Goal: Task Accomplishment & Management: Manage account settings

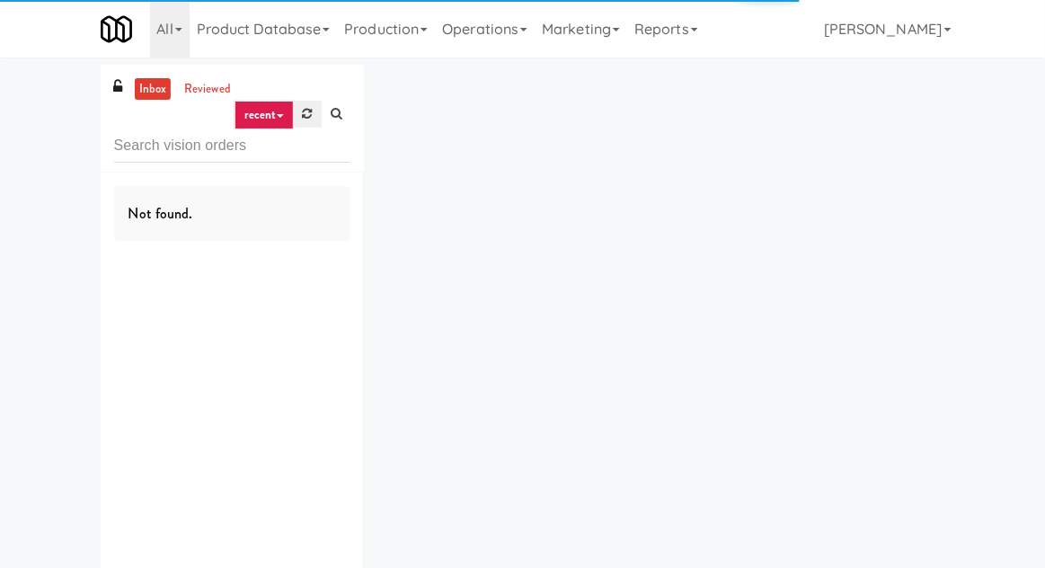
click at [302, 123] on link at bounding box center [308, 114] width 28 height 27
click at [1043, 206] on div "inbox reviewed recent all unclear take inventory issue suspicious failed recent…" at bounding box center [522, 350] width 1045 height 571
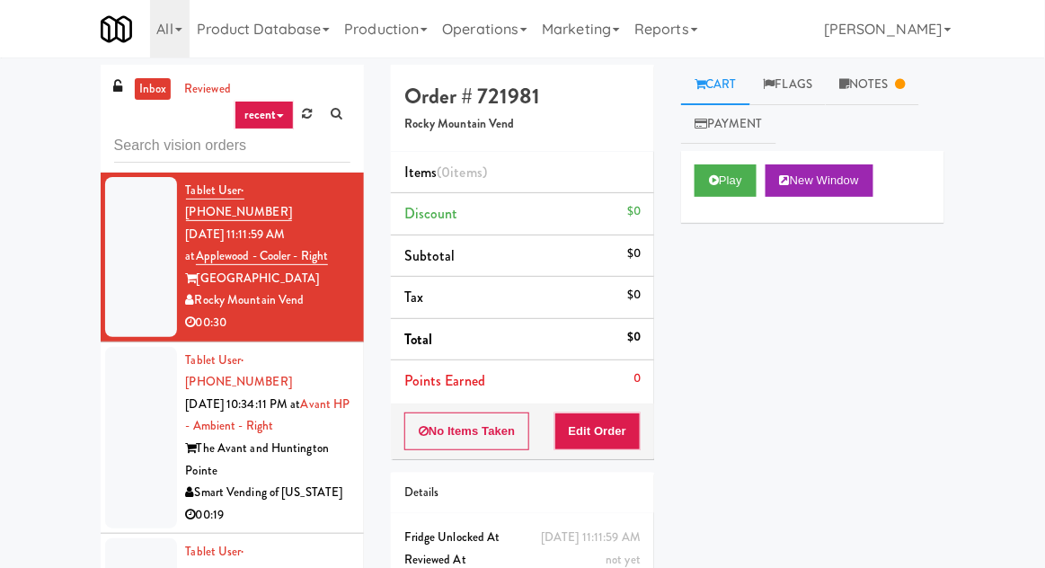
click at [151, 418] on div at bounding box center [141, 438] width 72 height 182
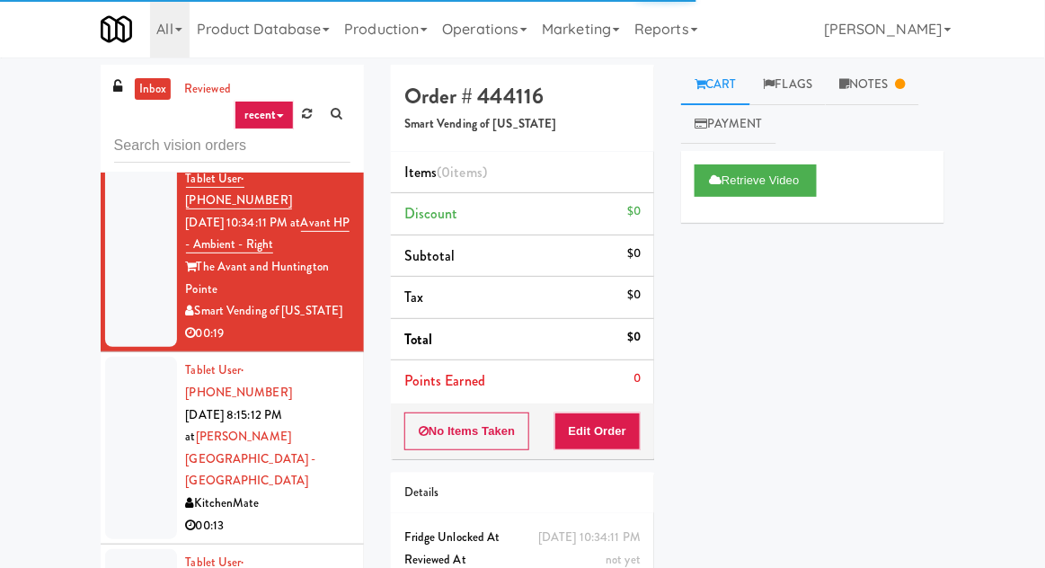
click at [144, 394] on div at bounding box center [141, 448] width 72 height 182
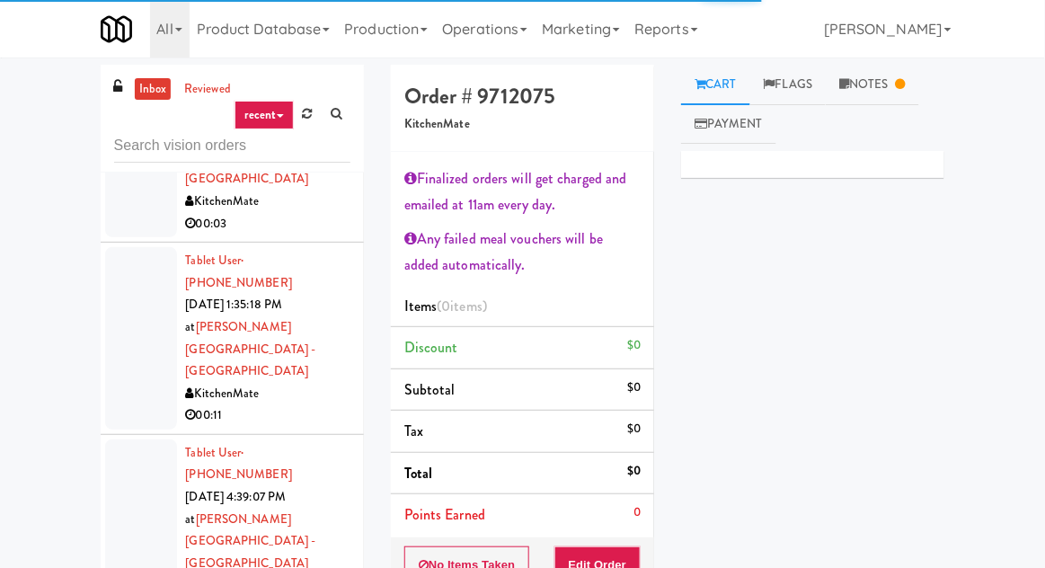
scroll to position [1378, 0]
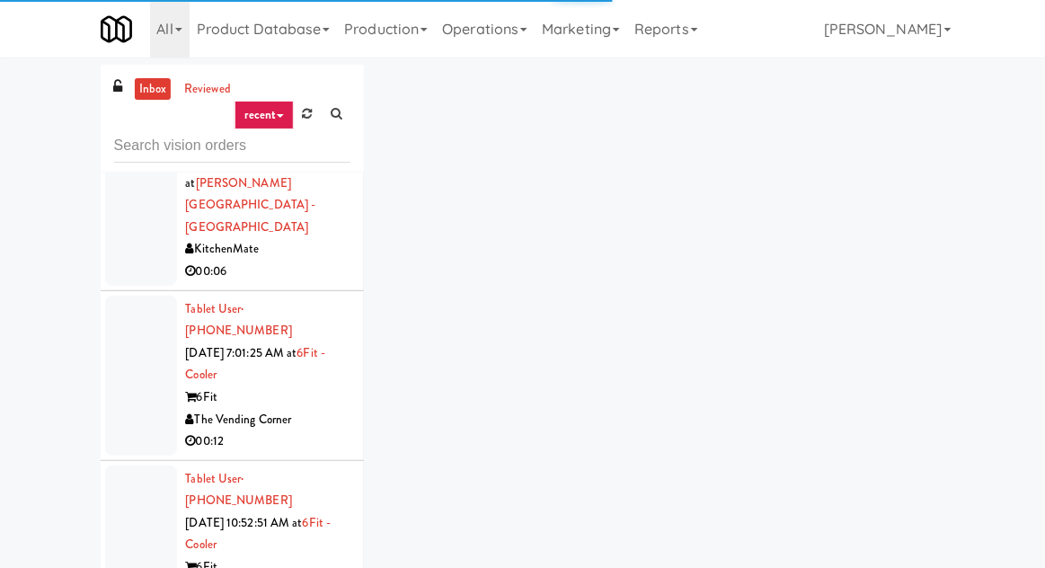
scroll to position [2083, 0]
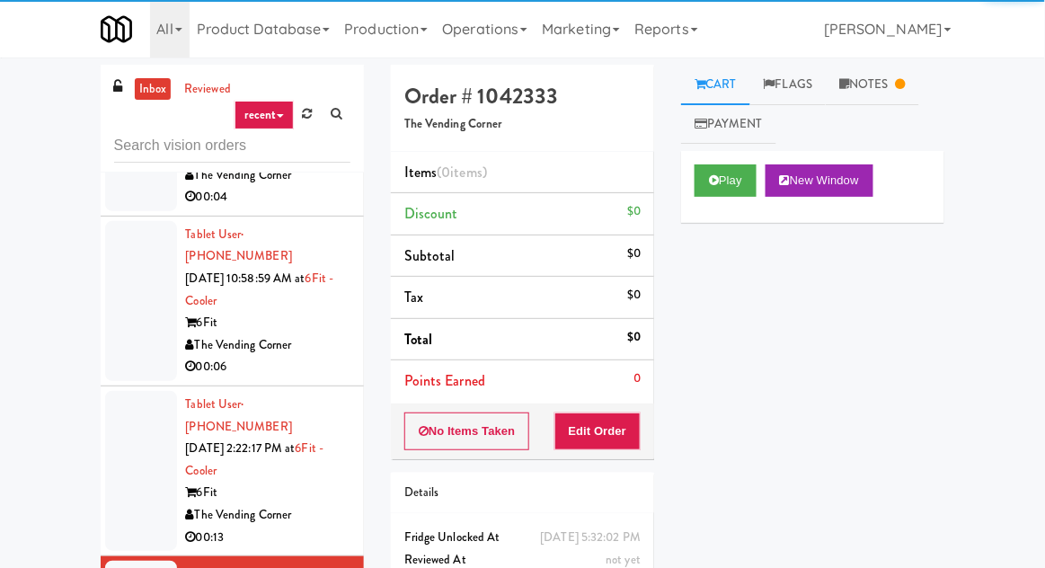
scroll to position [2508, 0]
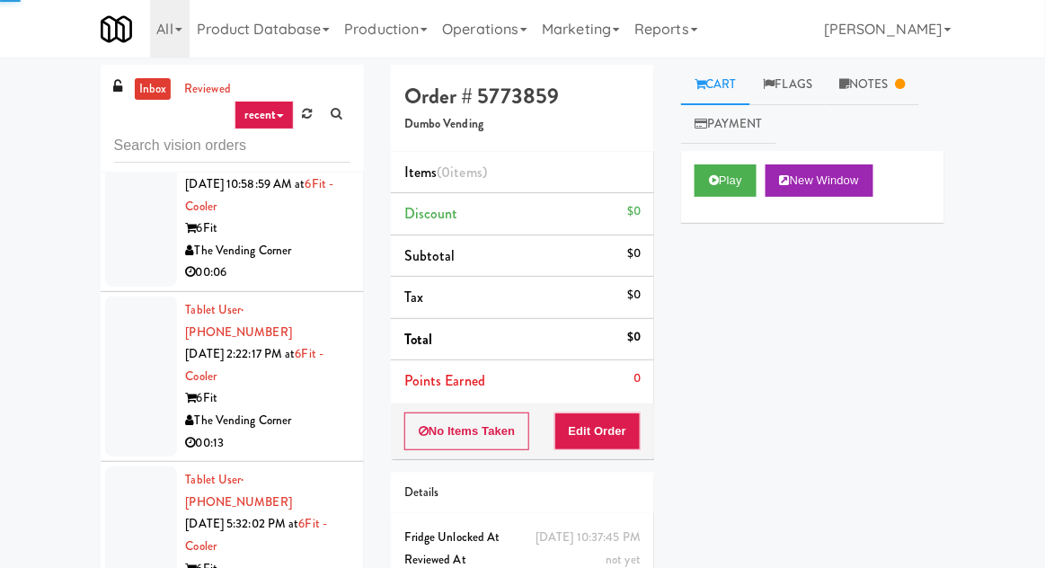
scroll to position [2606, 0]
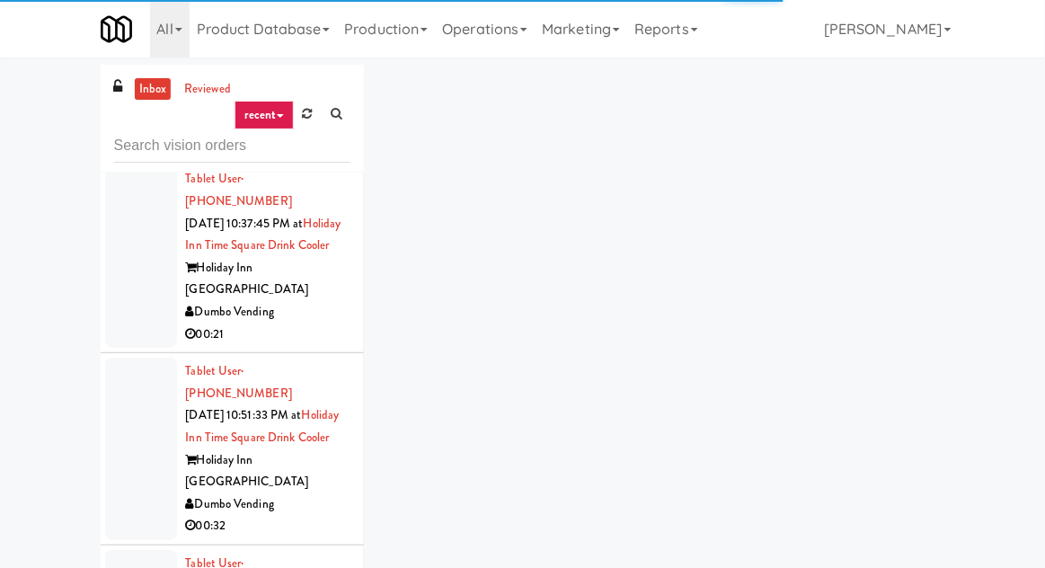
scroll to position [3248, 0]
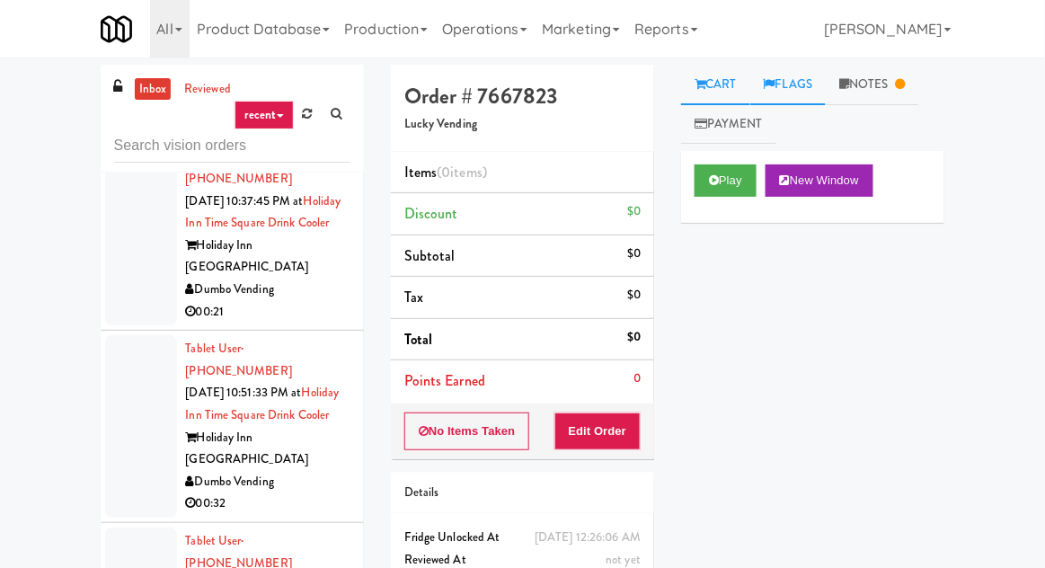
click at [812, 102] on link "Flags" at bounding box center [788, 85] width 76 height 40
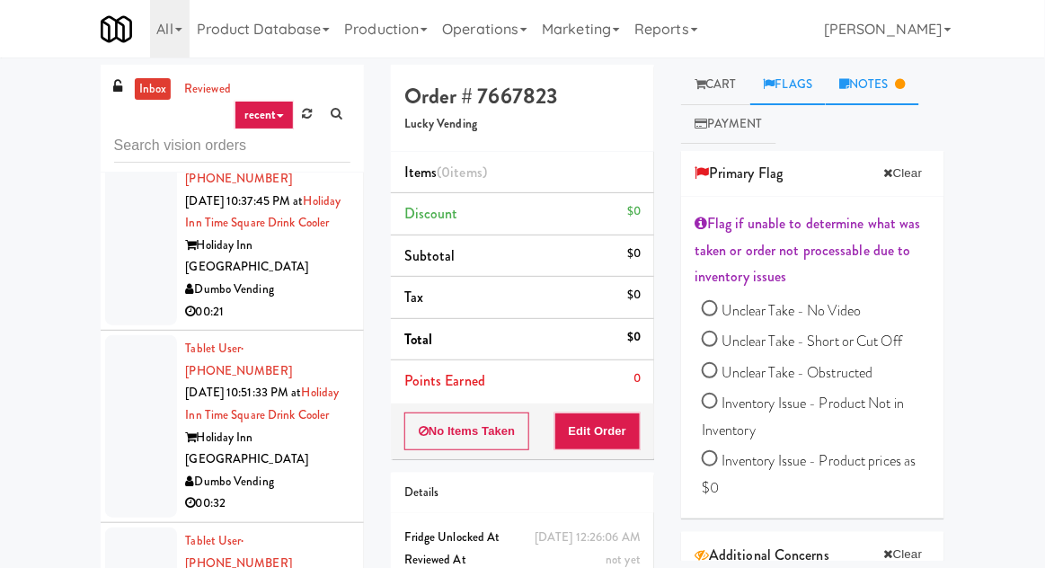
click at [869, 91] on link "Notes" at bounding box center [872, 85] width 93 height 40
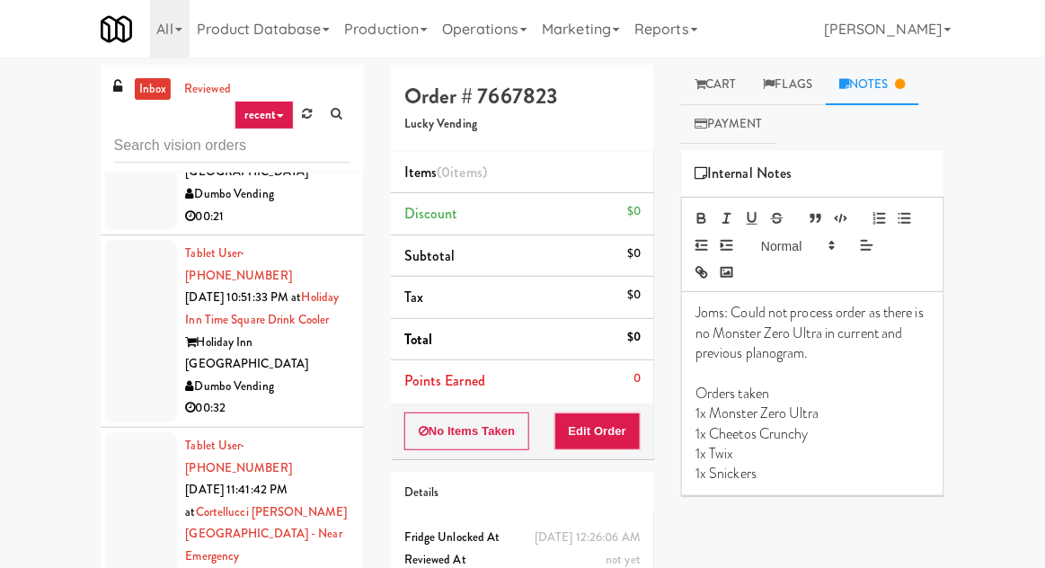
scroll to position [3343, 0]
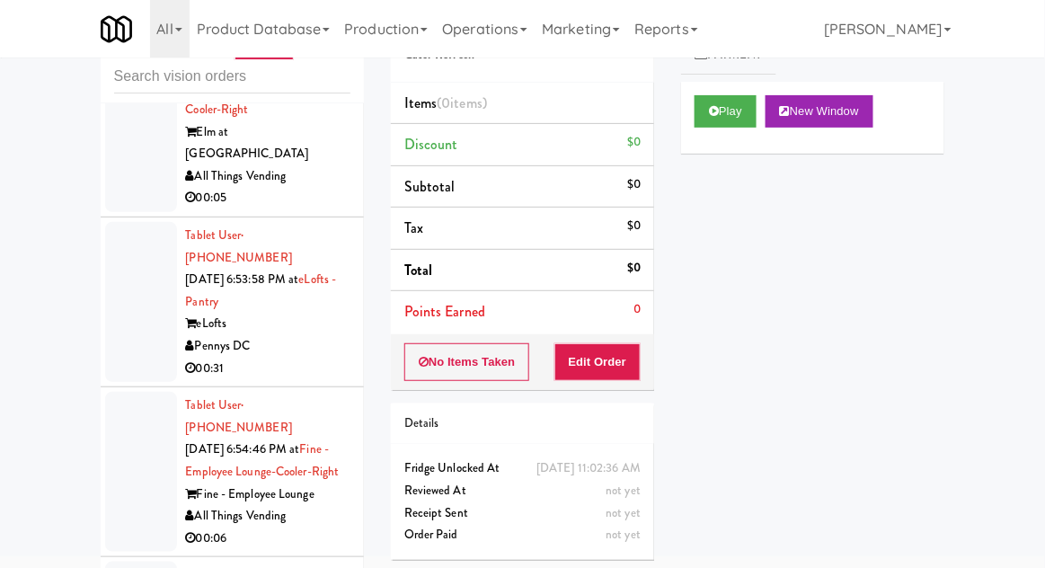
scroll to position [11545, 0]
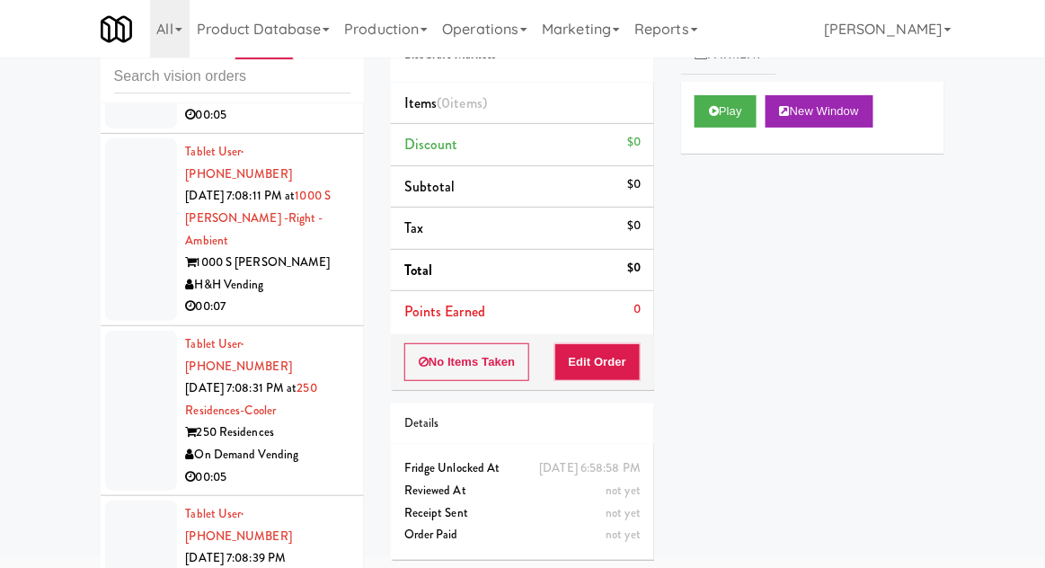
scroll to position [17499, 0]
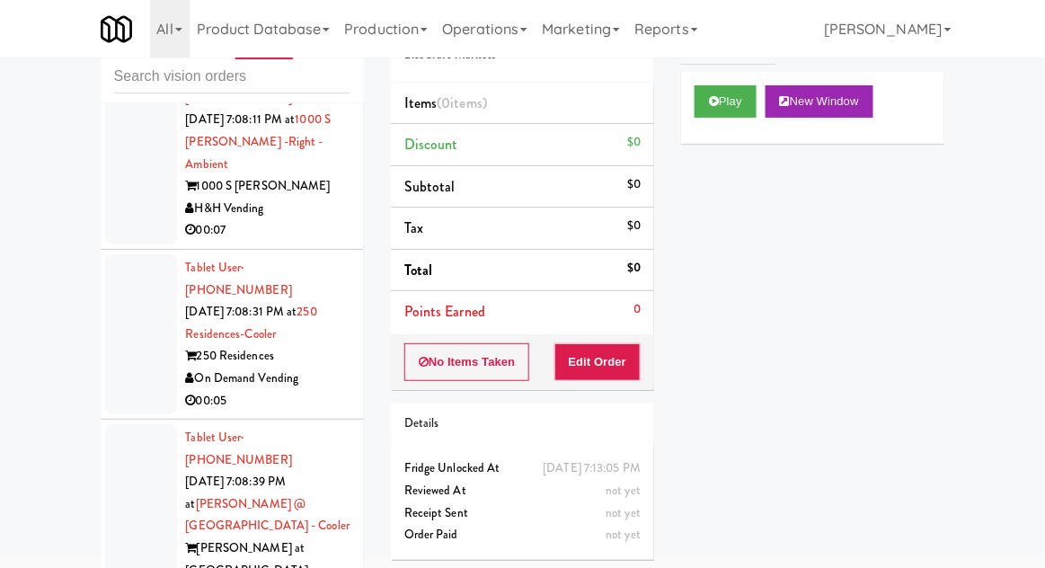
scroll to position [12, 0]
click at [714, 112] on button "Play" at bounding box center [726, 100] width 62 height 32
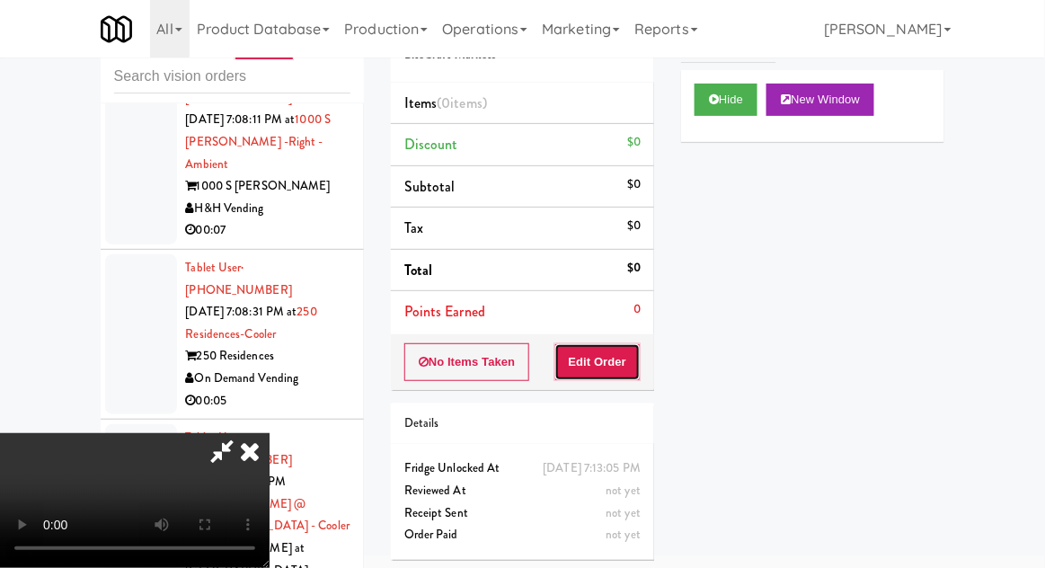
click at [628, 344] on button "Edit Order" at bounding box center [597, 362] width 87 height 38
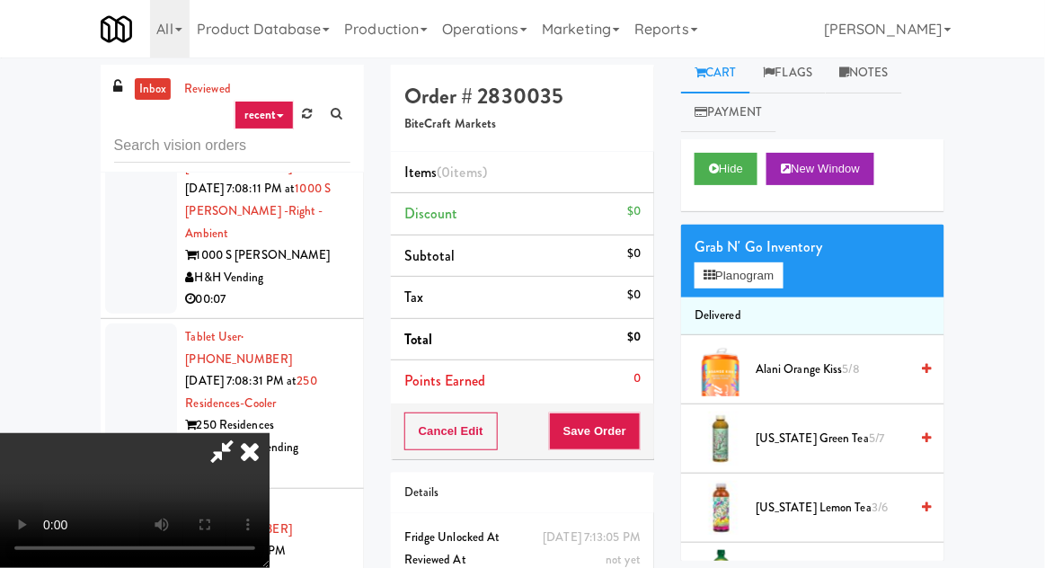
scroll to position [0, 0]
click at [743, 129] on link "Payment" at bounding box center [728, 113] width 95 height 40
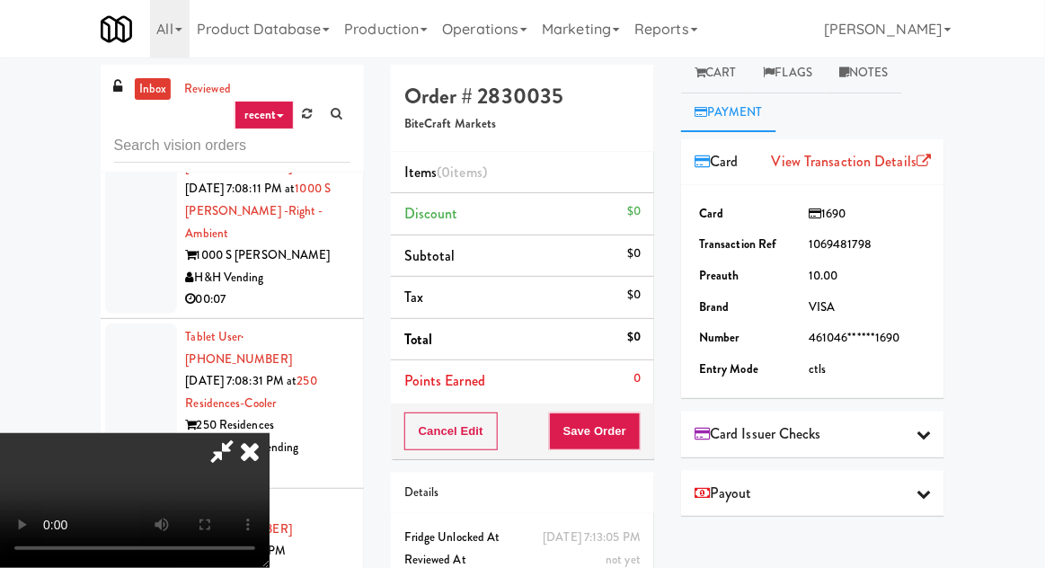
click at [733, 151] on span "Card" at bounding box center [717, 161] width 44 height 27
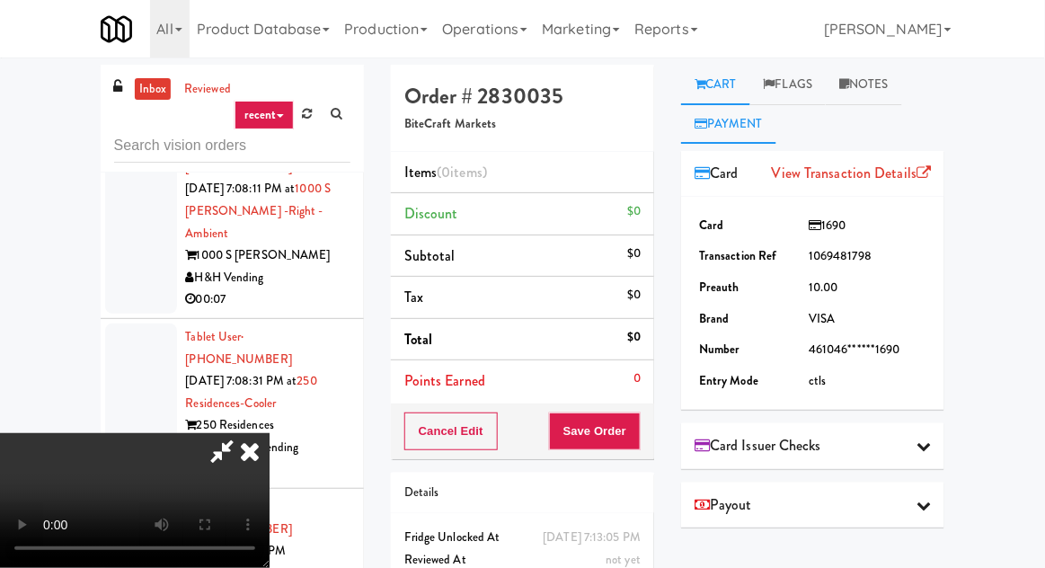
click at [727, 98] on link "Cart" at bounding box center [715, 85] width 69 height 40
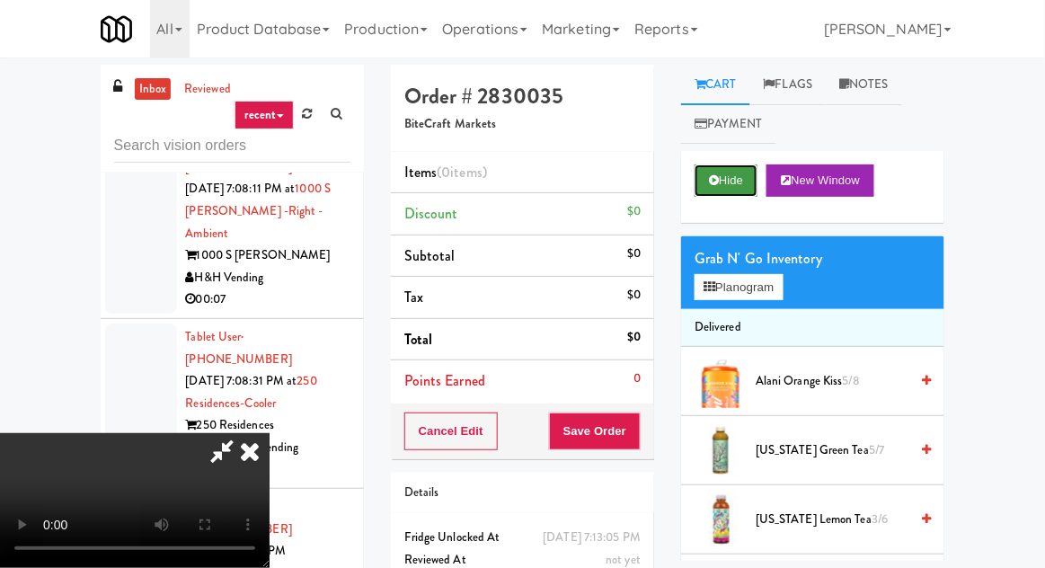
click at [722, 184] on button "Hide" at bounding box center [726, 180] width 63 height 32
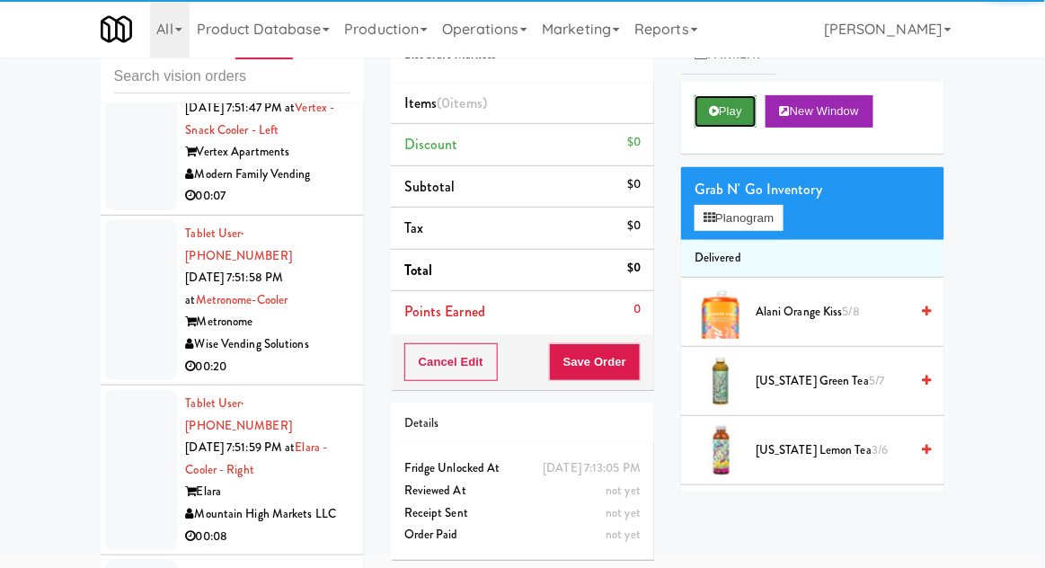
scroll to position [48864, 0]
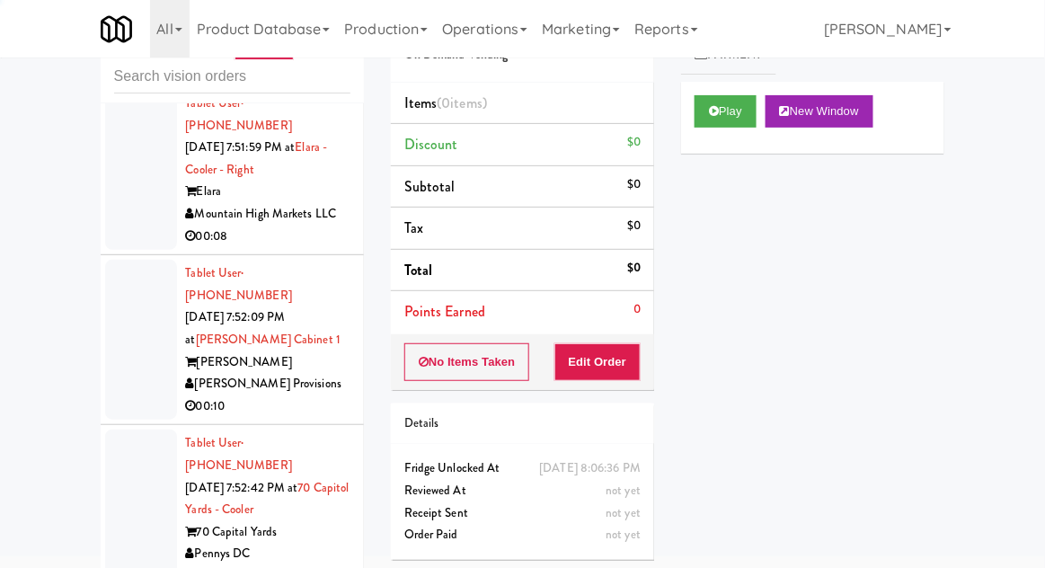
scroll to position [48735, 0]
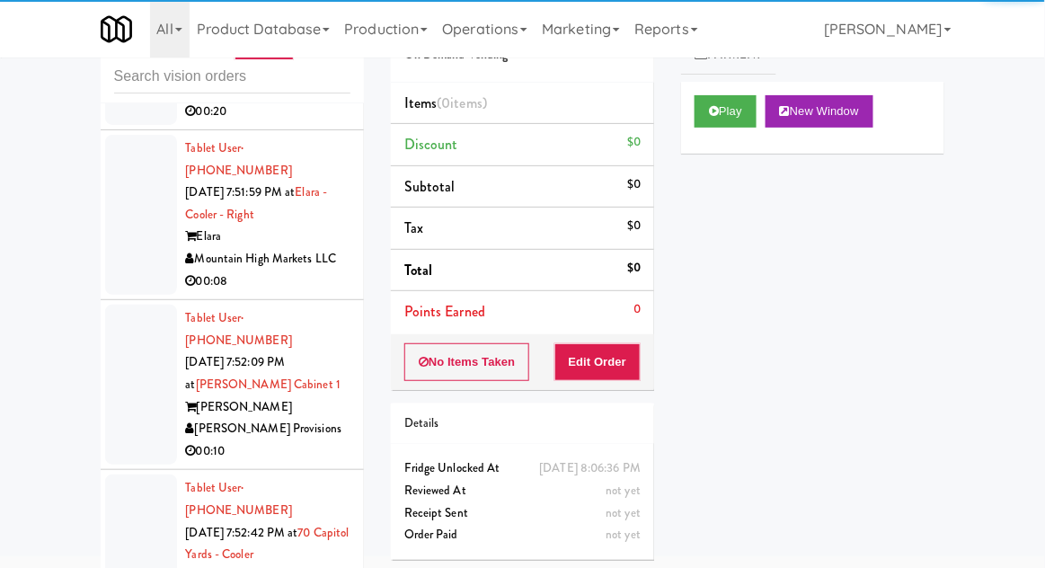
click at [1043, 400] on div "inbox reviewed recent all unclear take inventory issue suspicious failed recent…" at bounding box center [522, 326] width 1045 height 660
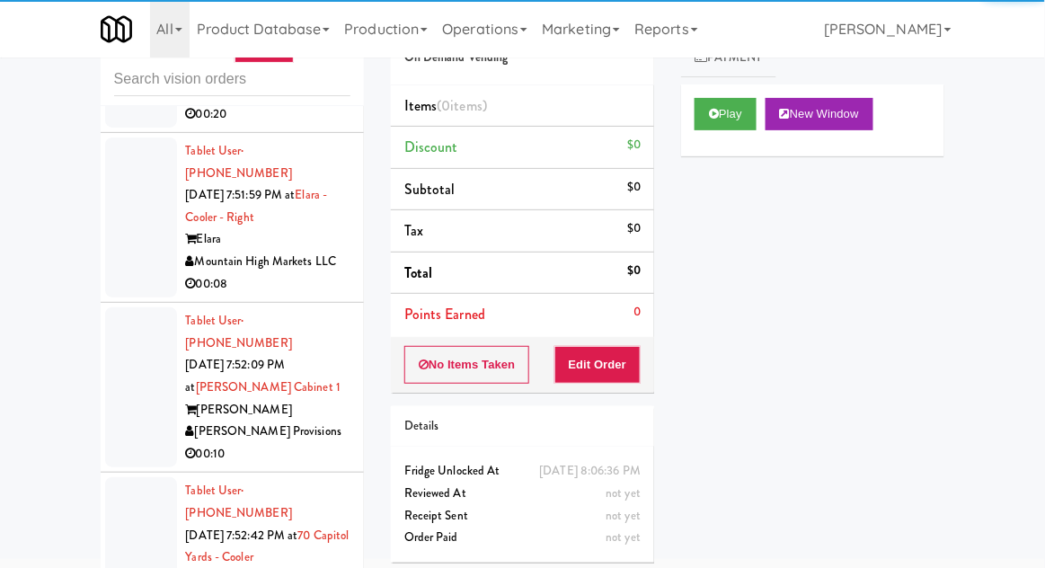
scroll to position [64, 0]
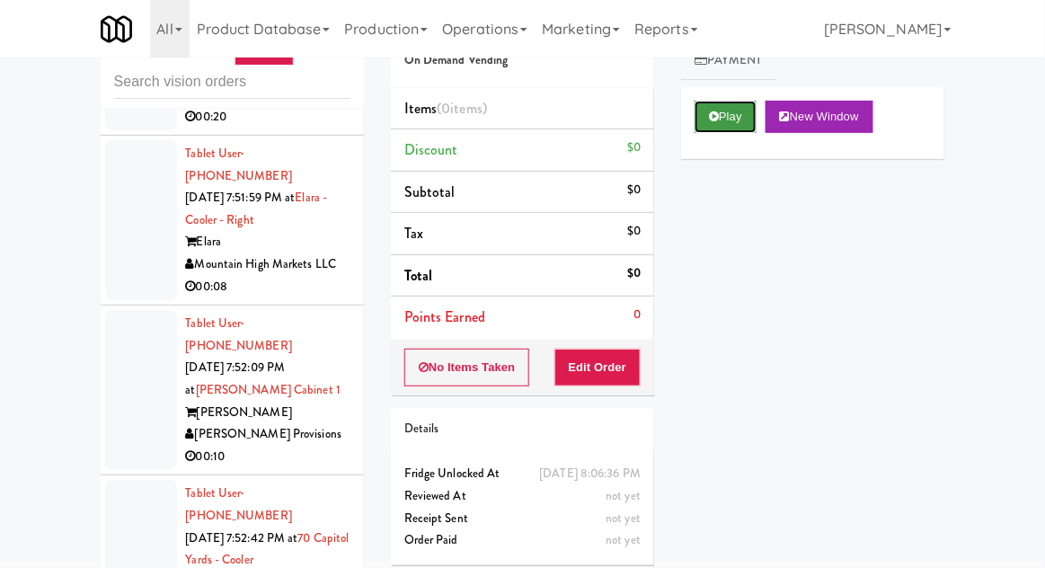
click at [731, 102] on button "Play" at bounding box center [726, 117] width 62 height 32
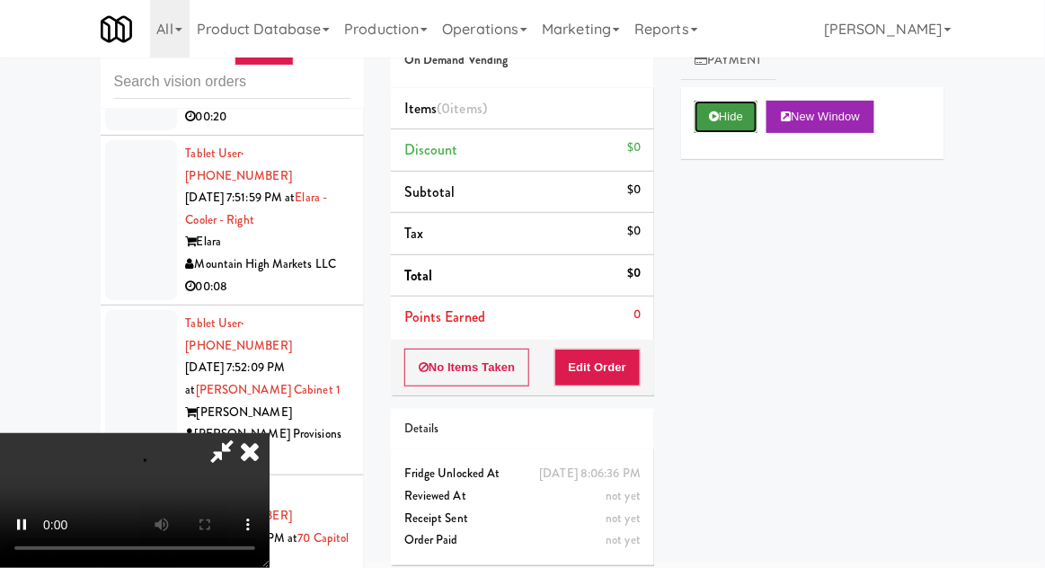
scroll to position [0, 0]
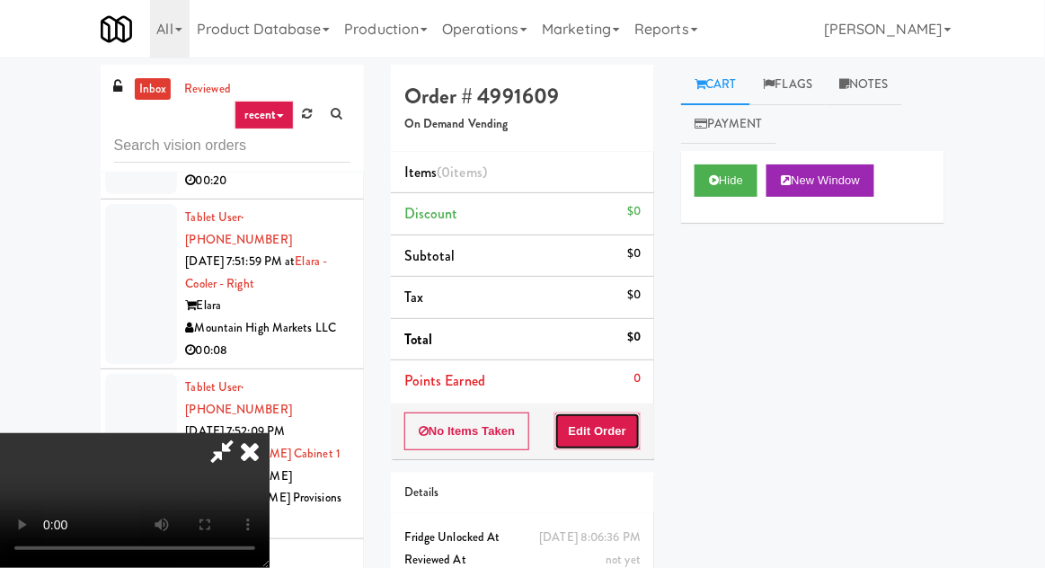
click at [635, 446] on button "Edit Order" at bounding box center [597, 431] width 87 height 38
click at [1044, 309] on div "inbox reviewed recent all unclear take inventory issue suspicious failed recent…" at bounding box center [522, 395] width 1045 height 660
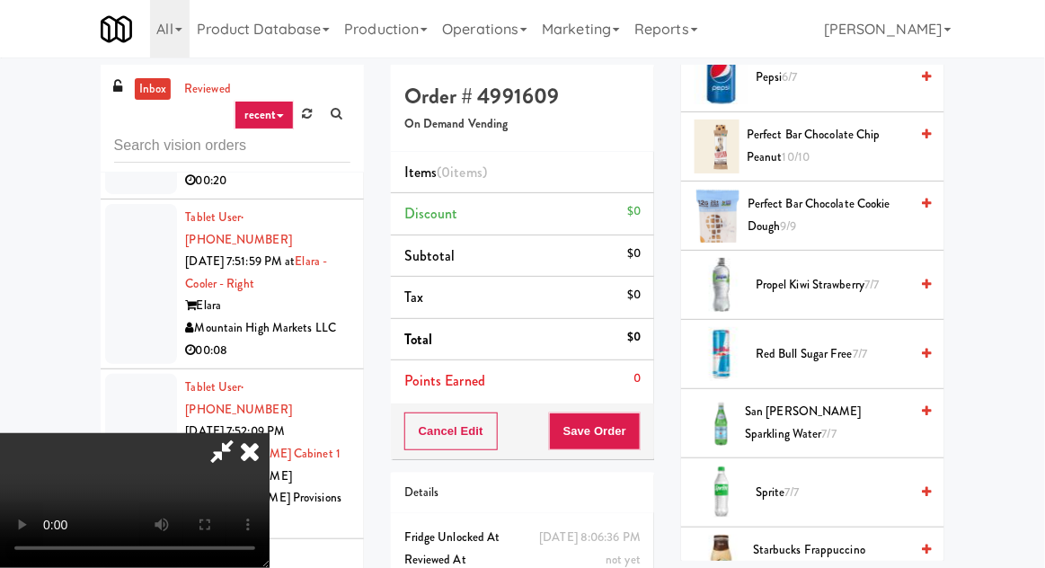
scroll to position [2531, 0]
click at [779, 483] on span "Sprite 7/7" at bounding box center [832, 492] width 153 height 22
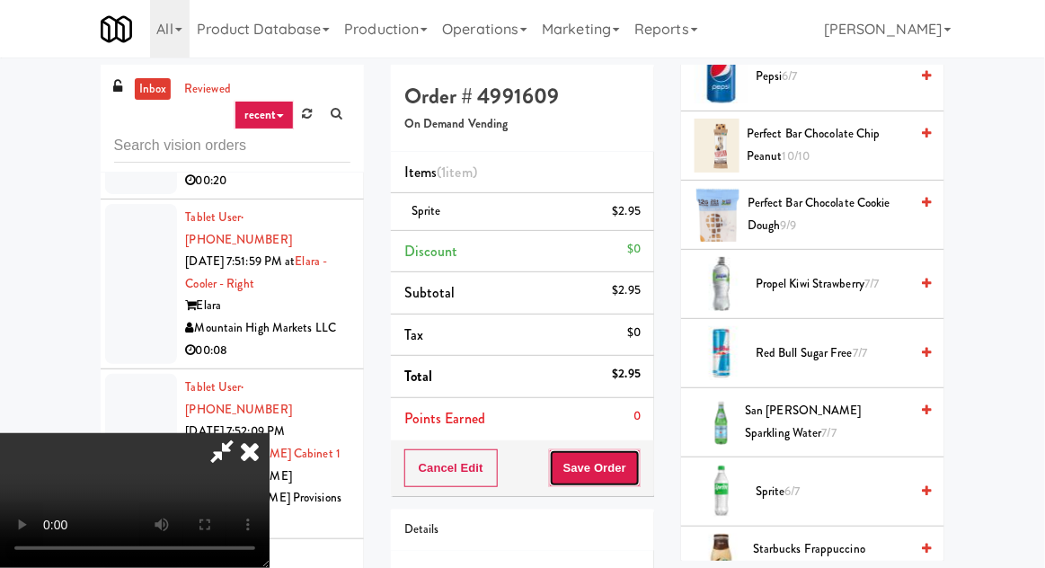
click at [641, 467] on button "Save Order" at bounding box center [595, 468] width 92 height 38
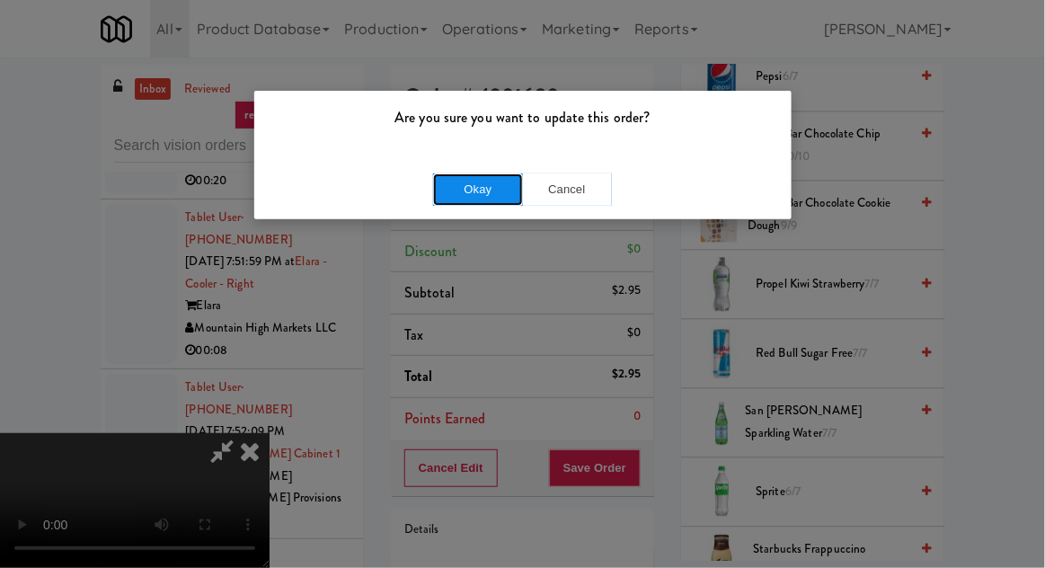
click at [446, 199] on button "Okay" at bounding box center [478, 189] width 90 height 32
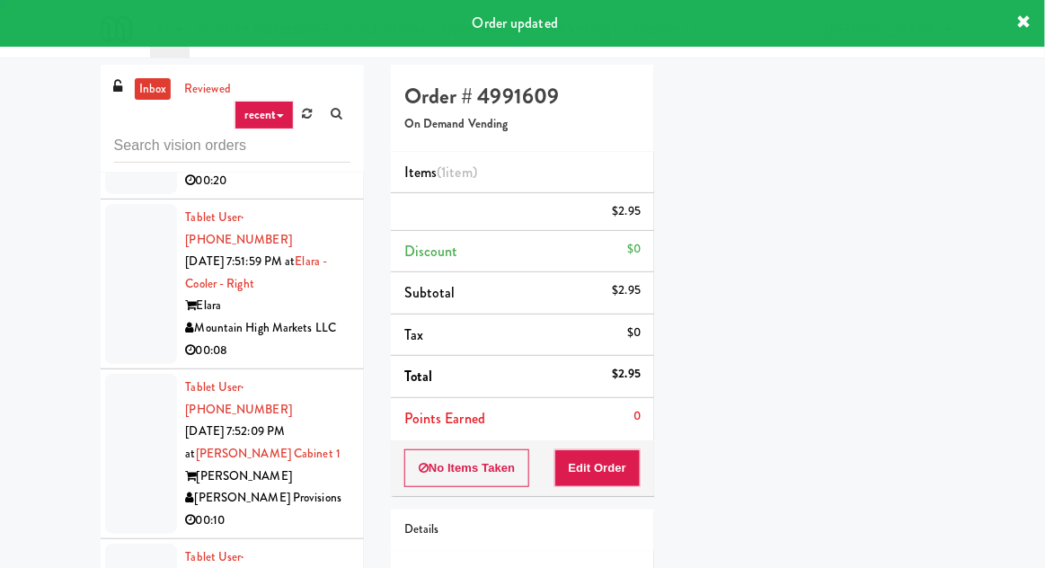
scroll to position [0, 0]
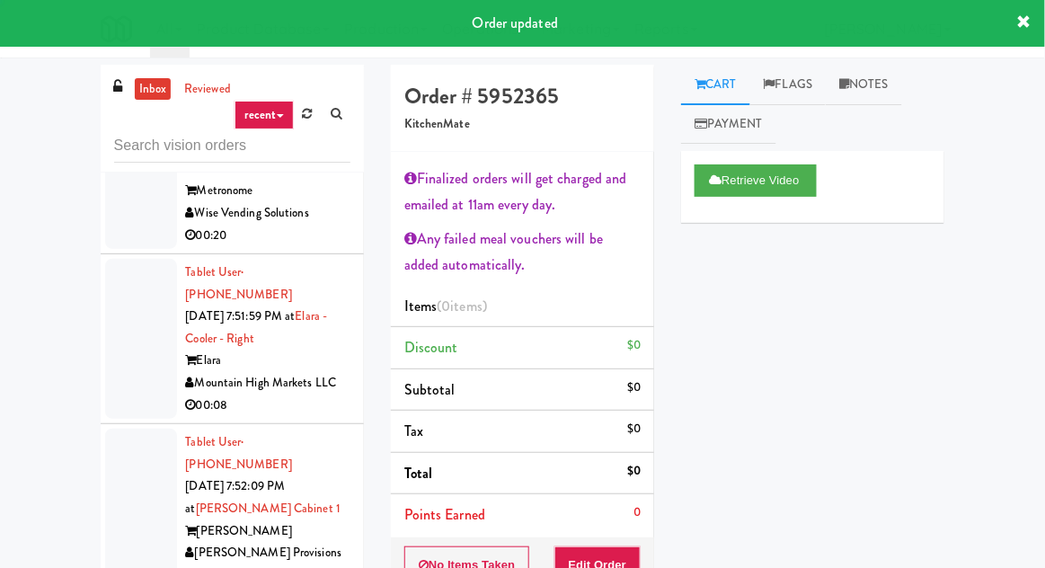
scroll to position [48654, 0]
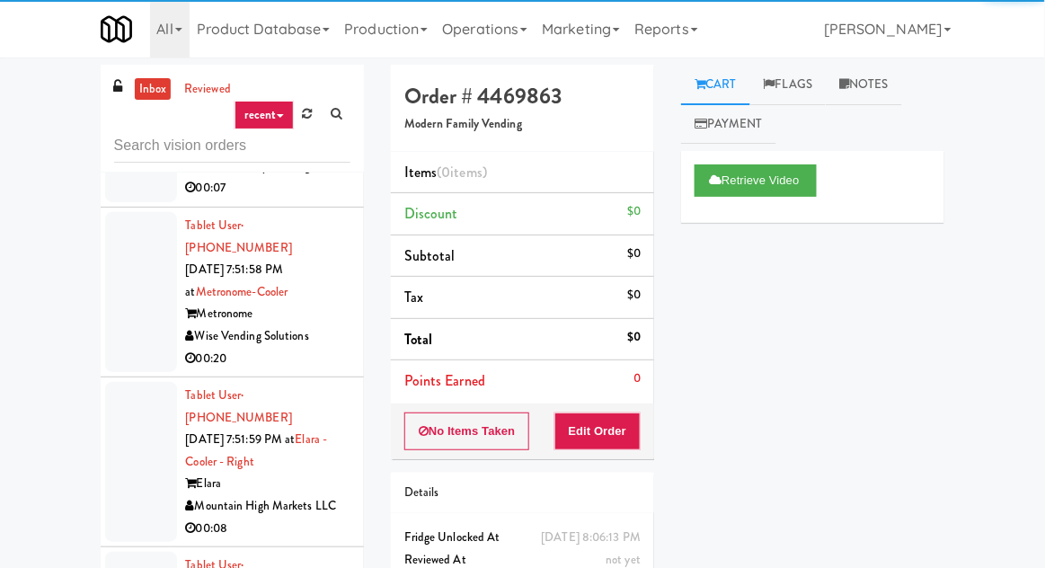
scroll to position [48557, 0]
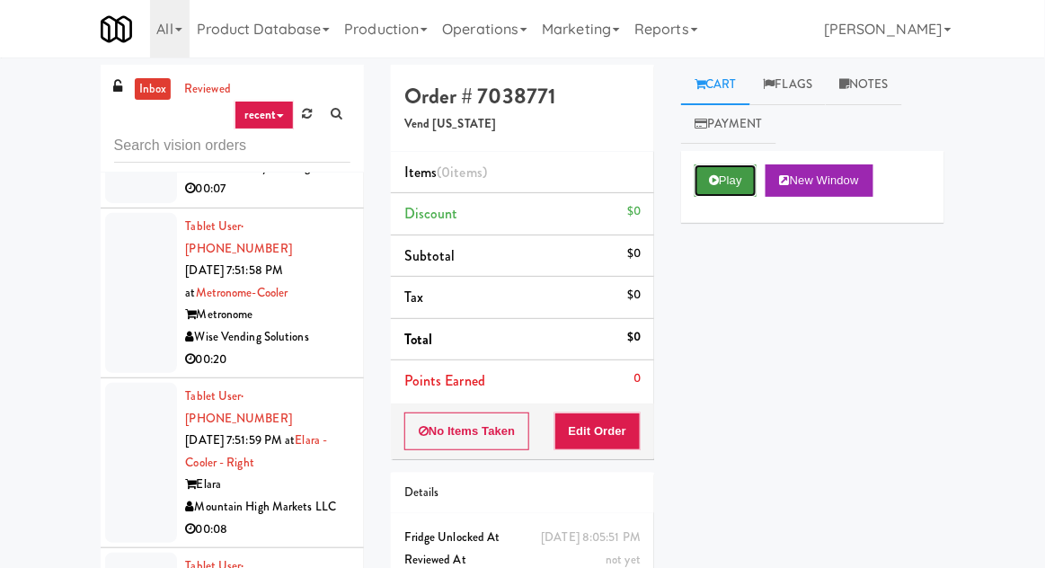
click at [736, 170] on button "Play" at bounding box center [726, 180] width 62 height 32
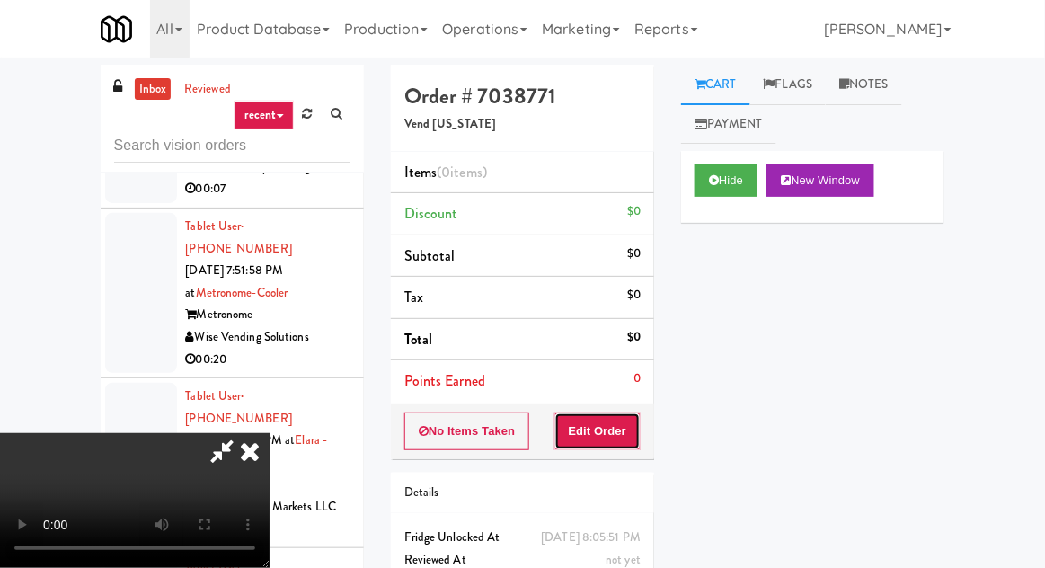
click at [625, 448] on button "Edit Order" at bounding box center [597, 431] width 87 height 38
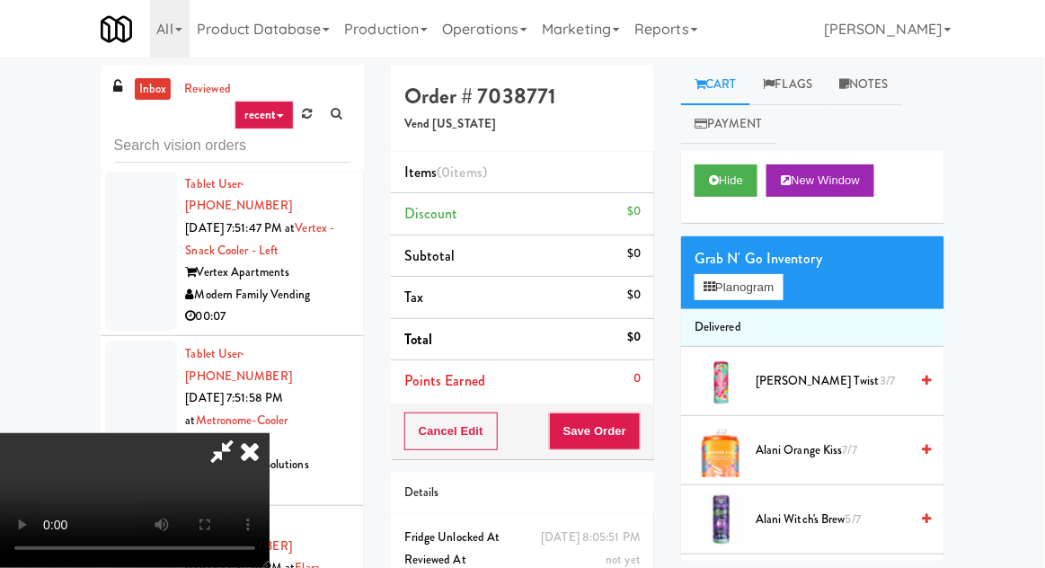
scroll to position [66, 0]
click at [1043, 288] on div "inbox reviewed recent all unclear take inventory issue suspicious failed recent…" at bounding box center [522, 395] width 1045 height 660
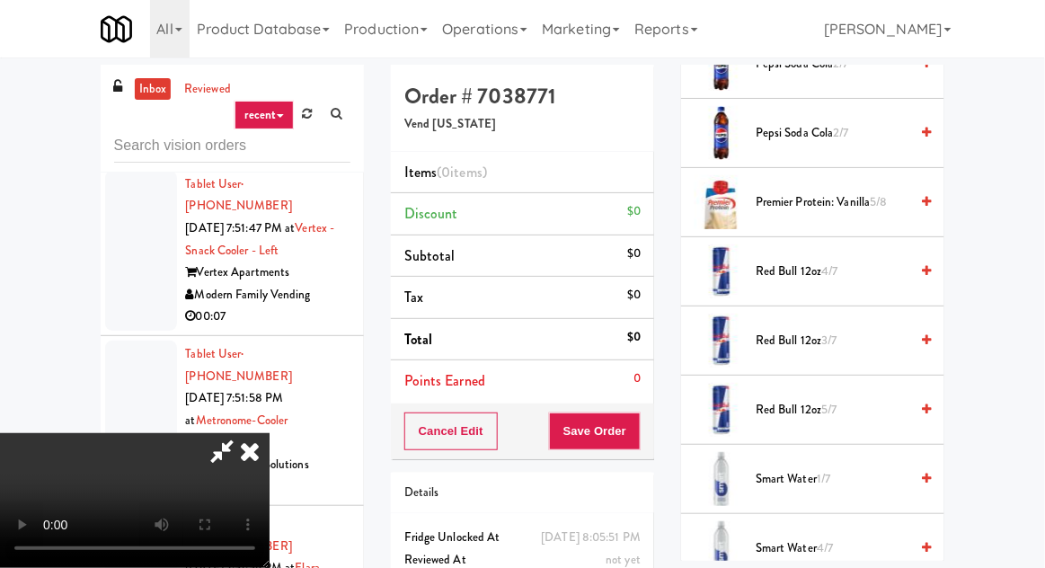
scroll to position [2320, 0]
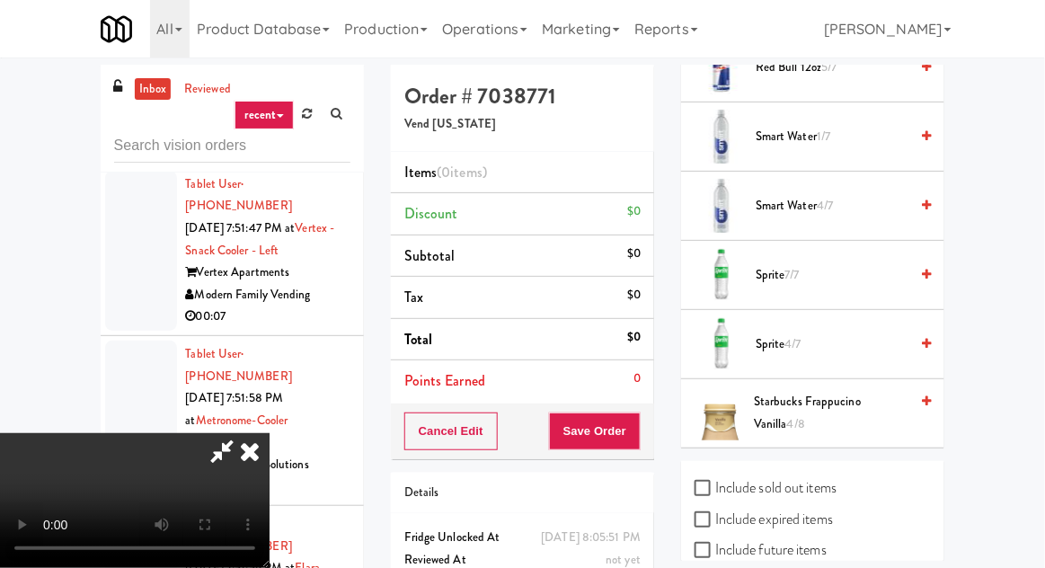
click at [847, 264] on span "Sprite 7/7" at bounding box center [832, 275] width 153 height 22
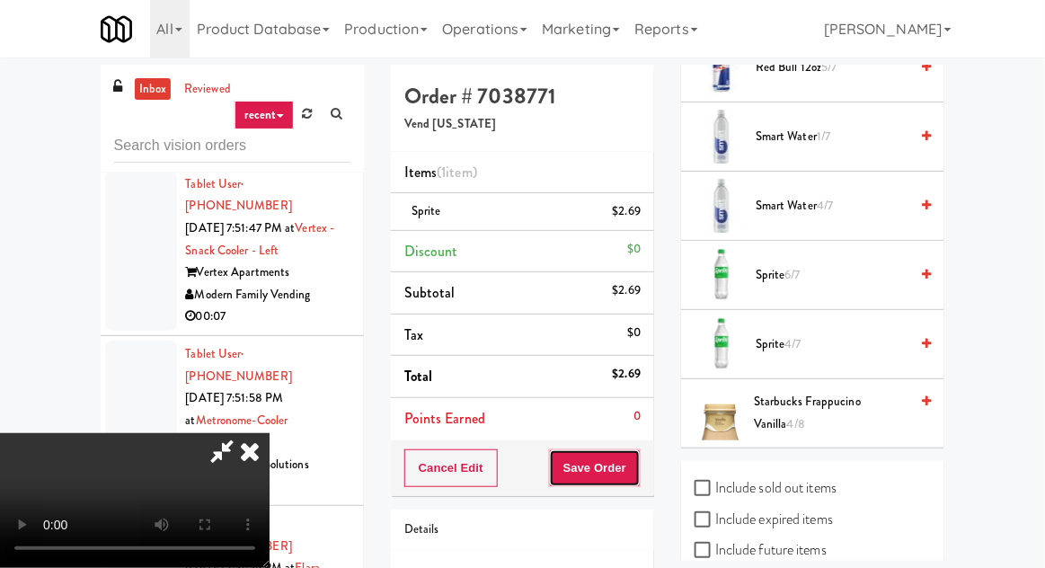
click at [639, 470] on button "Save Order" at bounding box center [595, 468] width 92 height 38
click at [1043, 276] on div "inbox reviewed recent all unclear take inventory issue suspicious failed recent…" at bounding box center [522, 395] width 1045 height 660
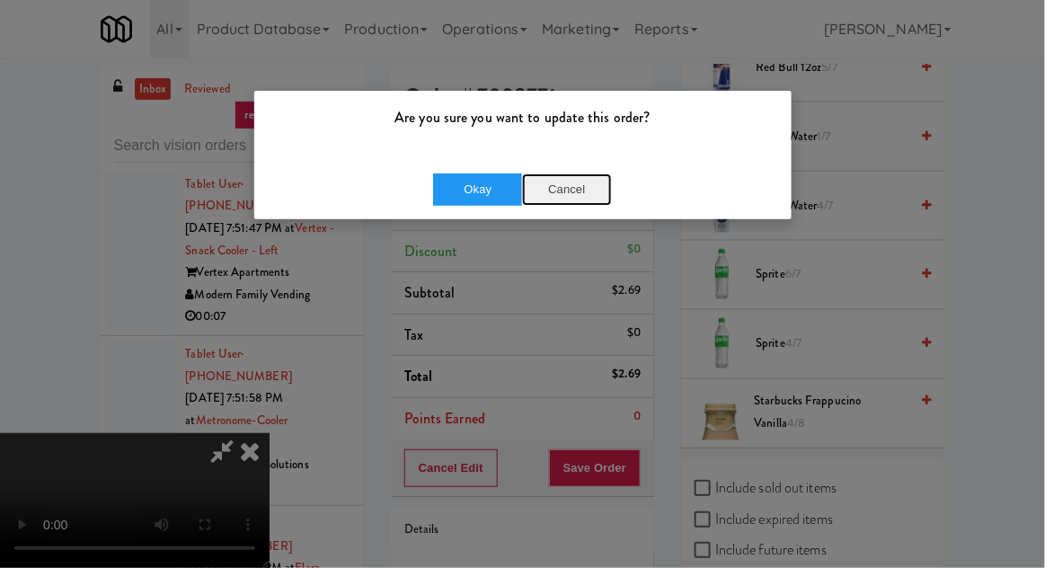
click at [552, 203] on button "Cancel" at bounding box center [567, 189] width 90 height 32
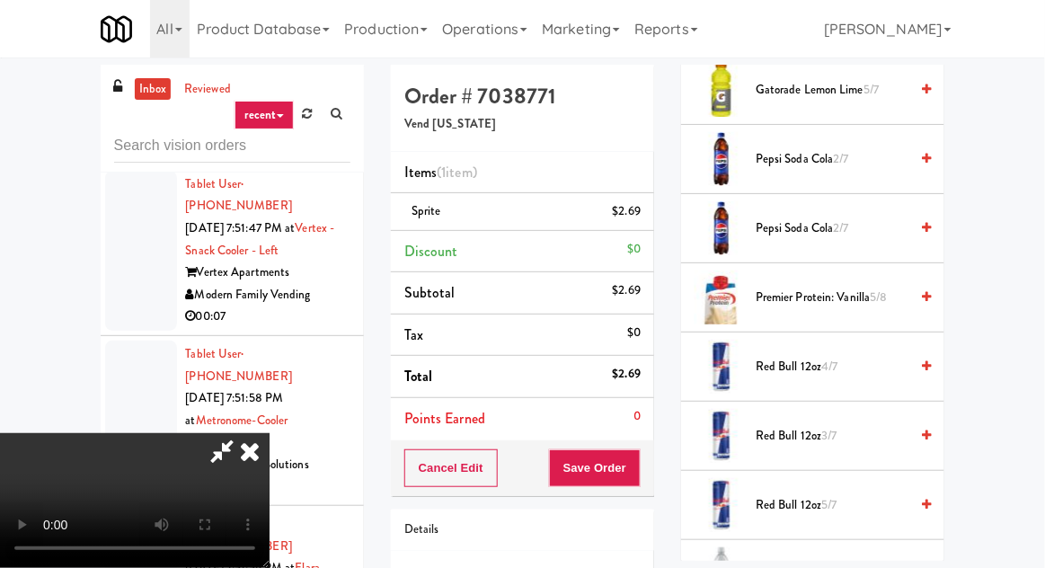
scroll to position [1812, 0]
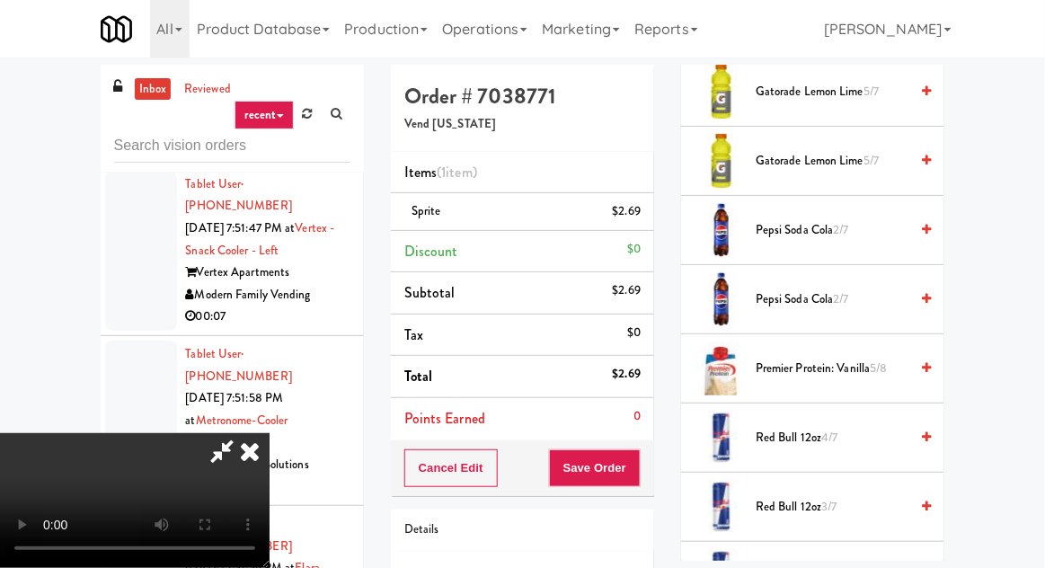
click at [838, 226] on span "2/7" at bounding box center [841, 229] width 15 height 17
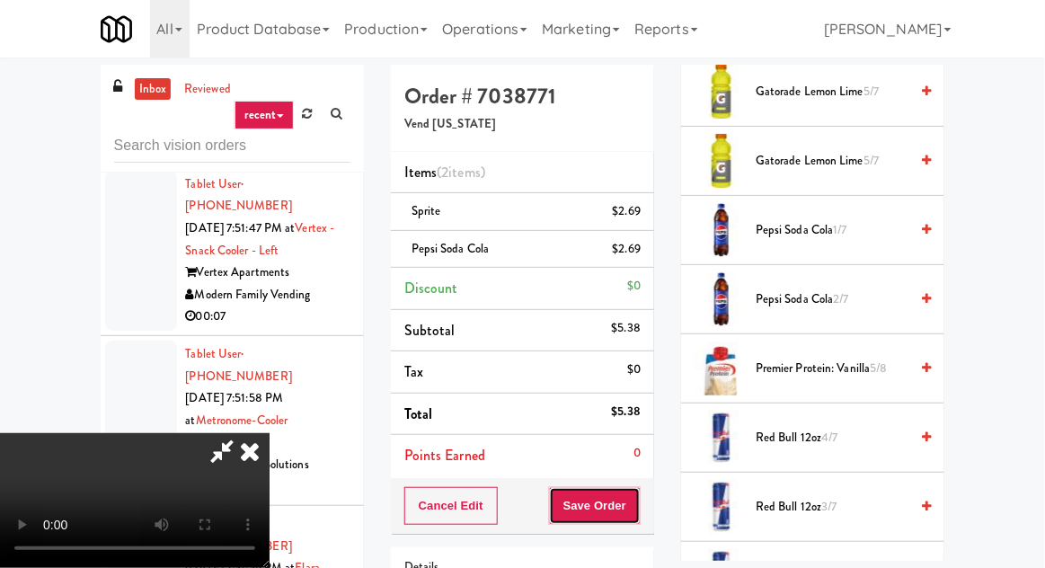
click at [641, 494] on button "Save Order" at bounding box center [595, 506] width 92 height 38
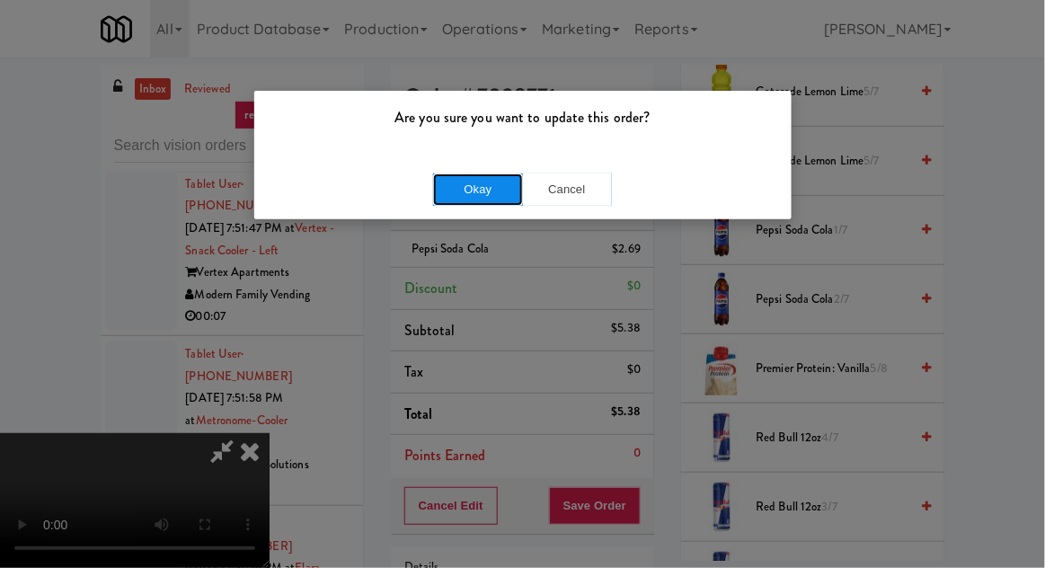
click at [439, 196] on button "Okay" at bounding box center [478, 189] width 90 height 32
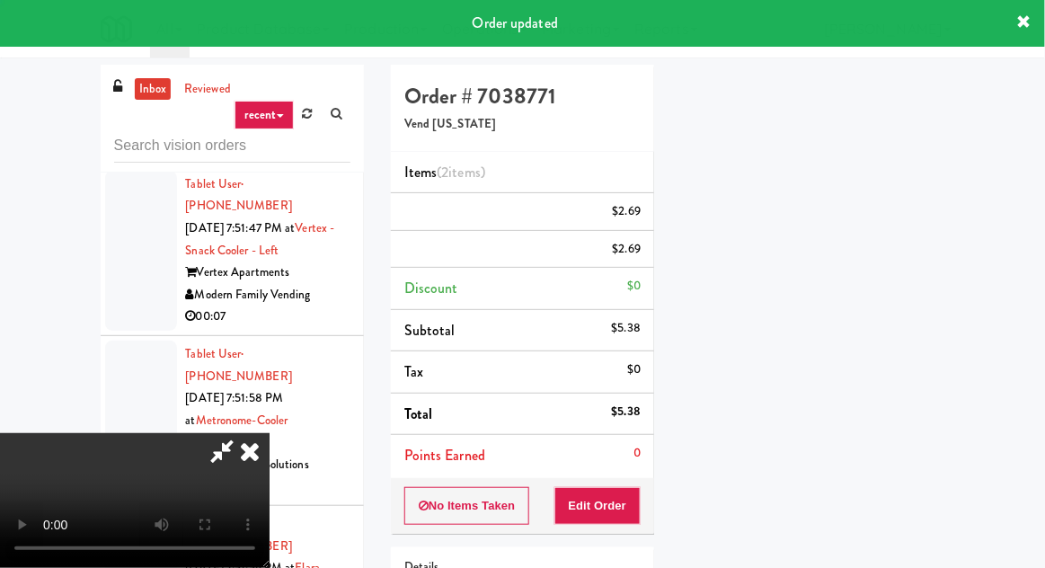
scroll to position [0, 0]
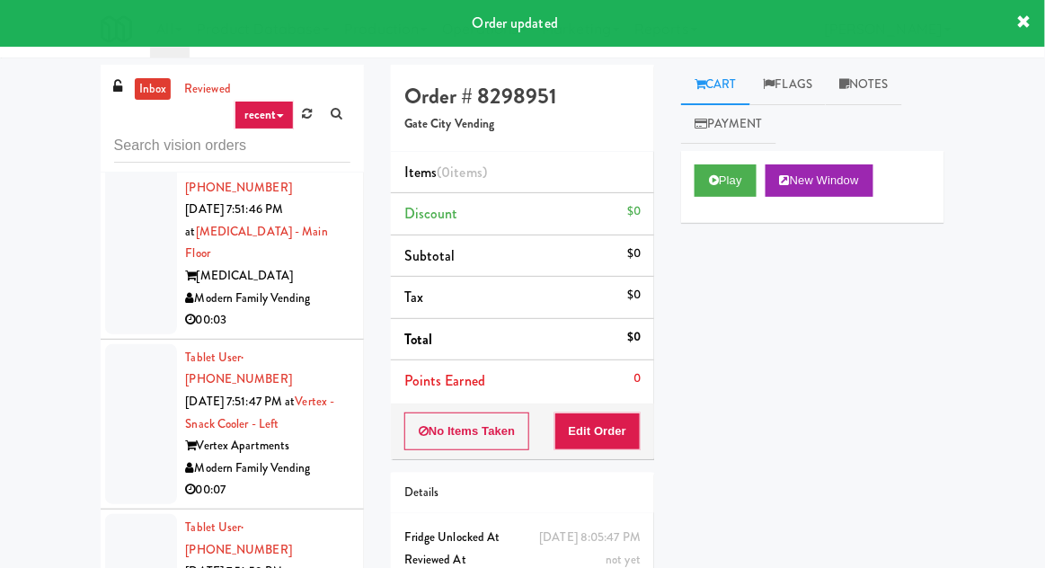
scroll to position [48246, 0]
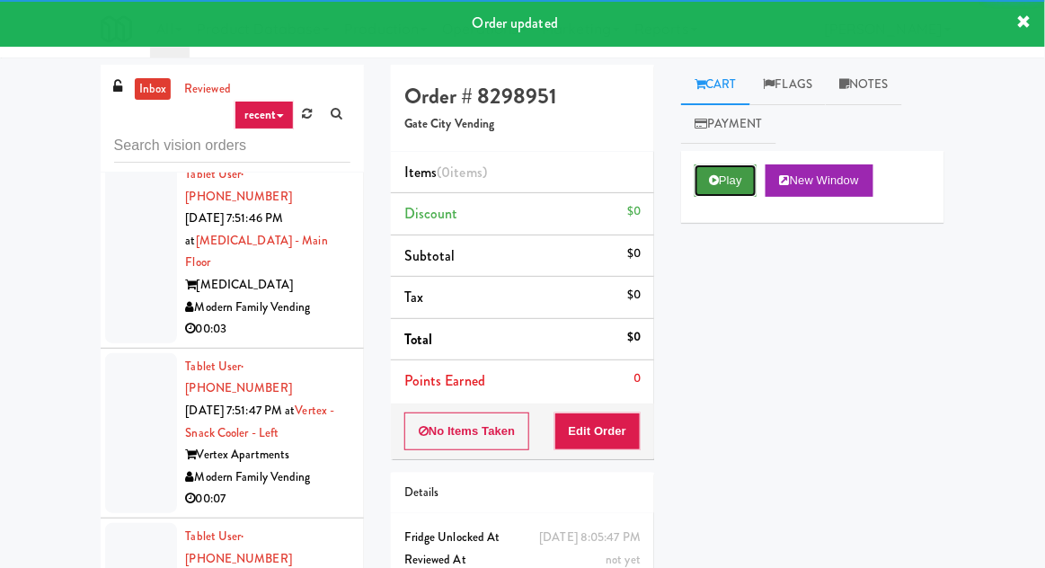
click at [740, 195] on button "Play" at bounding box center [726, 180] width 62 height 32
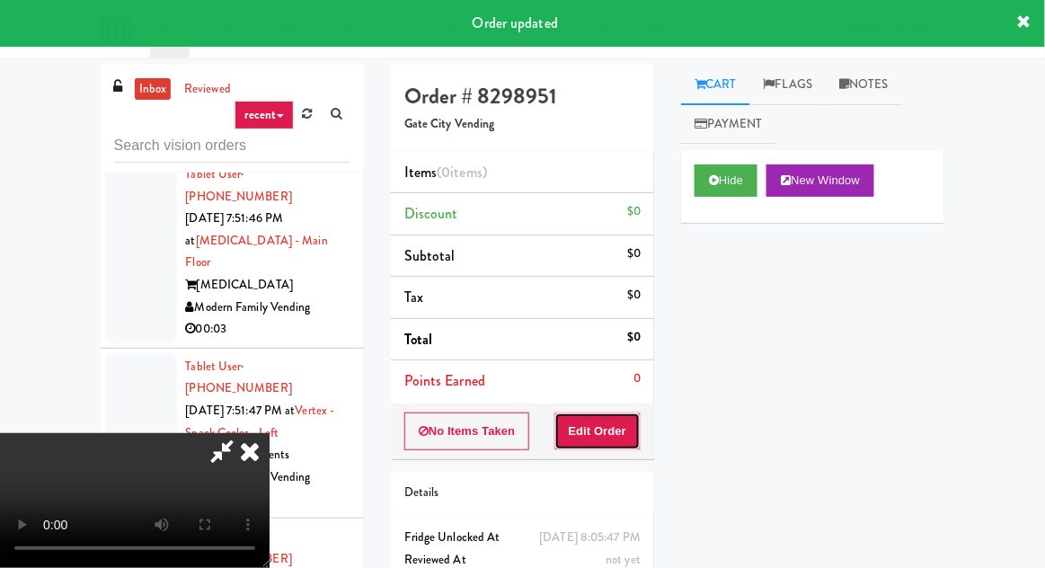
click at [636, 420] on button "Edit Order" at bounding box center [597, 431] width 87 height 38
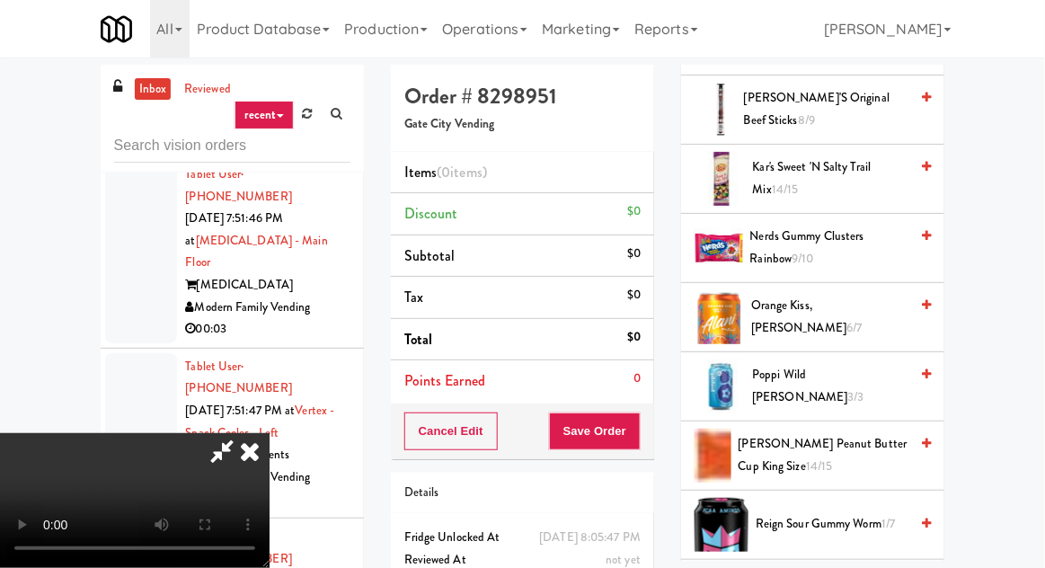
scroll to position [1477, 0]
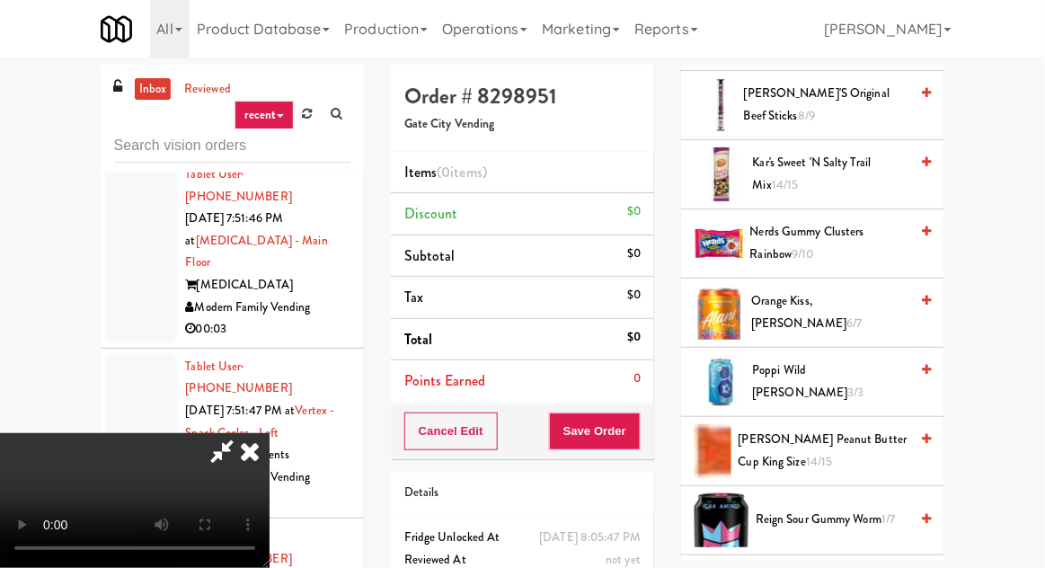
click at [788, 429] on span "[PERSON_NAME] Peanut Butter Cup King Size 14/15" at bounding box center [824, 451] width 171 height 44
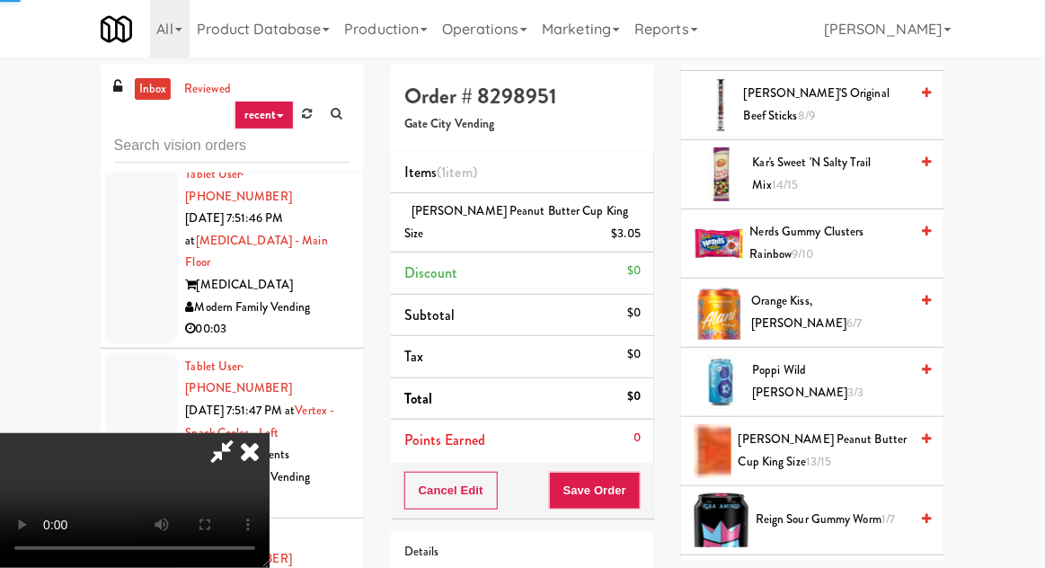
click at [791, 429] on span "[PERSON_NAME] Peanut Butter Cup King Size 13/15" at bounding box center [824, 451] width 170 height 44
click at [791, 432] on span "[PERSON_NAME] Peanut Butter Cup King Size 12/15" at bounding box center [824, 451] width 170 height 44
click at [636, 480] on button "Save Order" at bounding box center [595, 491] width 92 height 38
click at [1043, 326] on div "inbox reviewed recent all unclear take inventory issue suspicious failed recent…" at bounding box center [522, 395] width 1045 height 660
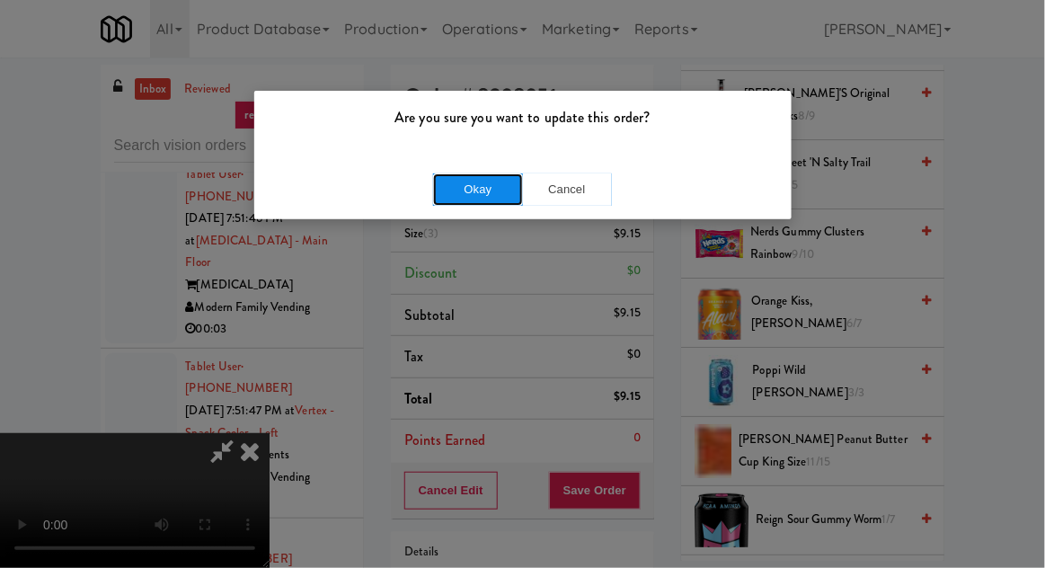
click at [444, 204] on button "Okay" at bounding box center [478, 189] width 90 height 32
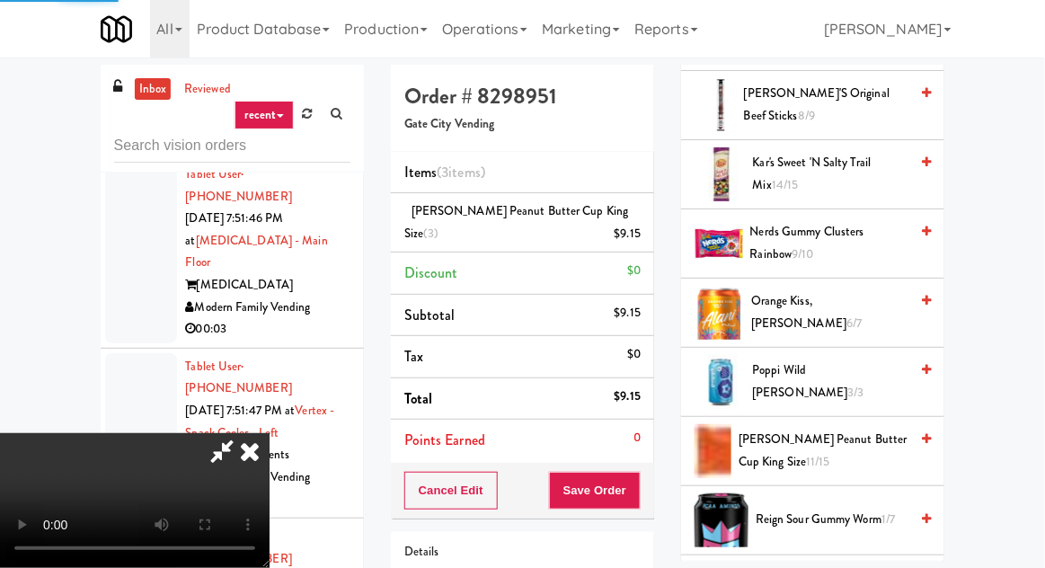
scroll to position [177, 0]
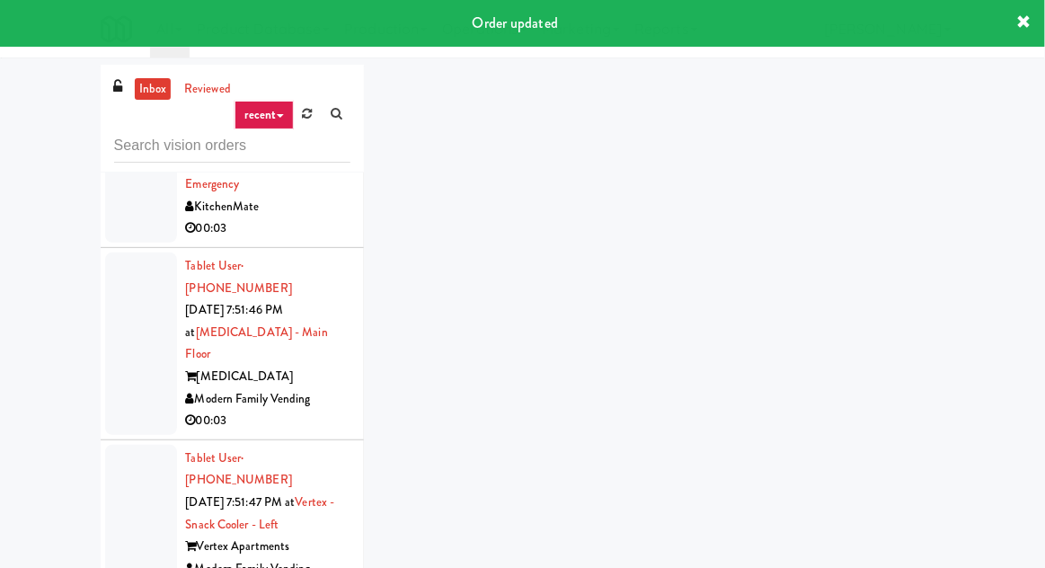
scroll to position [48051, 0]
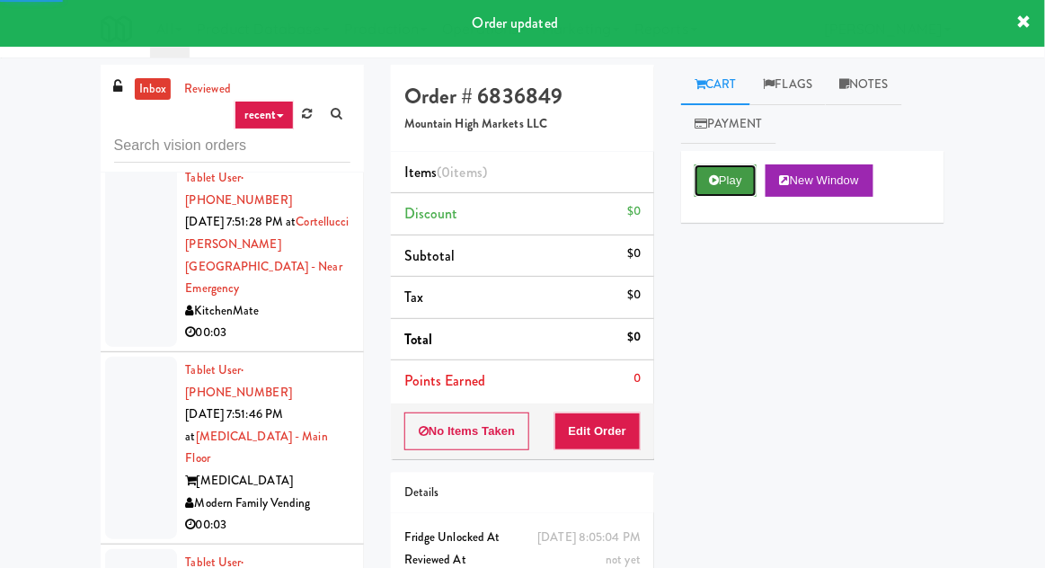
click at [727, 190] on button "Play" at bounding box center [726, 180] width 62 height 32
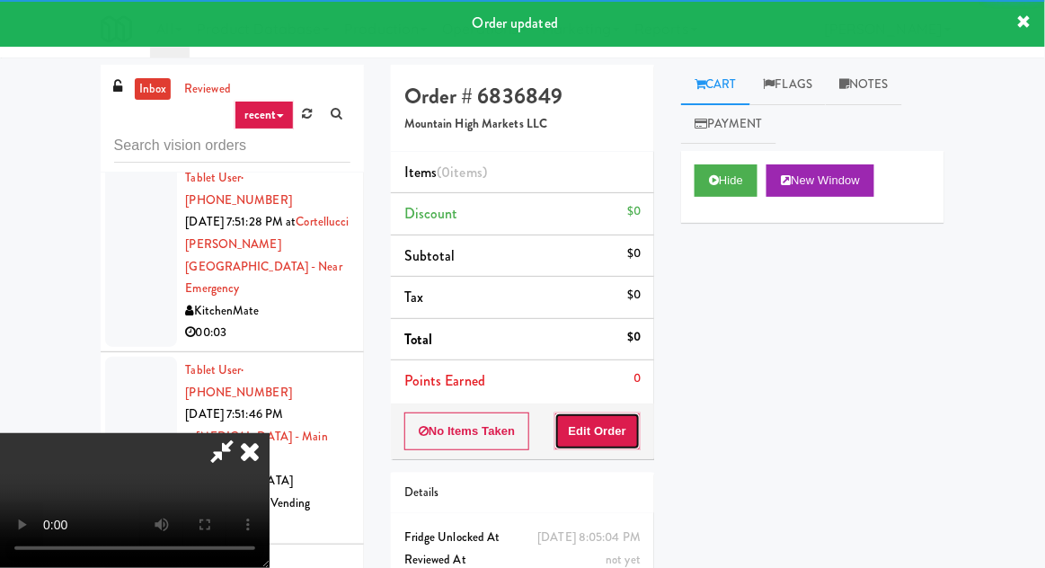
click at [630, 443] on button "Edit Order" at bounding box center [597, 431] width 87 height 38
click at [1043, 333] on div "inbox reviewed recent all unclear take inventory issue suspicious failed recent…" at bounding box center [522, 395] width 1045 height 660
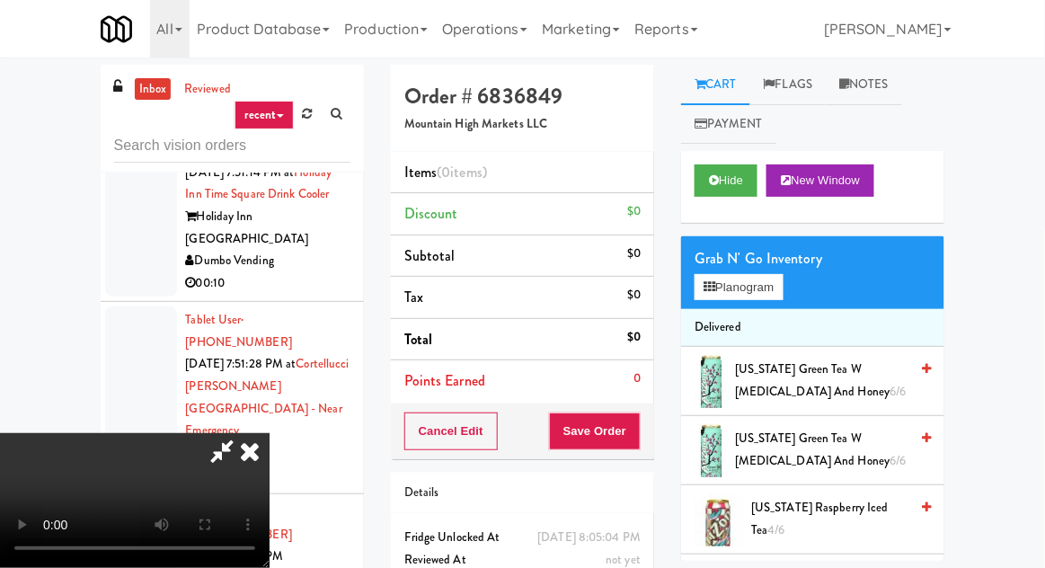
scroll to position [47904, 0]
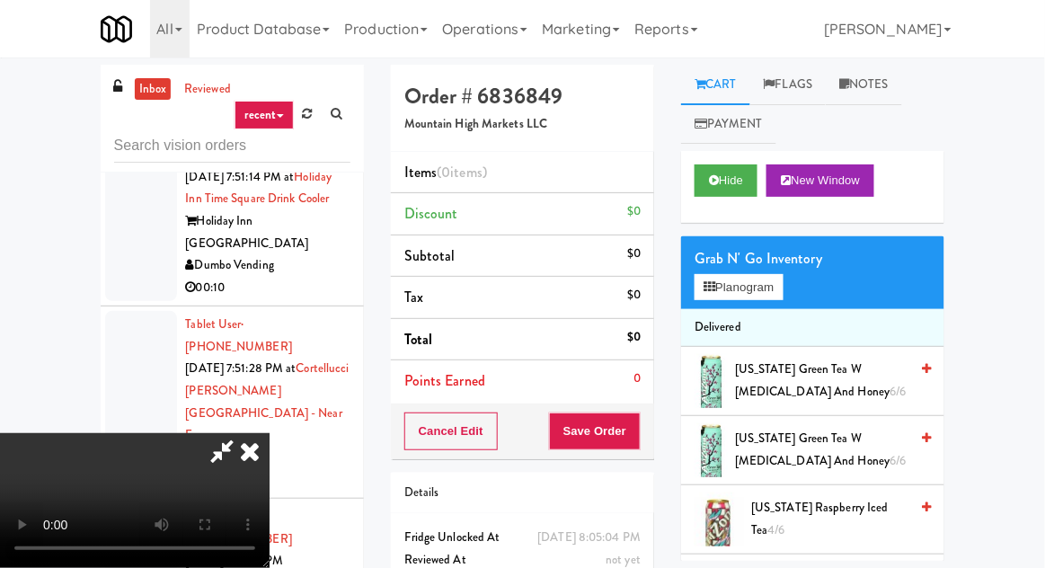
click at [1043, 327] on div "inbox reviewed recent all unclear take inventory issue suspicious failed recent…" at bounding box center [522, 395] width 1045 height 660
click at [841, 7] on link "[PERSON_NAME]" at bounding box center [887, 29] width 141 height 58
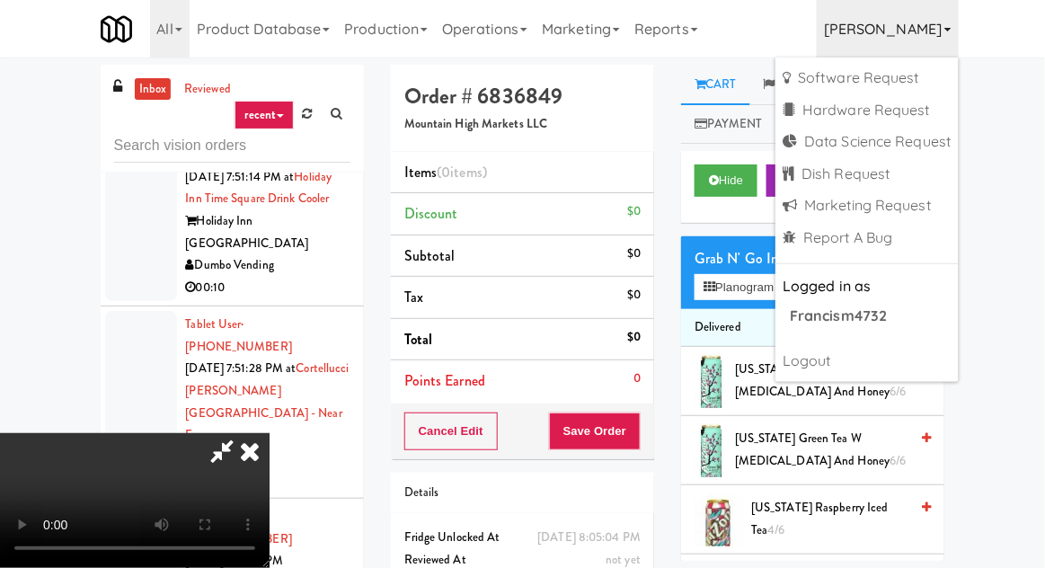
click at [764, 32] on div "All 325 Vending [URL][DOMAIN_NAME] 901 Smrt Mrkt [URL][DOMAIN_NAME] 9518002 [GE…" at bounding box center [523, 29] width 845 height 58
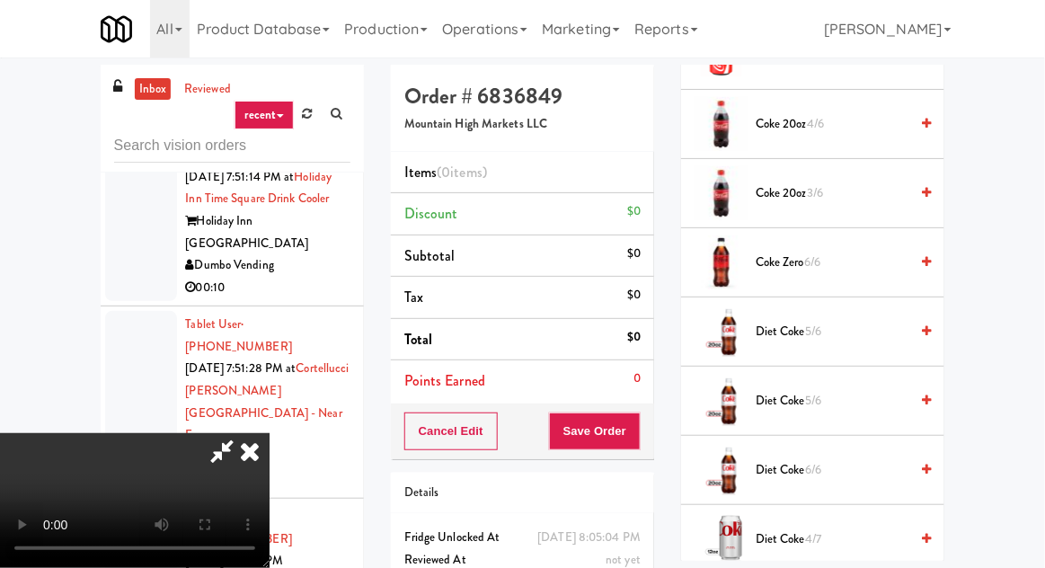
scroll to position [881, 0]
click at [809, 322] on span "5/6" at bounding box center [813, 330] width 16 height 17
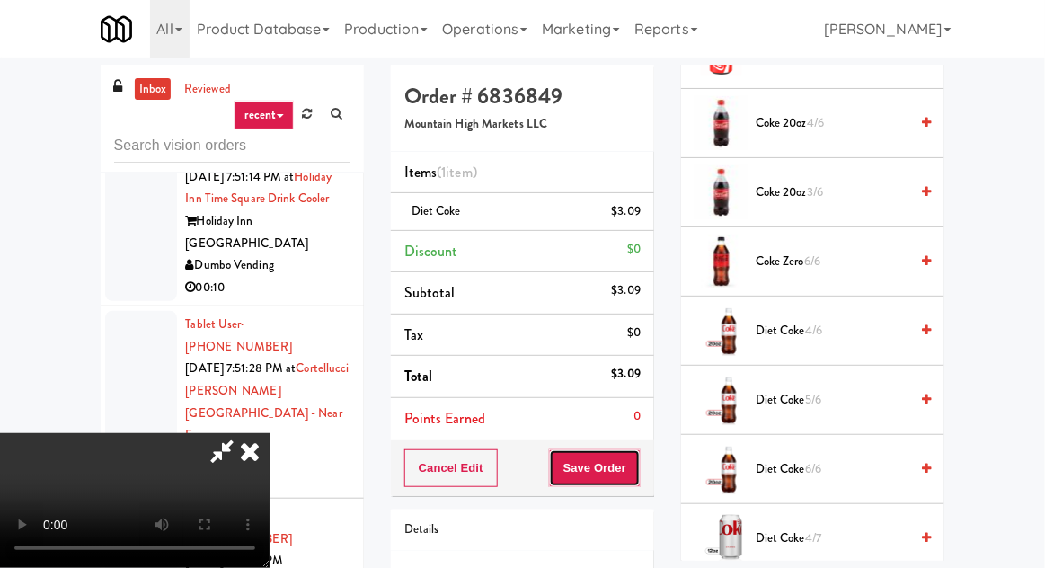
click at [640, 472] on button "Save Order" at bounding box center [595, 468] width 92 height 38
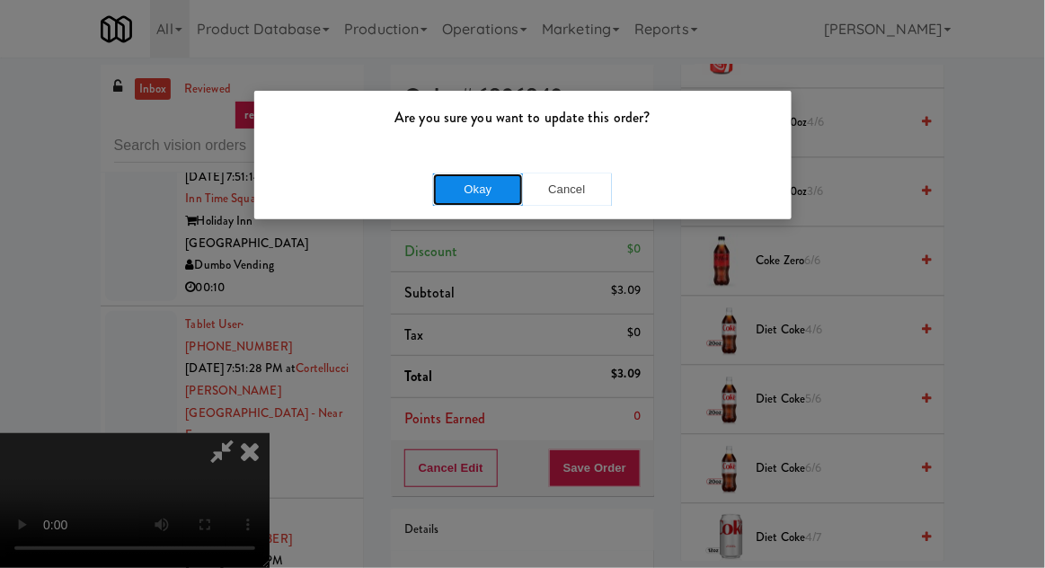
click at [435, 195] on button "Okay" at bounding box center [478, 189] width 90 height 32
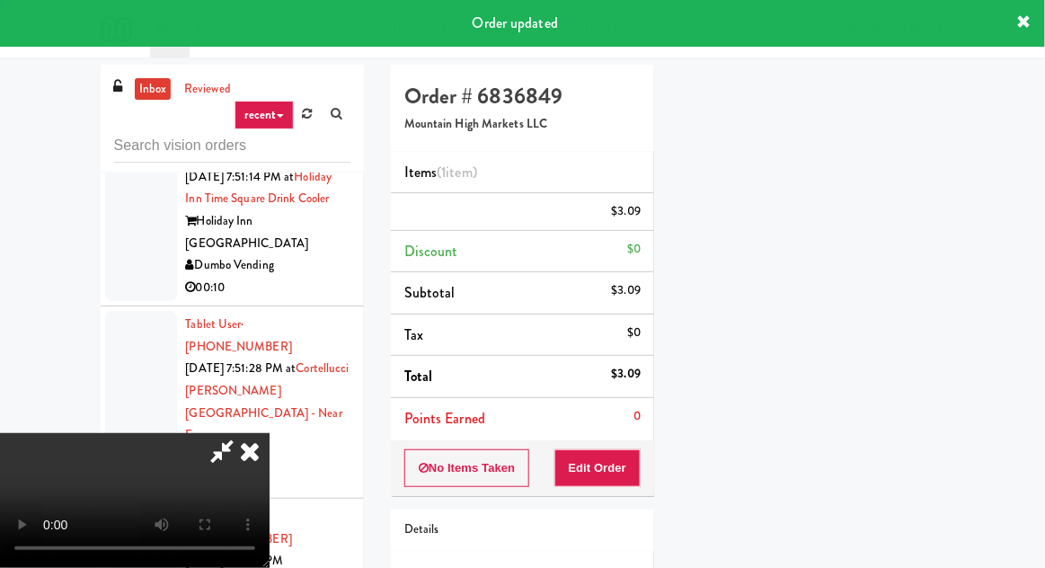
scroll to position [177, 0]
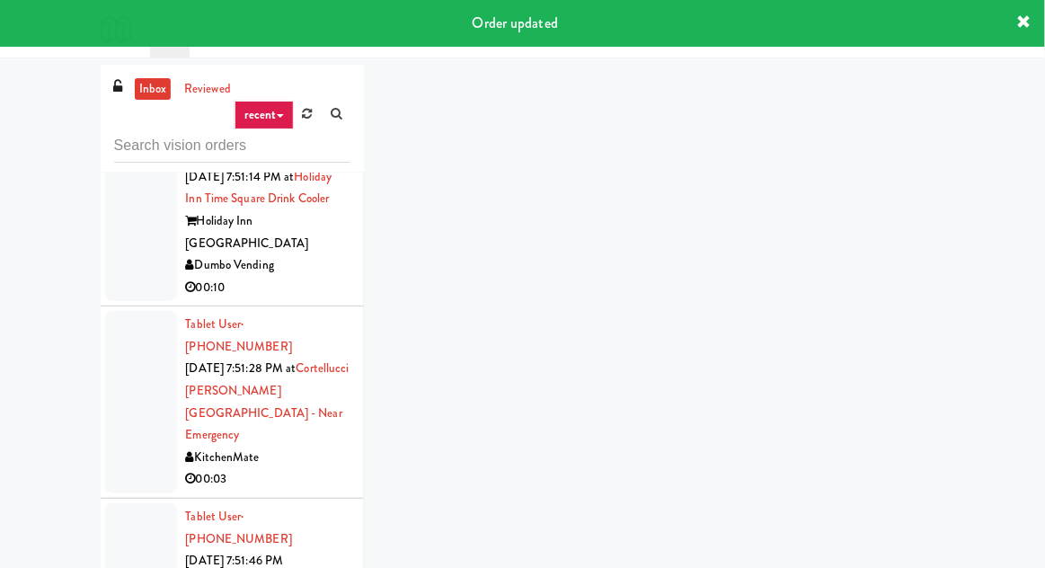
scroll to position [47833, 0]
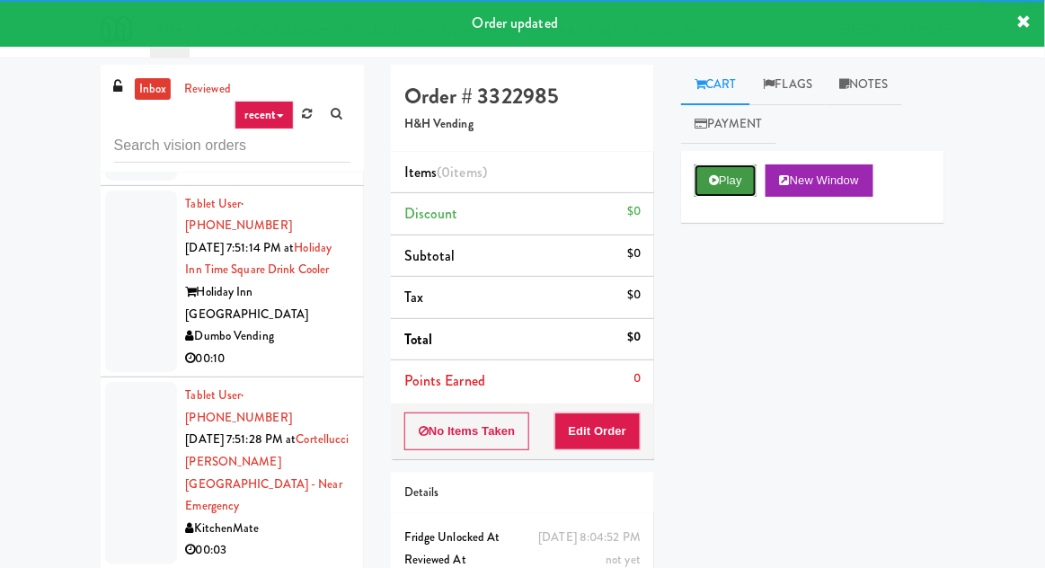
click at [726, 190] on button "Play" at bounding box center [726, 180] width 62 height 32
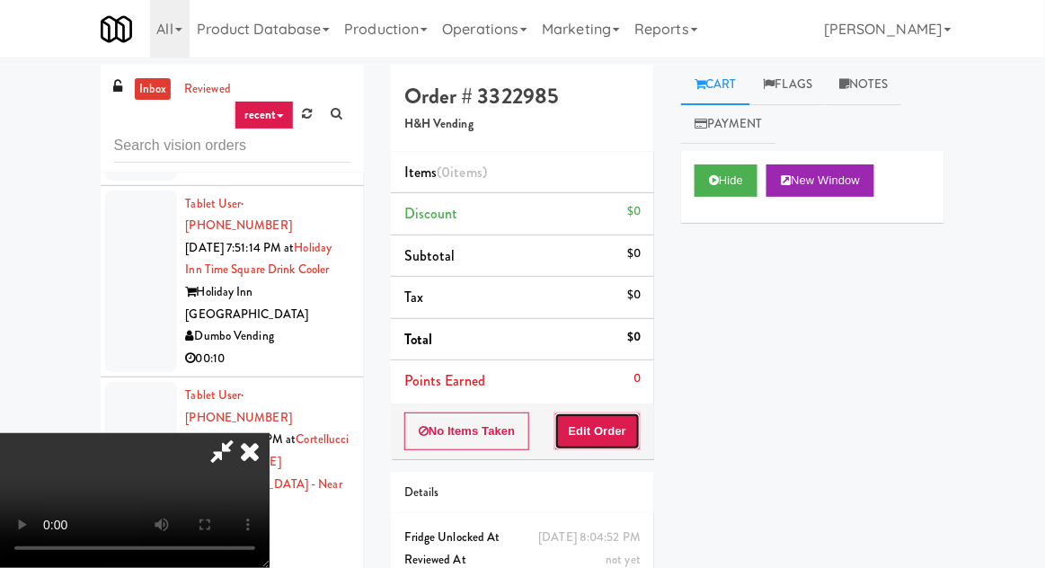
click at [630, 443] on button "Edit Order" at bounding box center [597, 431] width 87 height 38
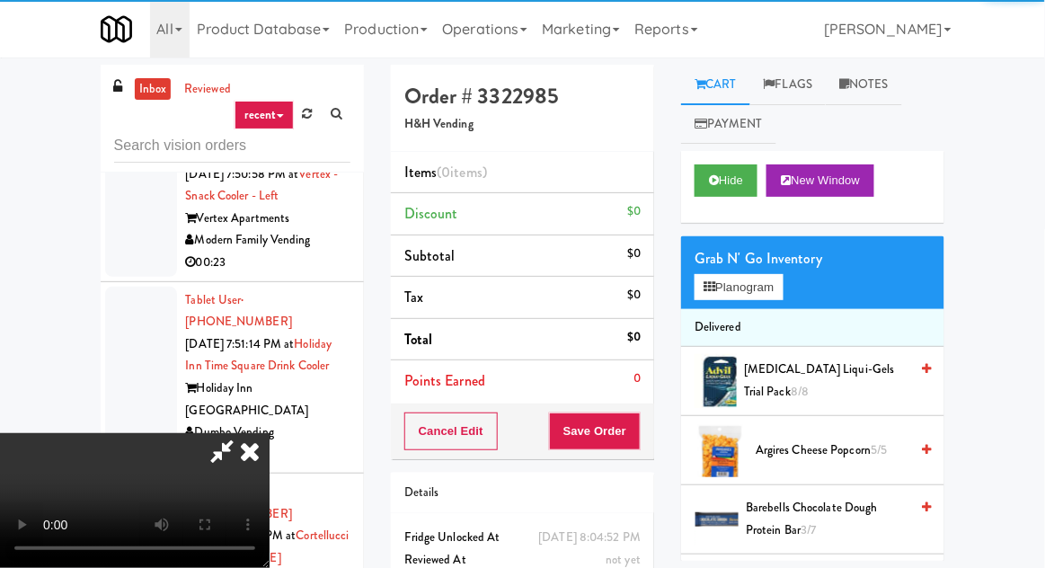
scroll to position [47737, 0]
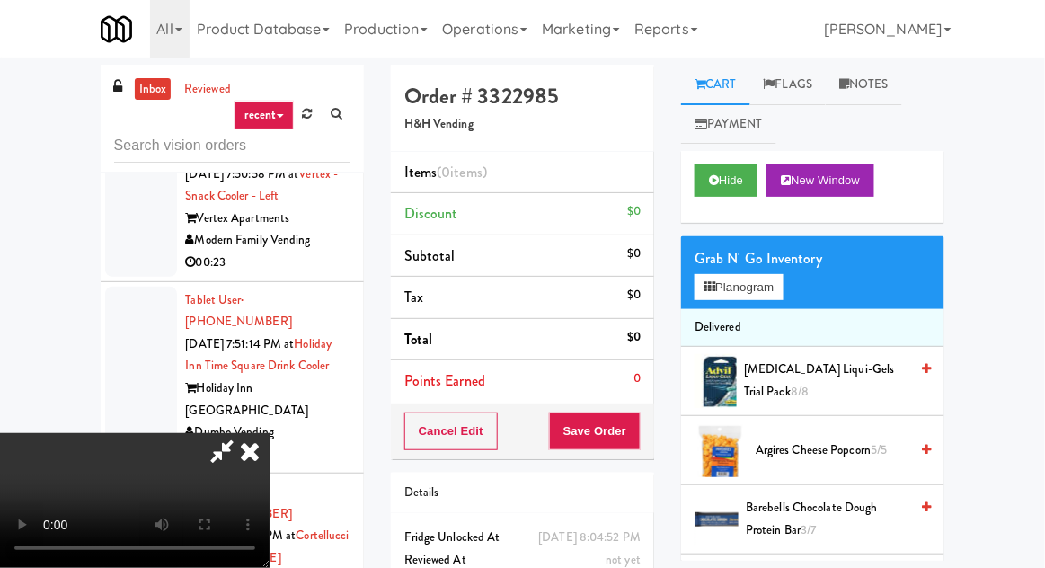
click at [825, 14] on div "All 325 Vending [URL][DOMAIN_NAME] 901 Smrt Mrkt [URL][DOMAIN_NAME] 9518002 [GE…" at bounding box center [523, 29] width 845 height 58
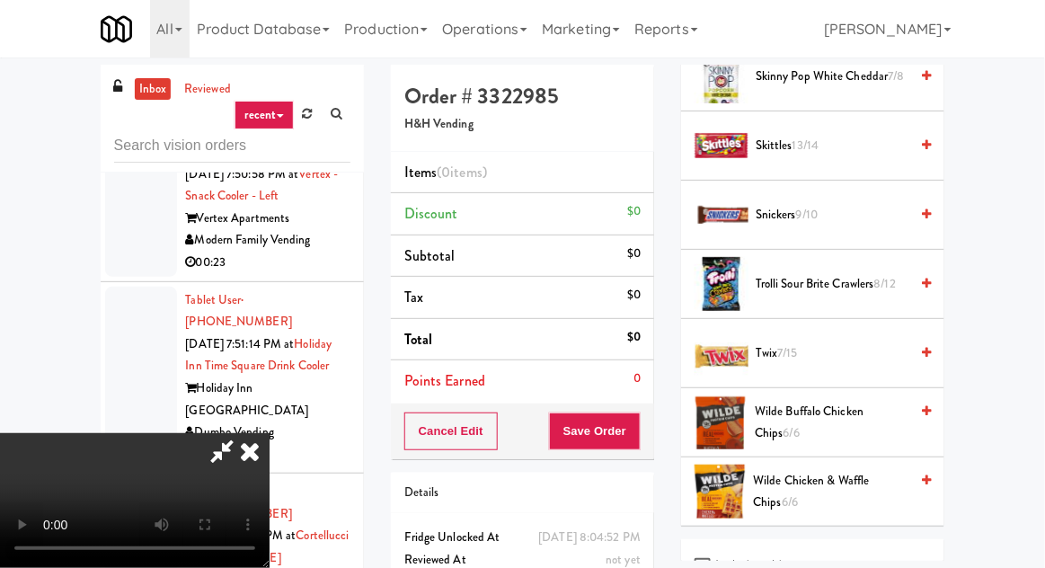
scroll to position [2002, 0]
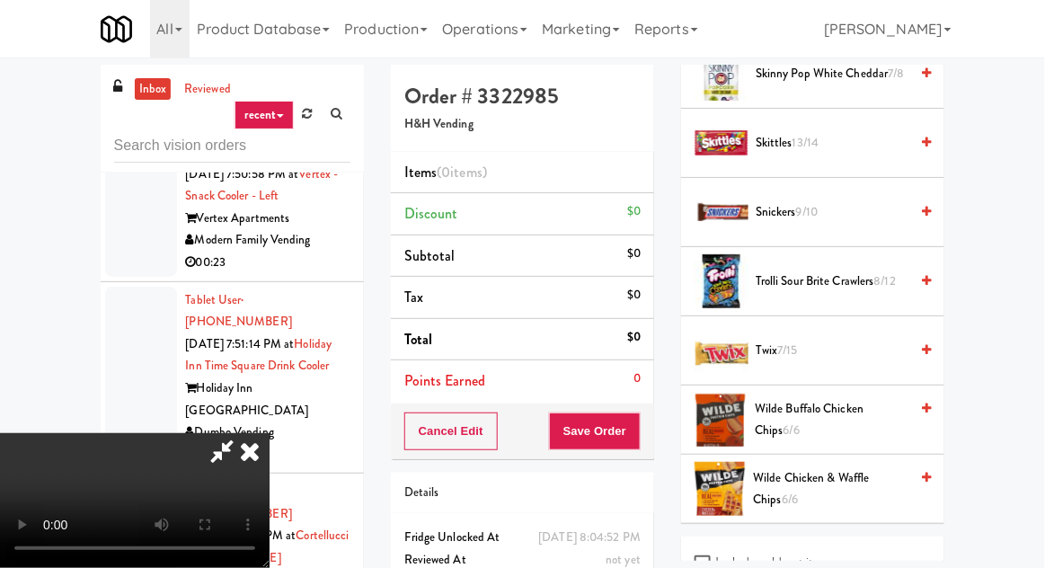
click at [845, 270] on span "Trolli Sour Brite Crawlers 8/12" at bounding box center [832, 281] width 153 height 22
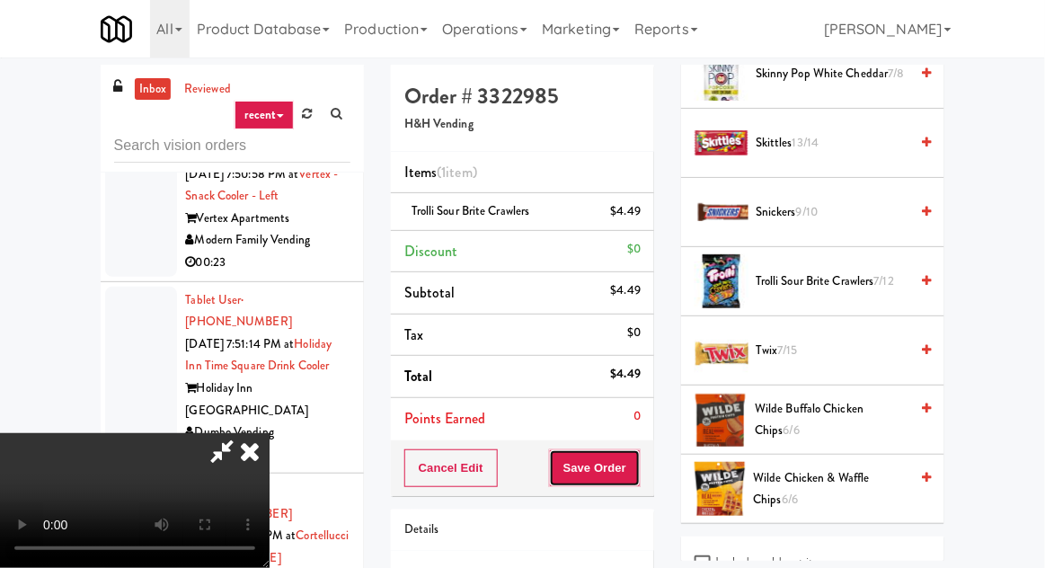
click at [637, 465] on button "Save Order" at bounding box center [595, 468] width 92 height 38
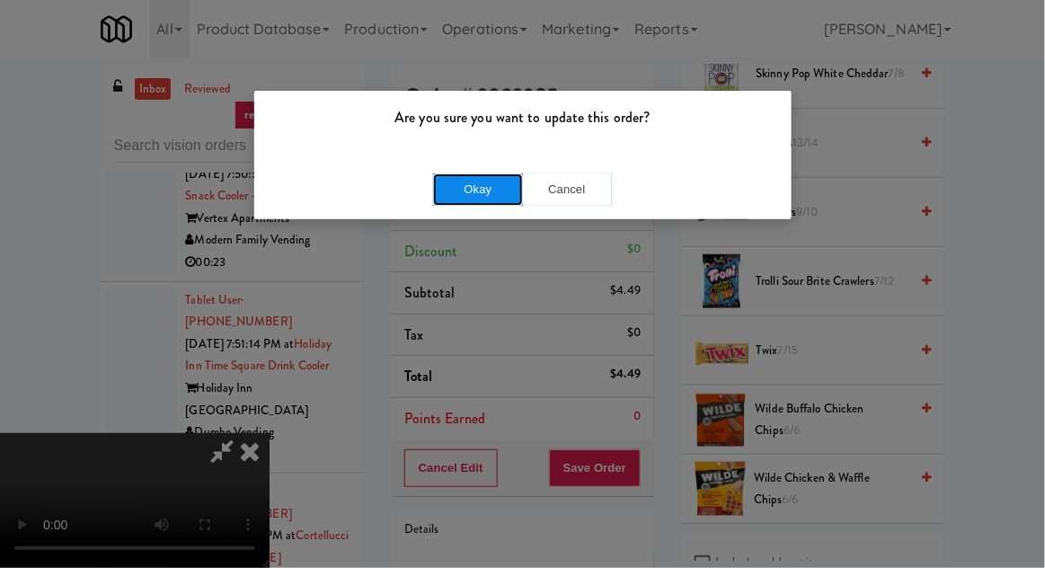
click at [452, 191] on button "Okay" at bounding box center [478, 189] width 90 height 32
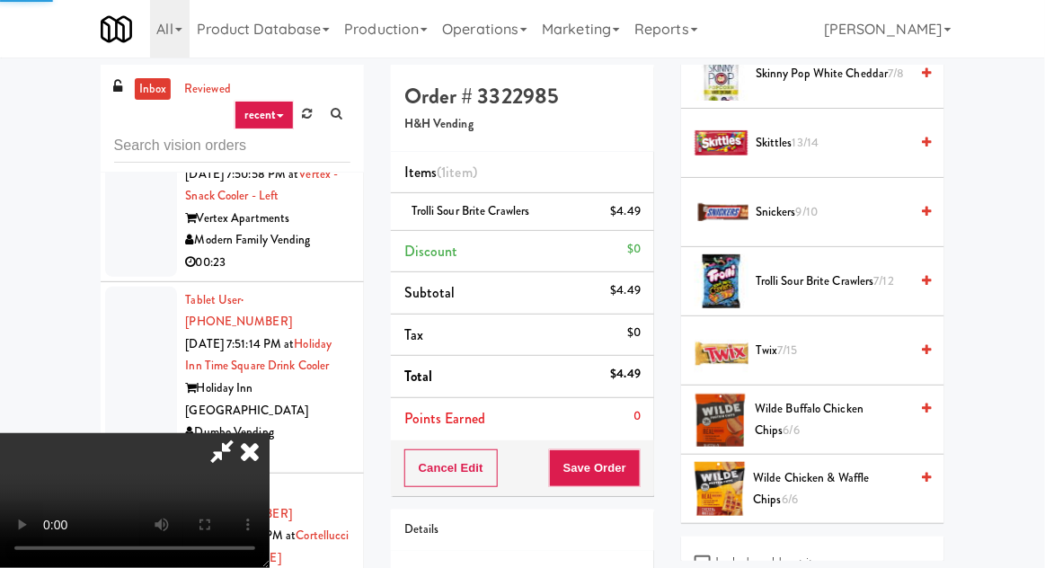
scroll to position [177, 0]
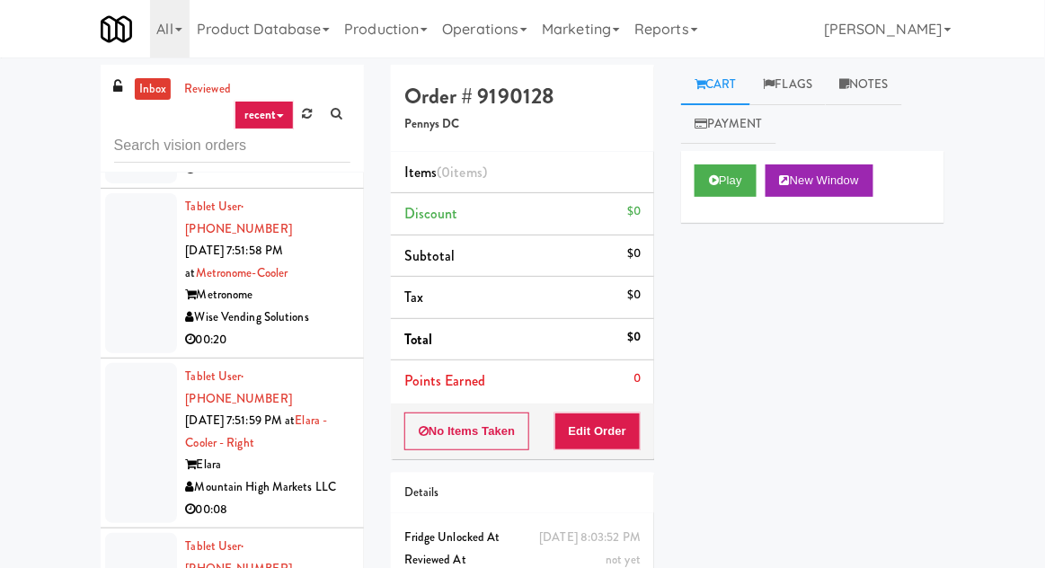
scroll to position [48594, 0]
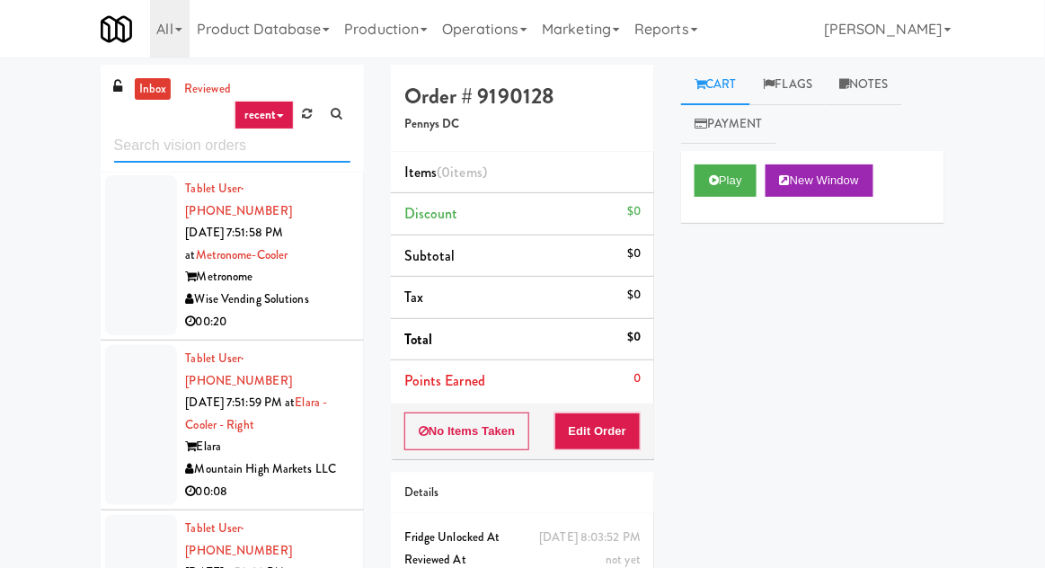
click at [126, 140] on input "text" at bounding box center [232, 145] width 236 height 33
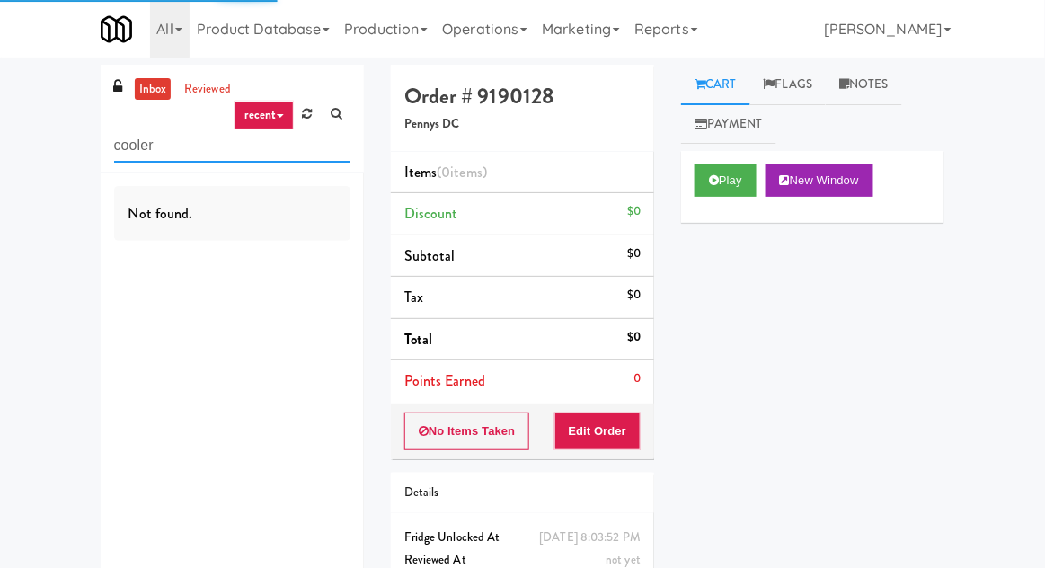
type input "cooler"
click at [25, 137] on div "inbox reviewed recent all unclear take inventory issue suspicious failed recent…" at bounding box center [522, 354] width 1045 height 578
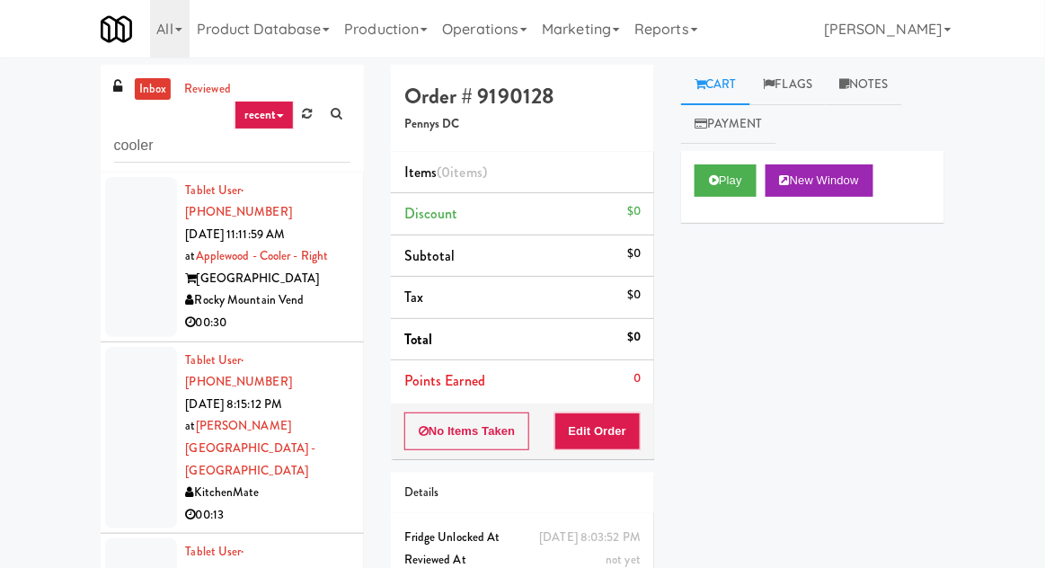
click at [114, 270] on div at bounding box center [141, 257] width 72 height 160
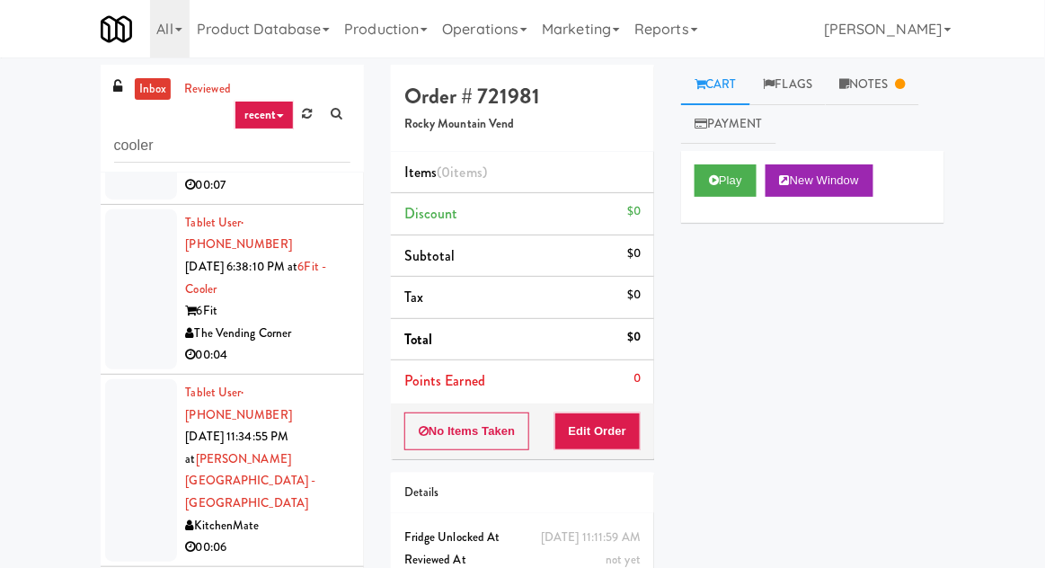
scroll to position [1609, 0]
click at [171, 165] on div "inbox reviewed recent all unclear take inventory issue suspicious failed recent…" at bounding box center [232, 119] width 263 height 108
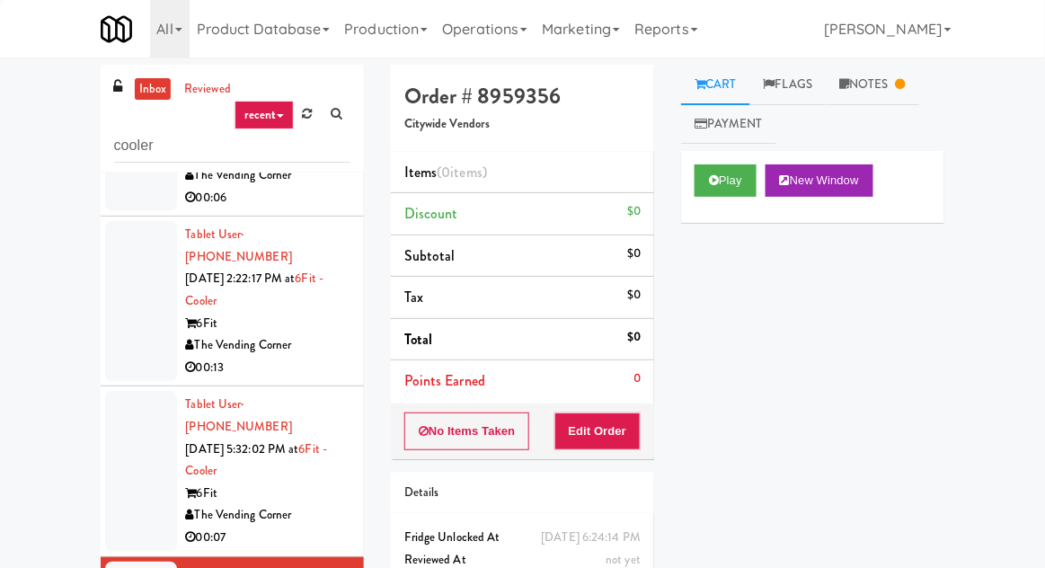
scroll to position [2468, 0]
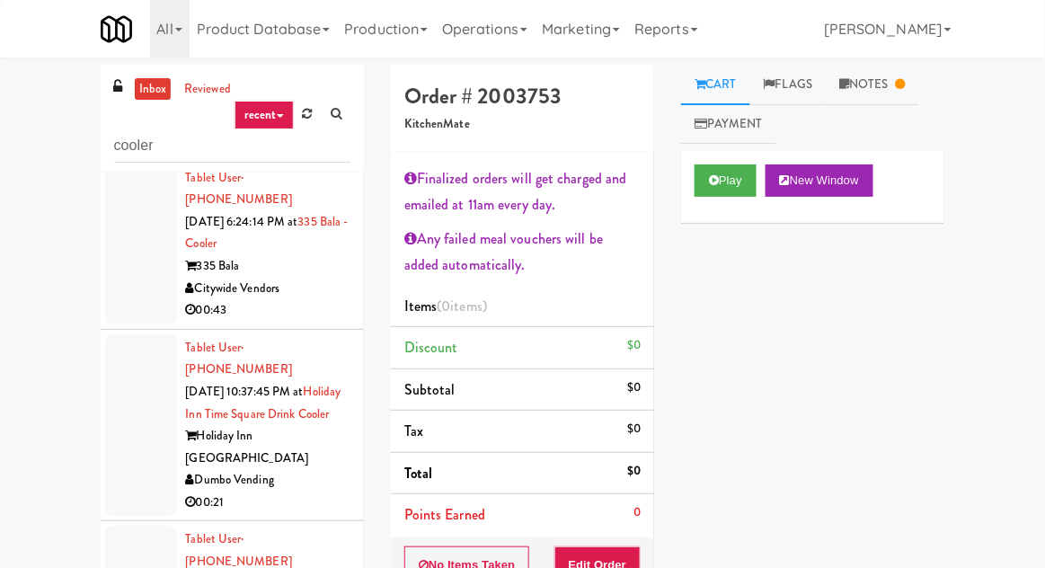
scroll to position [2868, 0]
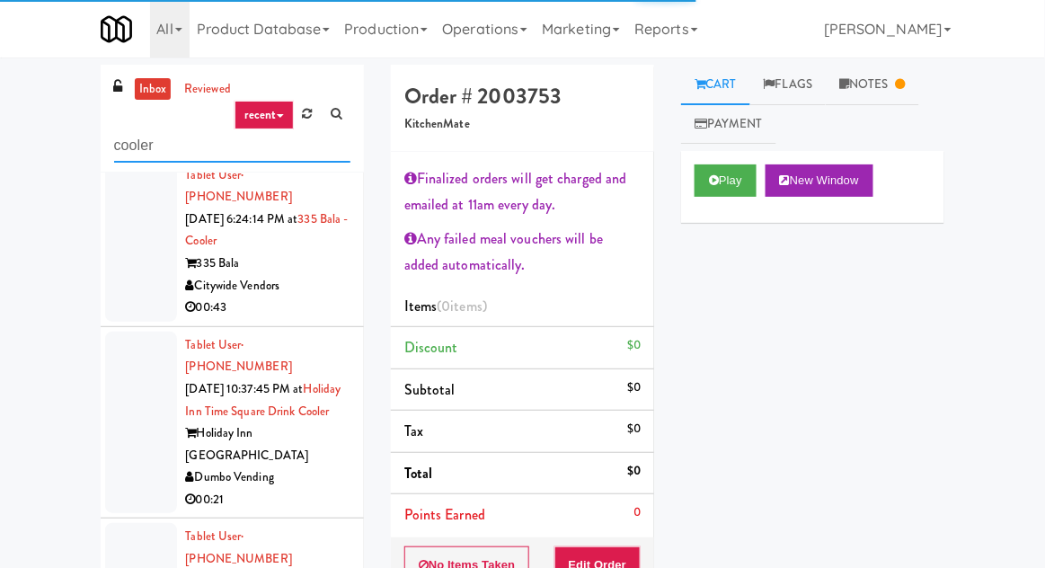
click at [156, 149] on input "cooler" at bounding box center [232, 145] width 236 height 33
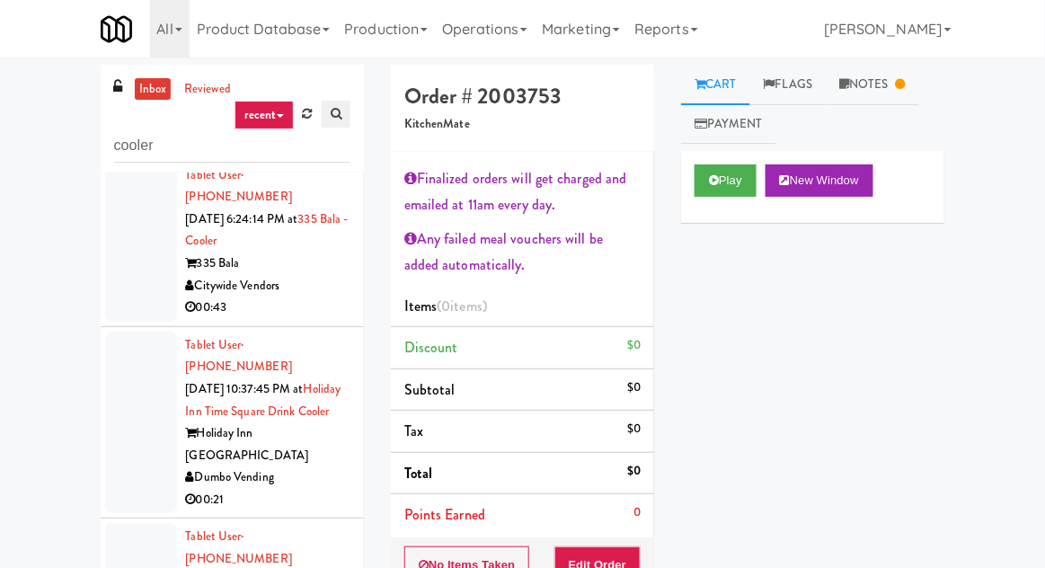
click at [333, 108] on icon at bounding box center [336, 114] width 11 height 12
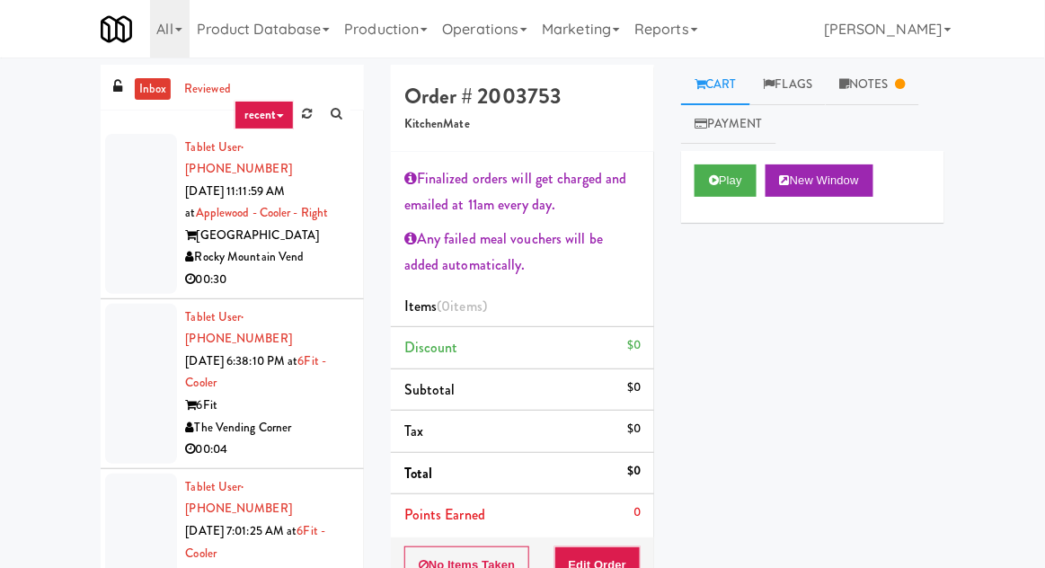
click at [146, 134] on div at bounding box center [141, 214] width 72 height 160
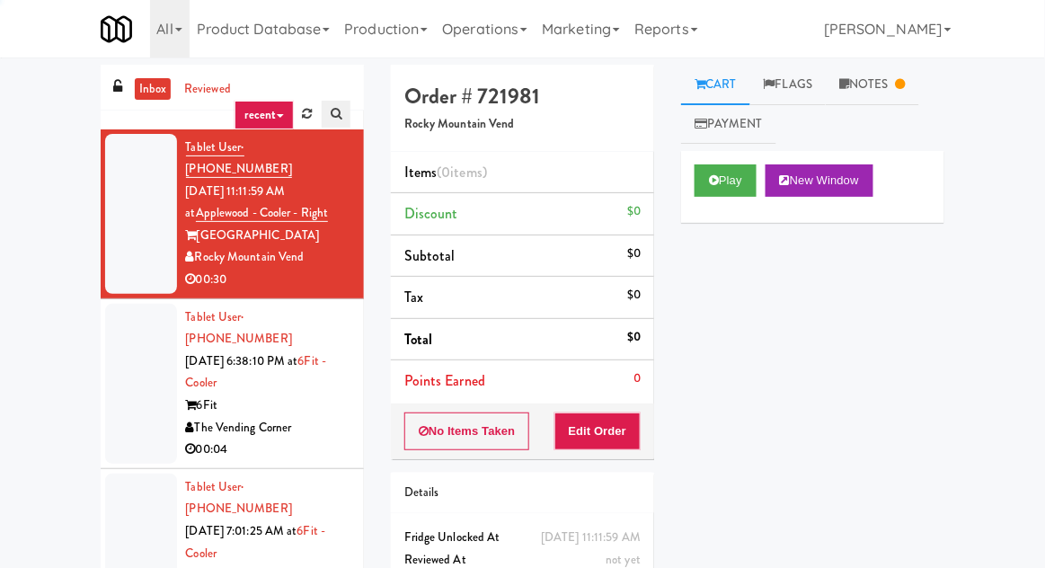
click at [336, 106] on link at bounding box center [336, 114] width 29 height 27
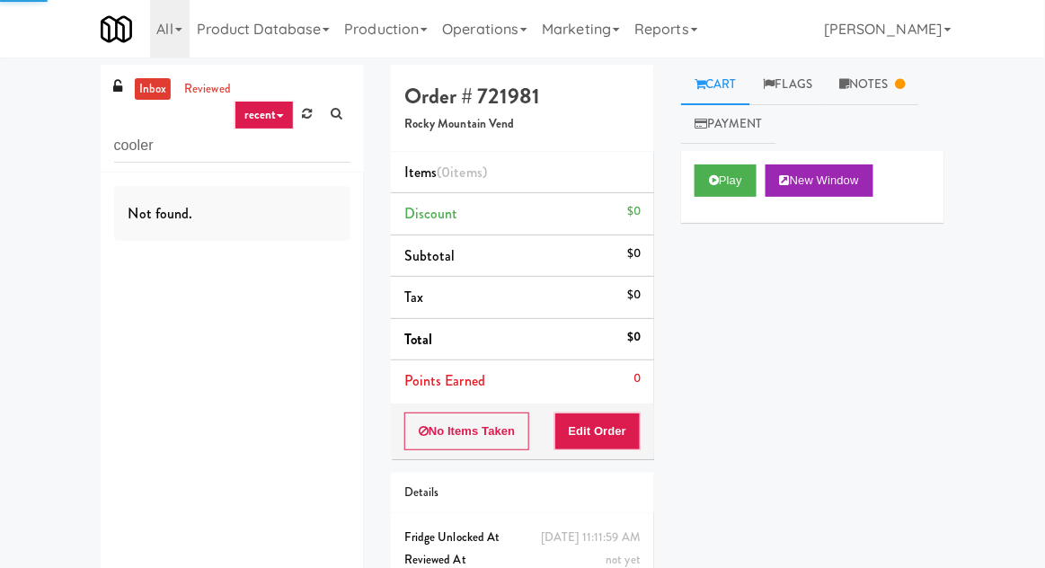
click at [44, 153] on div "inbox reviewed recent all unclear take inventory issue suspicious failed recent…" at bounding box center [522, 354] width 1045 height 578
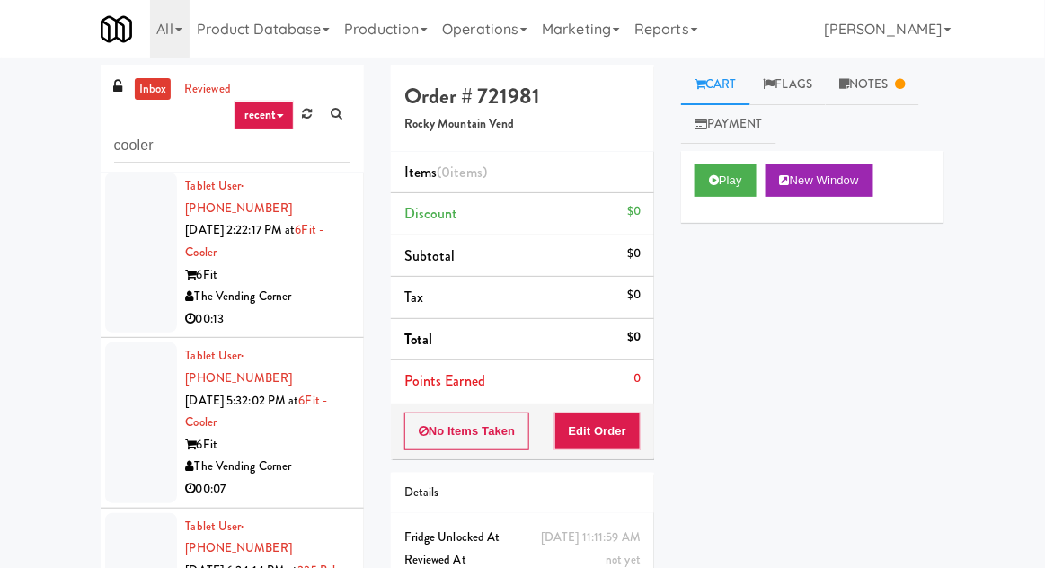
click at [120, 342] on div at bounding box center [141, 422] width 72 height 160
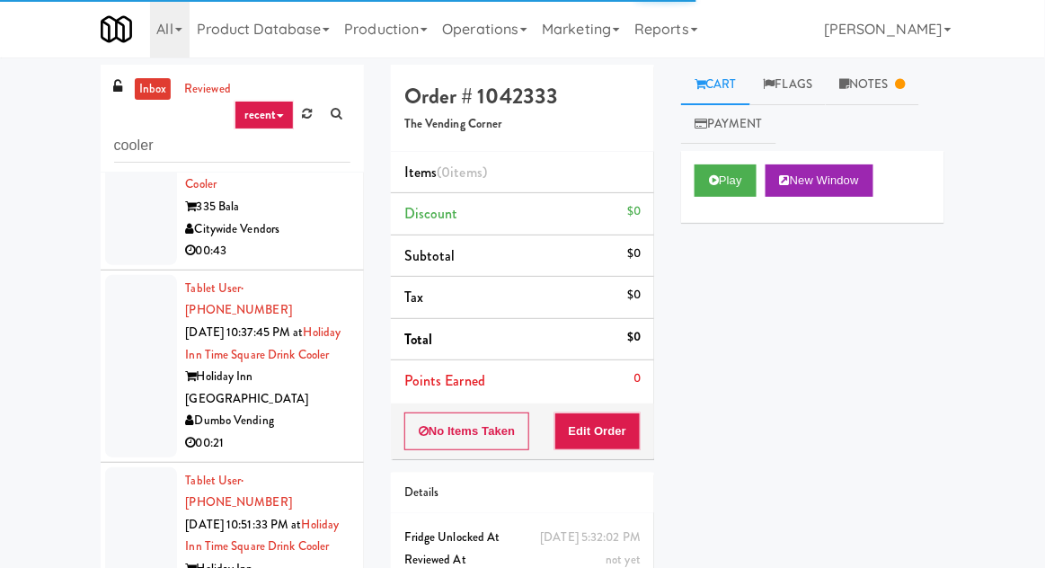
scroll to position [1264, 0]
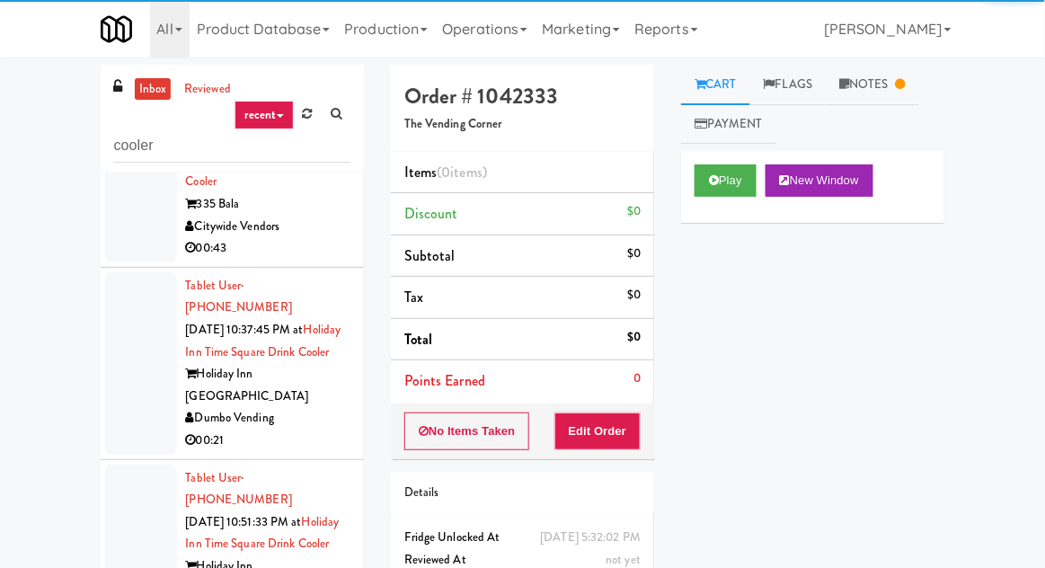
click at [134, 465] on div at bounding box center [141, 556] width 72 height 182
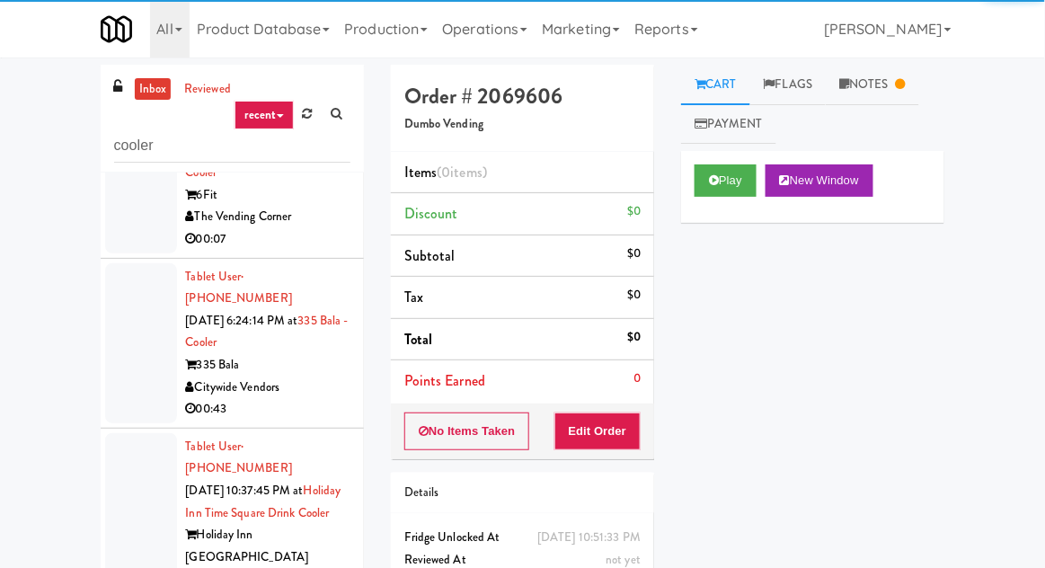
click at [155, 433] on div at bounding box center [141, 524] width 72 height 182
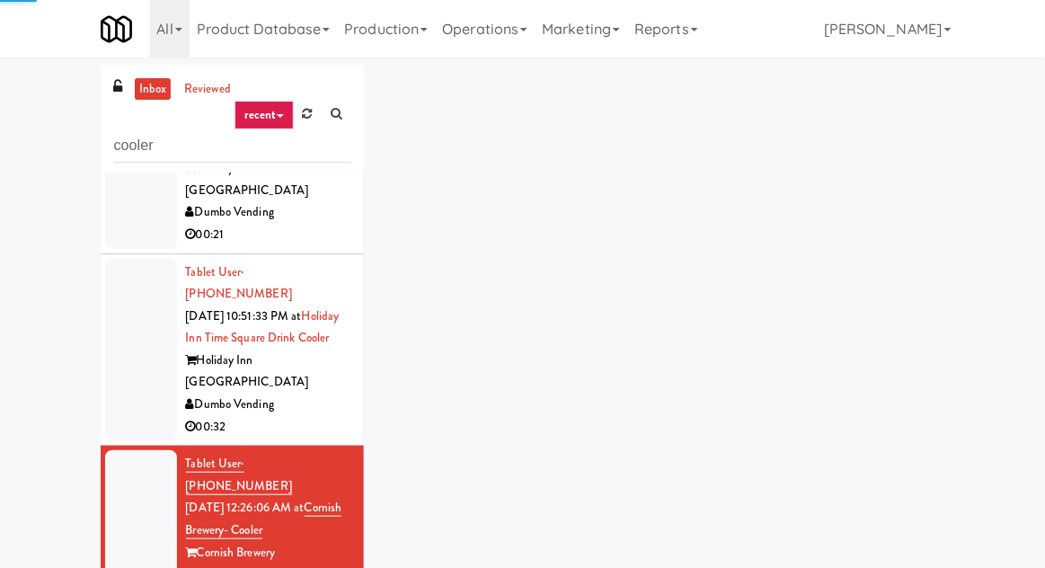
scroll to position [1473, 0]
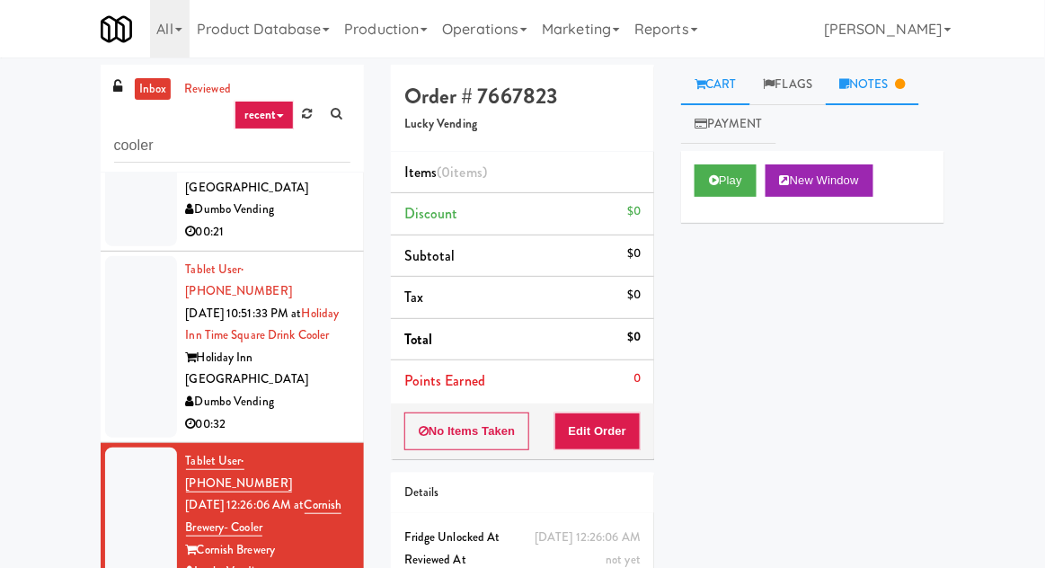
click at [875, 74] on link "Notes" at bounding box center [872, 85] width 93 height 40
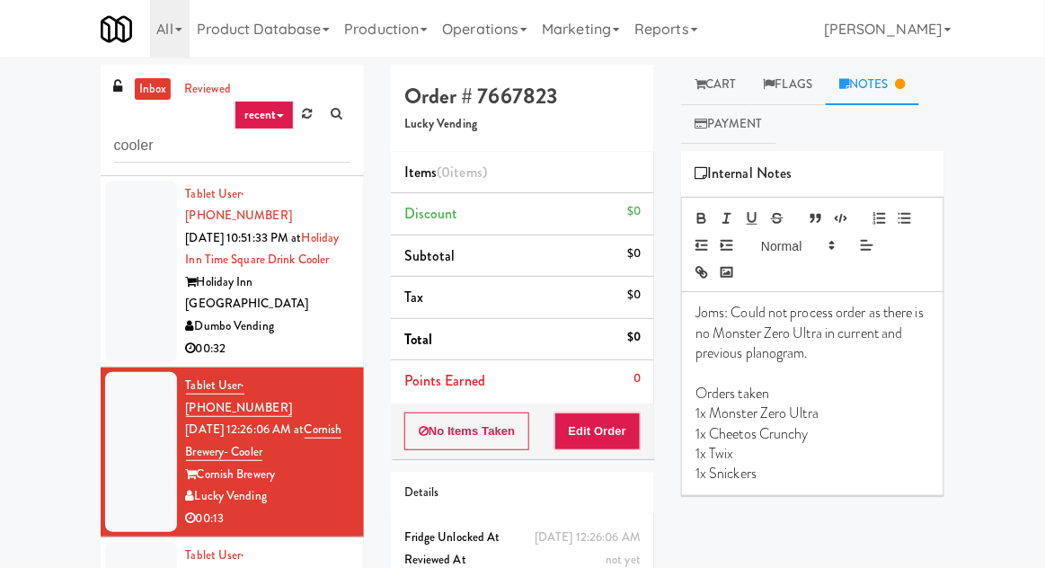
scroll to position [1582, 0]
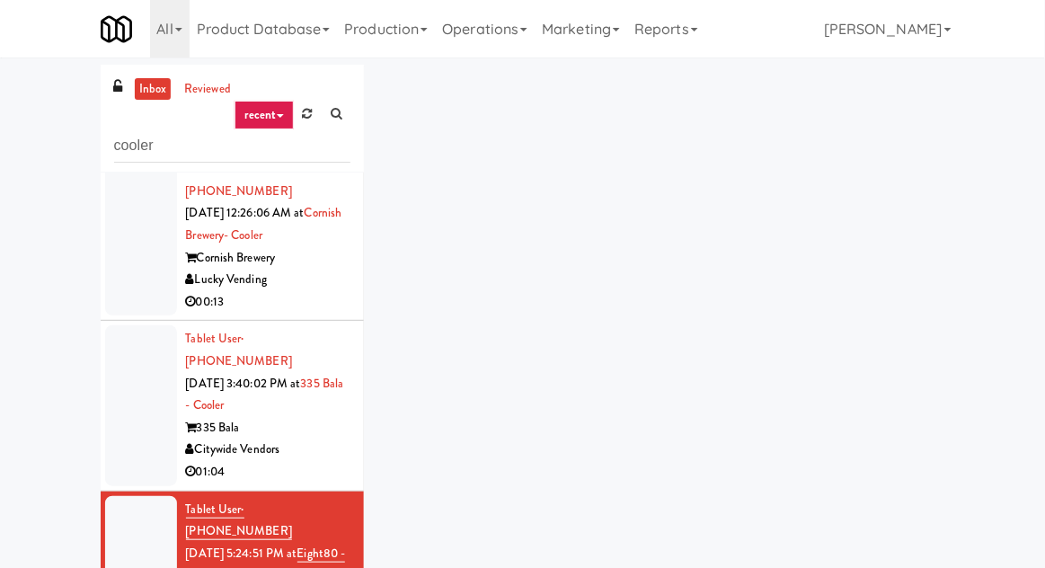
scroll to position [1783, 0]
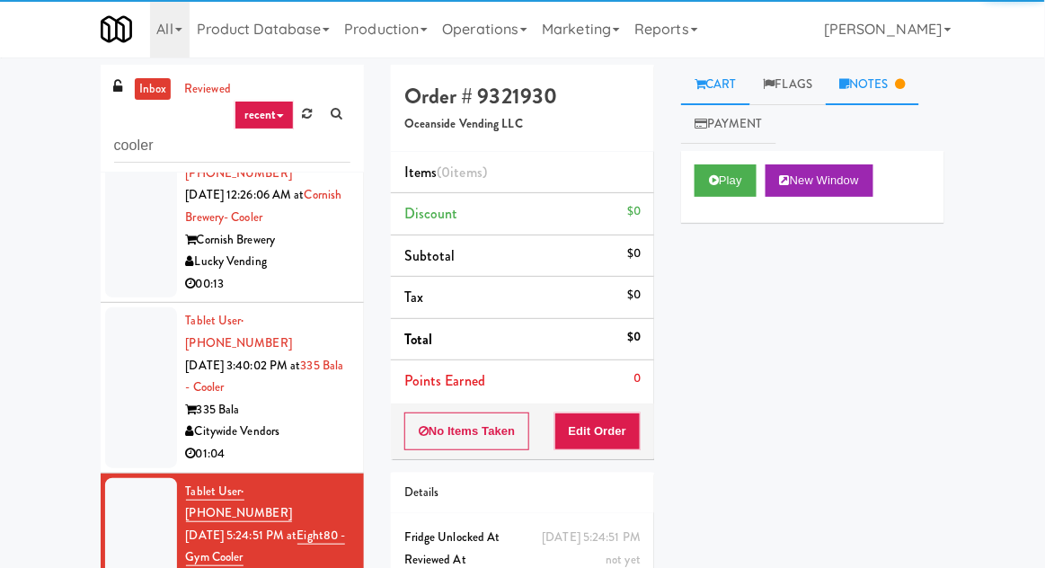
click at [875, 81] on link "Notes" at bounding box center [872, 85] width 93 height 40
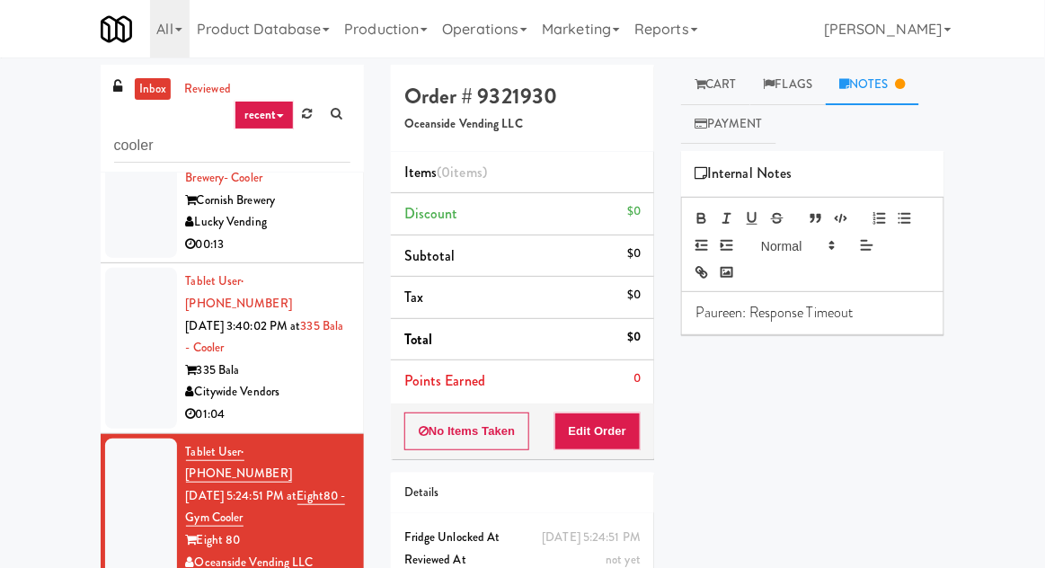
scroll to position [1831, 0]
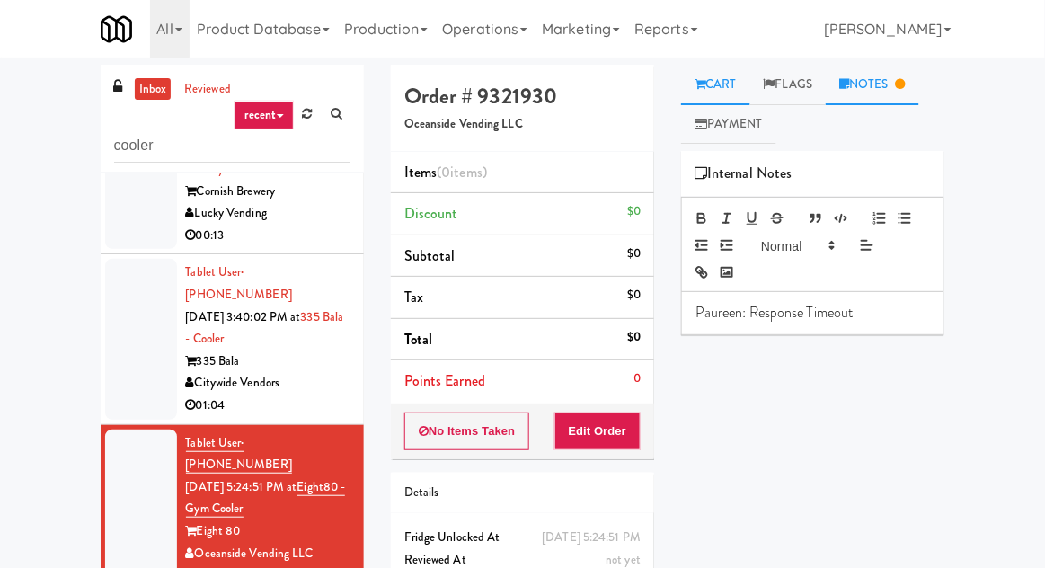
click at [724, 81] on link "Cart" at bounding box center [715, 85] width 69 height 40
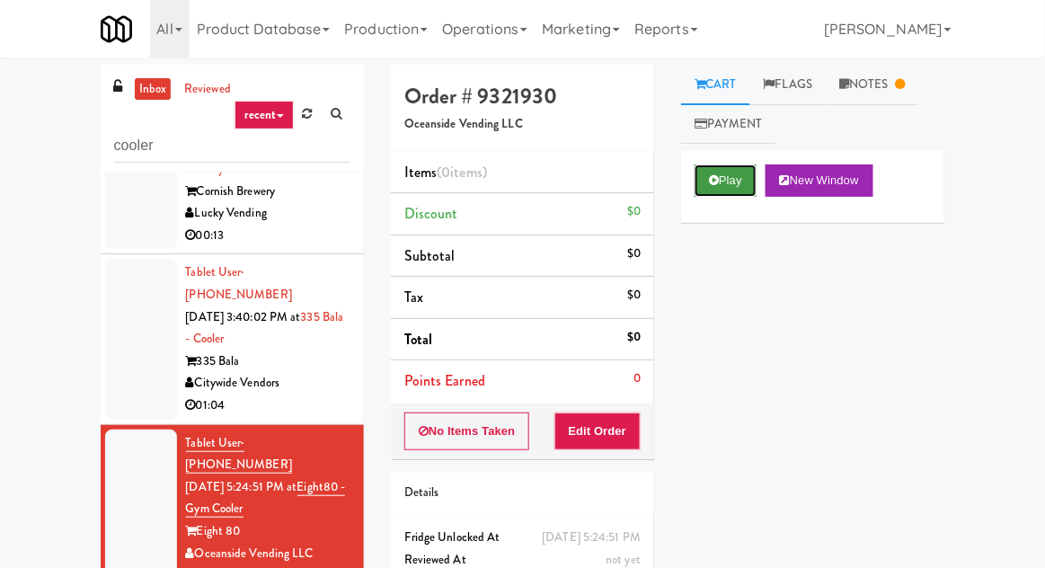
click at [710, 173] on button "Play" at bounding box center [726, 180] width 62 height 32
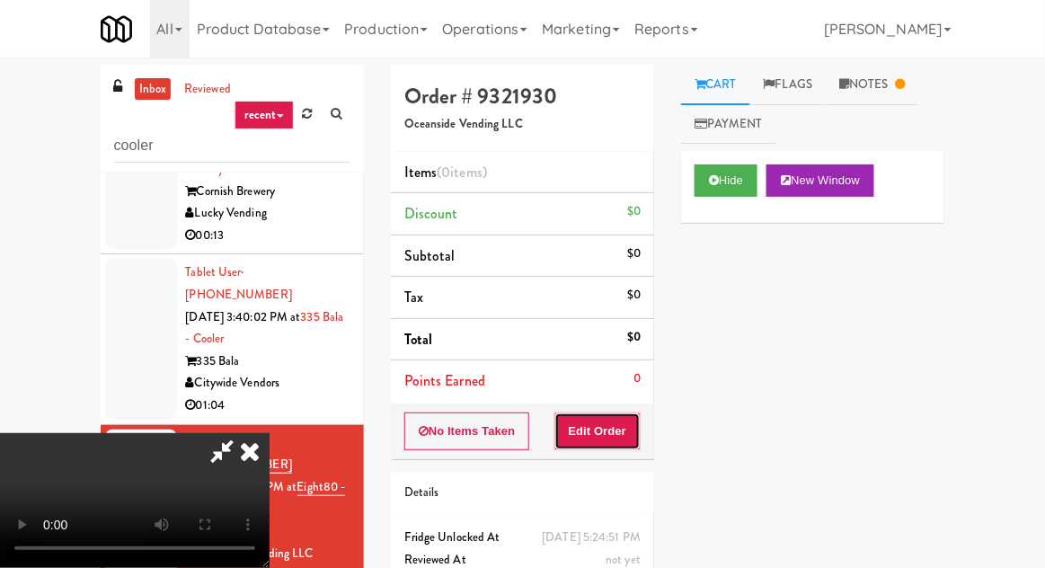
click at [621, 443] on button "Edit Order" at bounding box center [597, 431] width 87 height 38
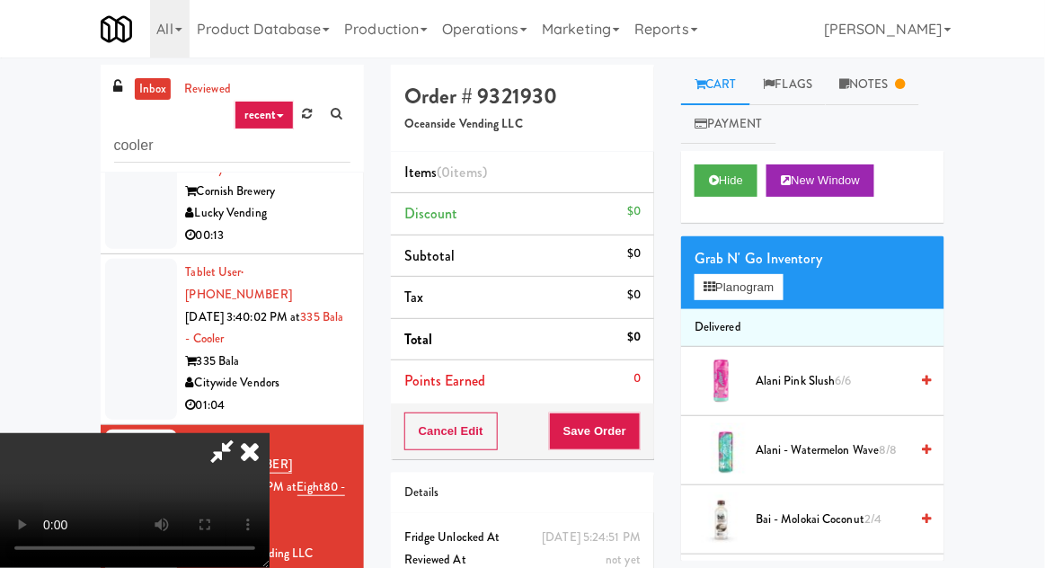
scroll to position [66, 0]
click at [712, 276] on button "Planogram" at bounding box center [739, 287] width 88 height 27
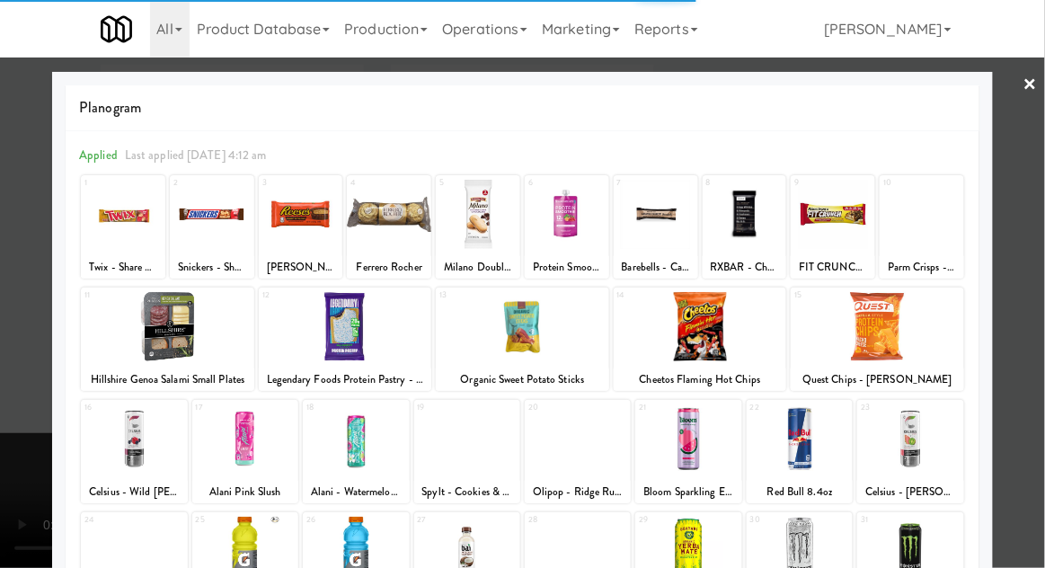
scroll to position [227, 0]
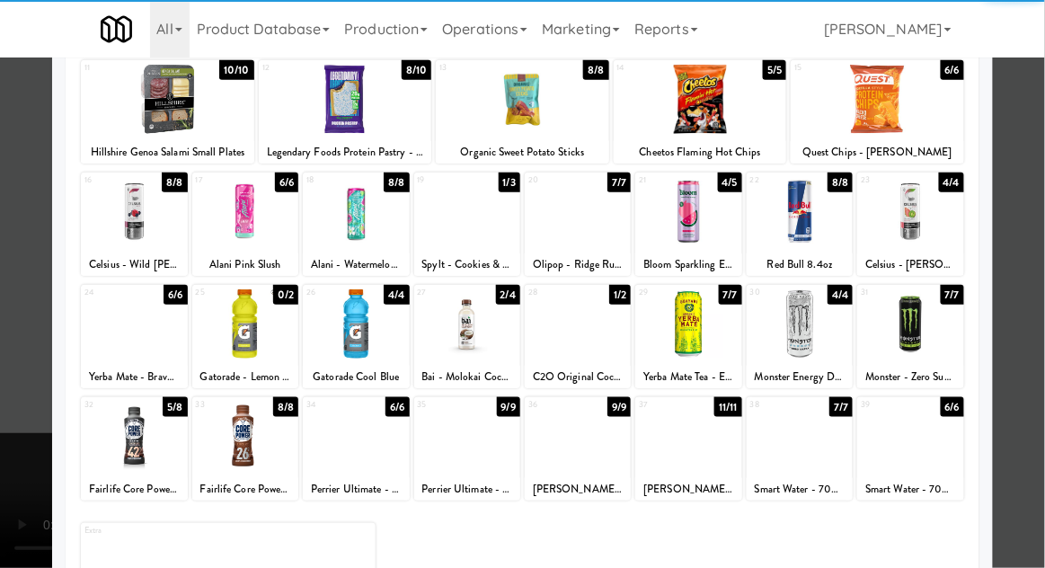
click at [128, 462] on div at bounding box center [134, 436] width 106 height 69
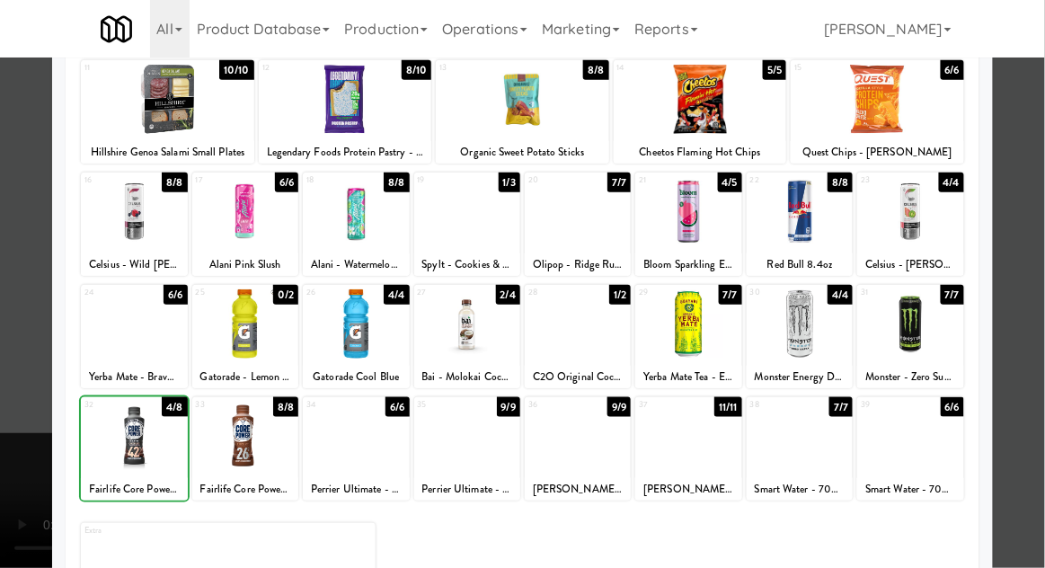
click at [28, 332] on div at bounding box center [522, 284] width 1045 height 568
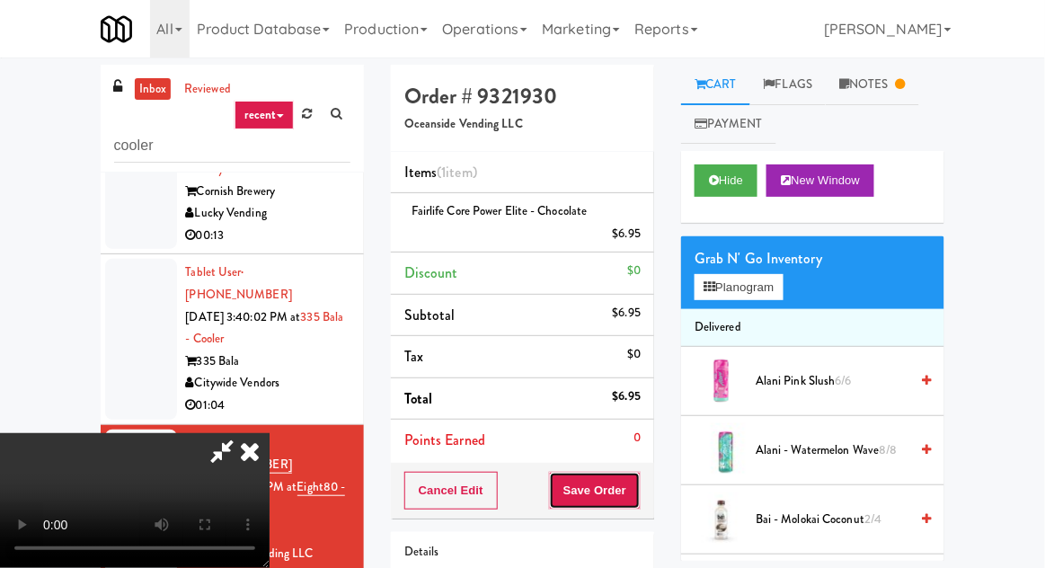
click at [636, 504] on button "Save Order" at bounding box center [595, 491] width 92 height 38
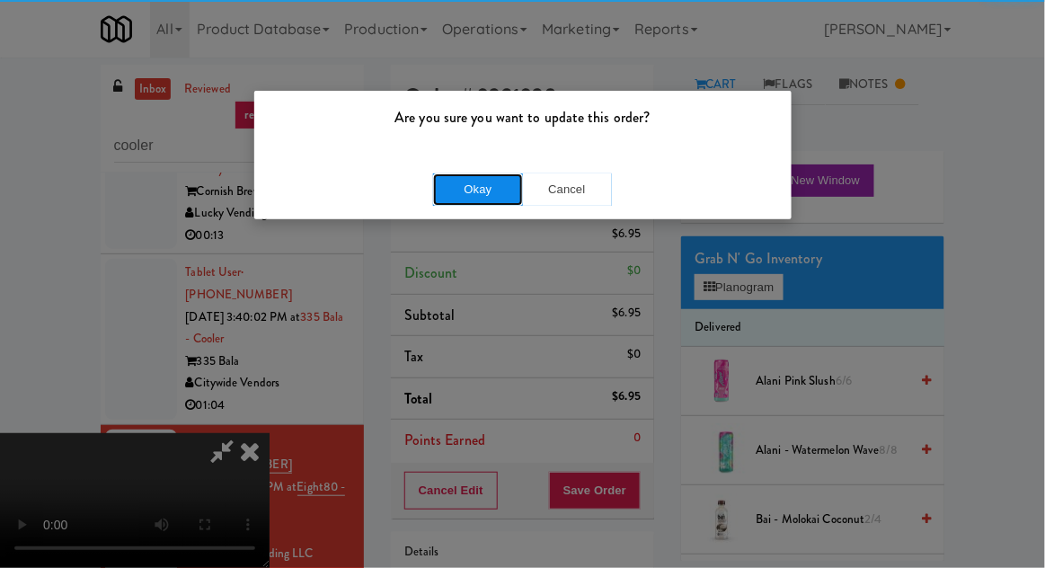
click at [436, 201] on button "Okay" at bounding box center [478, 189] width 90 height 32
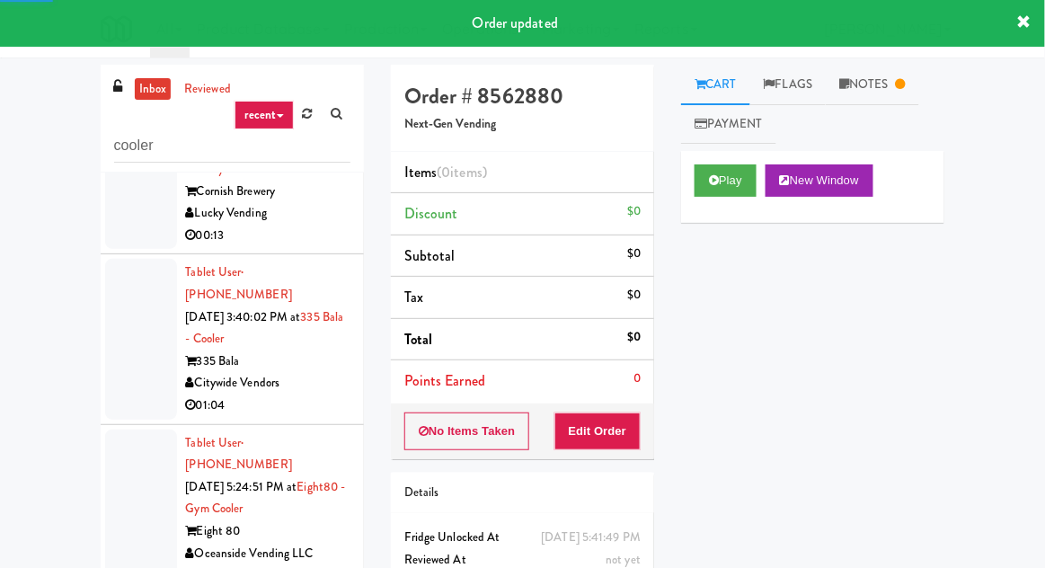
click at [684, 196] on div "Play New Window" at bounding box center [812, 187] width 263 height 72
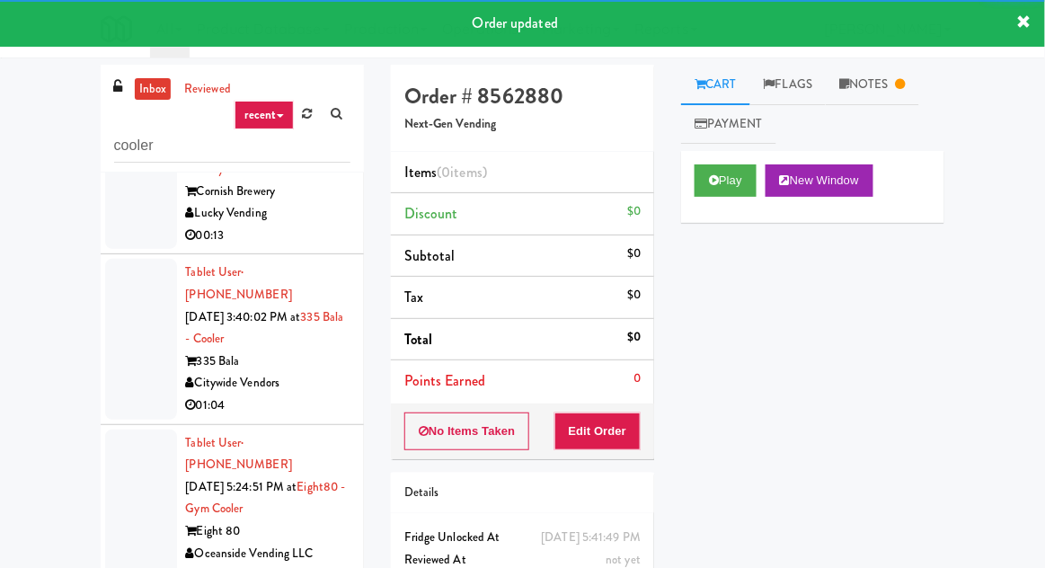
scroll to position [1, 0]
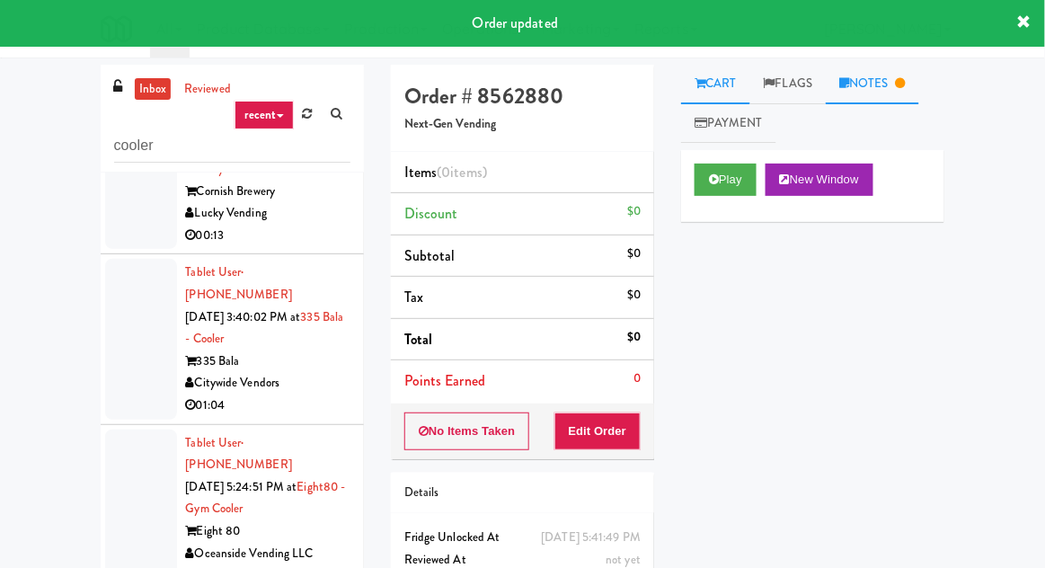
click at [870, 75] on link "Notes" at bounding box center [872, 84] width 93 height 40
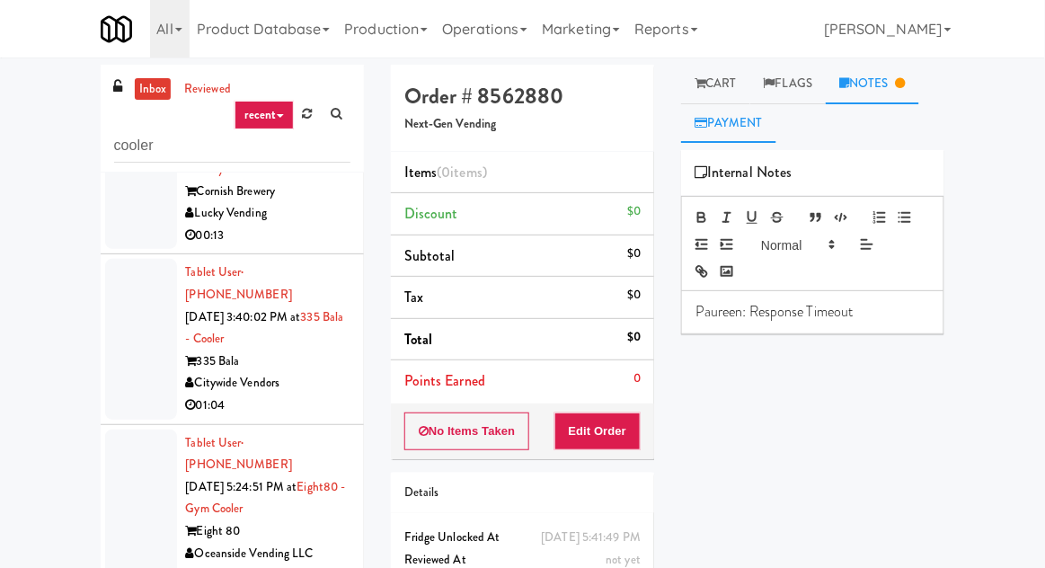
click at [698, 109] on link "Payment" at bounding box center [728, 123] width 95 height 40
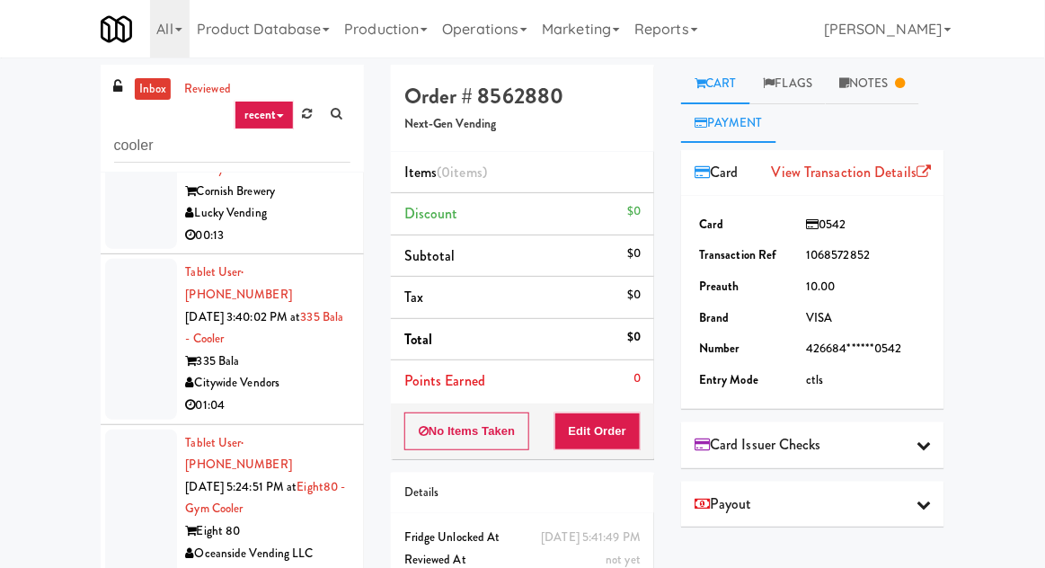
click at [684, 85] on link "Cart" at bounding box center [715, 84] width 69 height 40
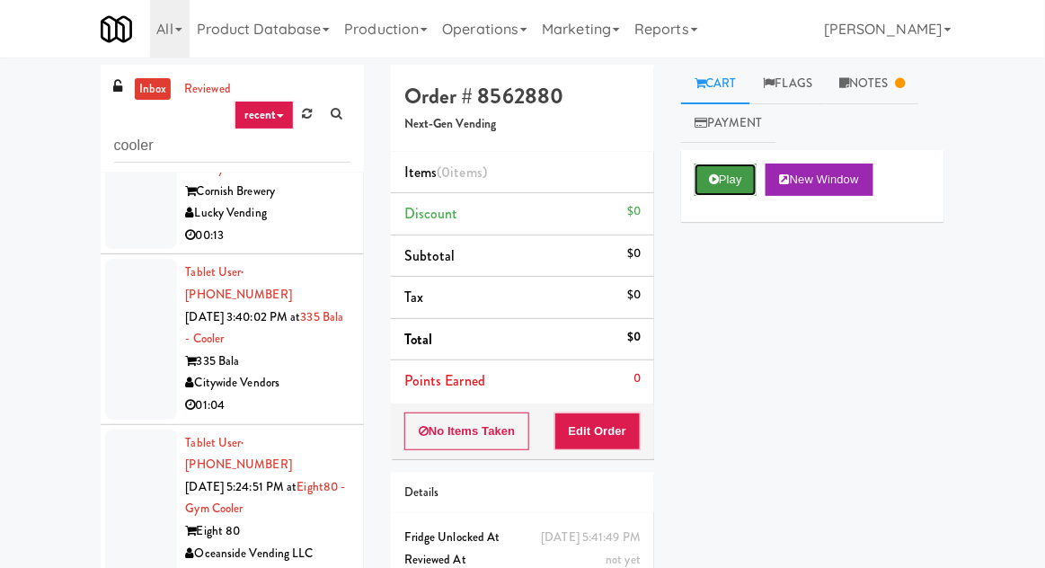
click at [698, 174] on button "Play" at bounding box center [726, 180] width 62 height 32
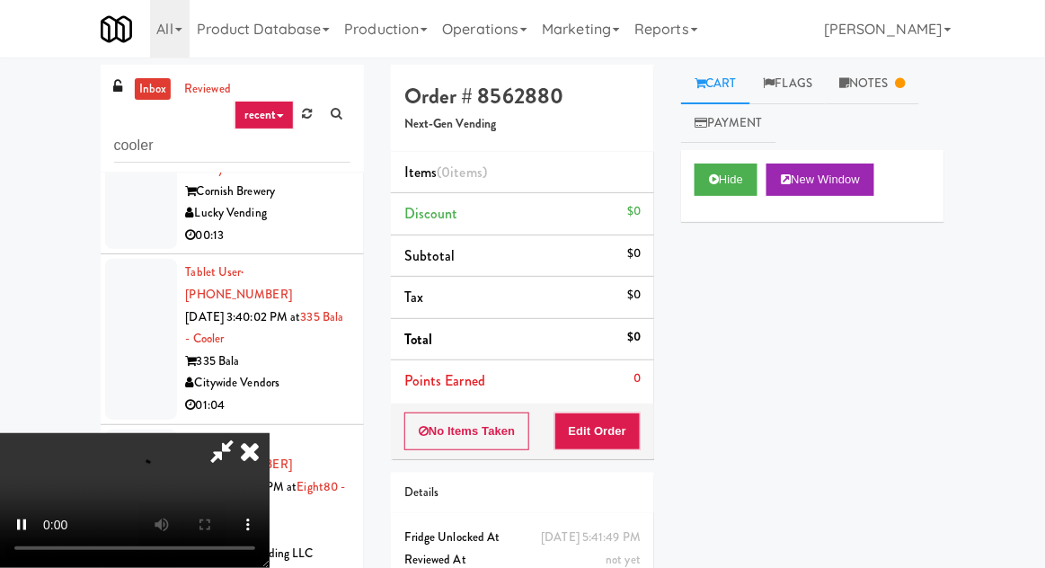
click at [550, 415] on div "No Items Taken Edit Order" at bounding box center [522, 431] width 263 height 56
click at [573, 414] on button "Edit Order" at bounding box center [597, 431] width 87 height 38
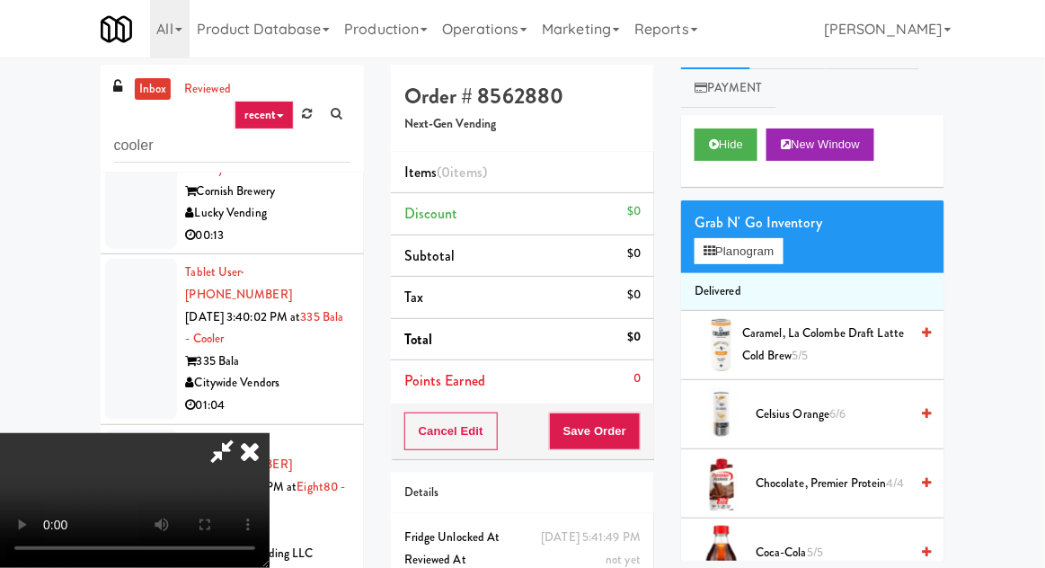
scroll to position [0, 0]
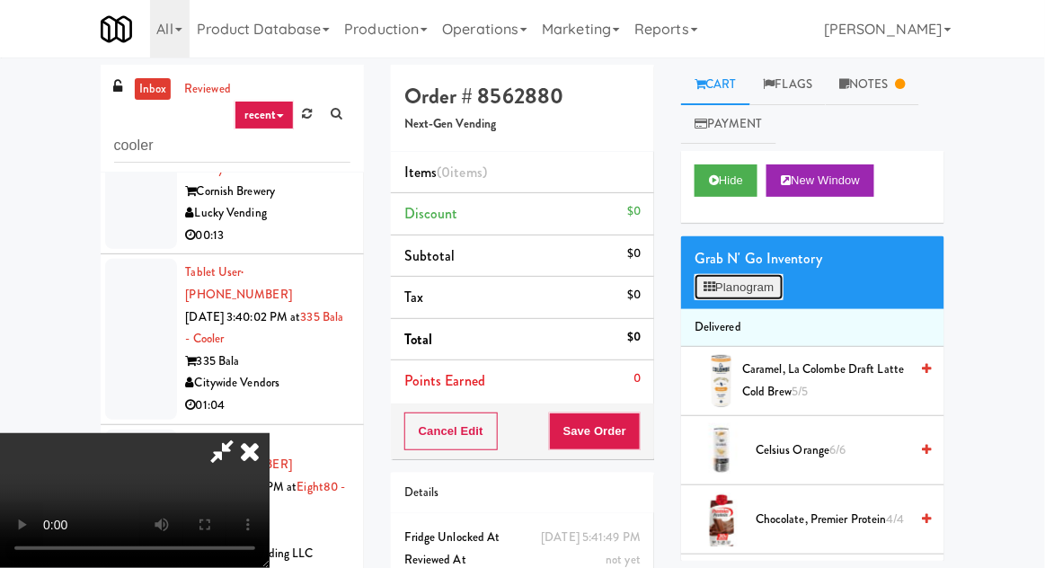
click at [757, 284] on button "Planogram" at bounding box center [739, 287] width 88 height 27
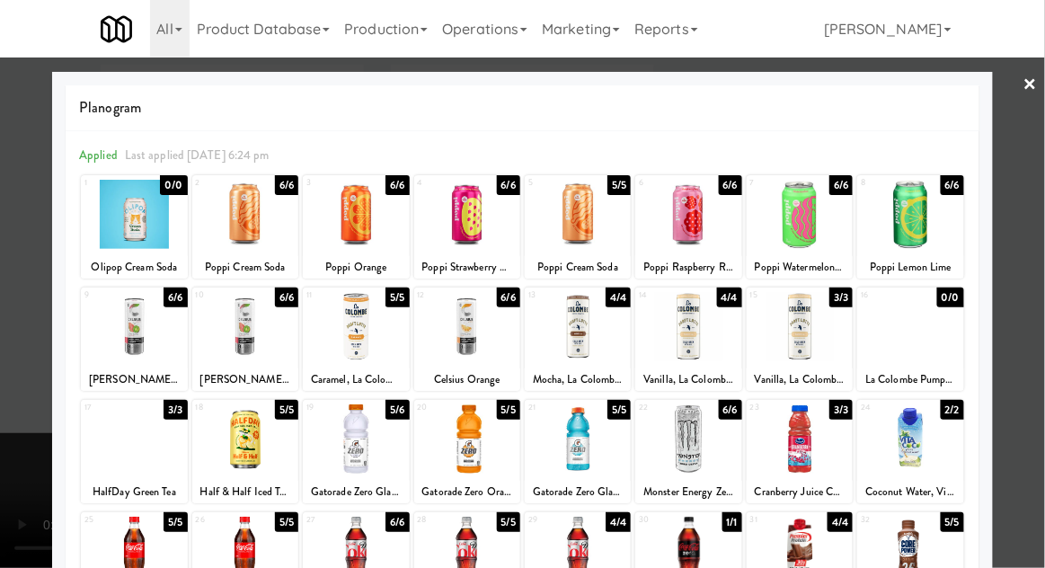
click at [29, 243] on div at bounding box center [522, 284] width 1045 height 568
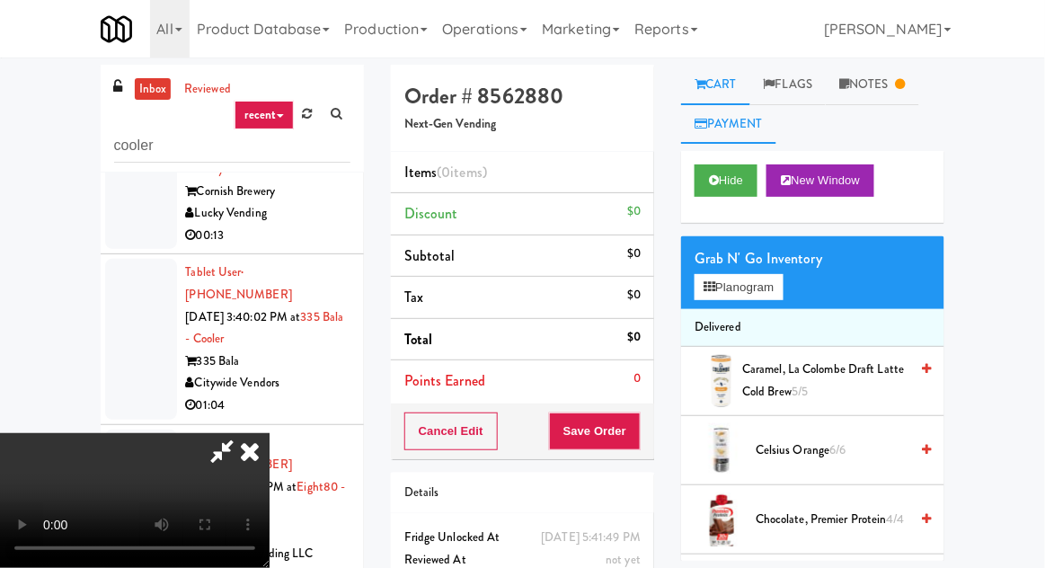
click at [764, 143] on link "Payment" at bounding box center [728, 124] width 95 height 40
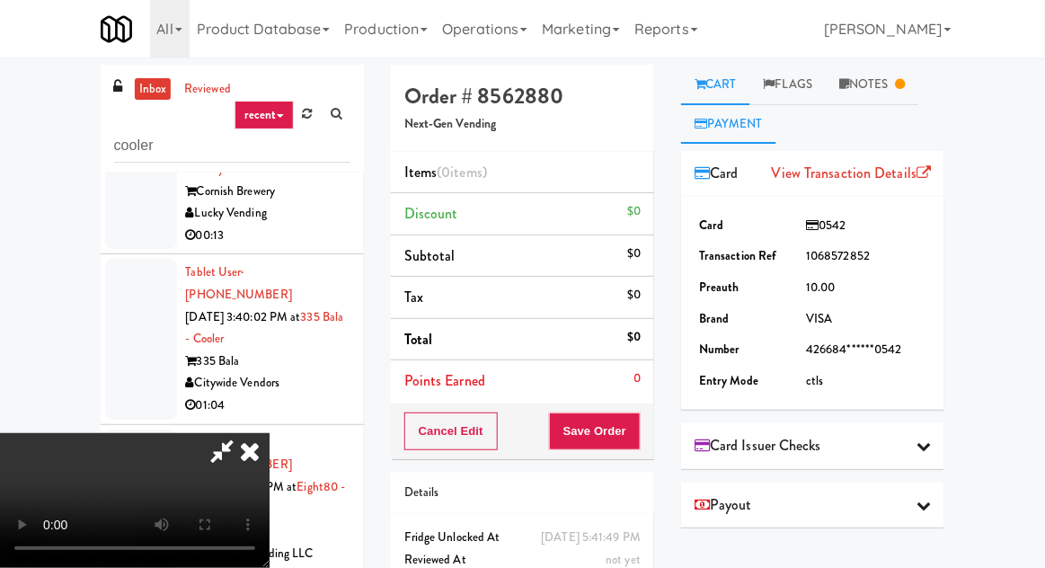
click at [737, 75] on link "Cart" at bounding box center [715, 85] width 69 height 40
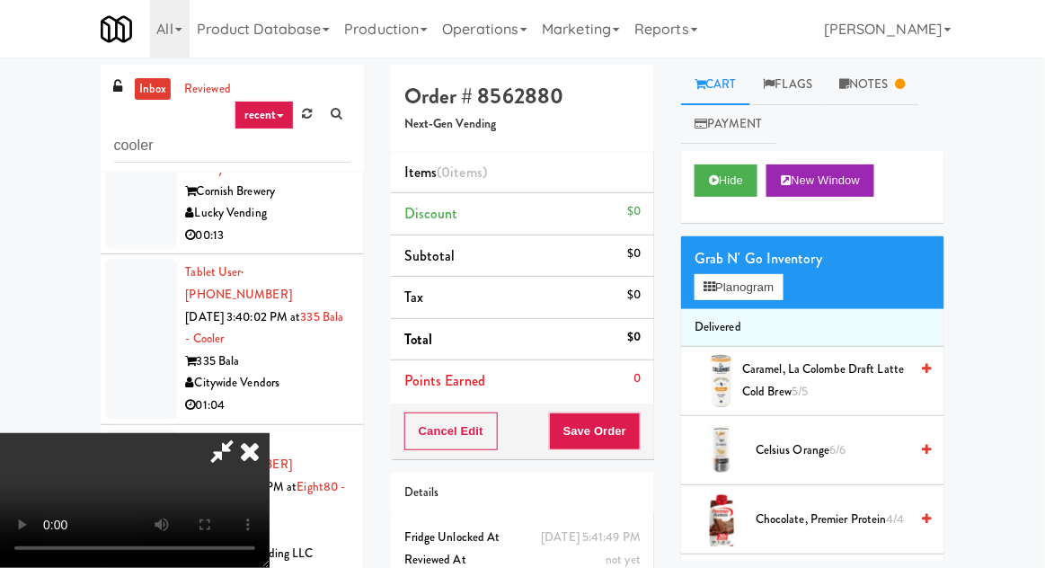
click at [722, 207] on div "Hide New Window" at bounding box center [812, 187] width 263 height 72
click at [735, 176] on button "Hide" at bounding box center [726, 180] width 63 height 32
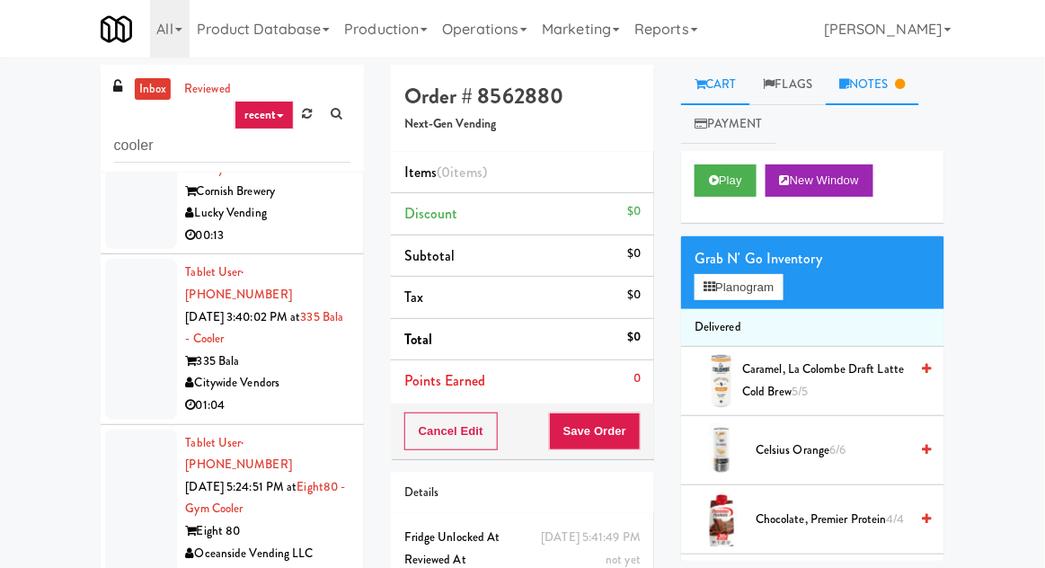
click at [867, 77] on link "Notes" at bounding box center [872, 85] width 93 height 40
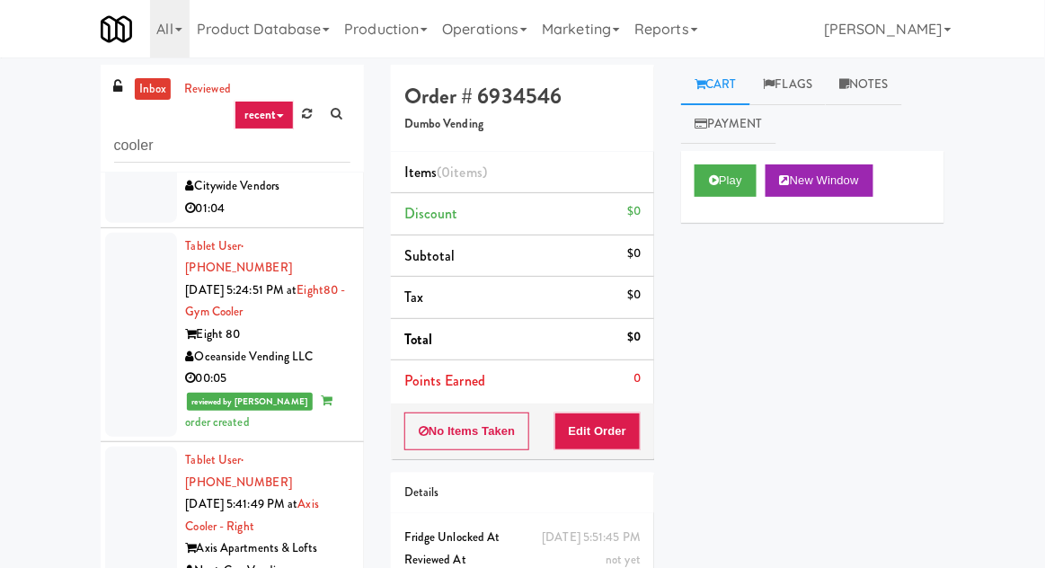
scroll to position [2029, 0]
click at [729, 189] on button "Play" at bounding box center [726, 180] width 62 height 32
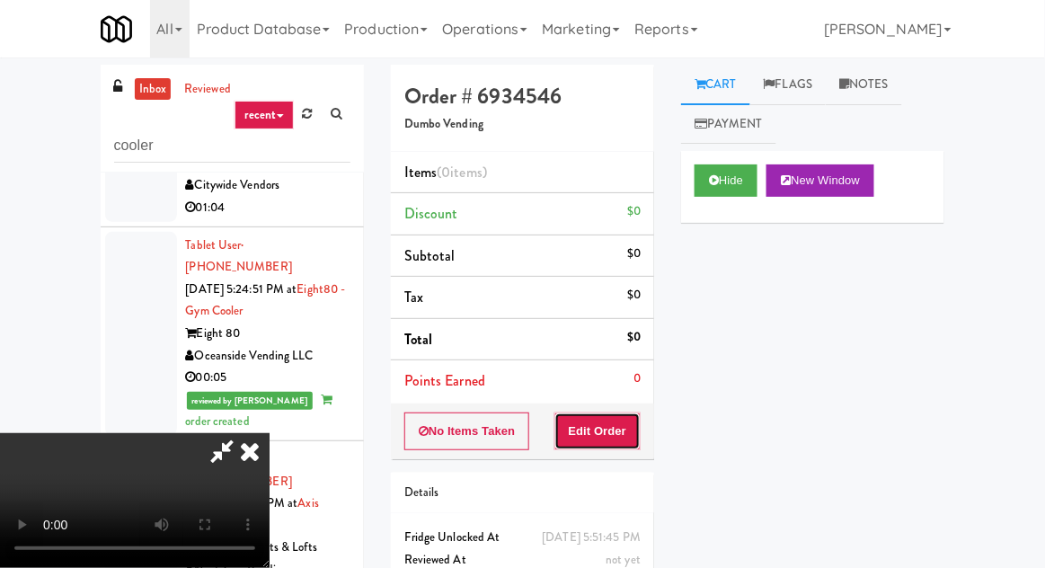
click at [623, 430] on button "Edit Order" at bounding box center [597, 431] width 87 height 38
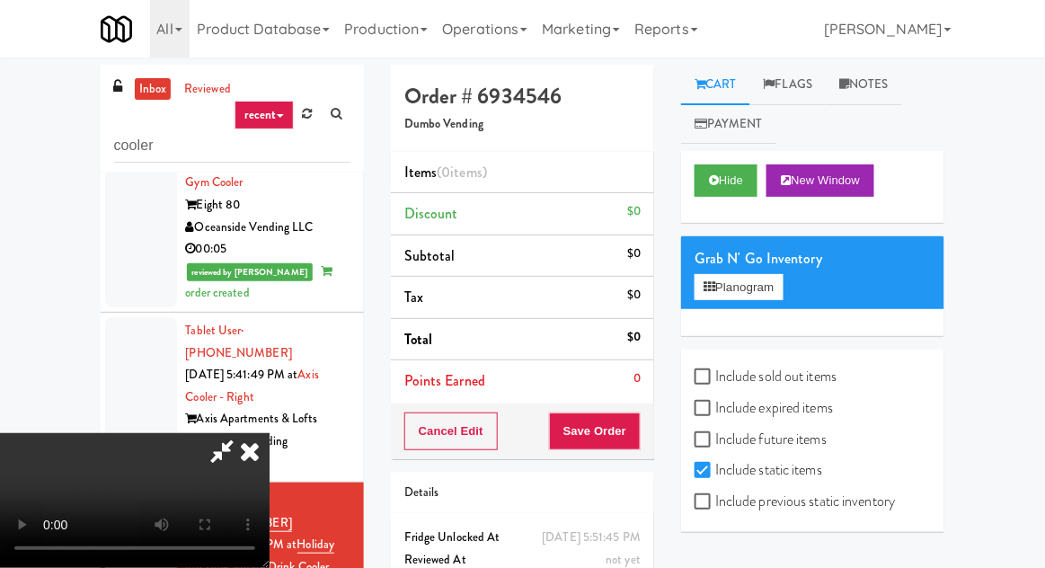
scroll to position [0, 0]
click at [754, 284] on button "Planogram" at bounding box center [739, 287] width 88 height 27
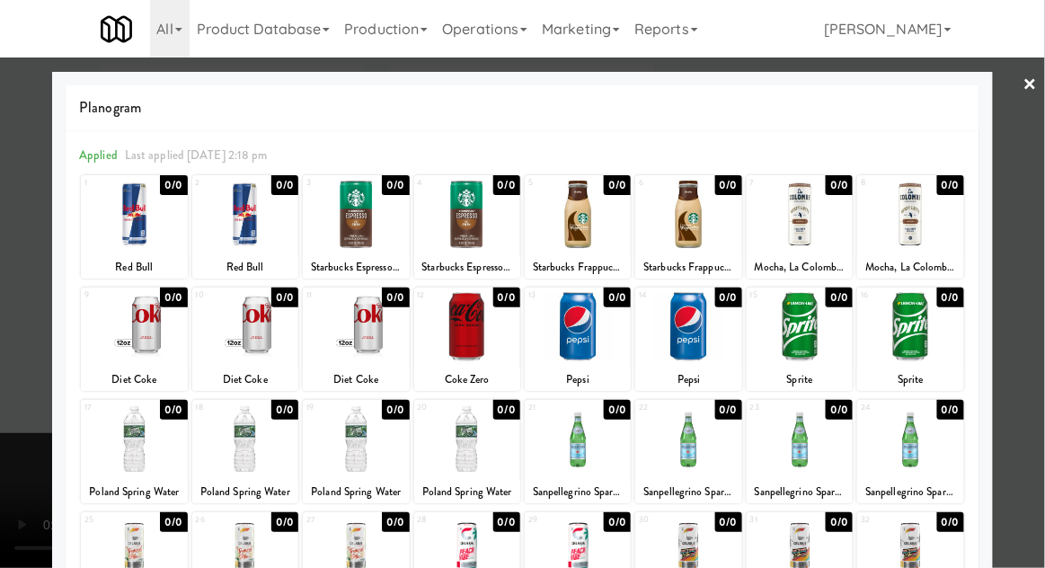
click at [15, 341] on div at bounding box center [522, 284] width 1045 height 568
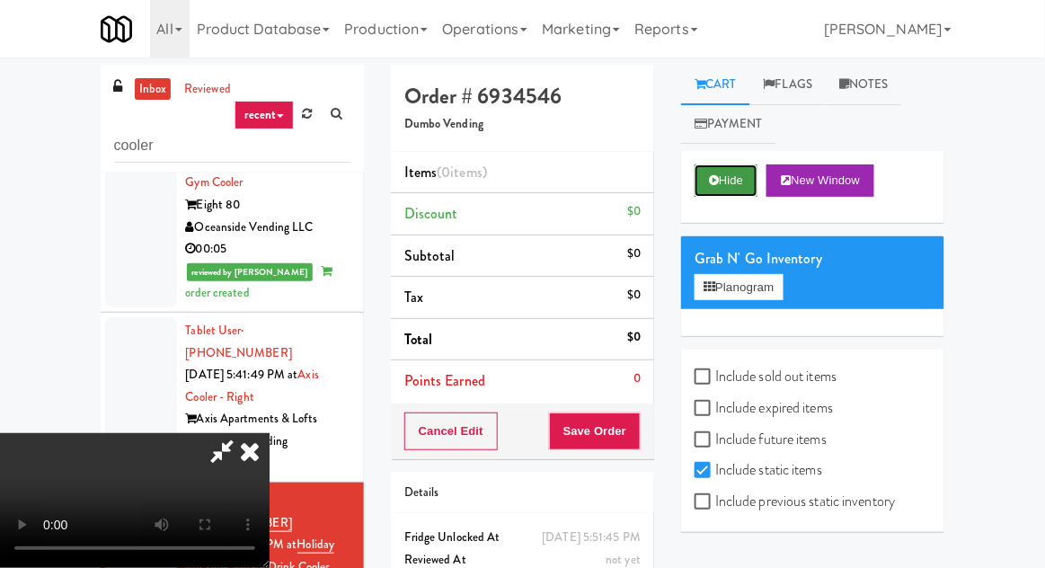
click at [731, 165] on button "Hide" at bounding box center [726, 180] width 63 height 32
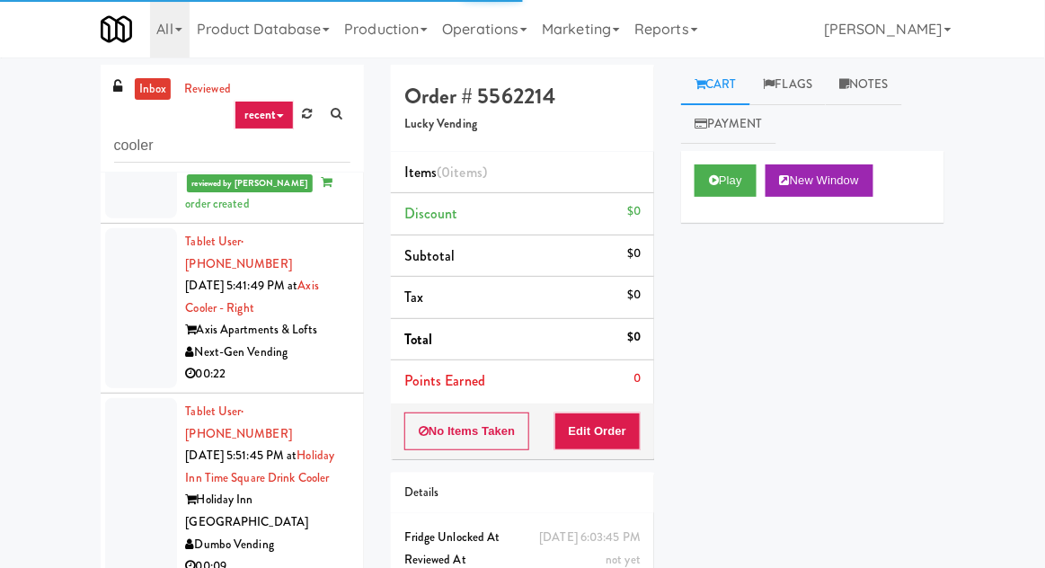
scroll to position [2247, 0]
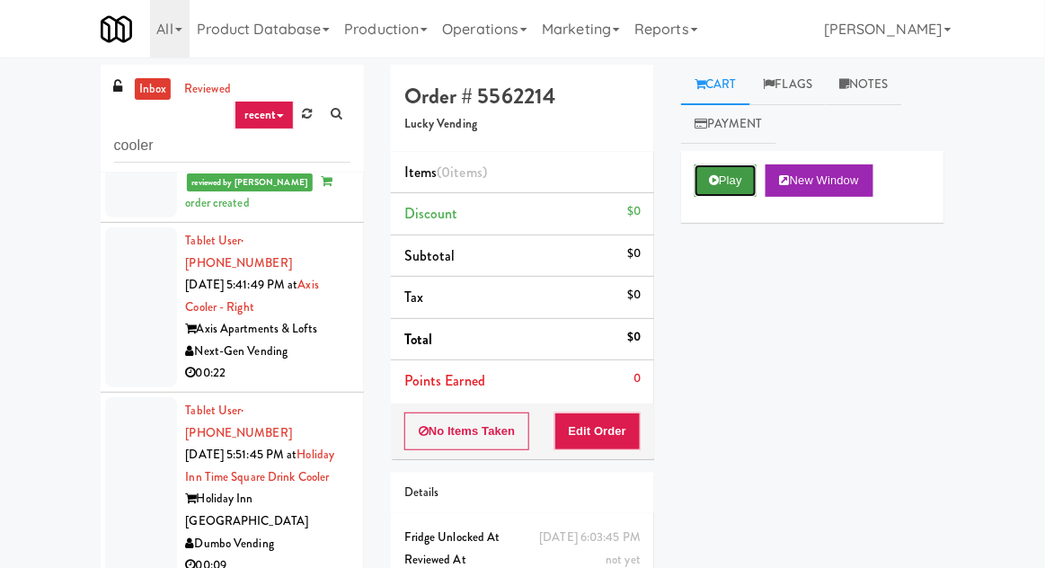
click at [736, 184] on button "Play" at bounding box center [726, 180] width 62 height 32
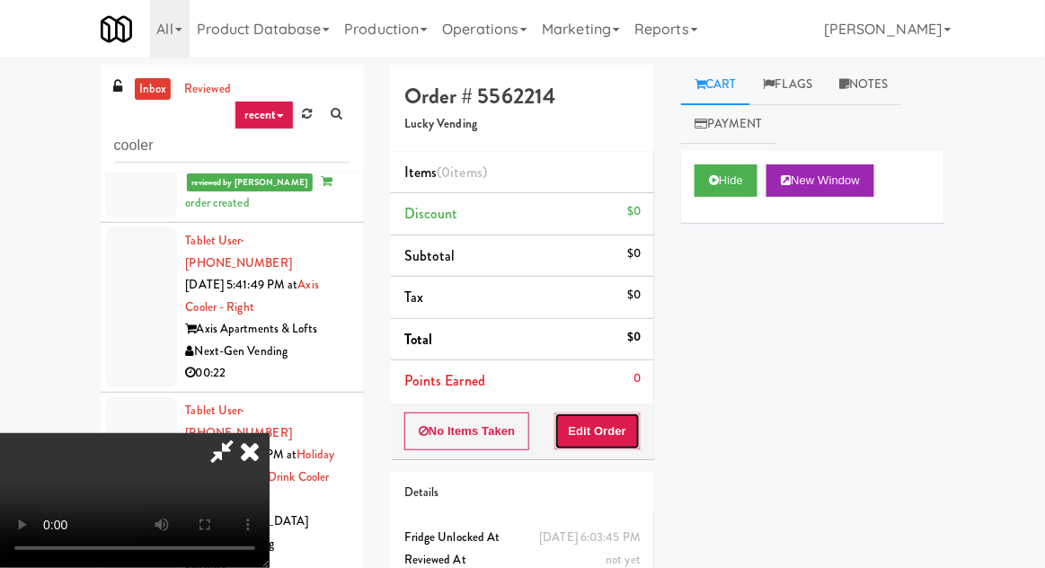
click at [634, 436] on button "Edit Order" at bounding box center [597, 431] width 87 height 38
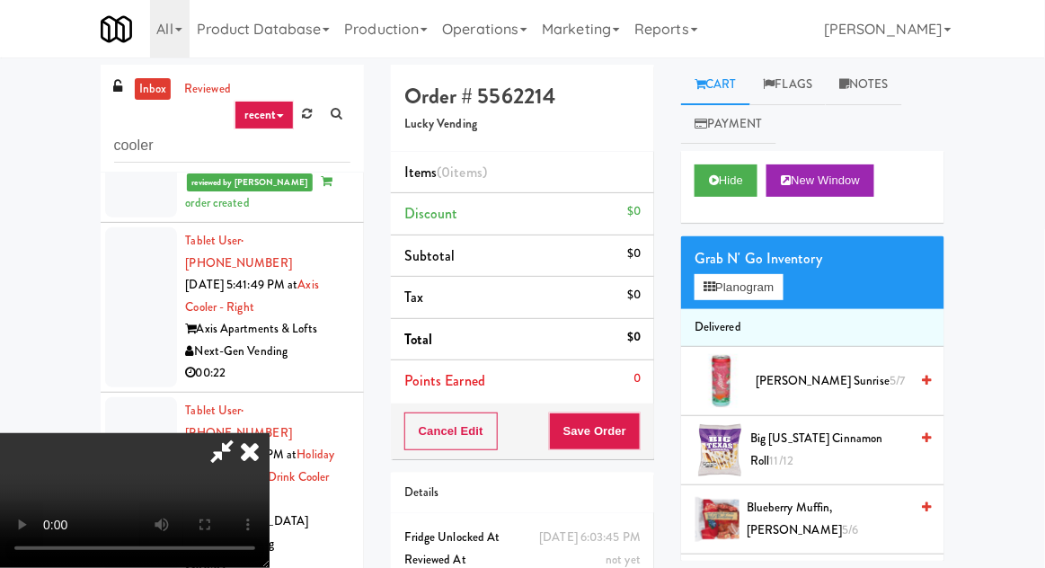
click at [1043, 300] on div "inbox reviewed recent all unclear take inventory issue suspicious failed recent…" at bounding box center [522, 395] width 1045 height 660
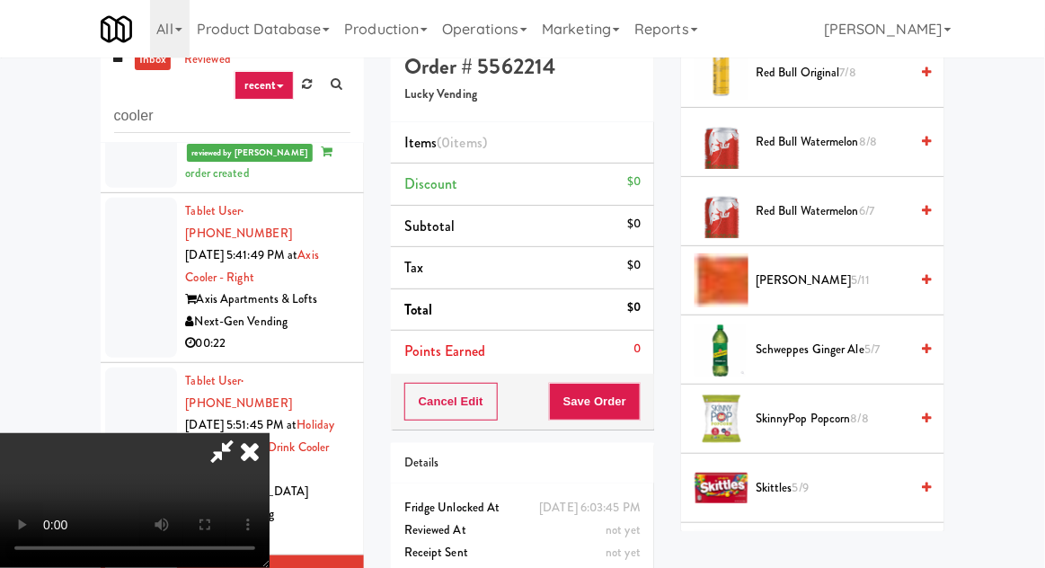
scroll to position [1593, 0]
click at [851, 279] on span "5/11" at bounding box center [860, 279] width 19 height 17
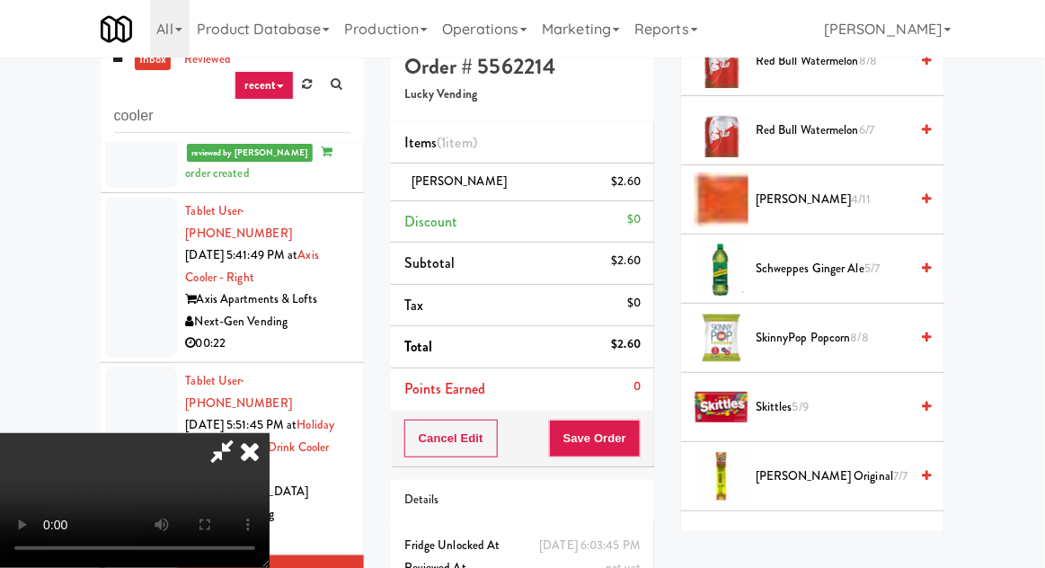
scroll to position [1679, 0]
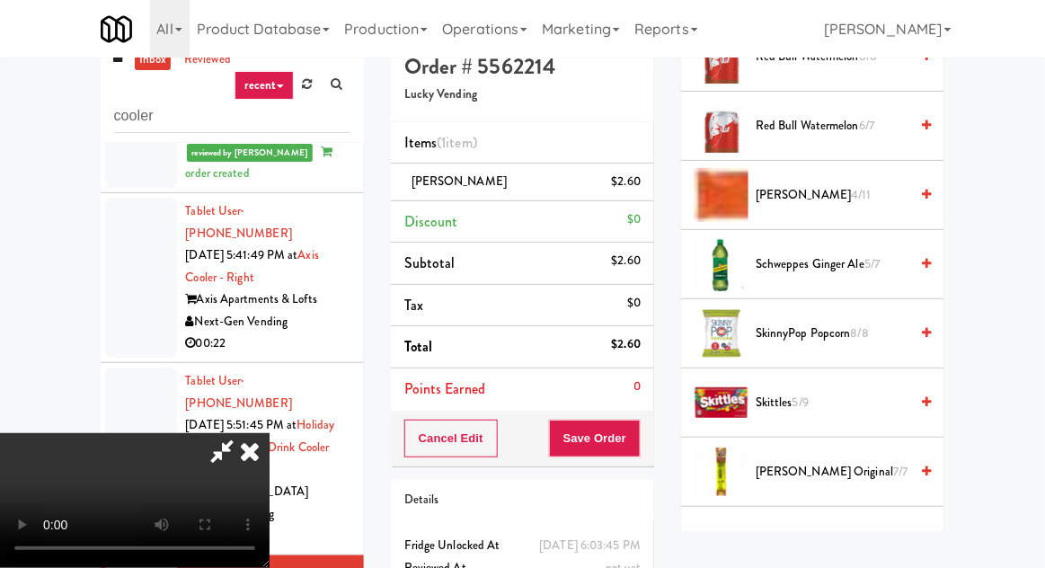
click at [761, 392] on span "Skittles 5/9" at bounding box center [832, 403] width 153 height 22
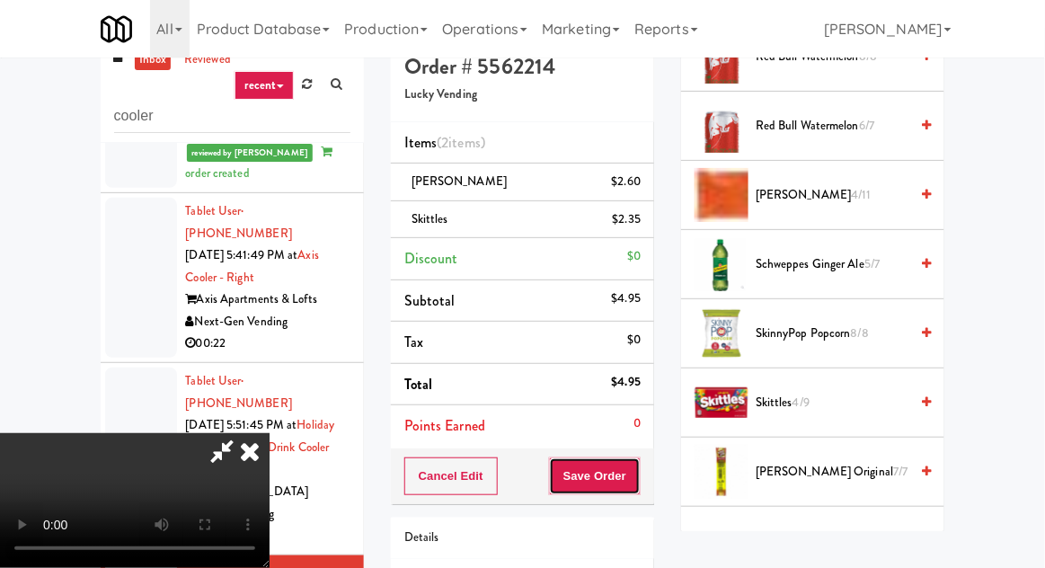
click at [634, 474] on button "Save Order" at bounding box center [595, 476] width 92 height 38
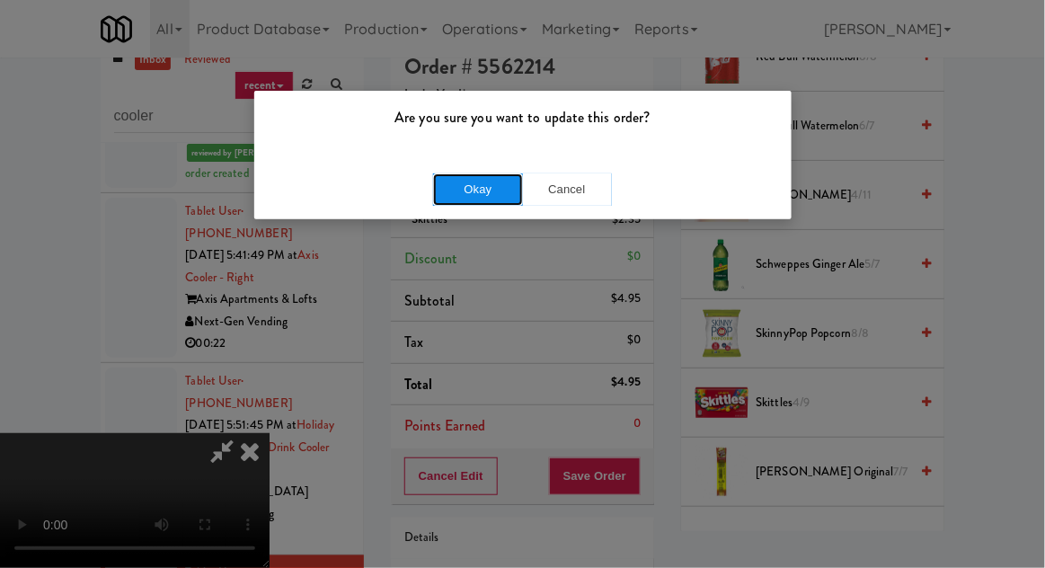
click at [452, 199] on button "Okay" at bounding box center [478, 189] width 90 height 32
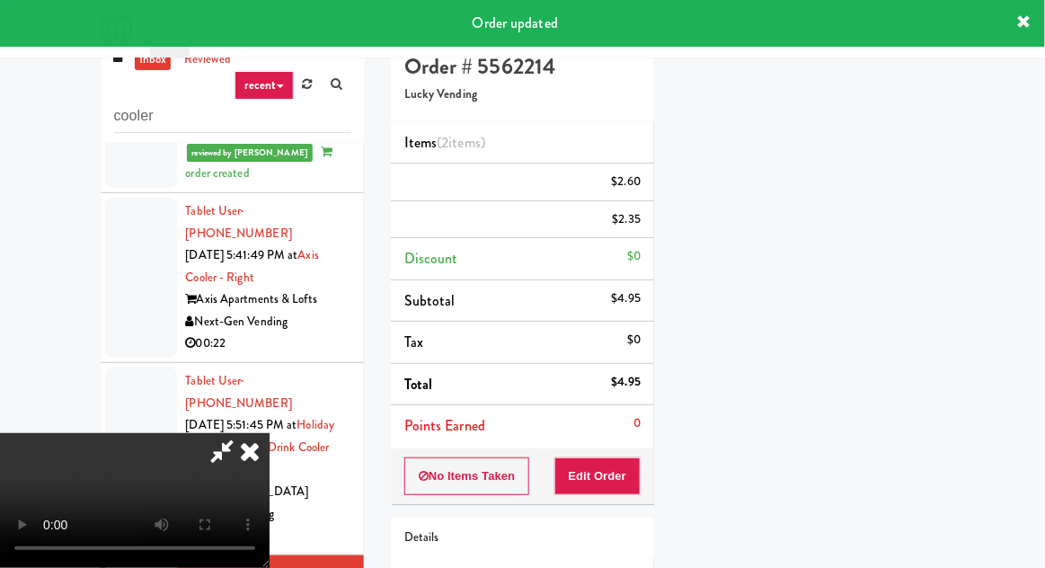
scroll to position [177, 0]
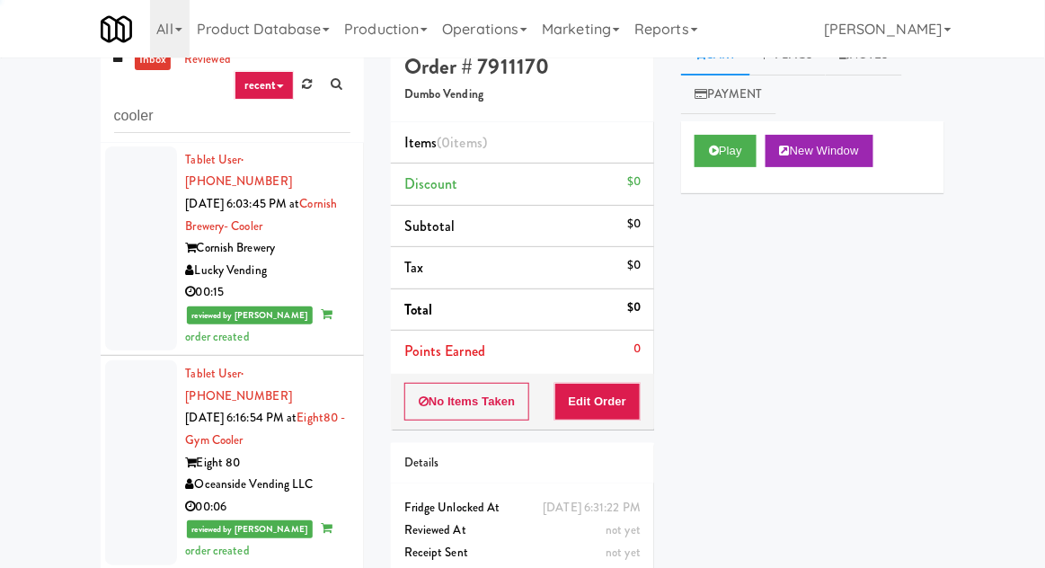
scroll to position [2698, 0]
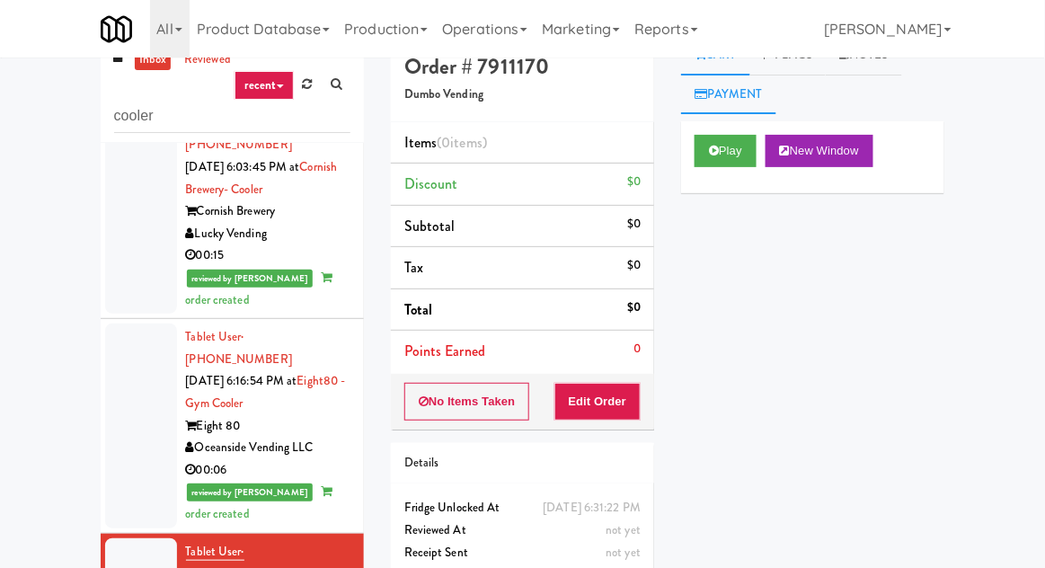
click at [730, 113] on link "Payment" at bounding box center [728, 95] width 95 height 40
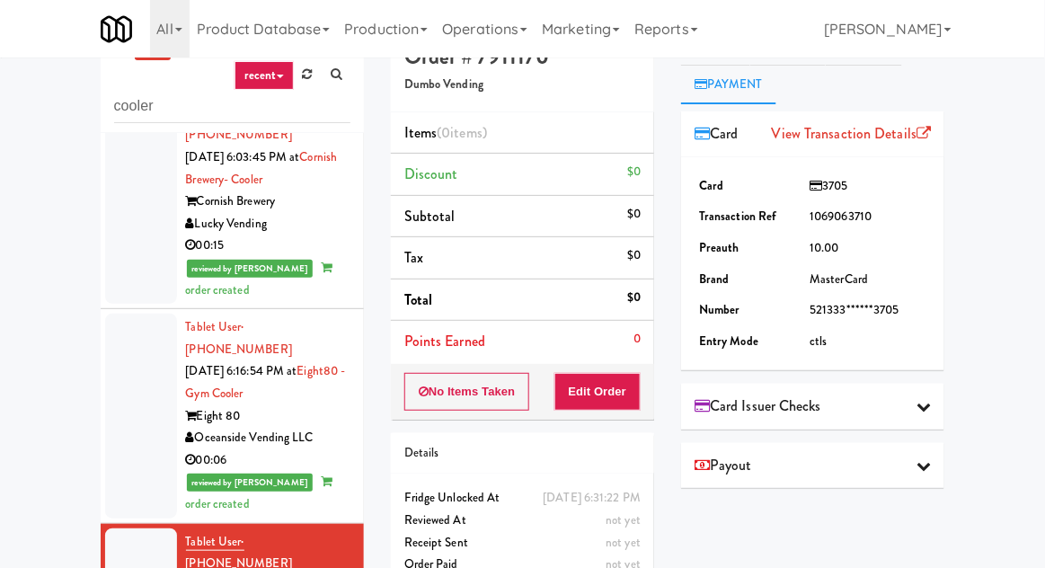
scroll to position [0, 0]
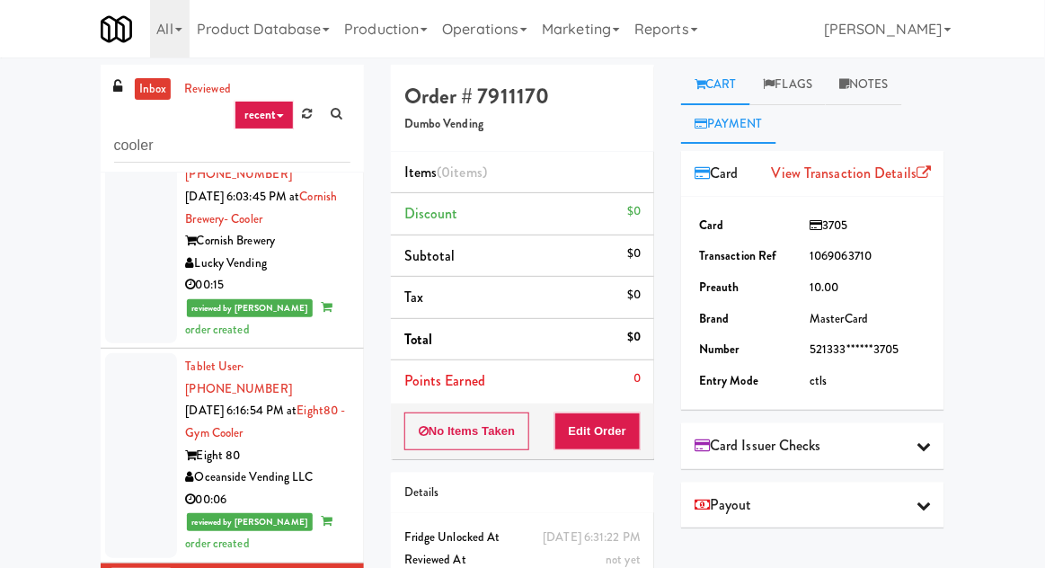
click at [728, 77] on link "Cart" at bounding box center [715, 85] width 69 height 40
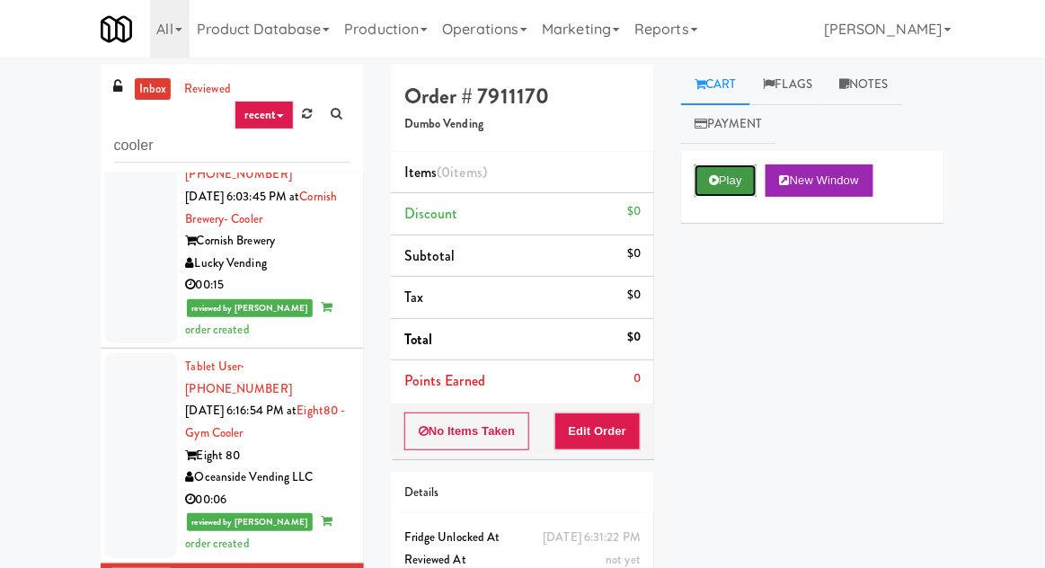
click at [740, 188] on button "Play" at bounding box center [726, 180] width 62 height 32
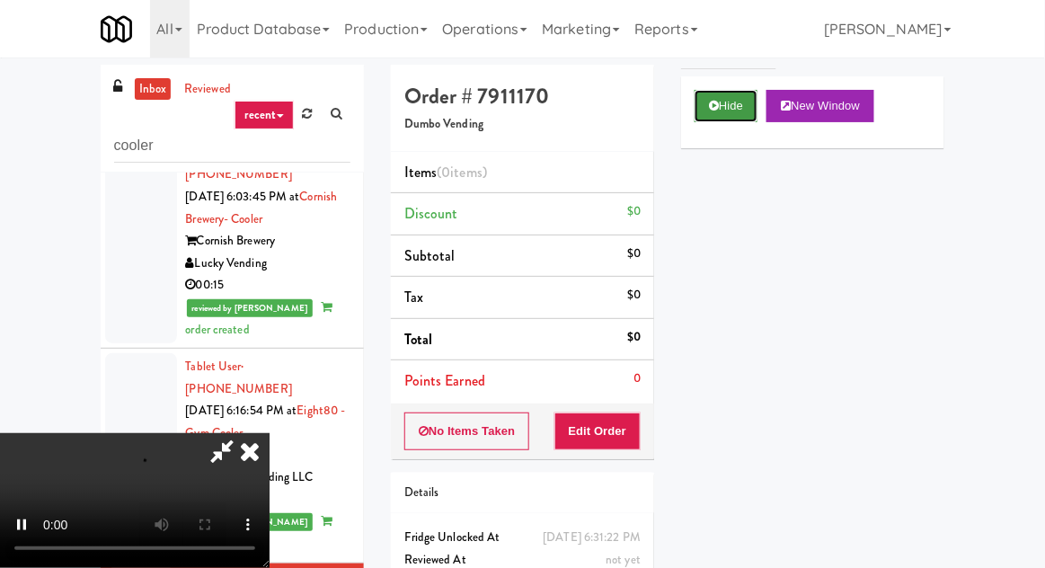
scroll to position [92, 0]
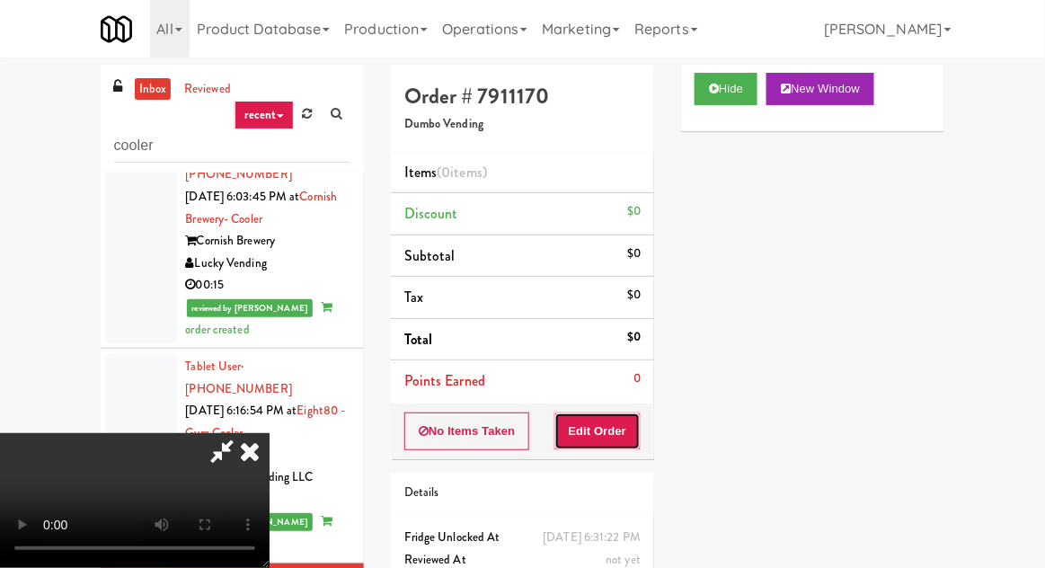
click at [624, 431] on button "Edit Order" at bounding box center [597, 431] width 87 height 38
click at [1043, 206] on div "inbox reviewed recent all unclear take inventory issue suspicious failed recent…" at bounding box center [522, 395] width 1045 height 660
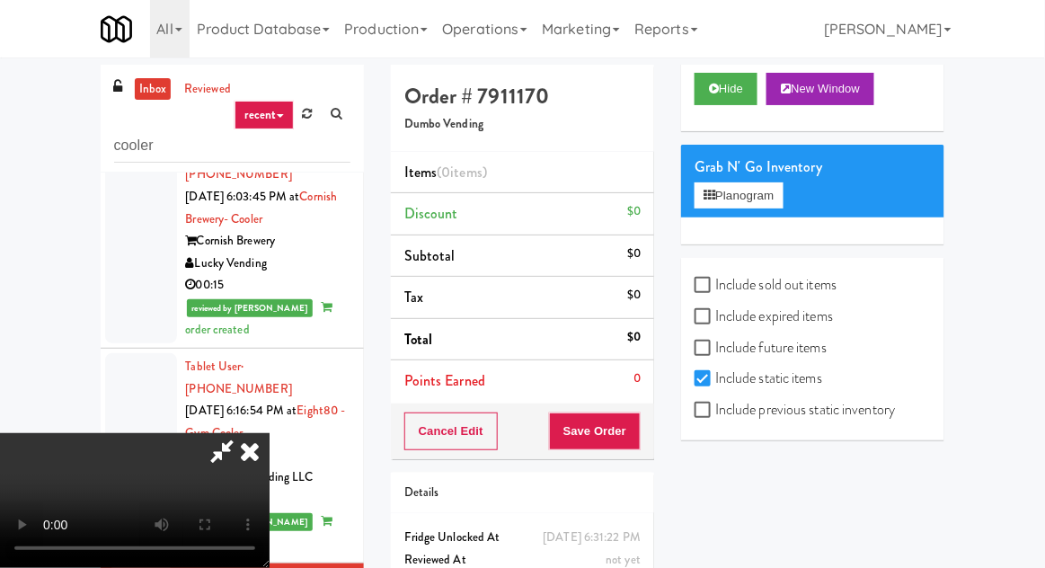
scroll to position [66, 0]
click at [745, 199] on button "Planogram" at bounding box center [739, 195] width 88 height 27
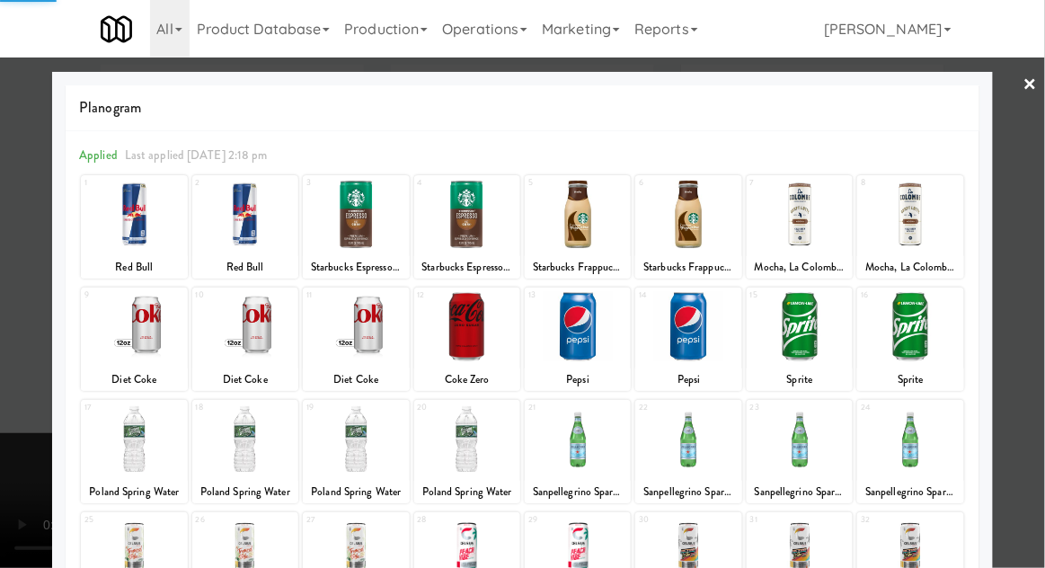
scroll to position [227, 0]
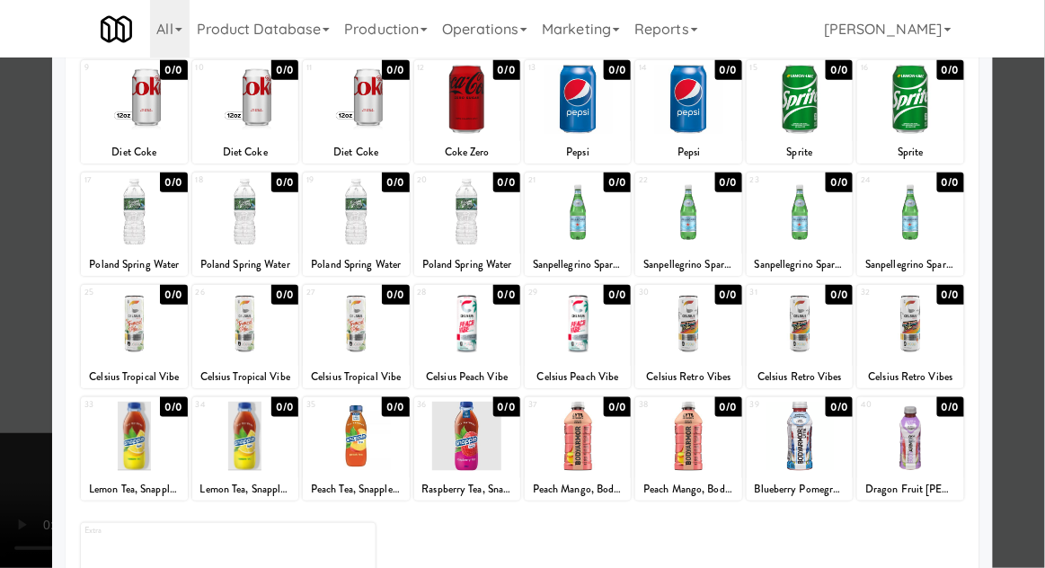
click at [719, 432] on div at bounding box center [688, 436] width 106 height 69
click at [22, 298] on div at bounding box center [522, 284] width 1045 height 568
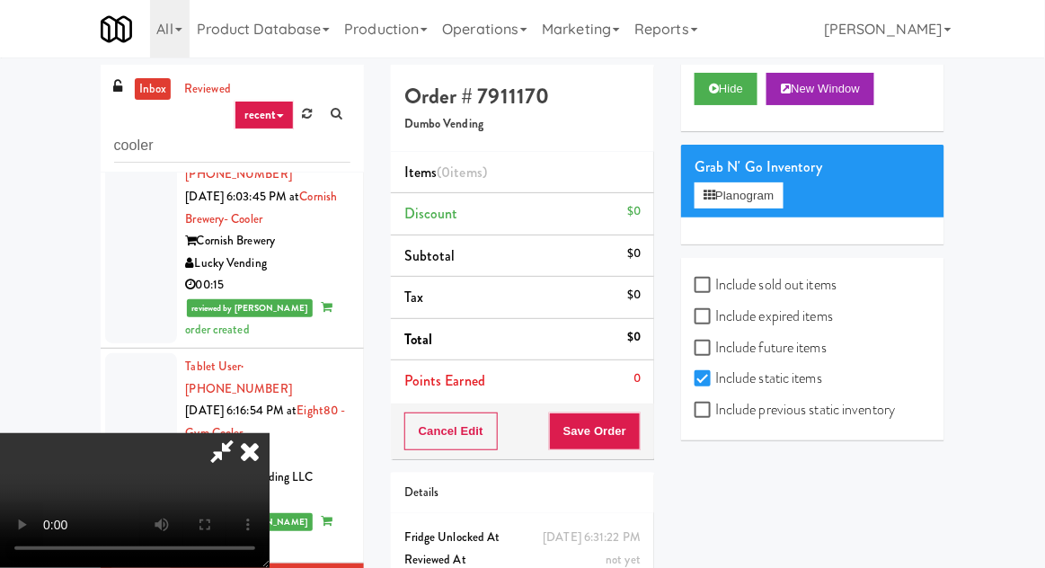
click at [773, 405] on label "Include previous static inventory" at bounding box center [795, 409] width 200 height 27
click at [715, 405] on input "Include previous static inventory" at bounding box center [705, 410] width 21 height 14
checkbox input "true"
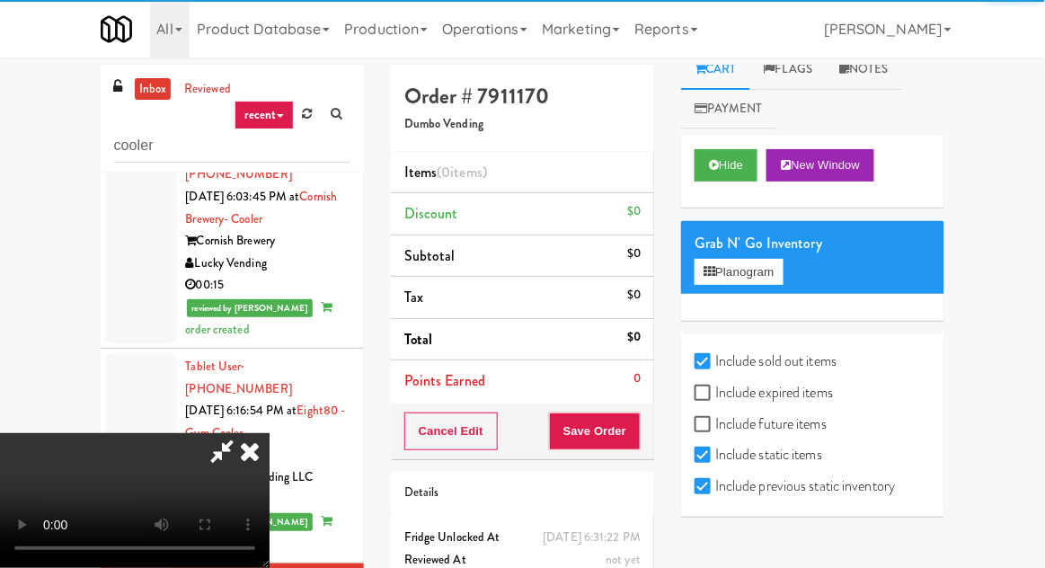
scroll to position [14, 0]
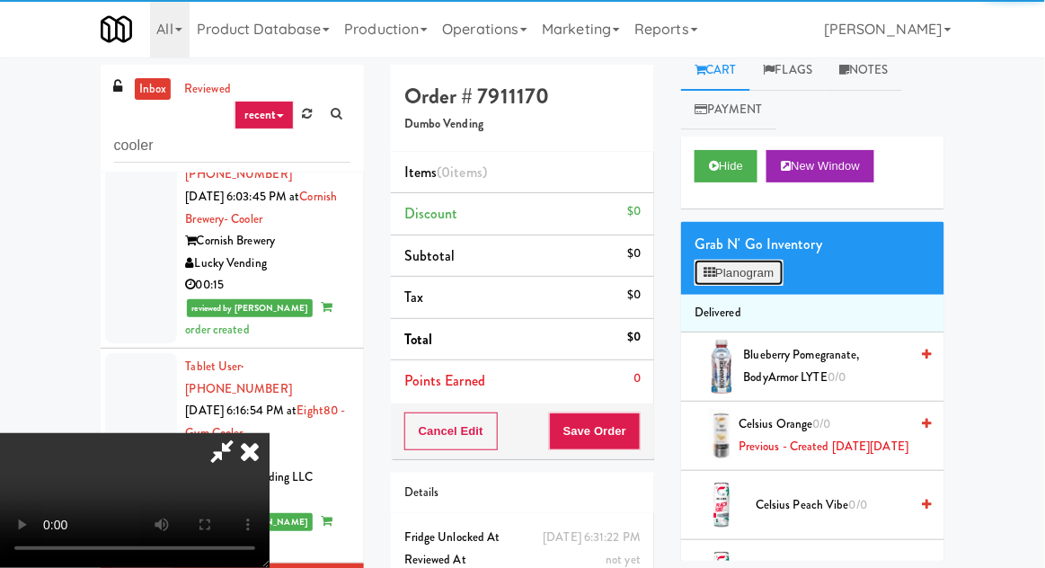
click at [737, 267] on button "Planogram" at bounding box center [739, 273] width 88 height 27
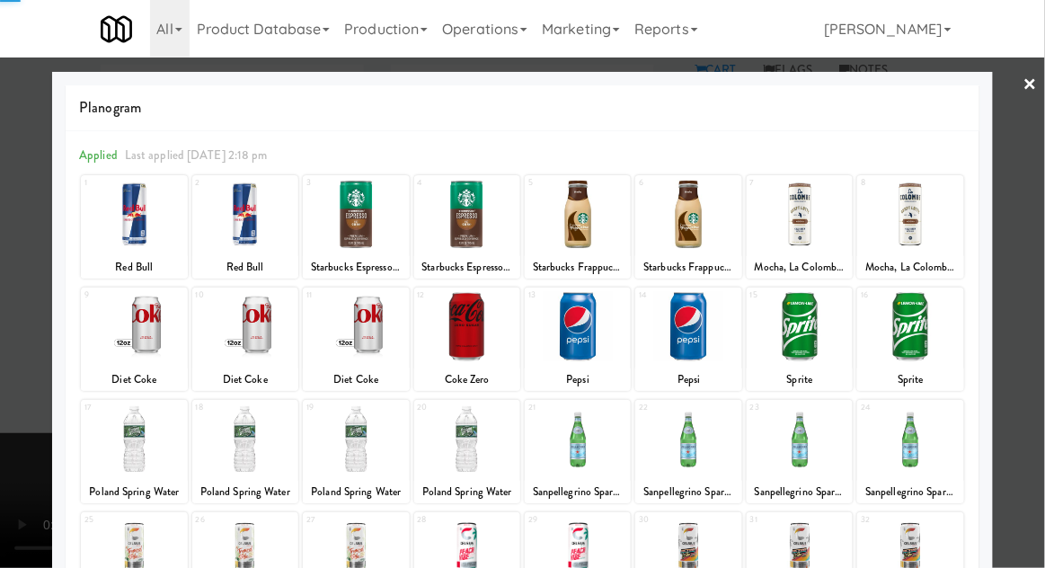
scroll to position [227, 0]
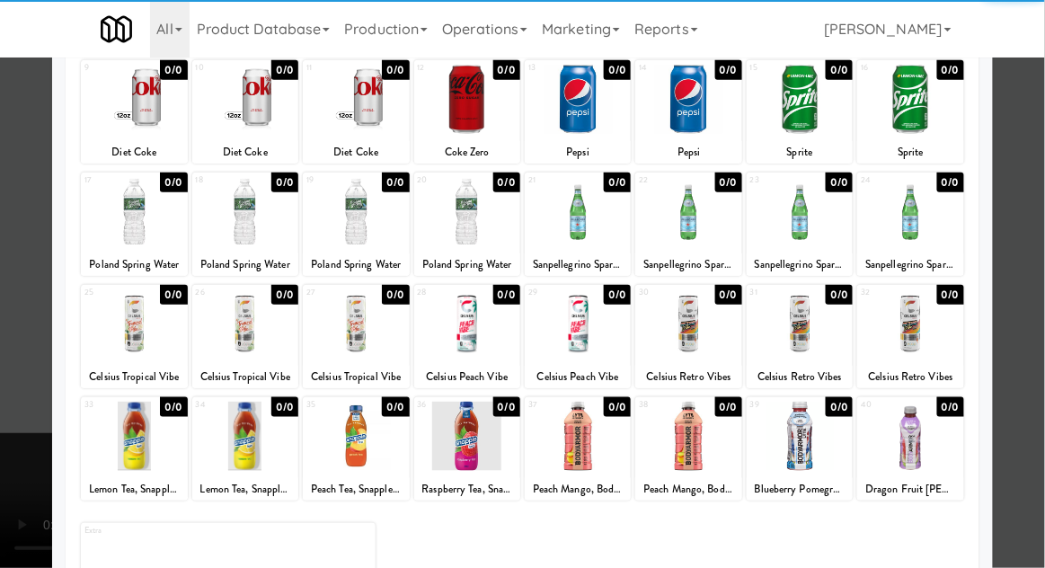
click at [701, 439] on div at bounding box center [688, 436] width 106 height 69
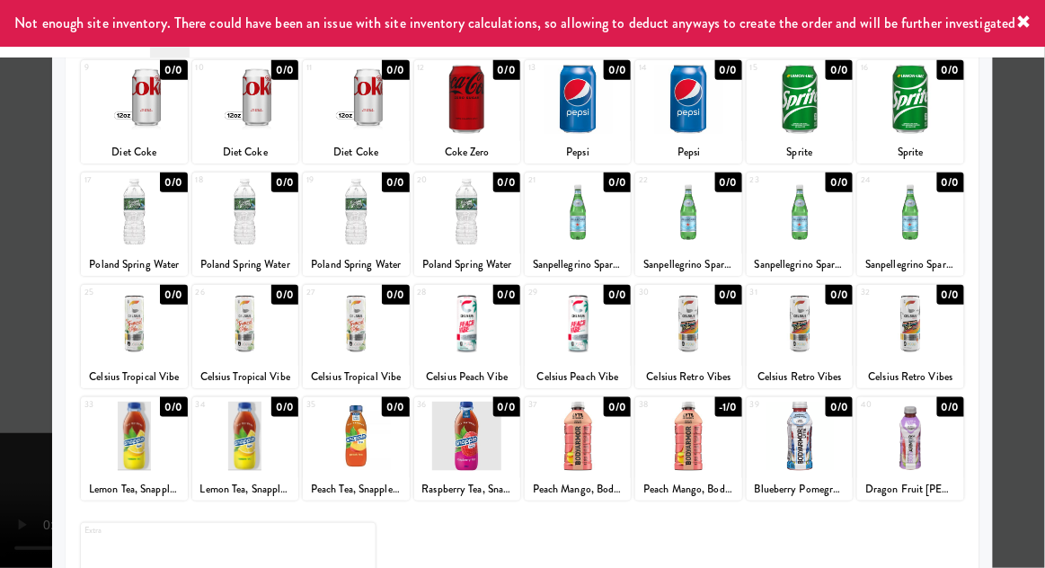
click at [21, 261] on div at bounding box center [522, 284] width 1045 height 568
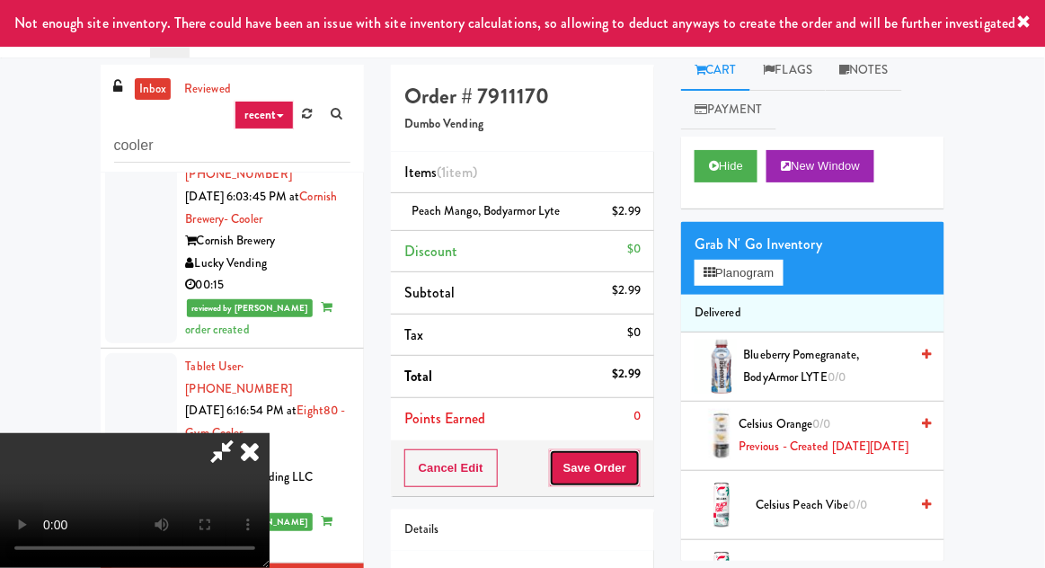
click at [639, 466] on button "Save Order" at bounding box center [595, 468] width 92 height 38
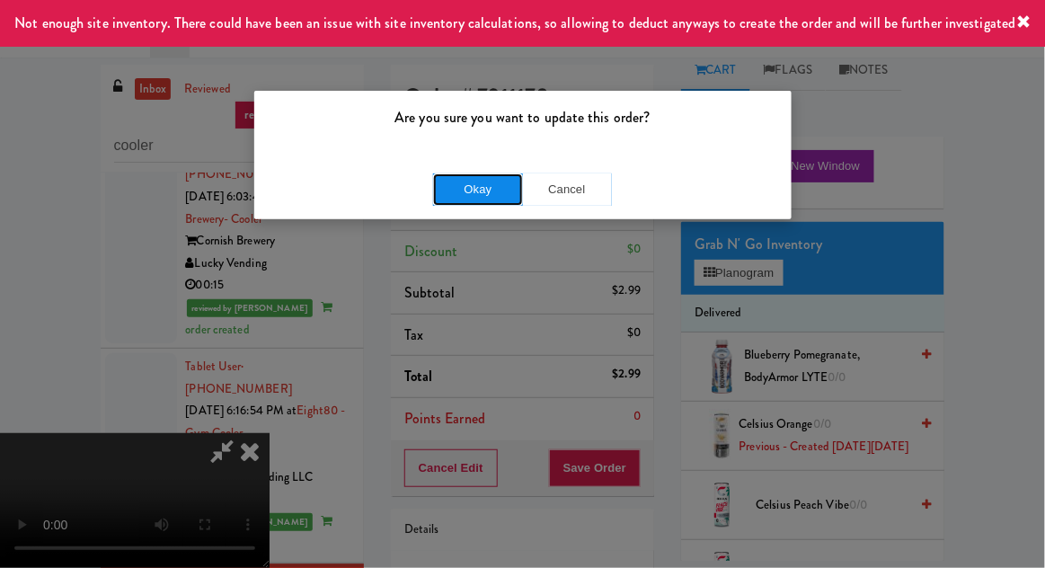
click at [470, 199] on button "Okay" at bounding box center [478, 189] width 90 height 32
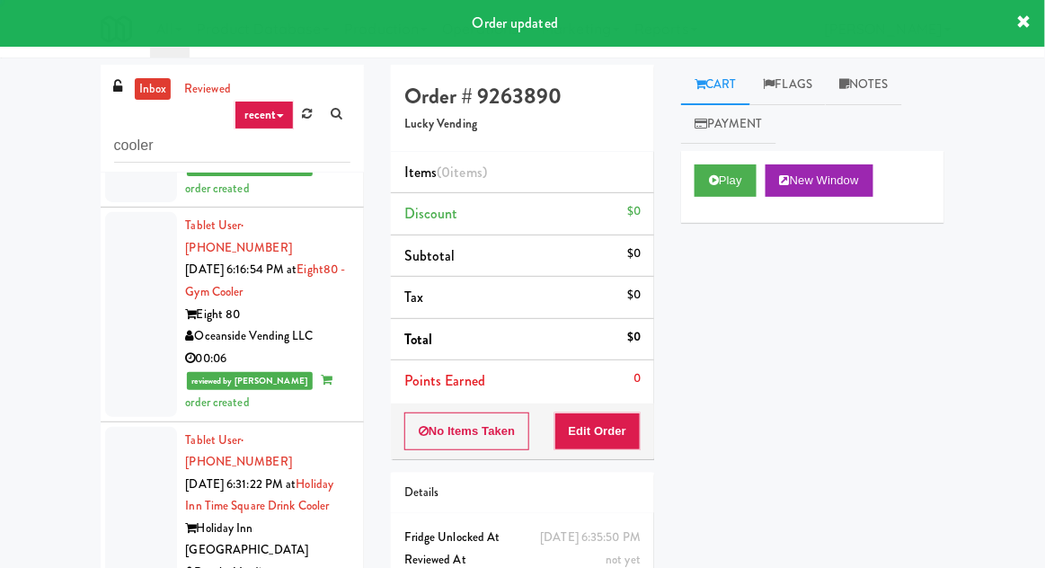
scroll to position [2841, 0]
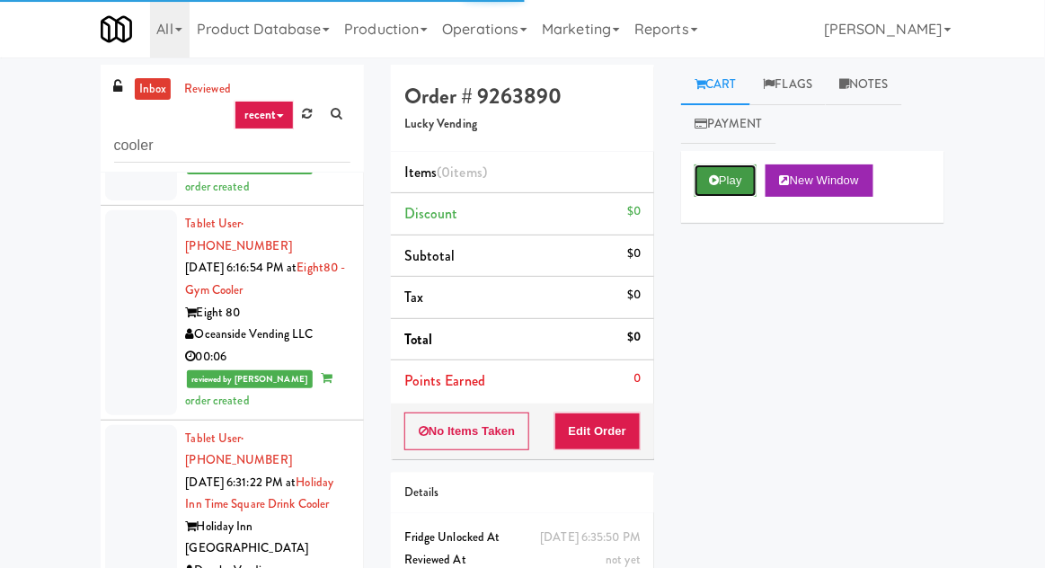
click at [731, 188] on button "Play" at bounding box center [726, 180] width 62 height 32
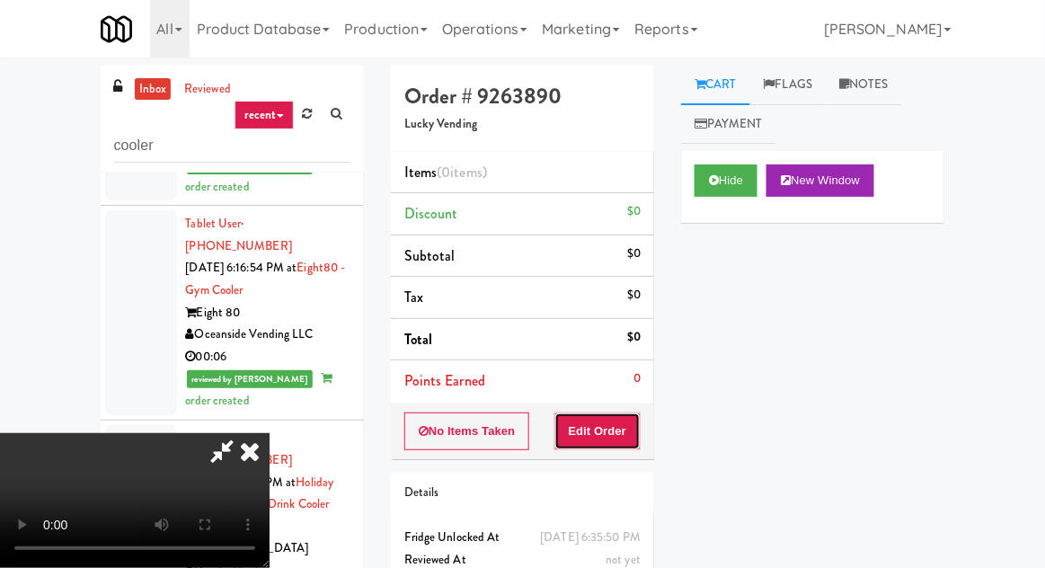
click at [629, 430] on button "Edit Order" at bounding box center [597, 431] width 87 height 38
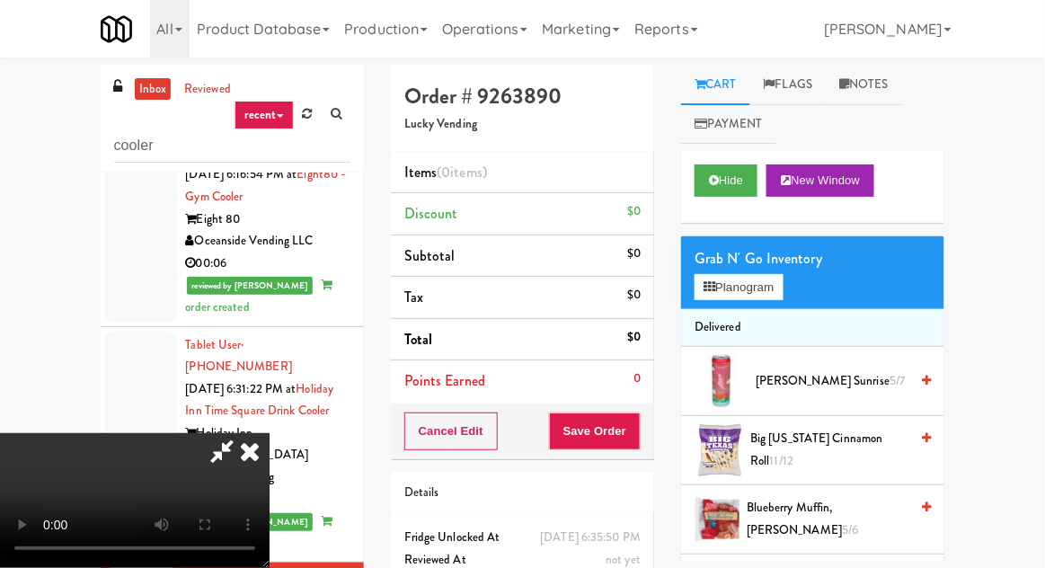
scroll to position [66, 0]
click at [759, 281] on button "Planogram" at bounding box center [739, 287] width 88 height 27
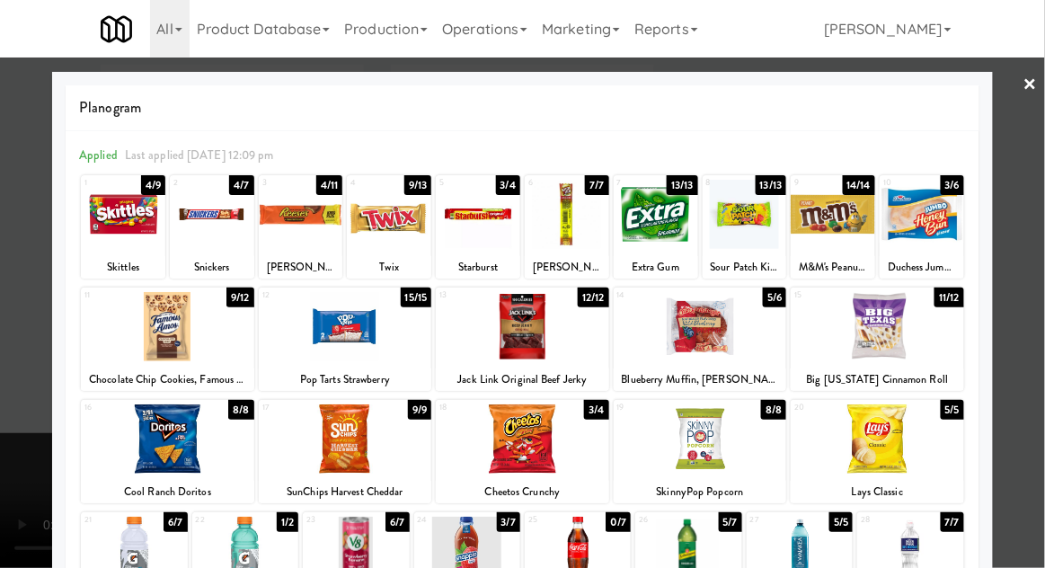
click at [284, 221] on div at bounding box center [301, 214] width 84 height 69
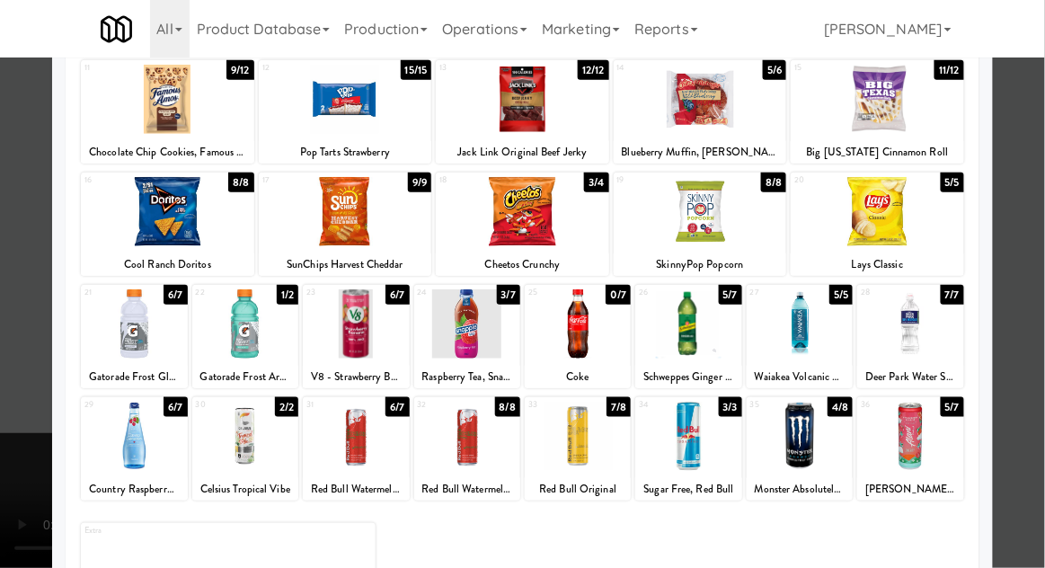
click at [803, 430] on div at bounding box center [800, 436] width 106 height 69
click at [22, 240] on div at bounding box center [522, 284] width 1045 height 568
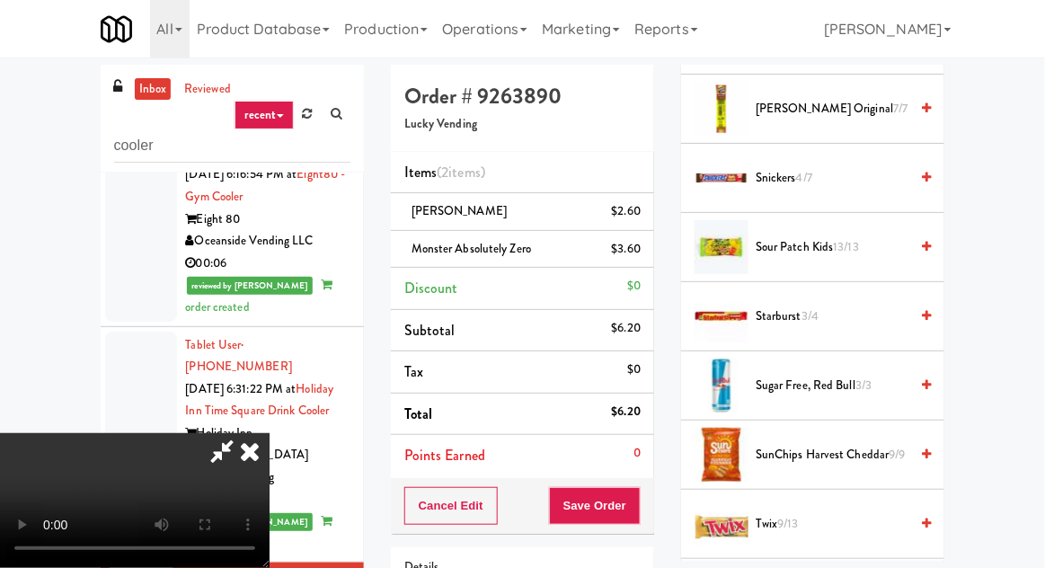
scroll to position [2068, 0]
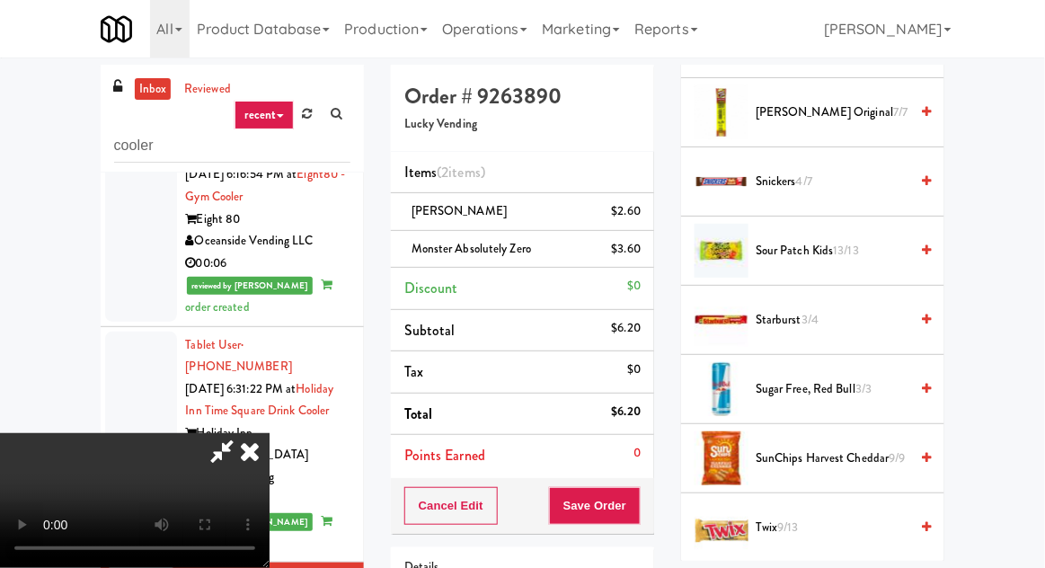
click at [839, 171] on span "Snickers 4/7" at bounding box center [832, 182] width 153 height 22
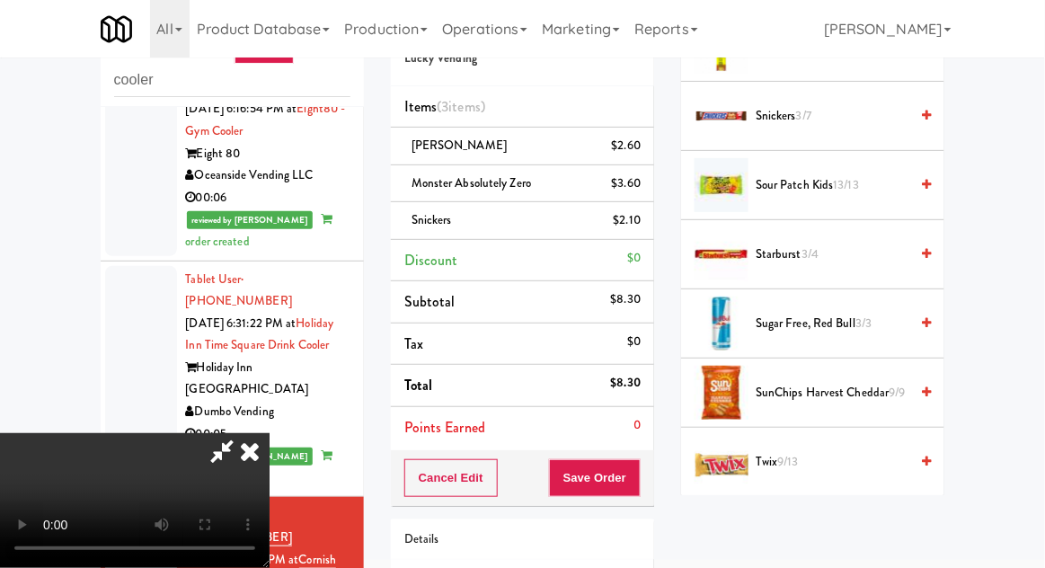
scroll to position [120, 0]
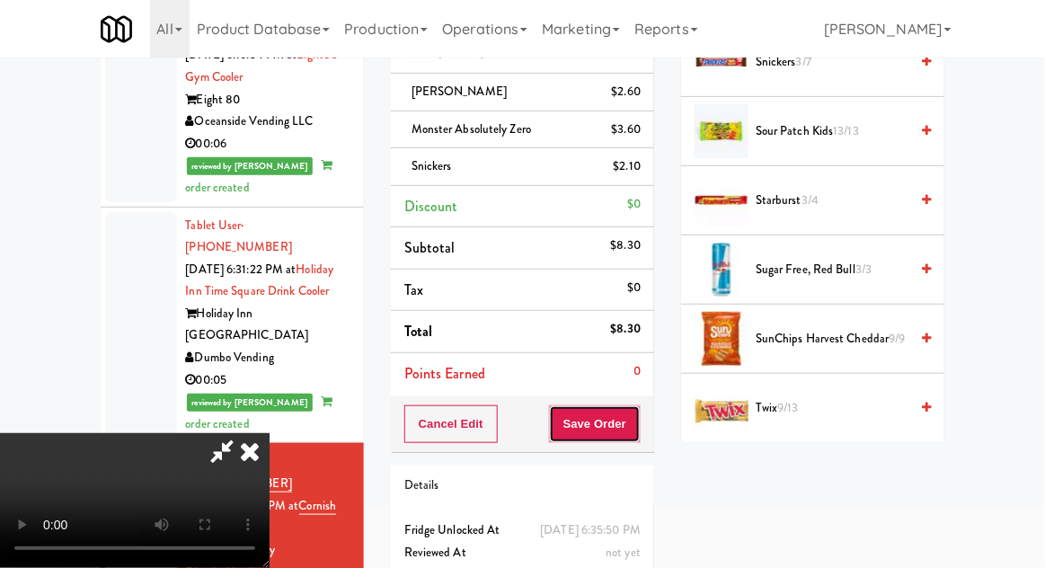
click at [640, 437] on button "Save Order" at bounding box center [595, 424] width 92 height 38
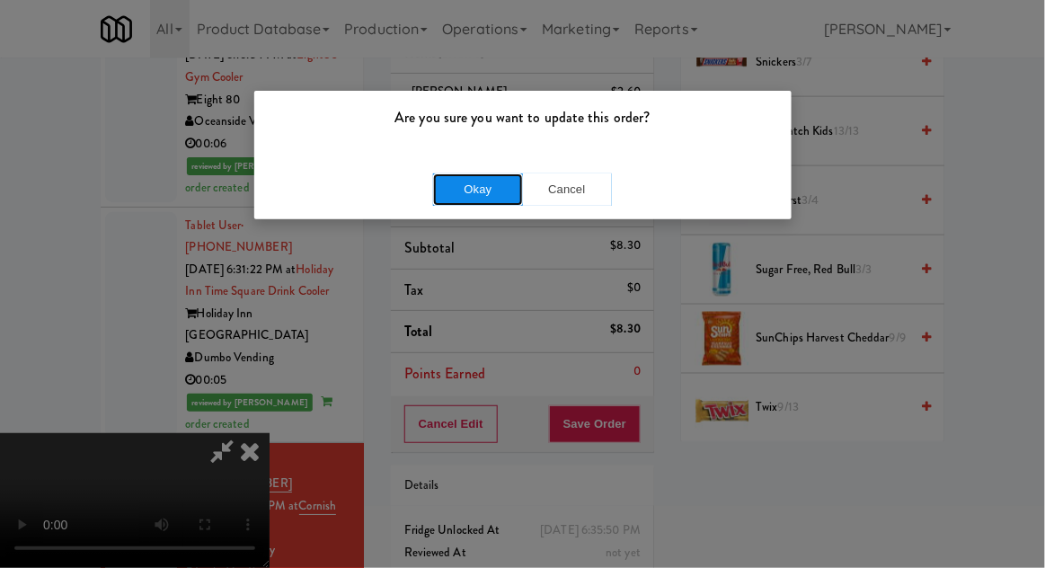
click at [457, 173] on button "Okay" at bounding box center [478, 189] width 90 height 32
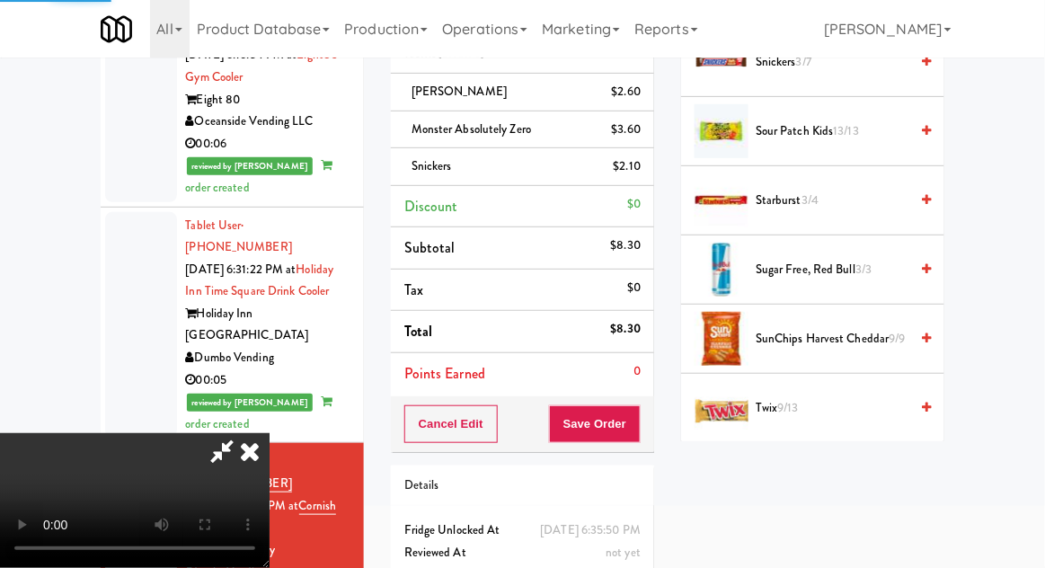
scroll to position [177, 0]
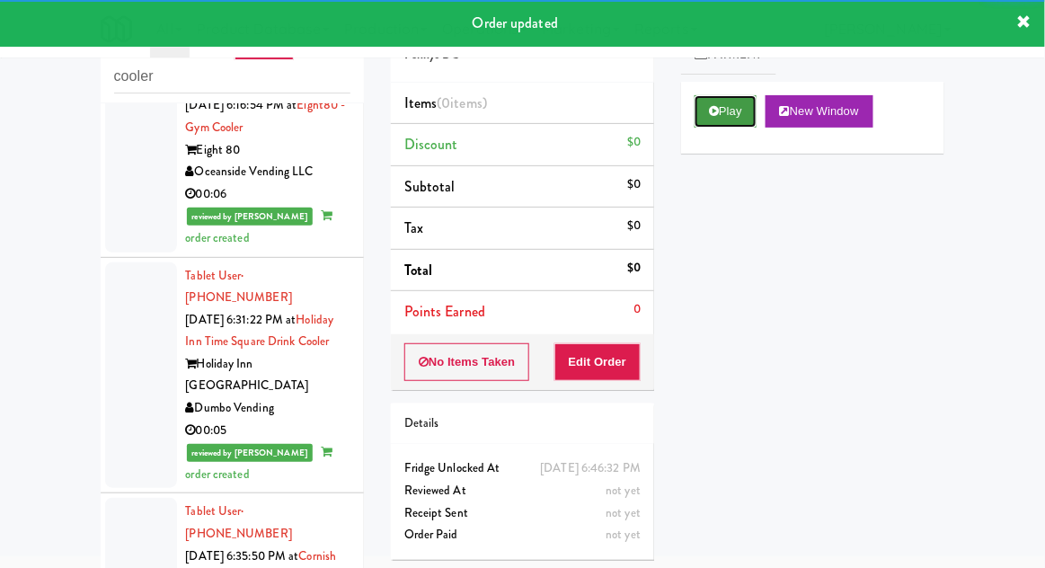
click at [696, 124] on button "Play" at bounding box center [726, 111] width 62 height 32
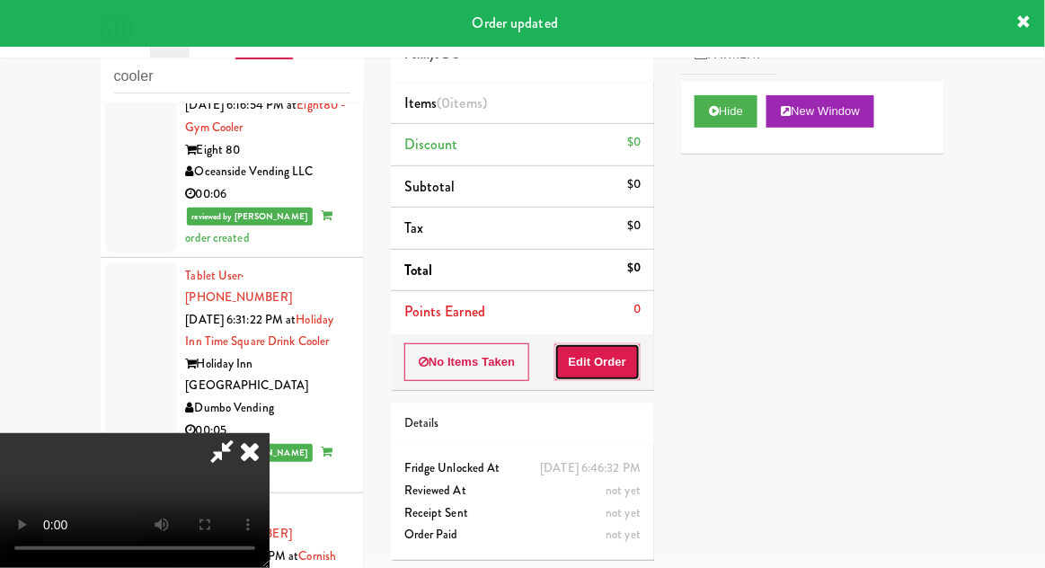
click at [589, 375] on button "Edit Order" at bounding box center [597, 362] width 87 height 38
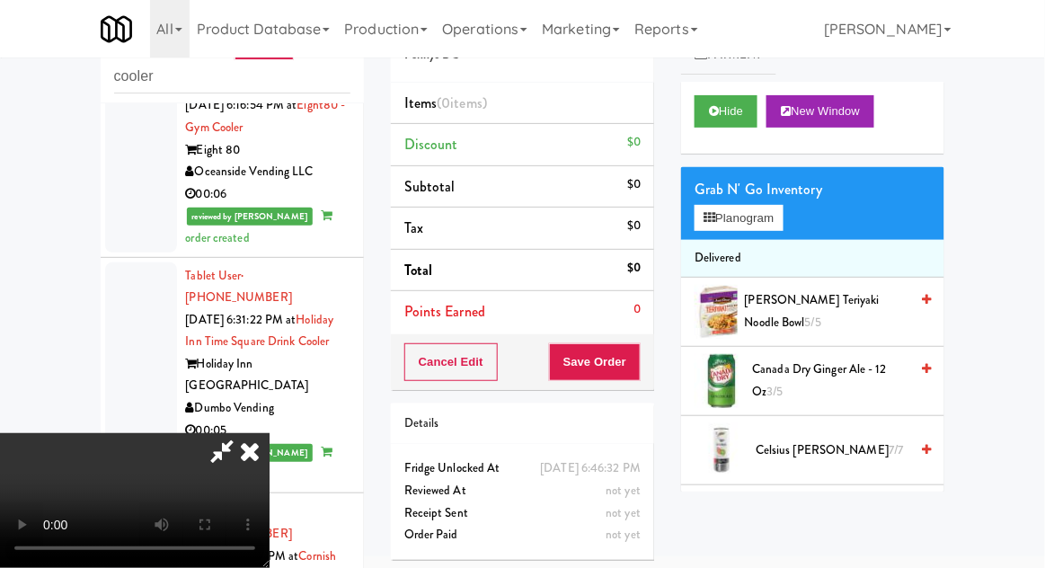
scroll to position [0, 0]
click at [768, 228] on button "Planogram" at bounding box center [739, 218] width 88 height 27
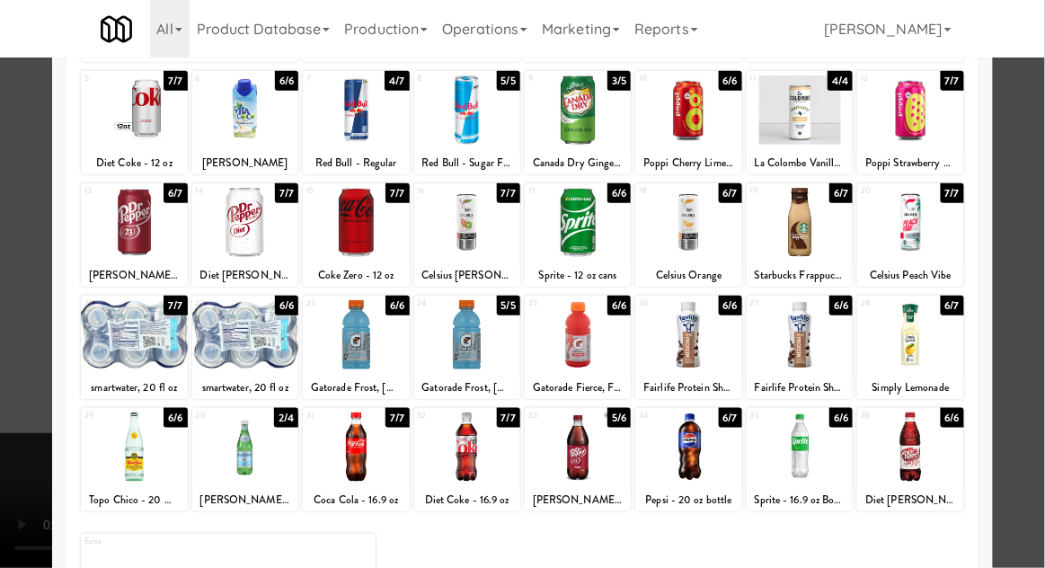
scroll to position [218, 0]
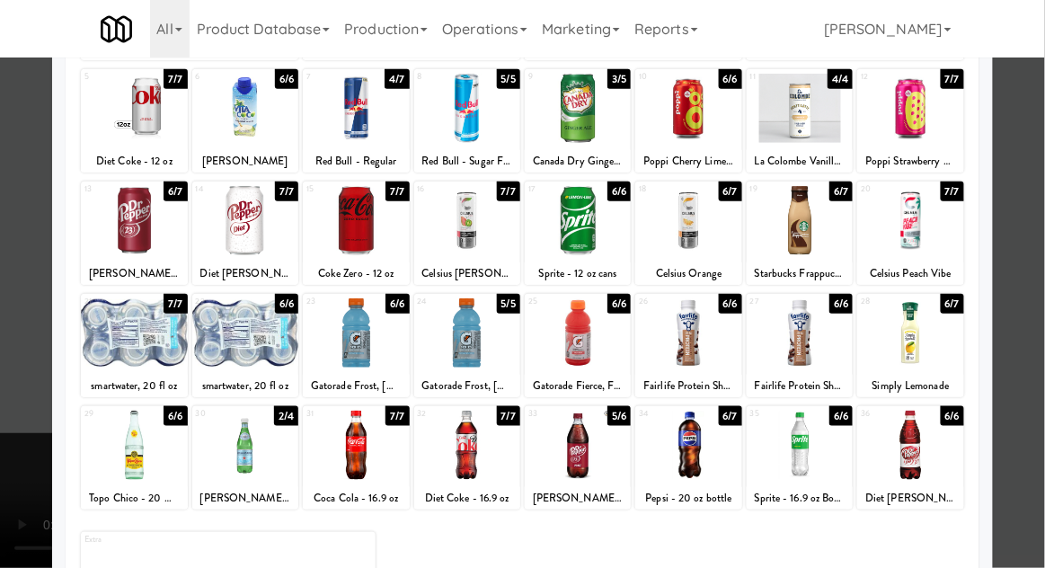
click at [935, 223] on div at bounding box center [910, 220] width 106 height 69
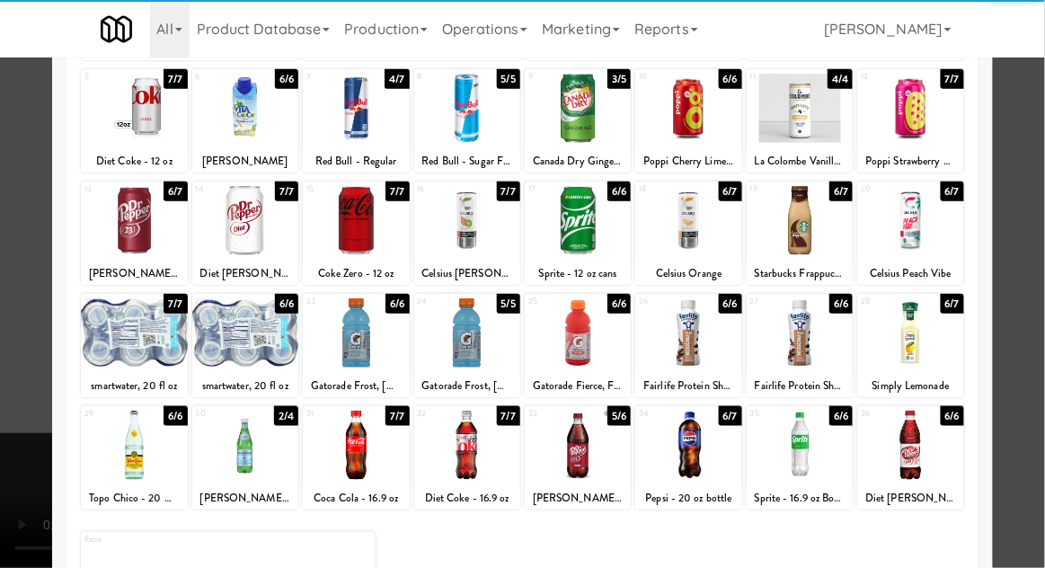
click at [708, 262] on div "Celsius Orange" at bounding box center [688, 273] width 101 height 22
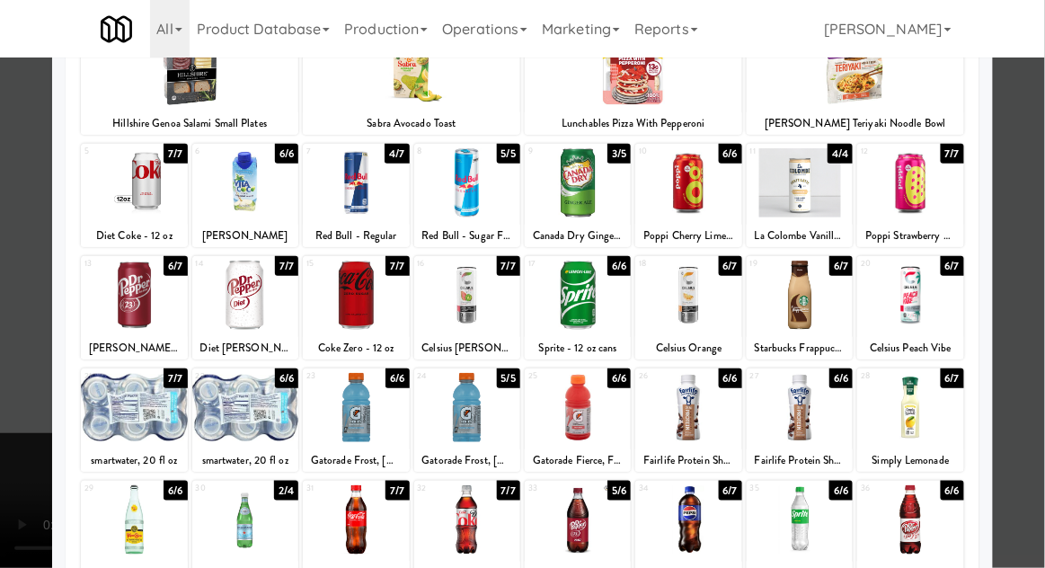
click at [689, 291] on div at bounding box center [688, 295] width 106 height 69
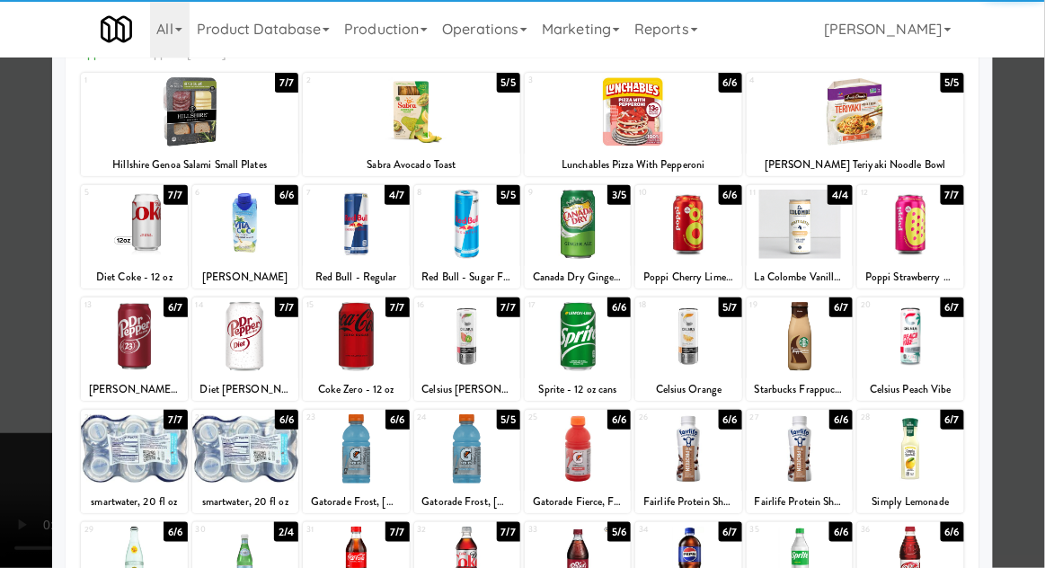
scroll to position [72, 0]
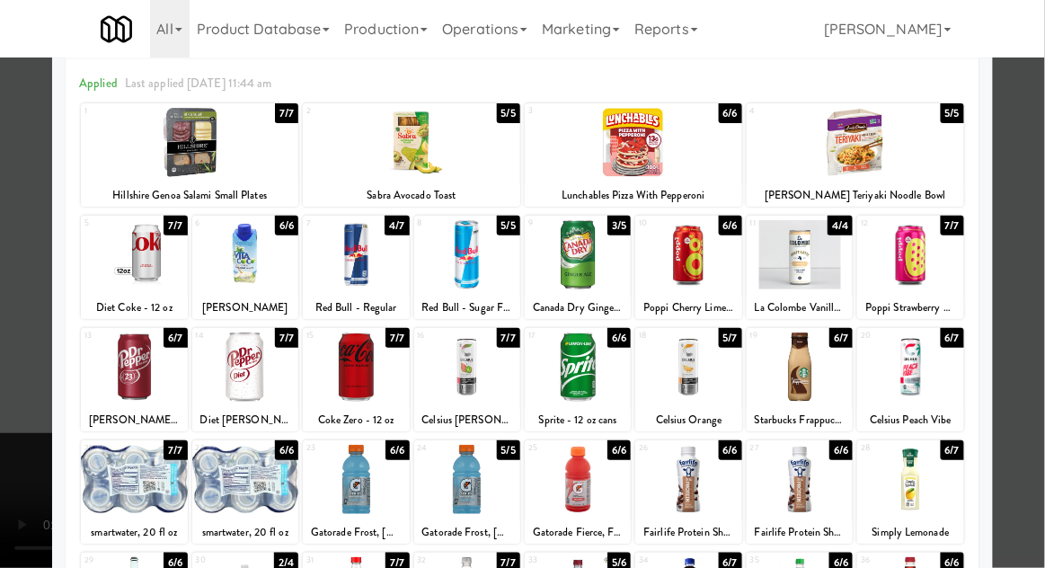
click at [14, 280] on div at bounding box center [522, 284] width 1045 height 568
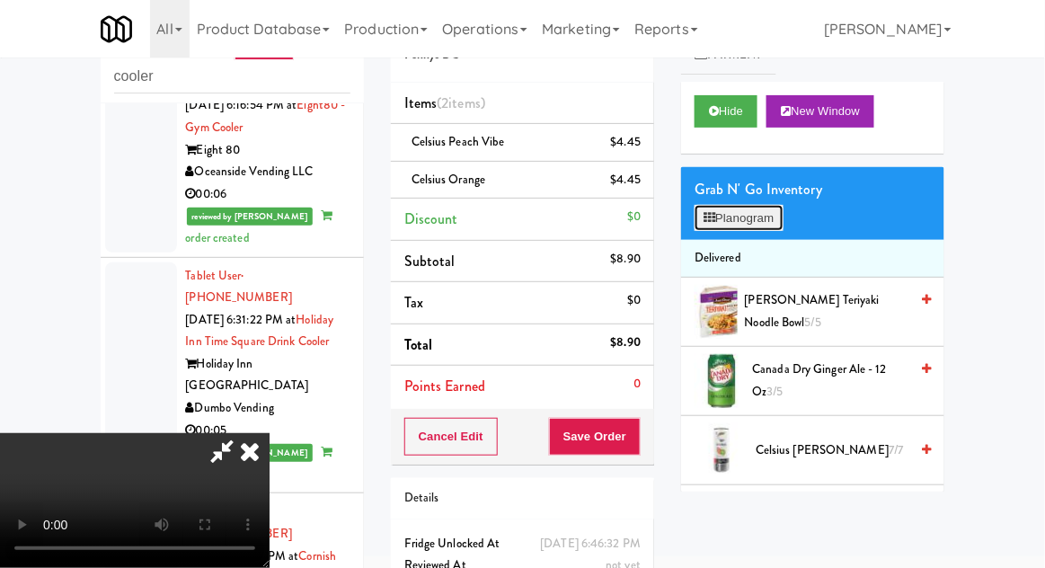
click at [746, 216] on button "Planogram" at bounding box center [739, 218] width 88 height 27
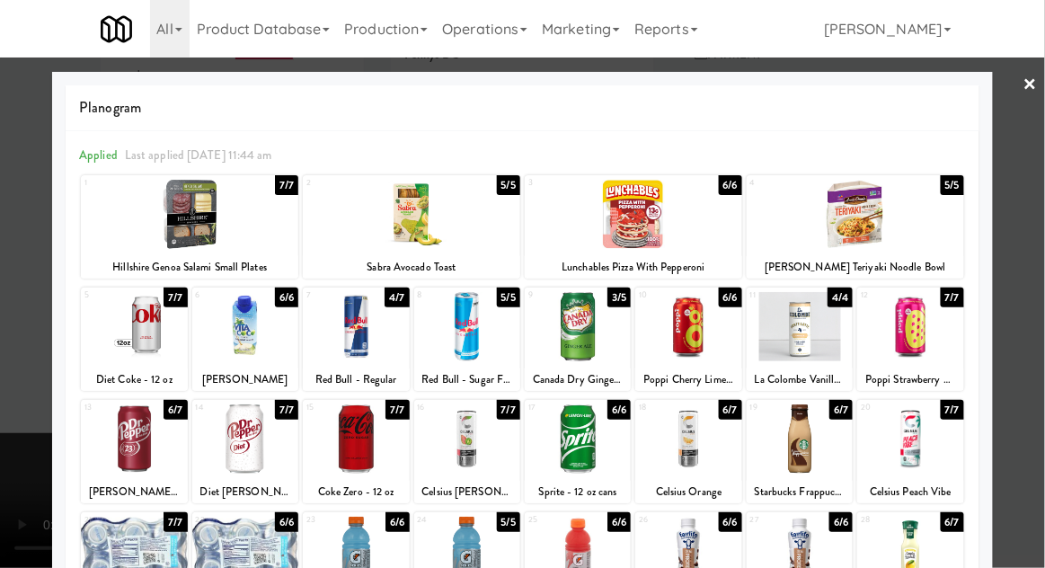
click at [354, 302] on div "7" at bounding box center [330, 295] width 49 height 15
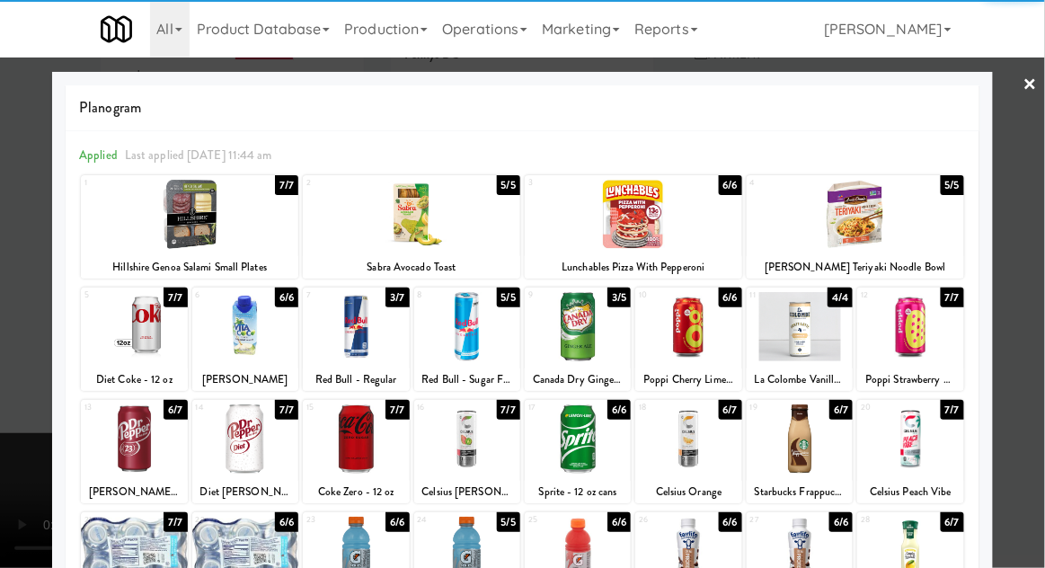
click at [801, 418] on div at bounding box center [800, 438] width 106 height 69
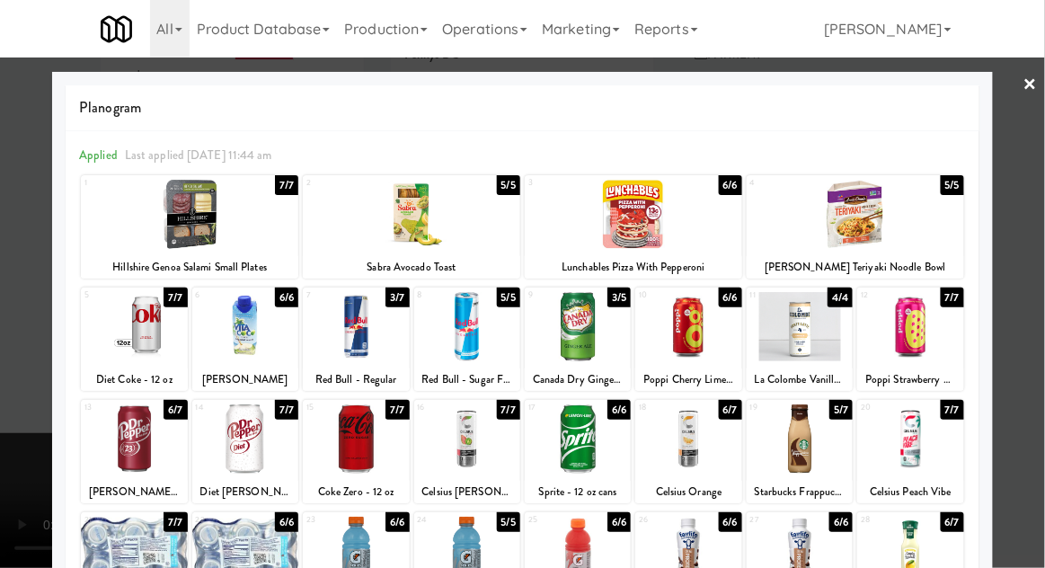
click at [4, 367] on div at bounding box center [522, 284] width 1045 height 568
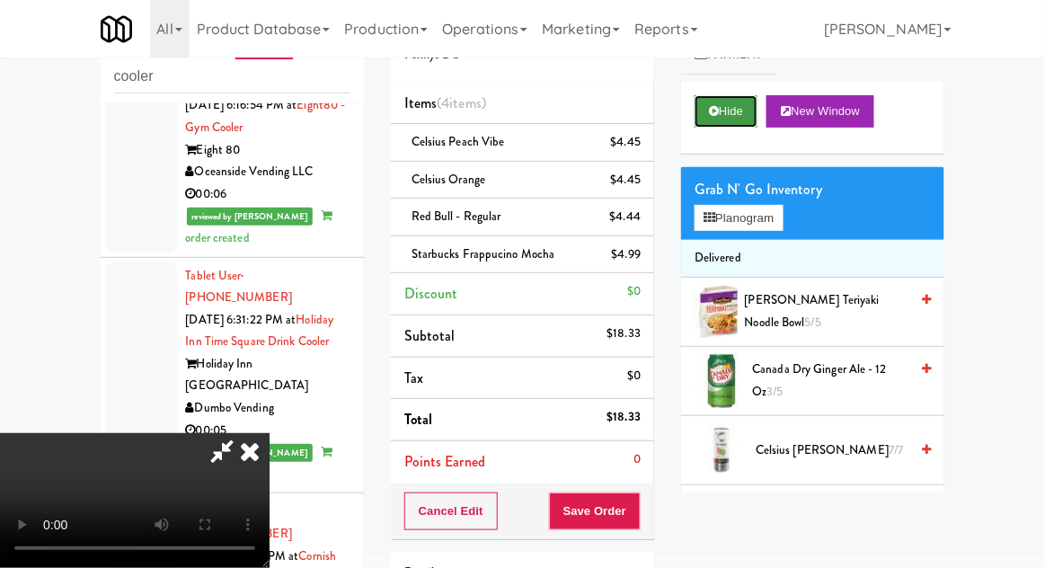
click at [745, 126] on button "Hide" at bounding box center [726, 111] width 63 height 32
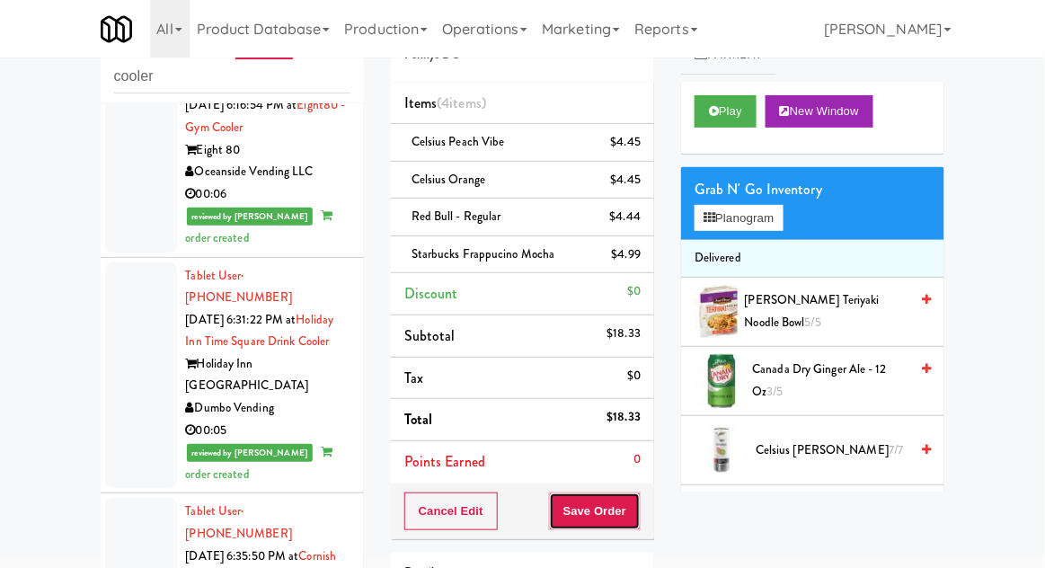
click at [588, 492] on button "Save Order" at bounding box center [595, 511] width 92 height 38
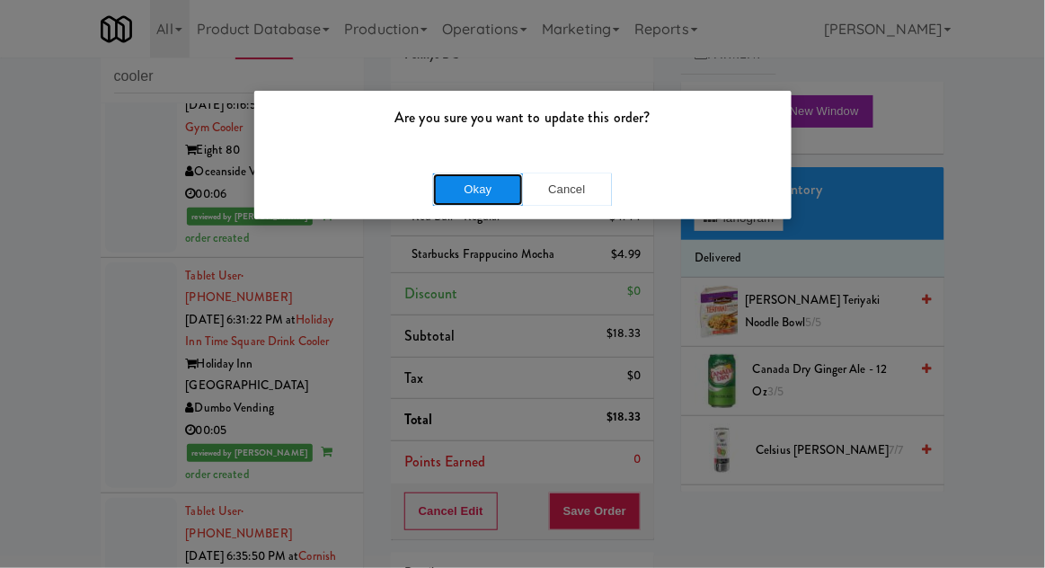
click at [456, 196] on button "Okay" at bounding box center [478, 189] width 90 height 32
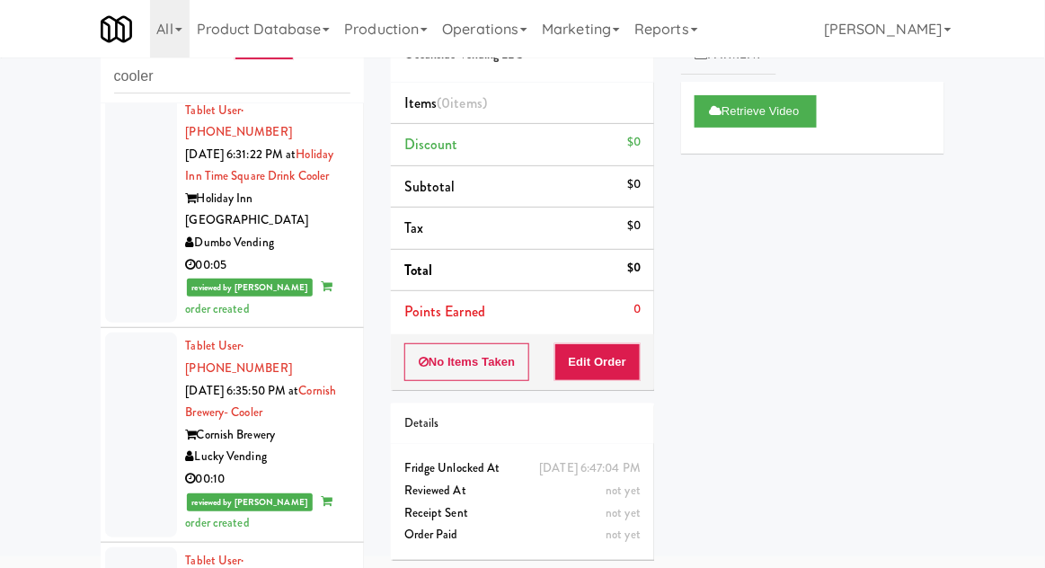
scroll to position [3233, 0]
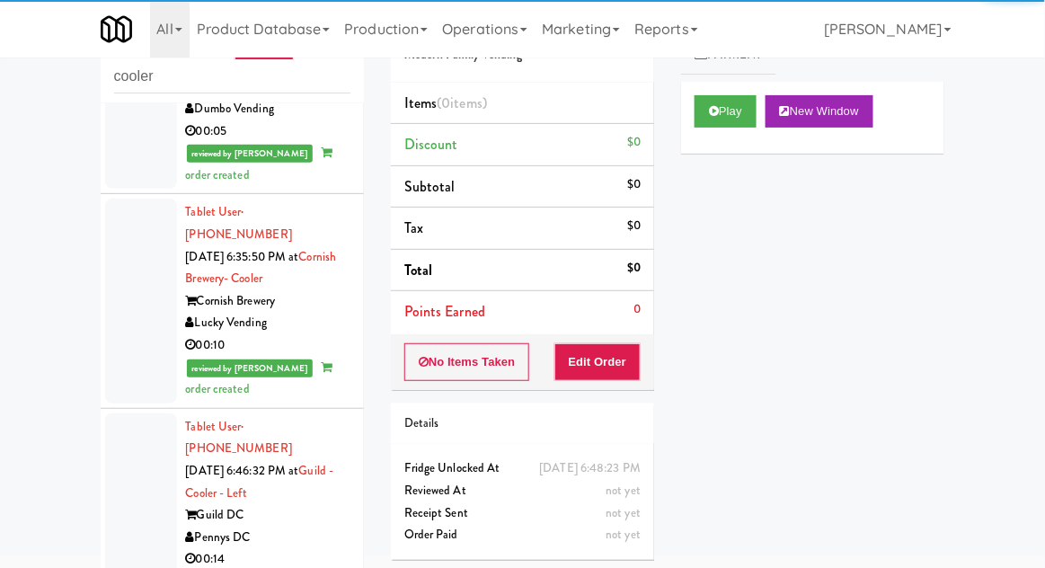
click at [680, 113] on div "Cart Flags Notes Payment Play New Window Primary Flag Clear Flag if unable to d…" at bounding box center [813, 244] width 290 height 496
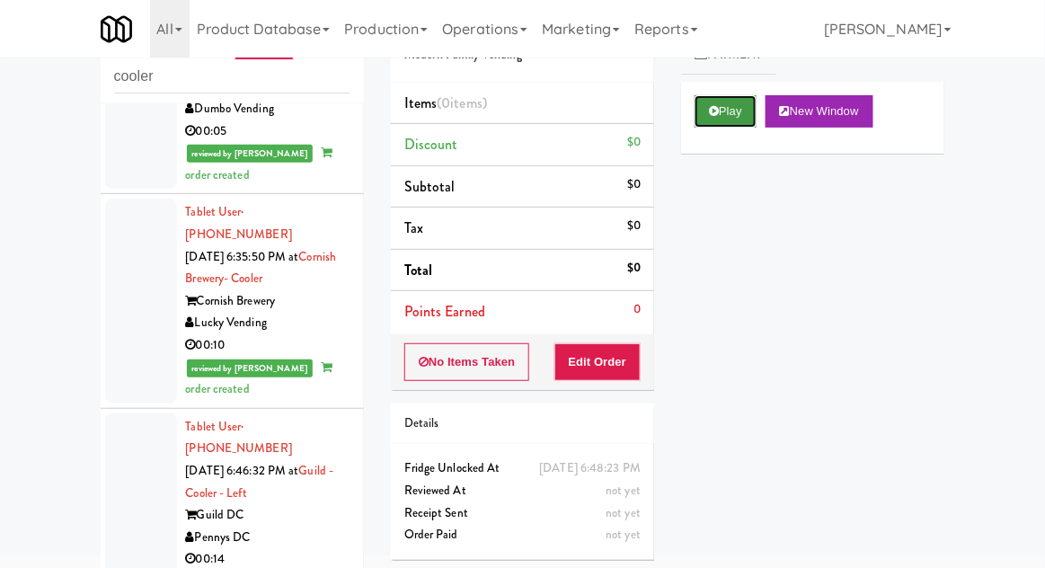
click at [696, 111] on button "Play" at bounding box center [726, 111] width 62 height 32
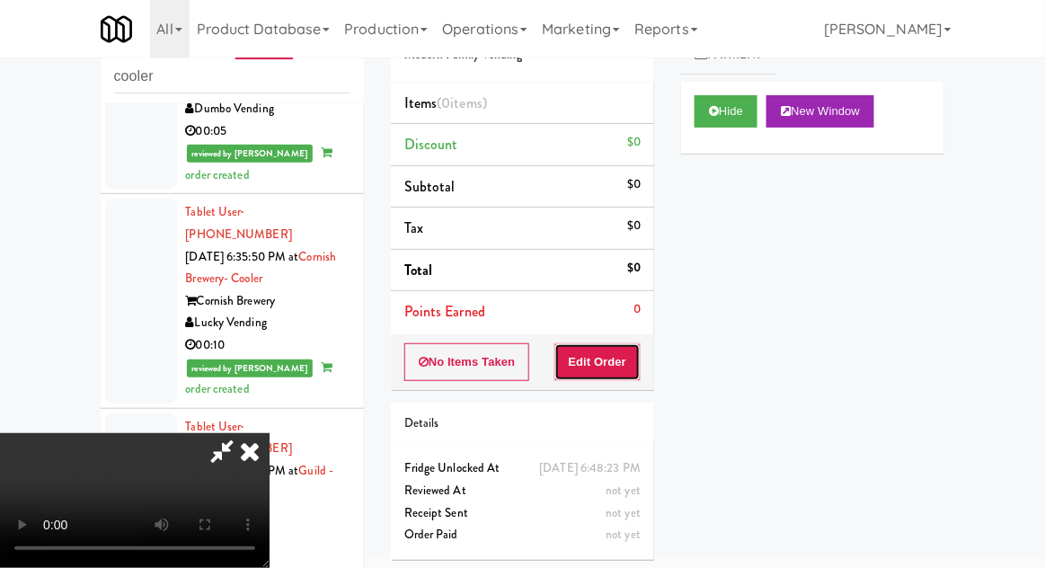
click at [565, 345] on button "Edit Order" at bounding box center [597, 362] width 87 height 38
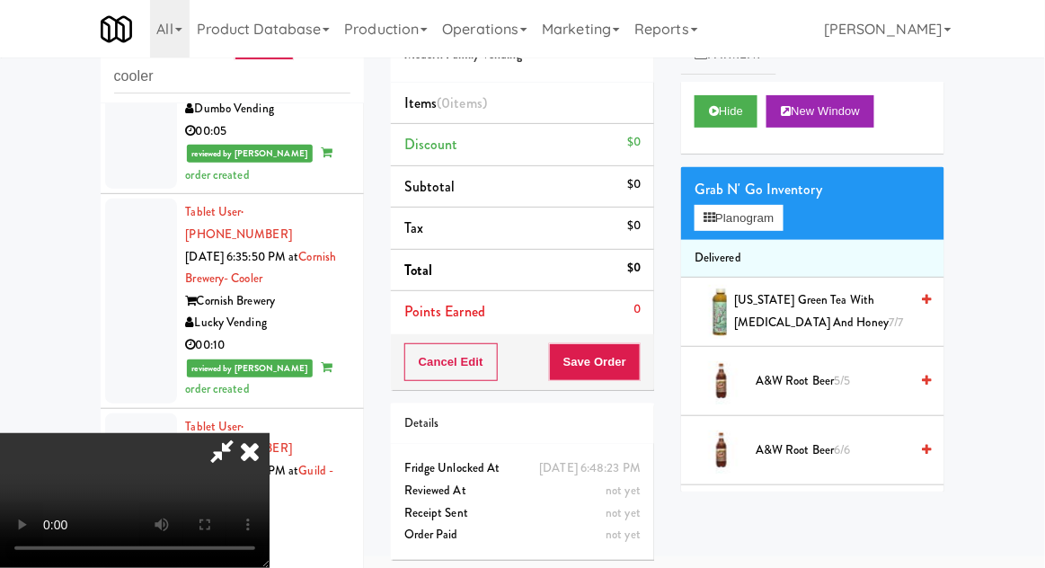
click at [737, 304] on div "[US_STATE] Green Tea with [MEDICAL_DATA] and Honey 7/7" at bounding box center [829, 311] width 205 height 44
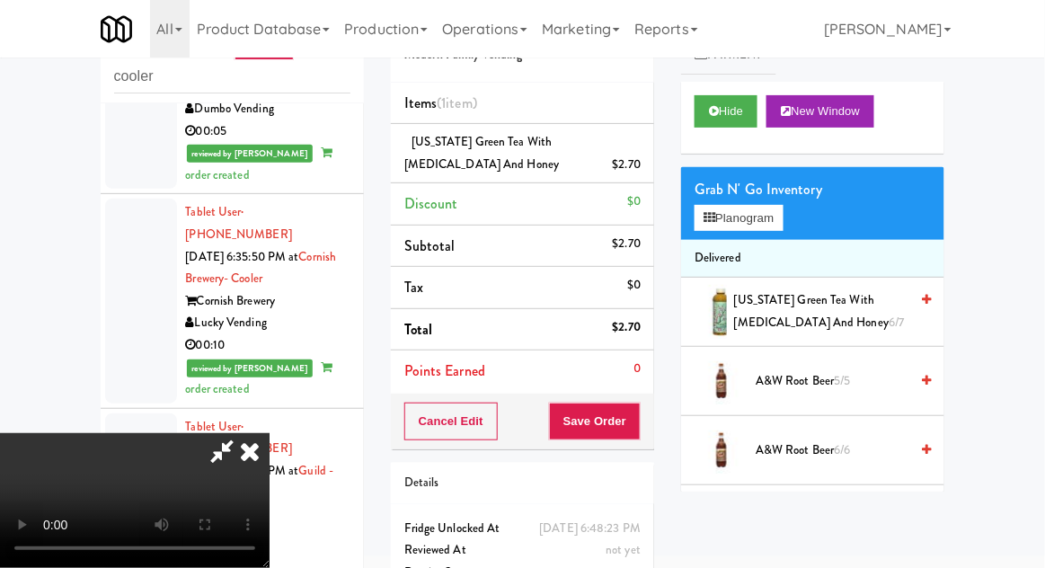
click at [651, 407] on div "Cancel Edit Save Order" at bounding box center [522, 422] width 263 height 56
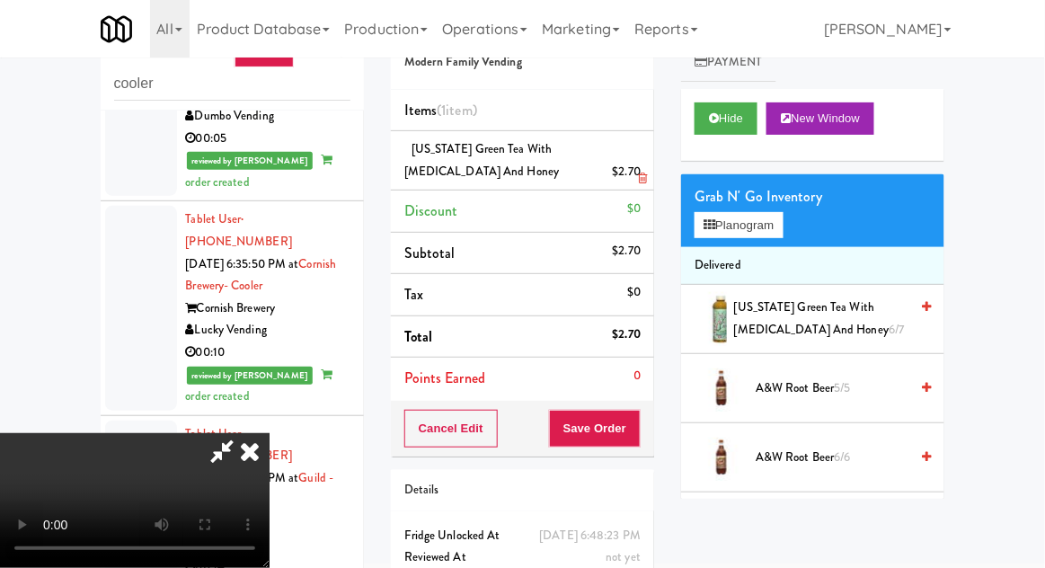
click at [634, 161] on div "$2.70" at bounding box center [627, 172] width 29 height 22
click at [620, 153] on div "[US_STATE] Green Tea with [MEDICAL_DATA] and Honey $2.70" at bounding box center [522, 160] width 236 height 44
click at [618, 173] on div "$2.70" at bounding box center [627, 172] width 29 height 22
click at [622, 173] on div "$2.70" at bounding box center [627, 172] width 29 height 22
click at [634, 169] on link at bounding box center [639, 179] width 16 height 22
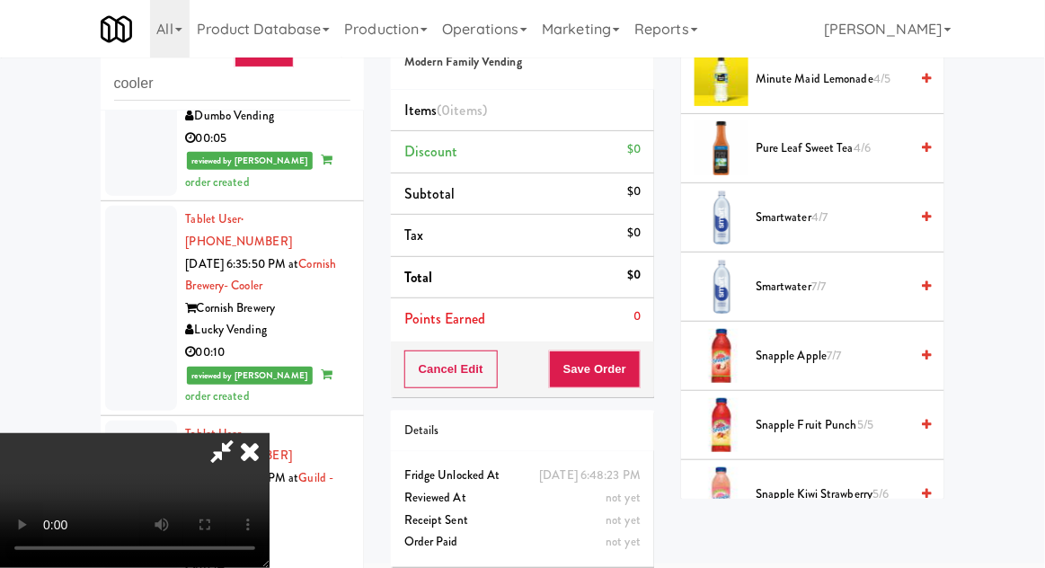
scroll to position [2596, 0]
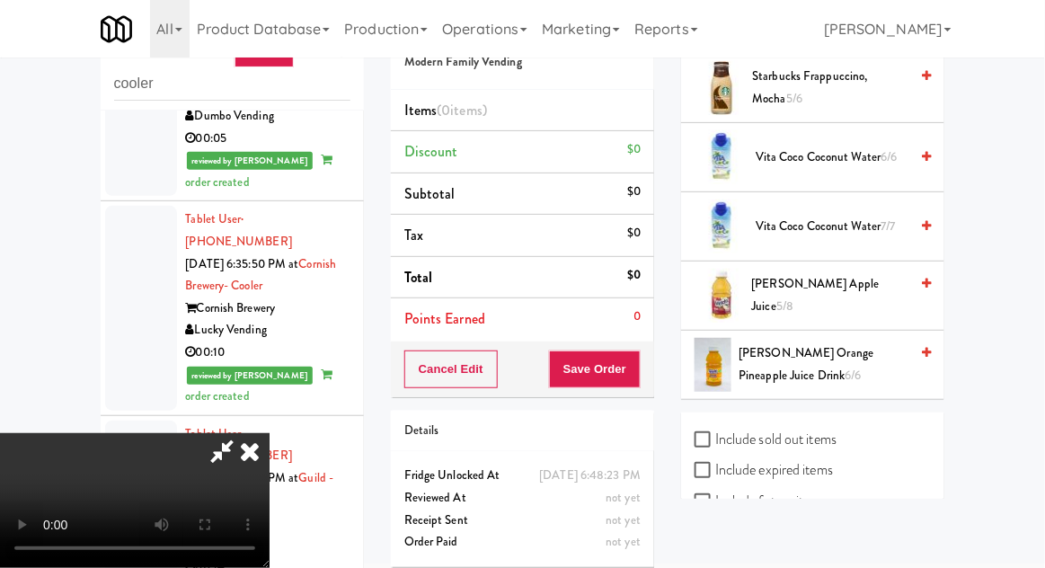
click at [697, 557] on input "Include previous static inventory" at bounding box center [705, 564] width 21 height 14
checkbox input "true"
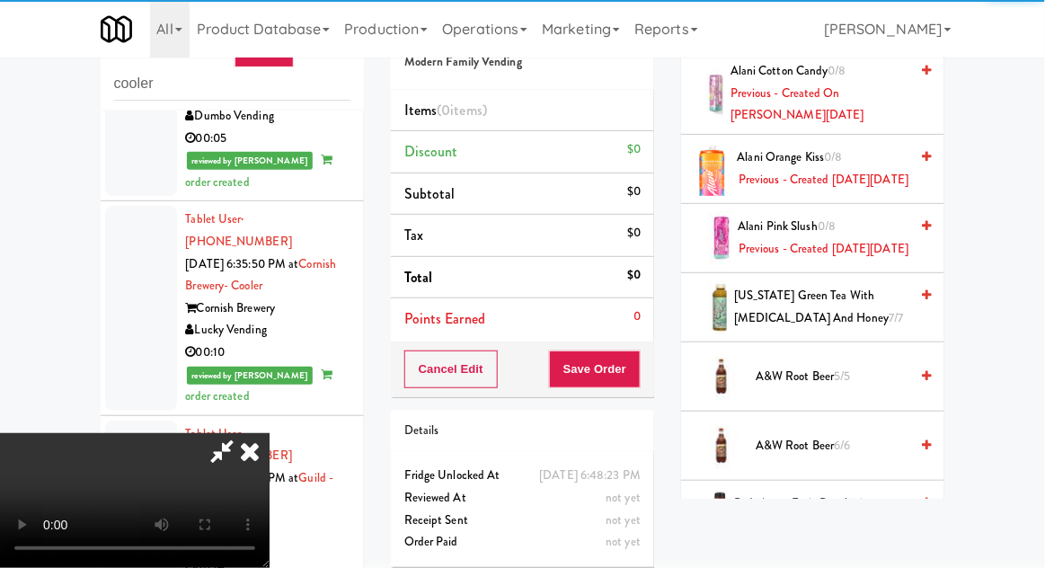
scroll to position [0, 0]
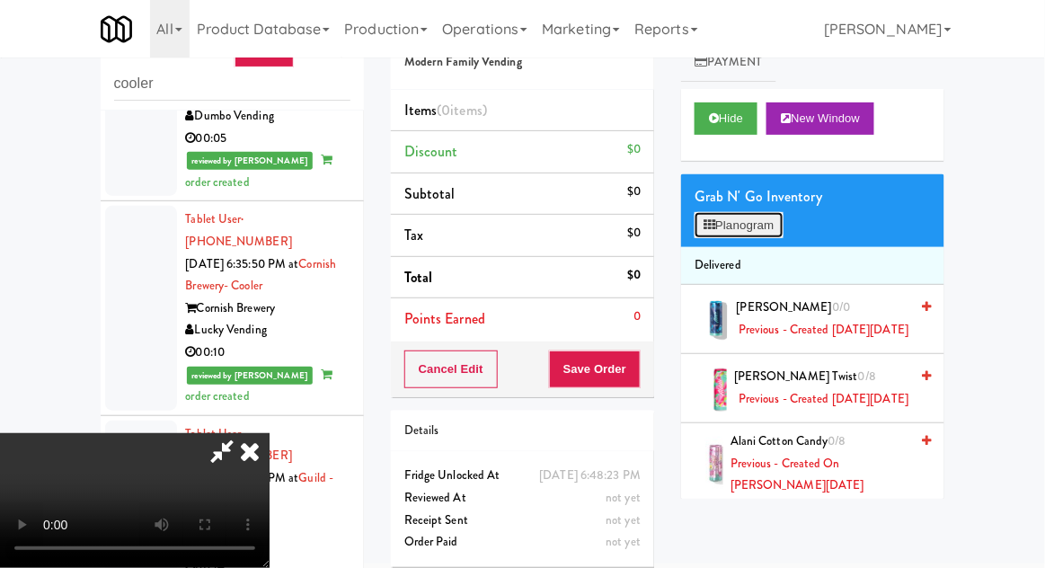
click at [698, 224] on button "Planogram" at bounding box center [739, 225] width 88 height 27
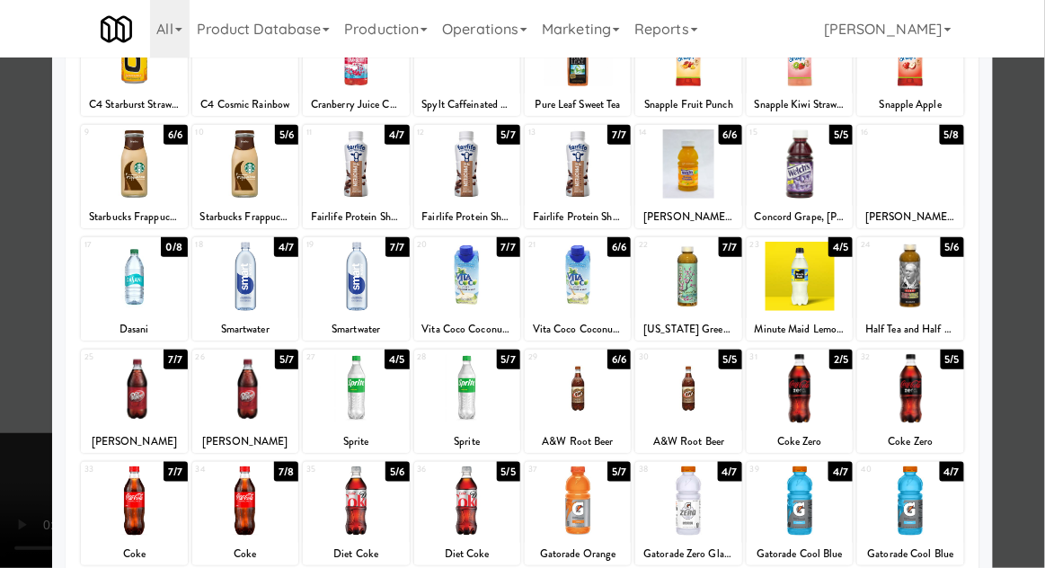
scroll to position [164, 0]
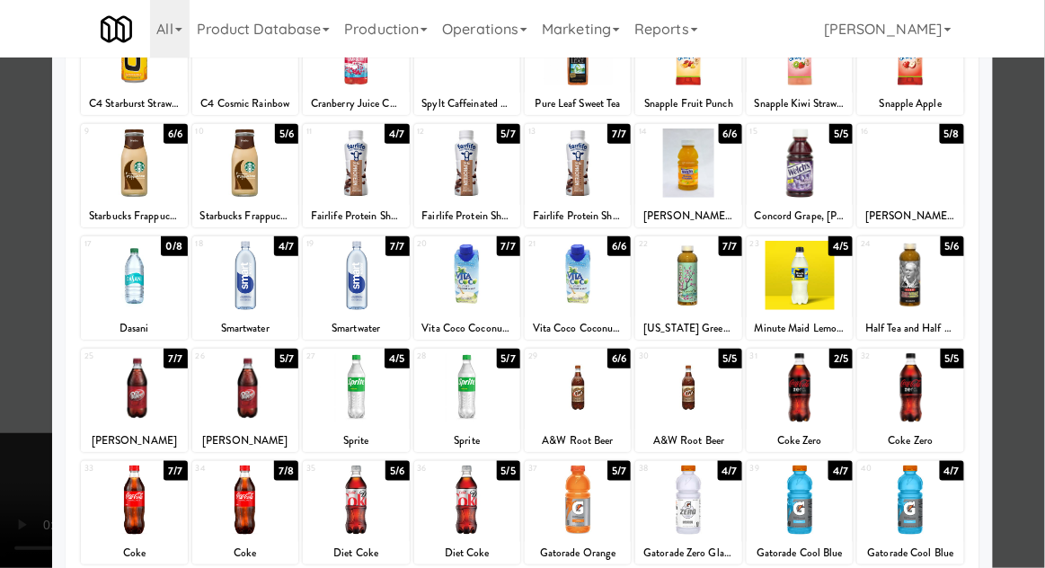
click at [940, 267] on div at bounding box center [910, 275] width 106 height 69
click at [1019, 215] on div at bounding box center [522, 284] width 1045 height 568
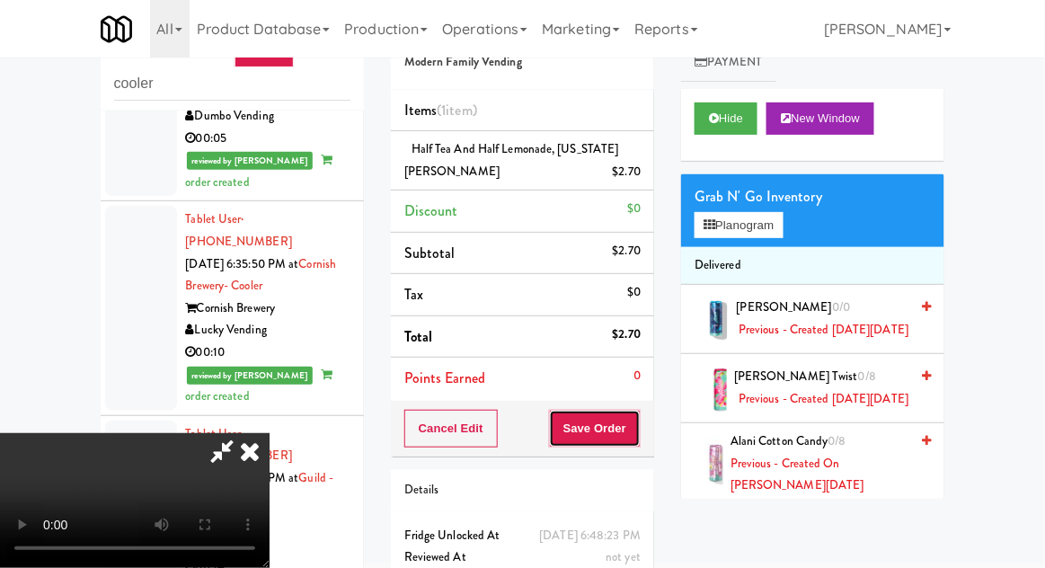
click at [636, 412] on button "Save Order" at bounding box center [595, 429] width 92 height 38
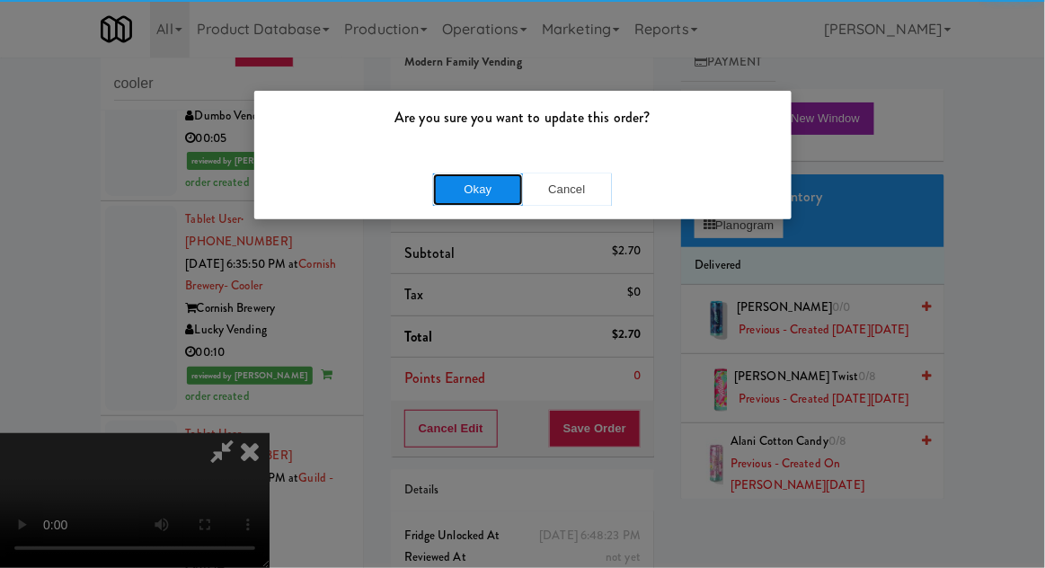
click at [485, 182] on button "Okay" at bounding box center [478, 189] width 90 height 32
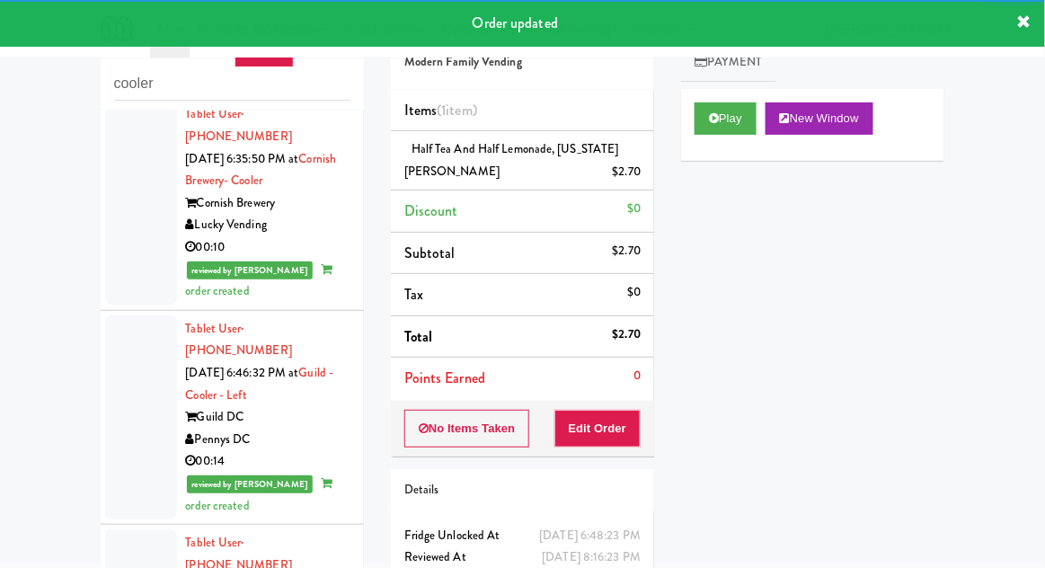
scroll to position [3345, 0]
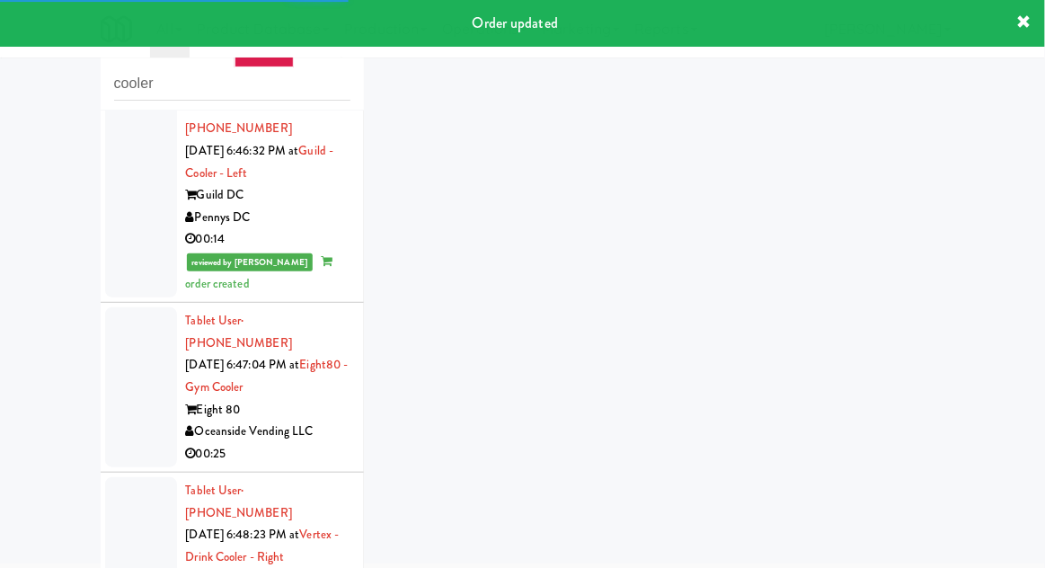
scroll to position [3563, 0]
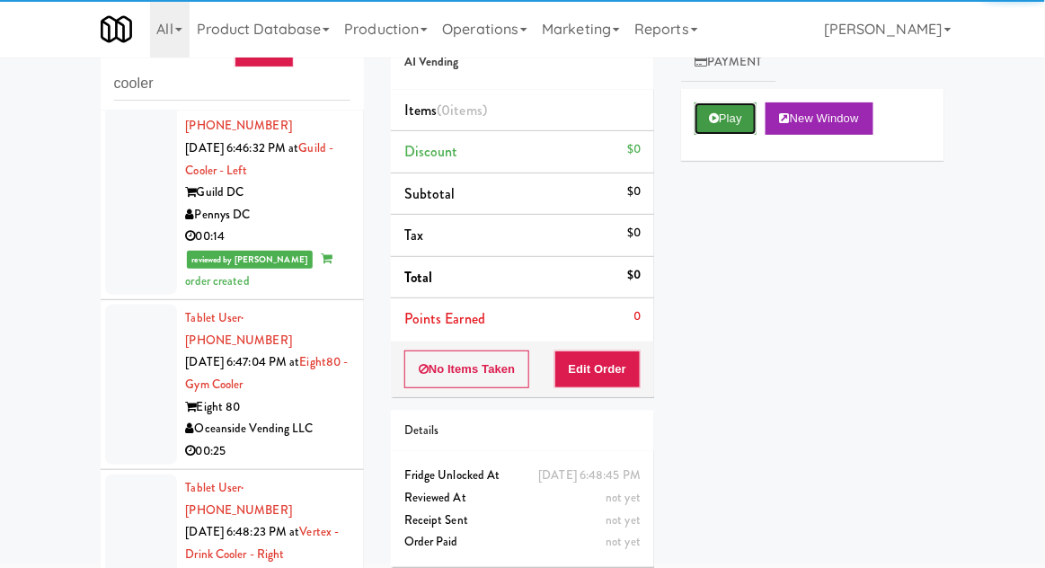
click at [717, 127] on button "Play" at bounding box center [726, 118] width 62 height 32
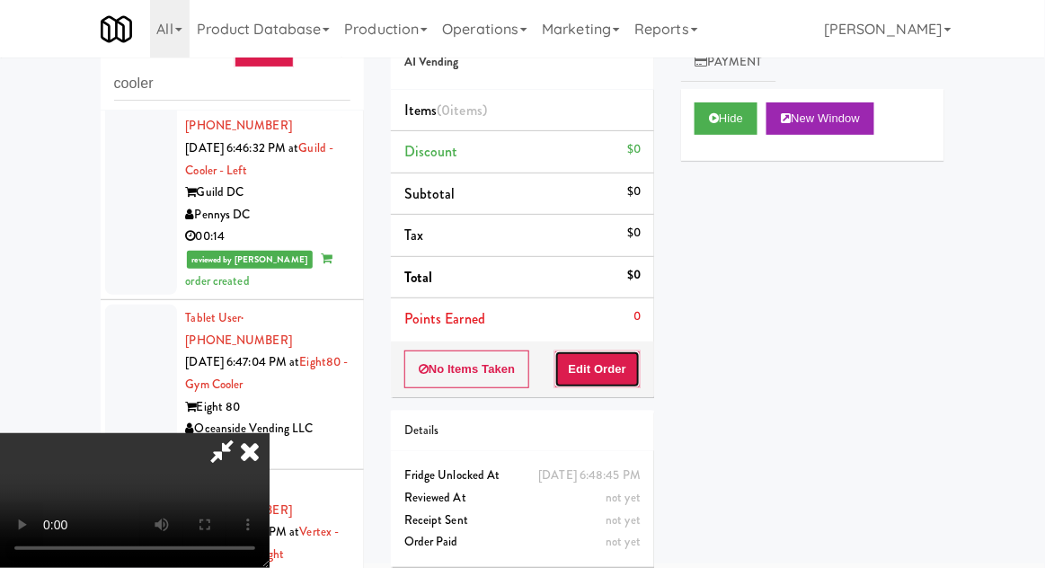
click at [618, 368] on button "Edit Order" at bounding box center [597, 369] width 87 height 38
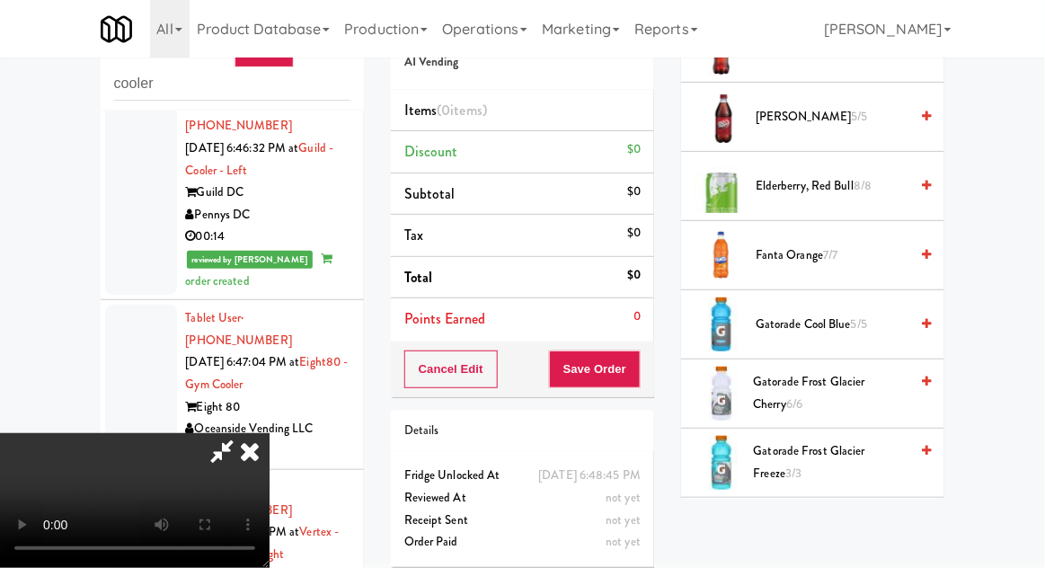
scroll to position [1257, 0]
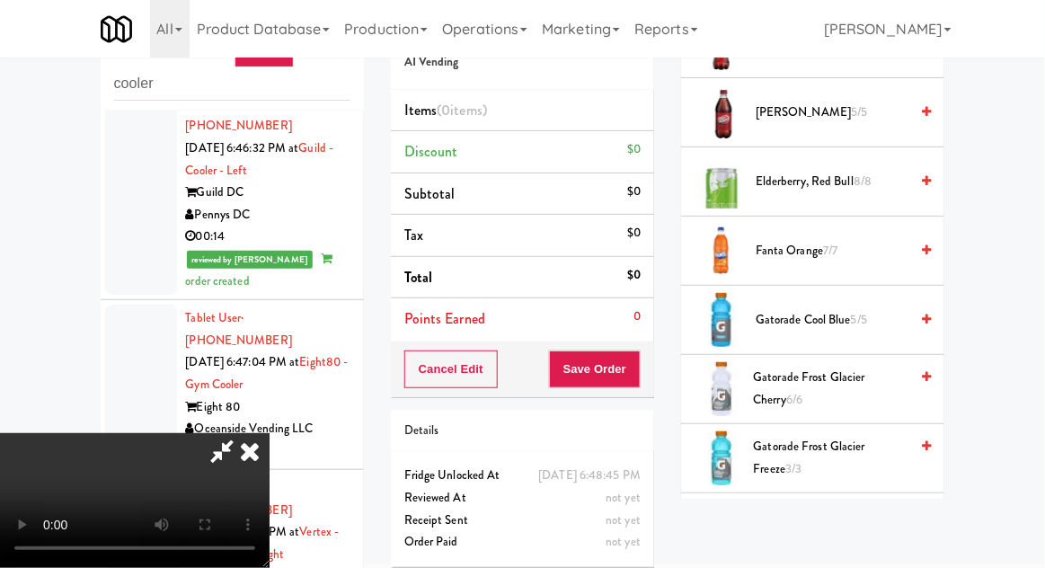
click at [770, 309] on span "Gatorade Cool Blue 5/5" at bounding box center [832, 320] width 153 height 22
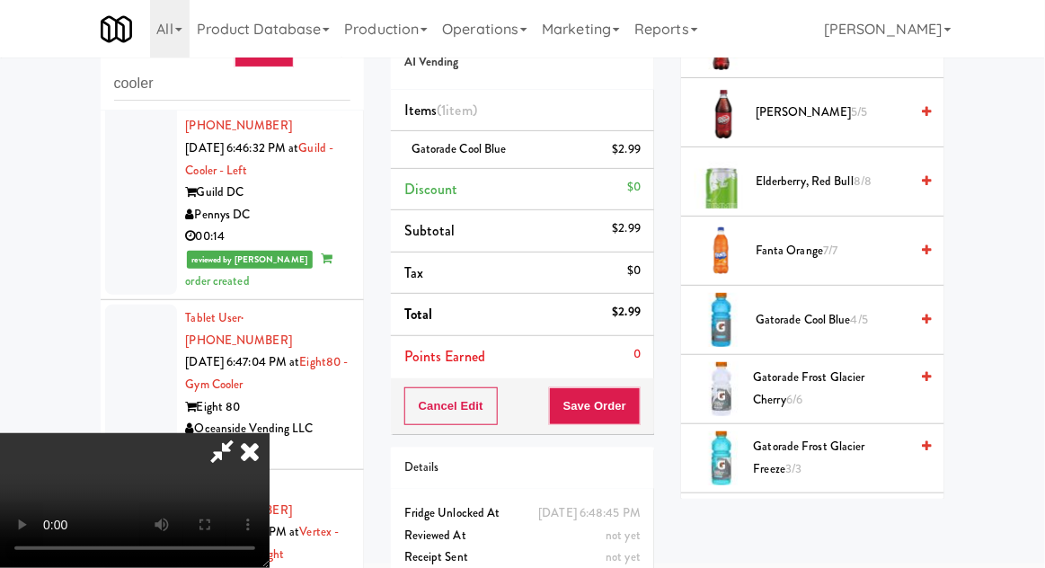
click at [270, 433] on icon at bounding box center [250, 451] width 40 height 36
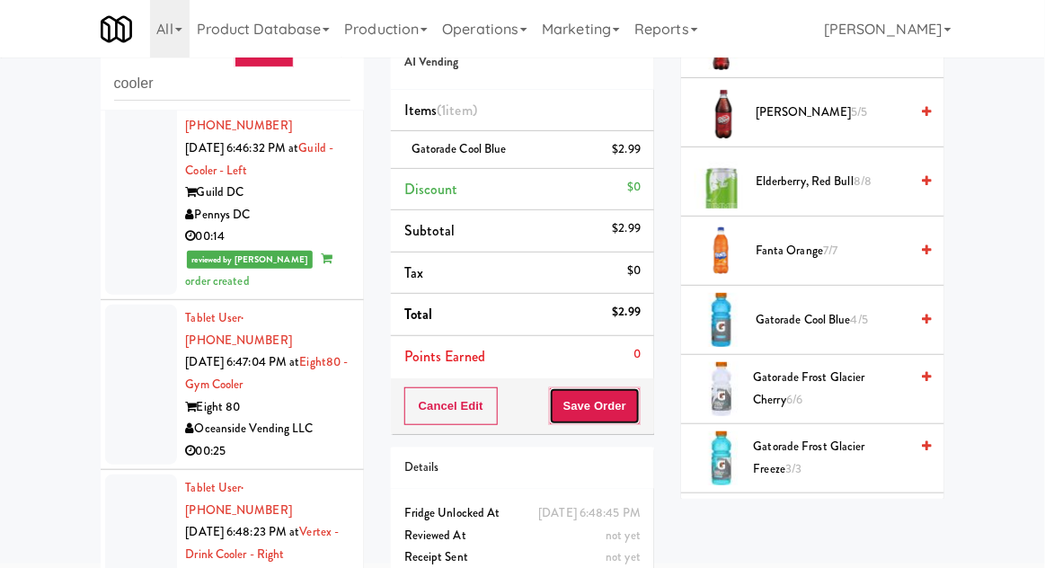
click at [565, 389] on button "Save Order" at bounding box center [595, 406] width 92 height 38
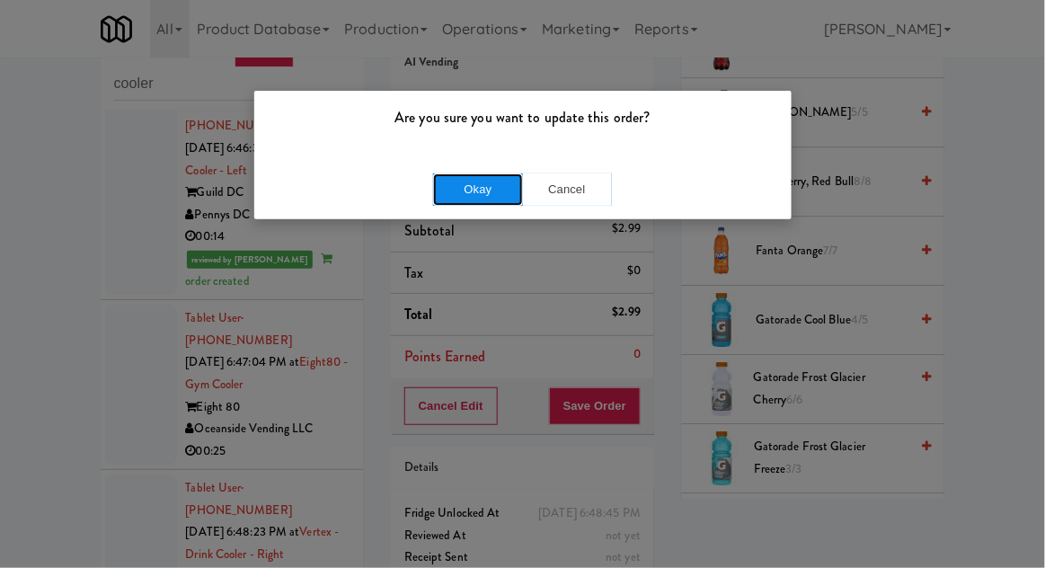
click at [435, 180] on button "Okay" at bounding box center [478, 189] width 90 height 32
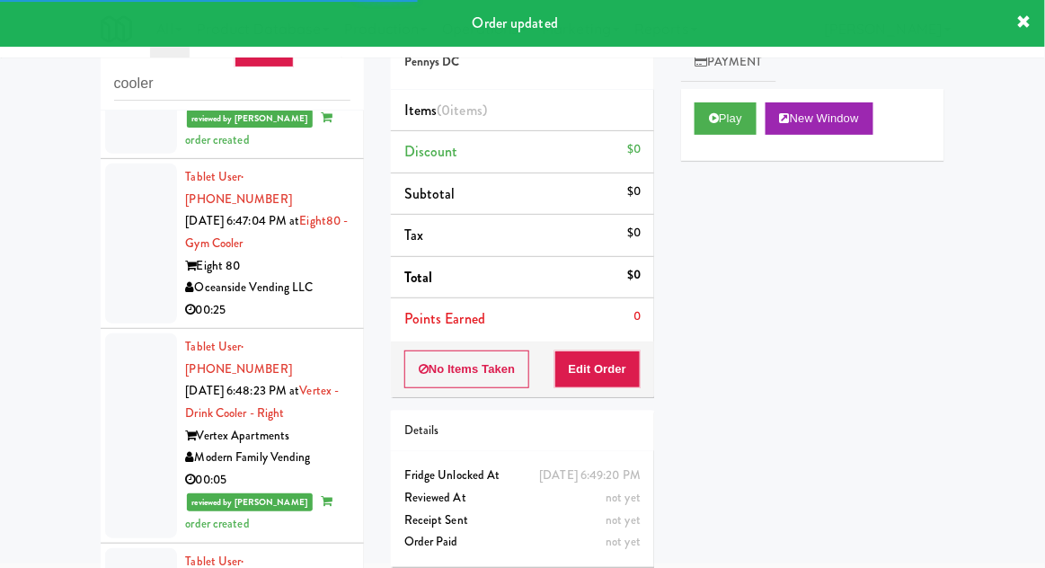
scroll to position [3708, 0]
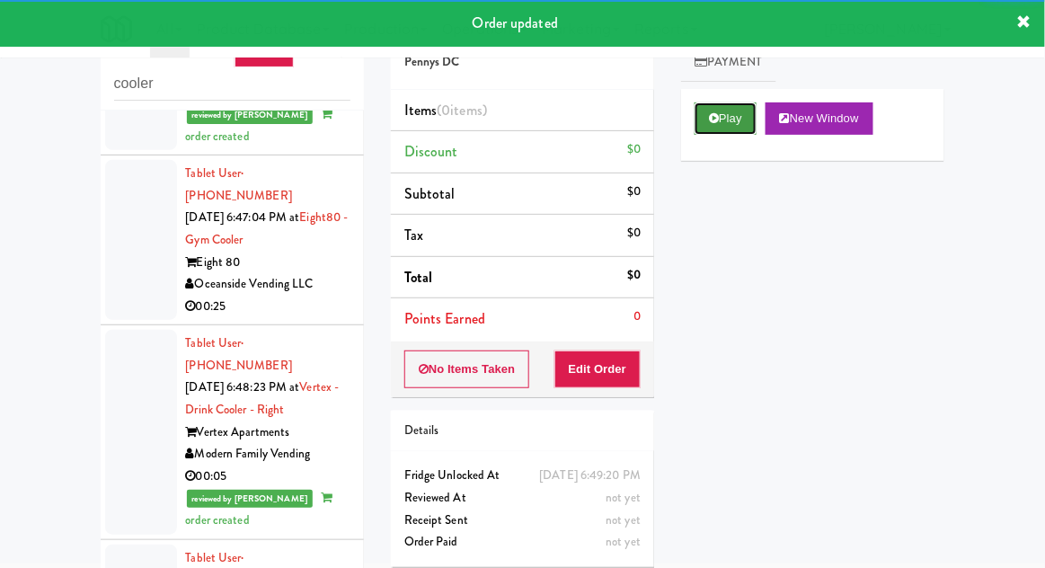
click at [696, 109] on button "Play" at bounding box center [726, 118] width 62 height 32
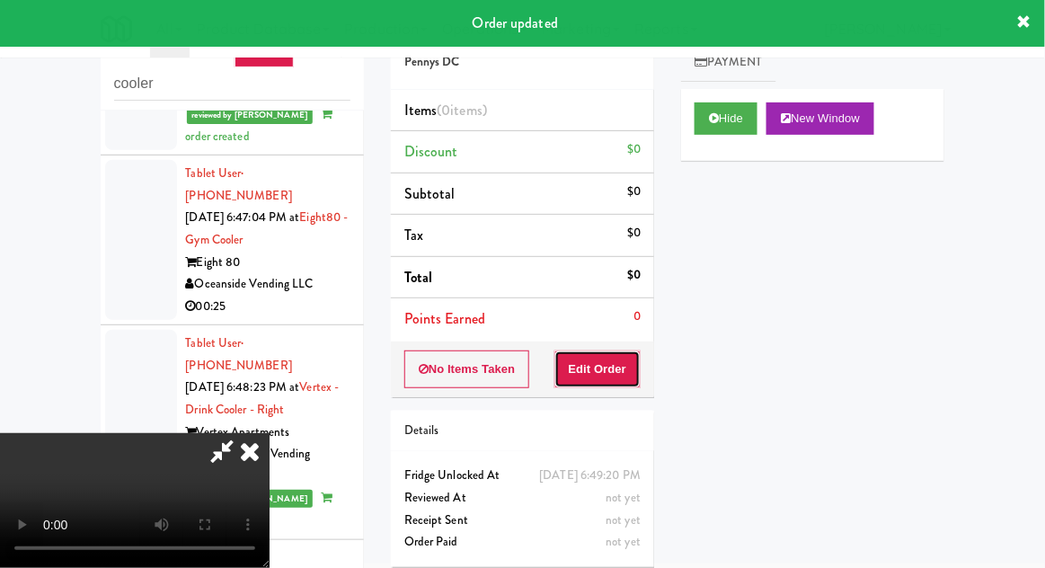
click at [572, 359] on button "Edit Order" at bounding box center [597, 369] width 87 height 38
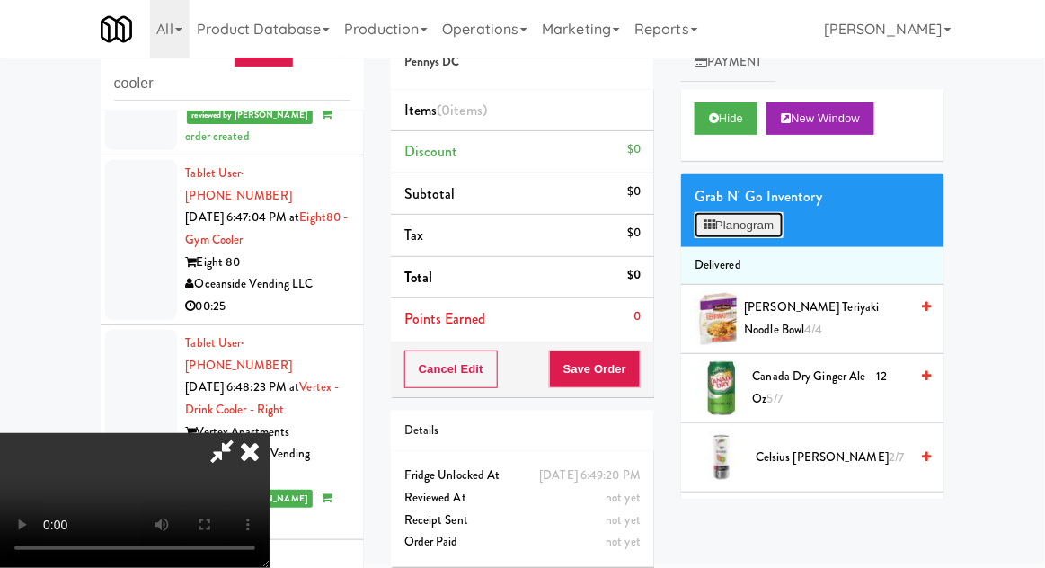
click at [773, 223] on button "Planogram" at bounding box center [739, 225] width 88 height 27
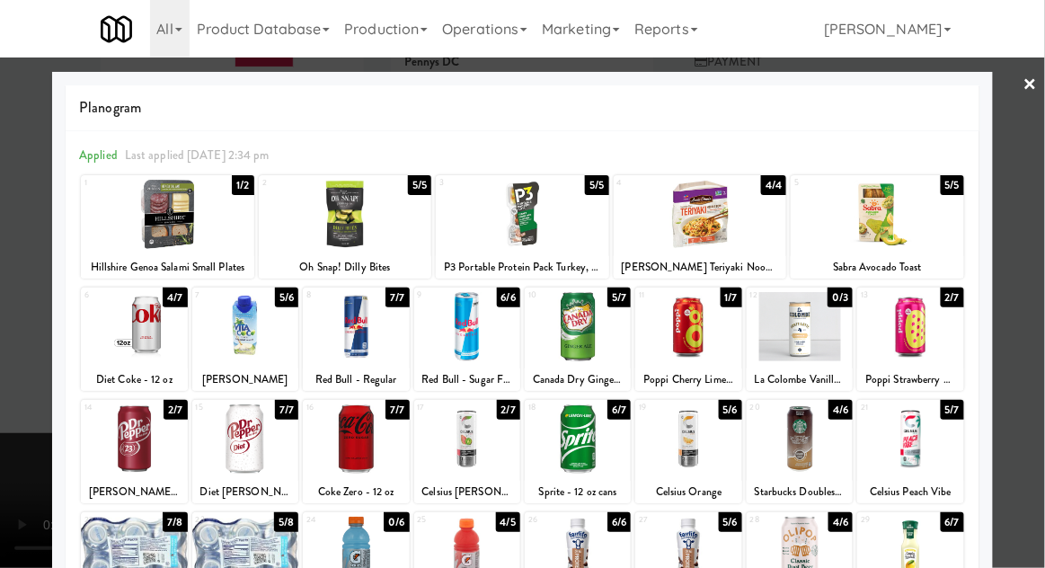
click at [926, 291] on div "13 2/7 Poppi Strawberry Lemon" at bounding box center [910, 339] width 106 height 103
click at [921, 324] on div at bounding box center [910, 326] width 106 height 69
click at [670, 345] on div at bounding box center [688, 326] width 106 height 69
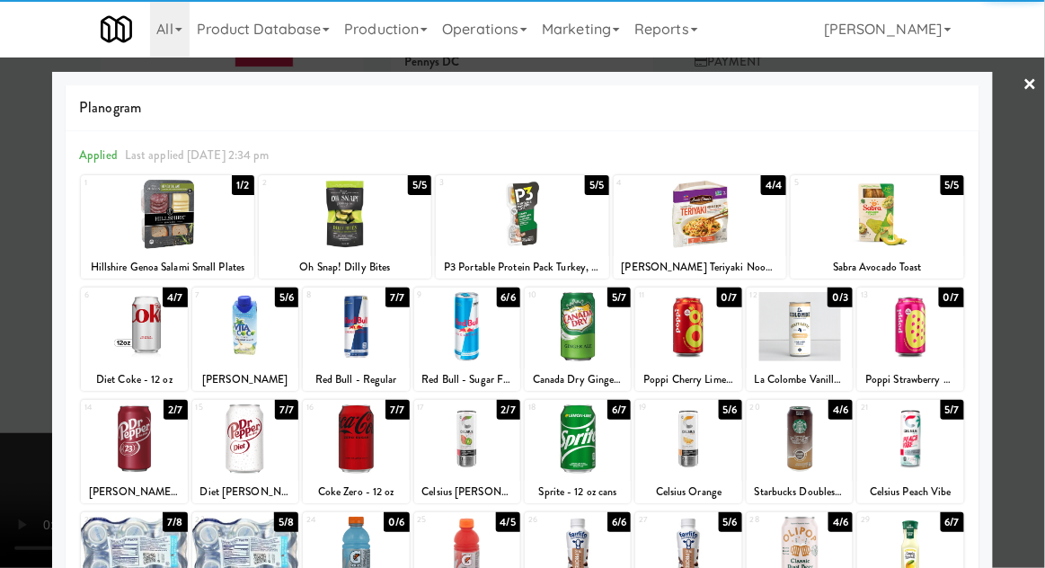
click at [232, 457] on div at bounding box center [245, 438] width 106 height 69
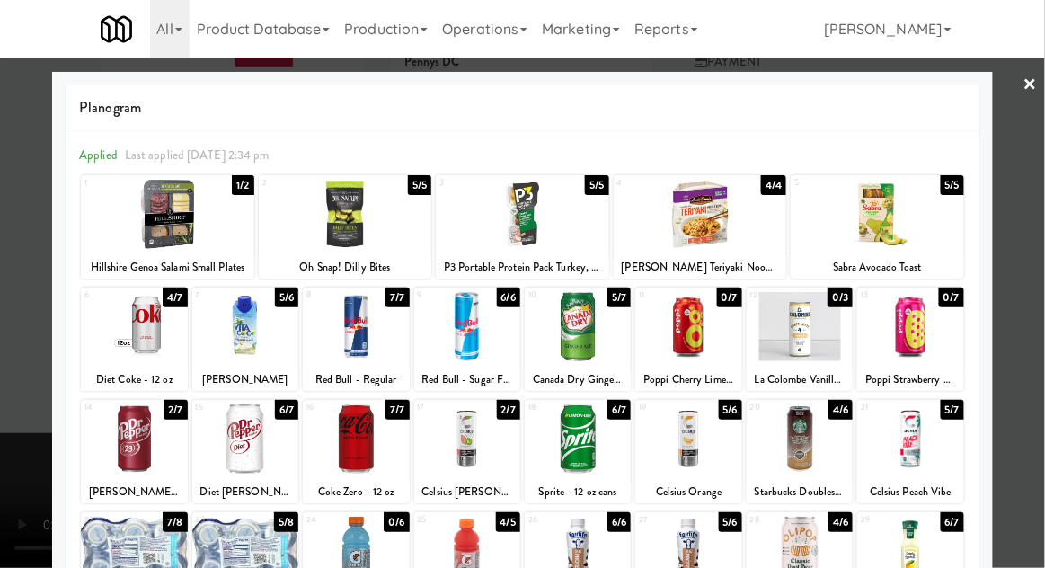
click at [28, 408] on div at bounding box center [522, 284] width 1045 height 568
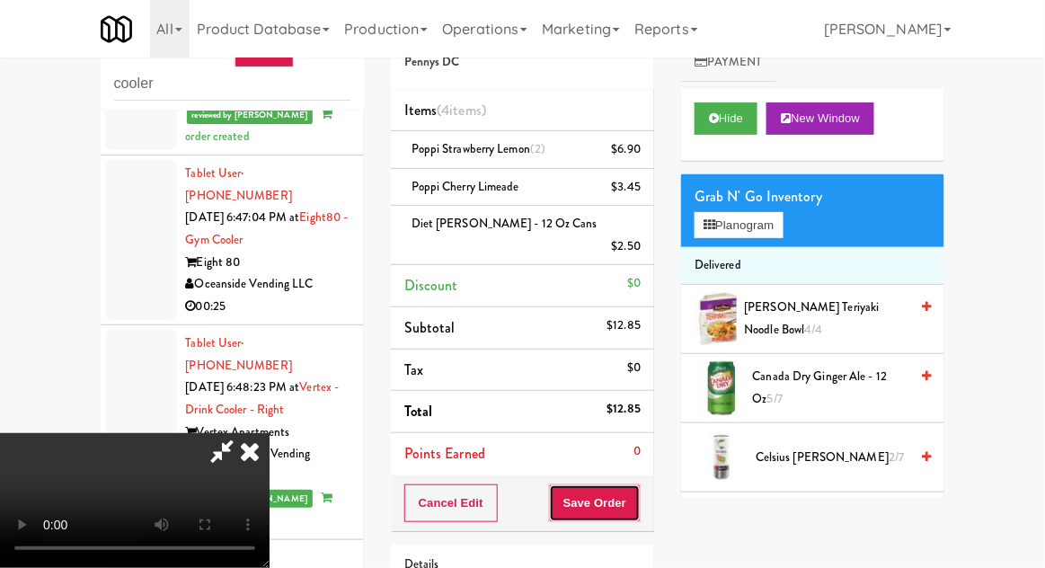
click at [640, 484] on button "Save Order" at bounding box center [595, 503] width 92 height 38
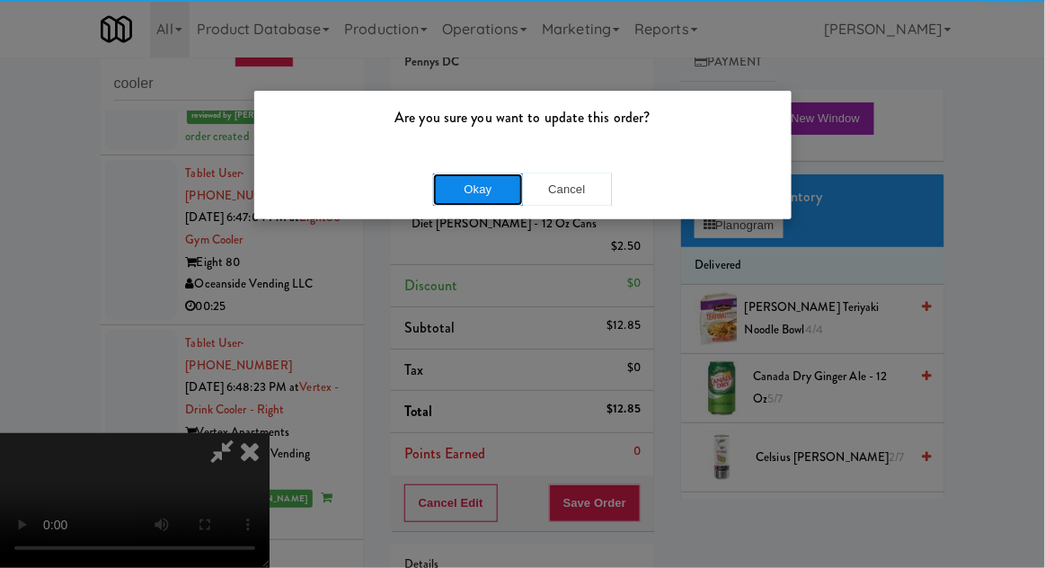
click at [448, 186] on button "Okay" at bounding box center [478, 189] width 90 height 32
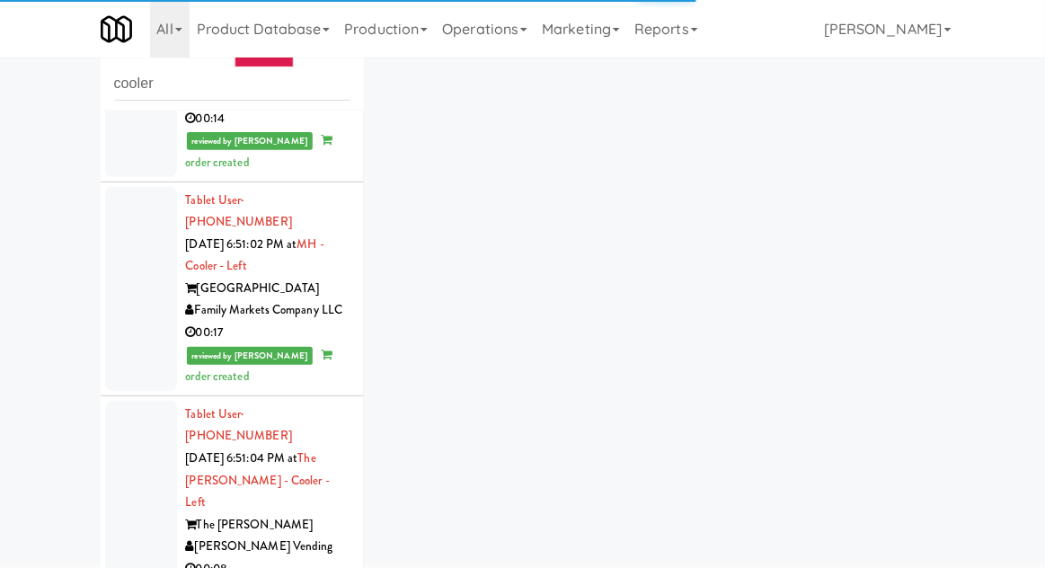
scroll to position [4592, 0]
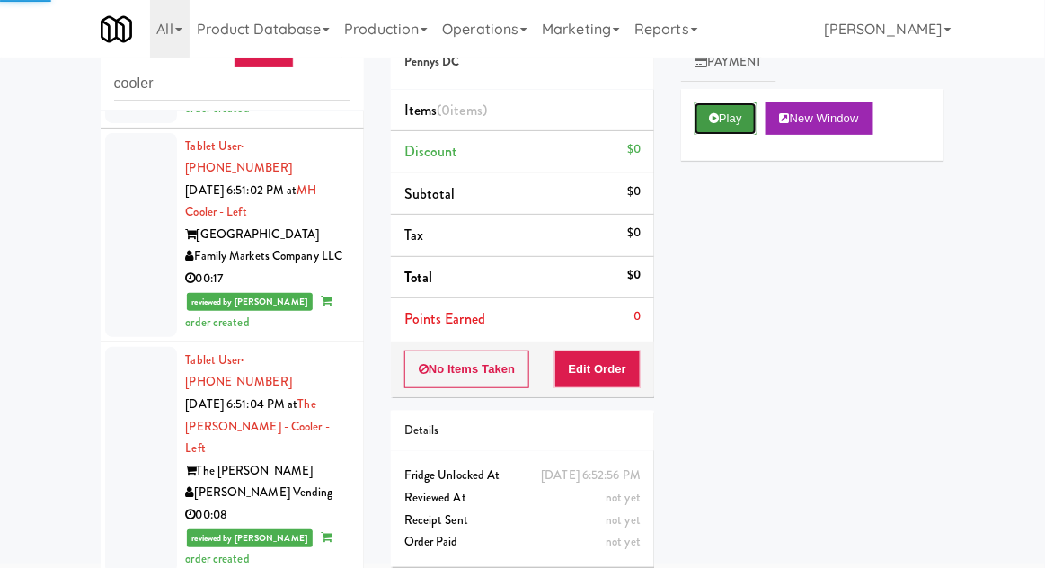
click at [705, 131] on button "Play" at bounding box center [726, 118] width 62 height 32
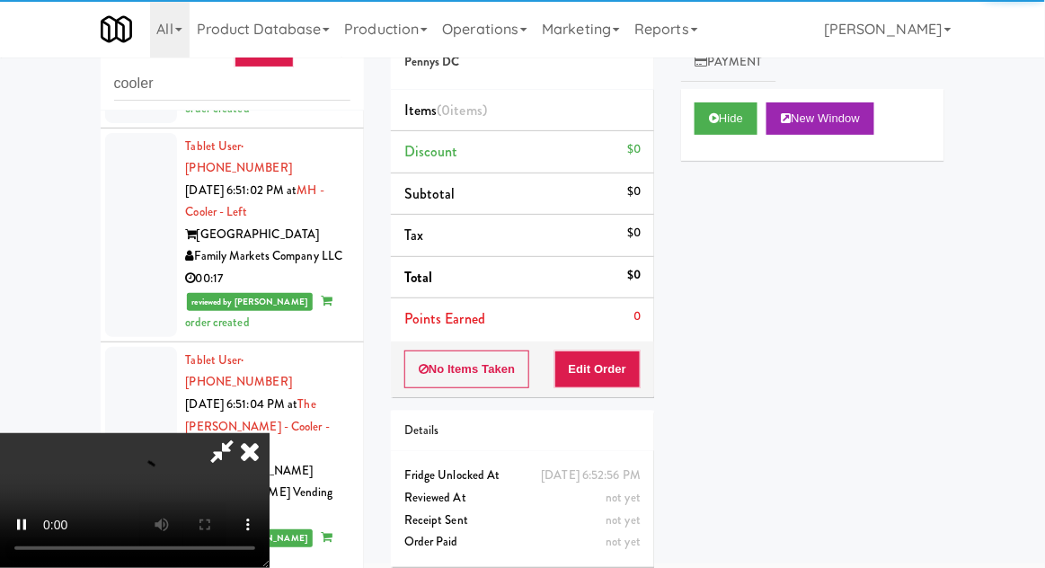
click at [630, 336] on li "Points Earned 0" at bounding box center [522, 318] width 263 height 41
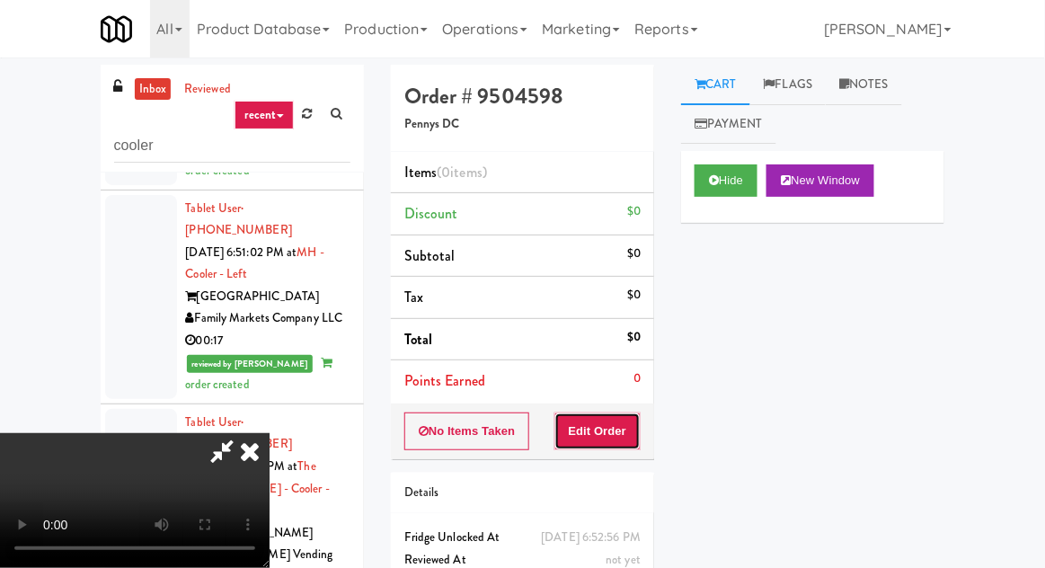
click at [638, 431] on button "Edit Order" at bounding box center [597, 431] width 87 height 38
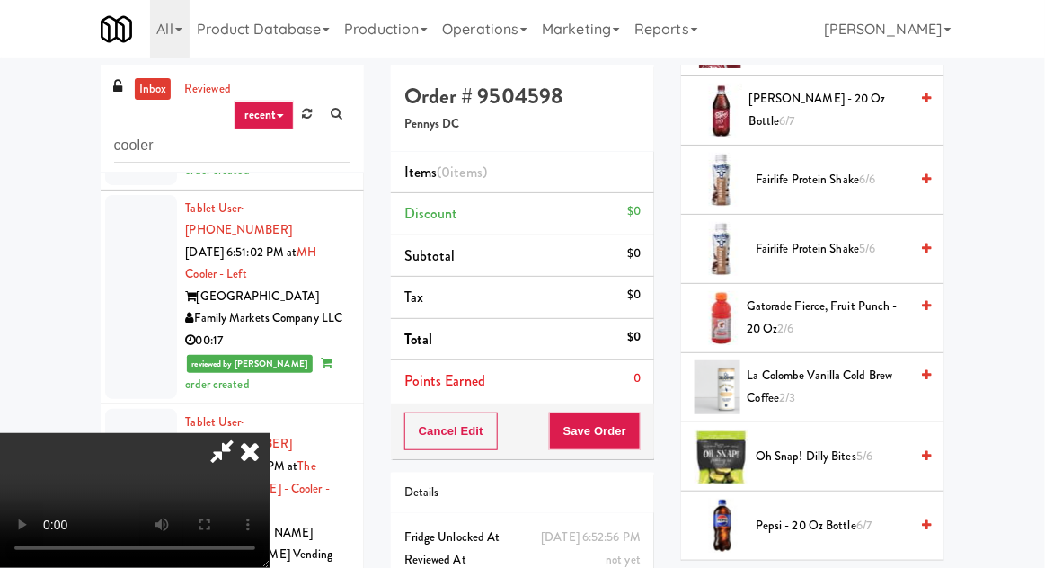
scroll to position [1190, 0]
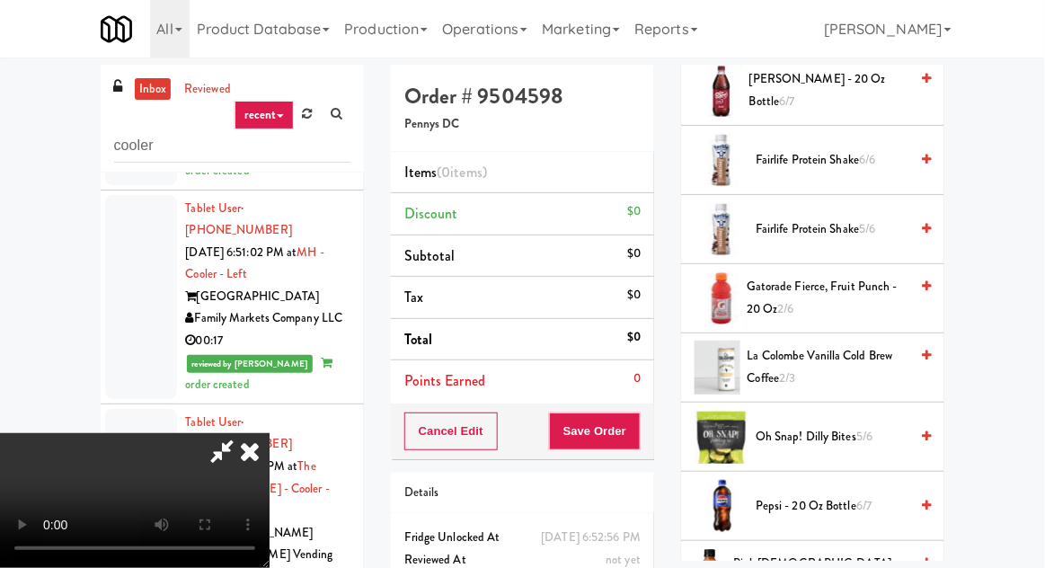
click at [893, 158] on span "Fairlife Protein Shake 6/6" at bounding box center [832, 160] width 153 height 22
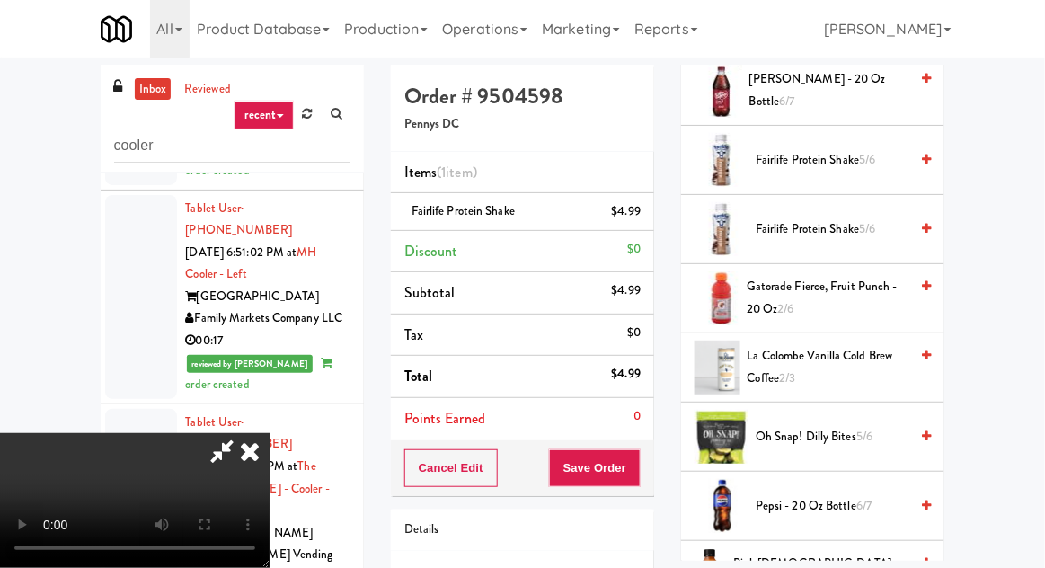
click at [654, 465] on div "Cancel Edit Save Order" at bounding box center [522, 468] width 263 height 56
click at [630, 466] on button "Save Order" at bounding box center [595, 468] width 92 height 38
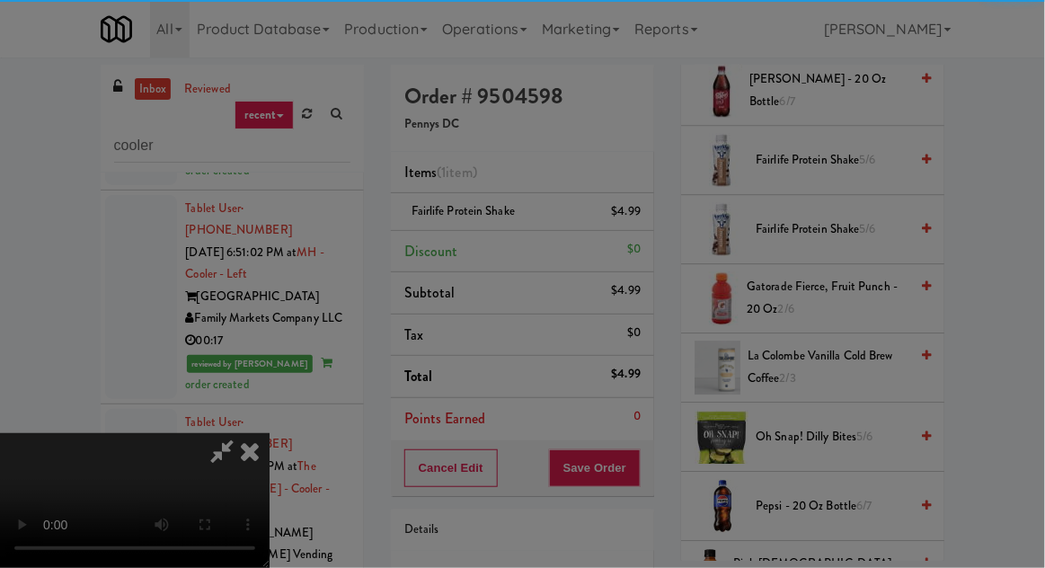
click at [0, 0] on div "Are you sure you want to update this order? Okay Cancel" at bounding box center [0, 0] width 0 height 0
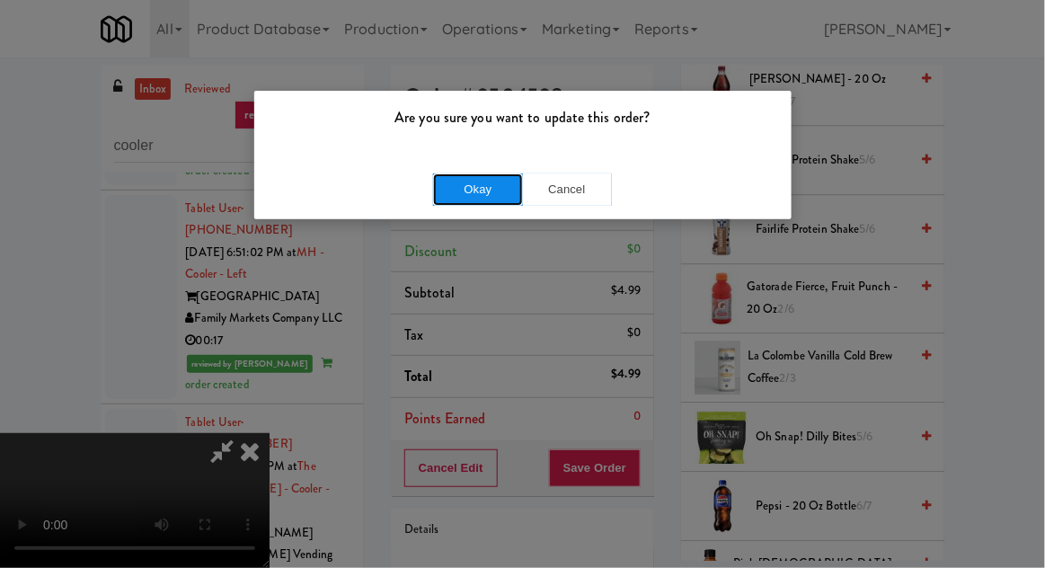
click at [465, 182] on button "Okay" at bounding box center [478, 189] width 90 height 32
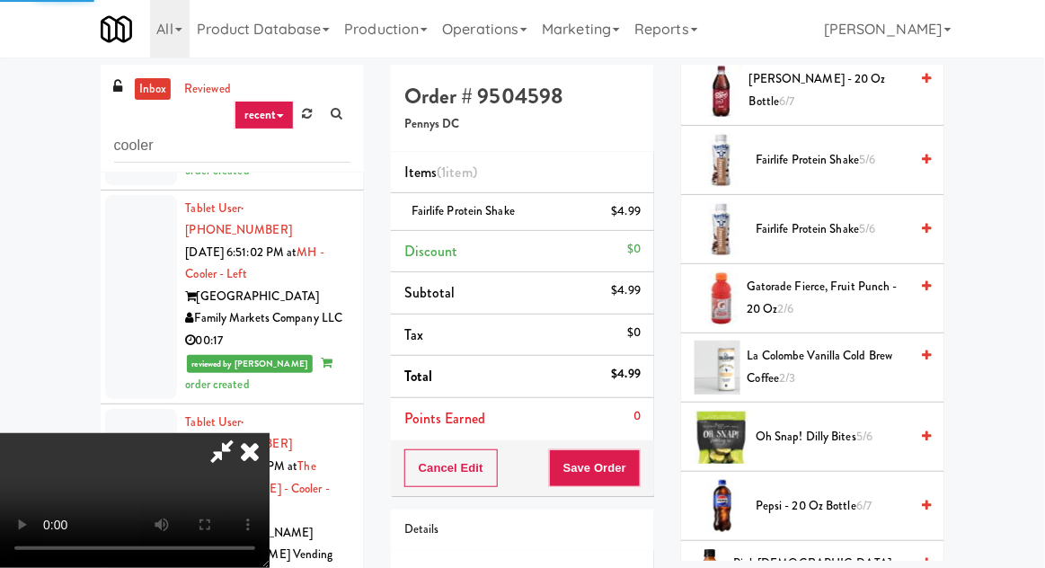
scroll to position [177, 0]
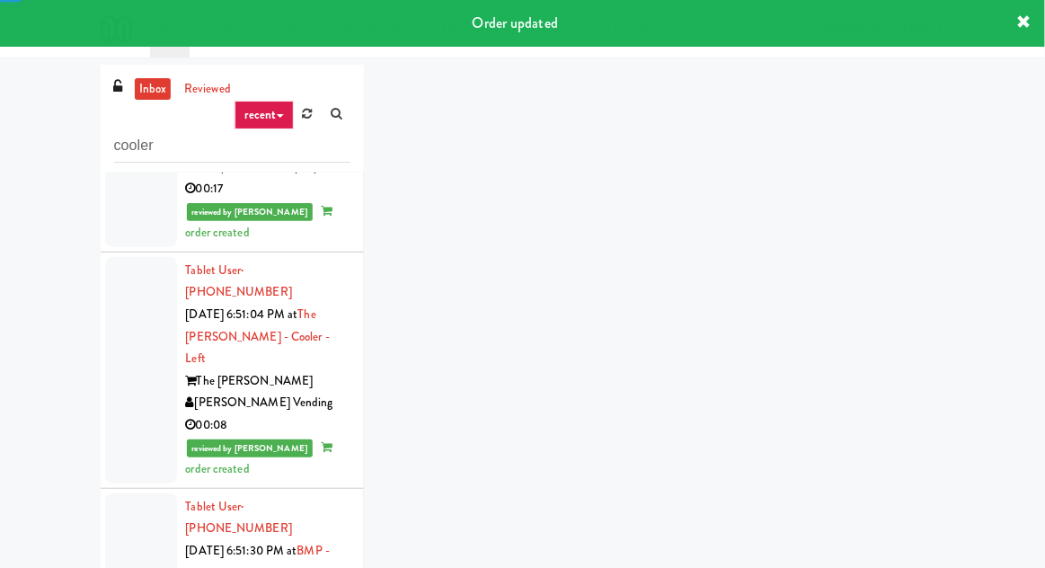
scroll to position [4774, 0]
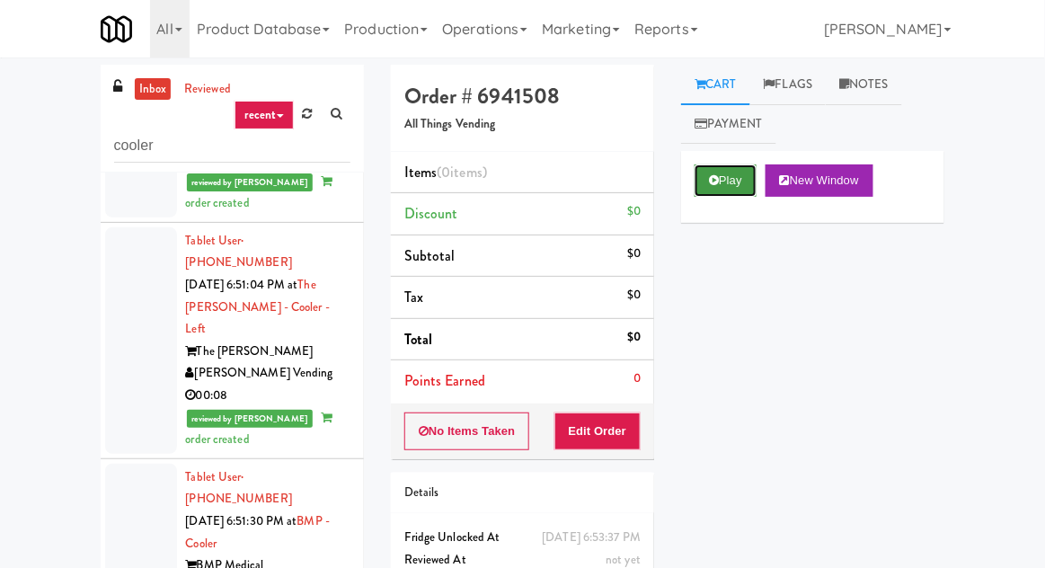
click at [710, 181] on icon at bounding box center [714, 180] width 10 height 12
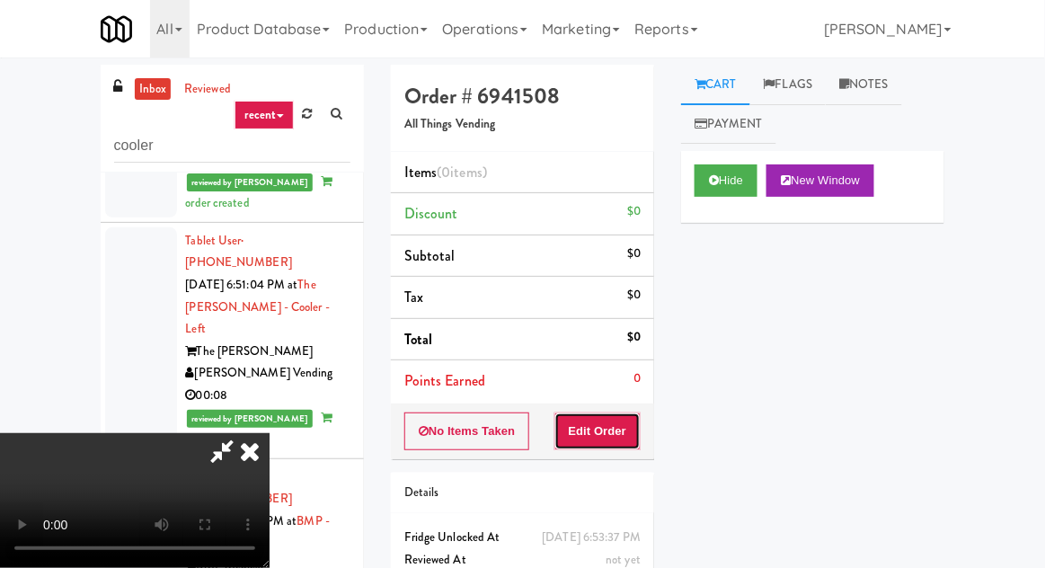
click at [602, 426] on button "Edit Order" at bounding box center [597, 431] width 87 height 38
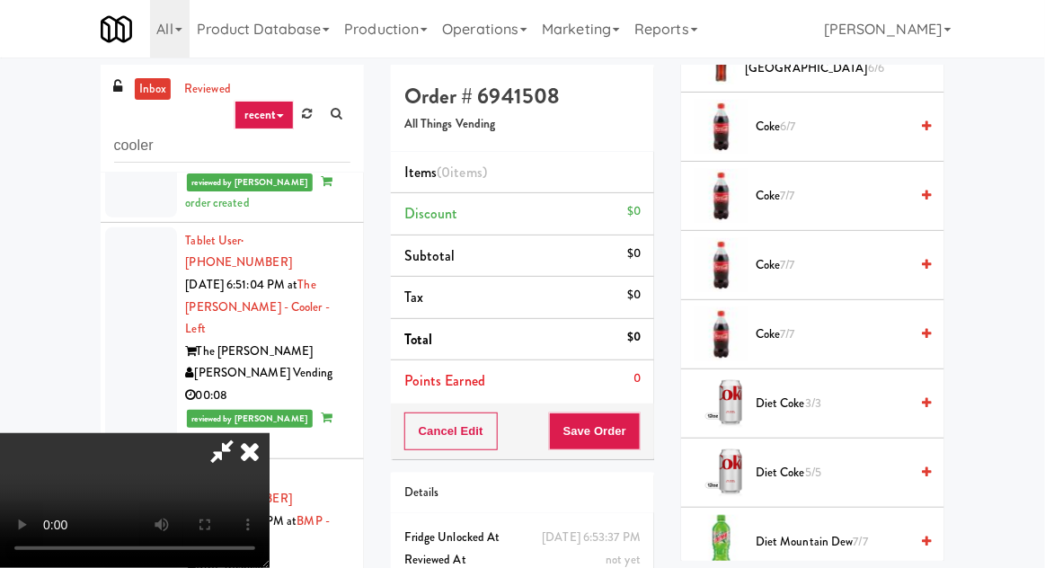
scroll to position [1161, 0]
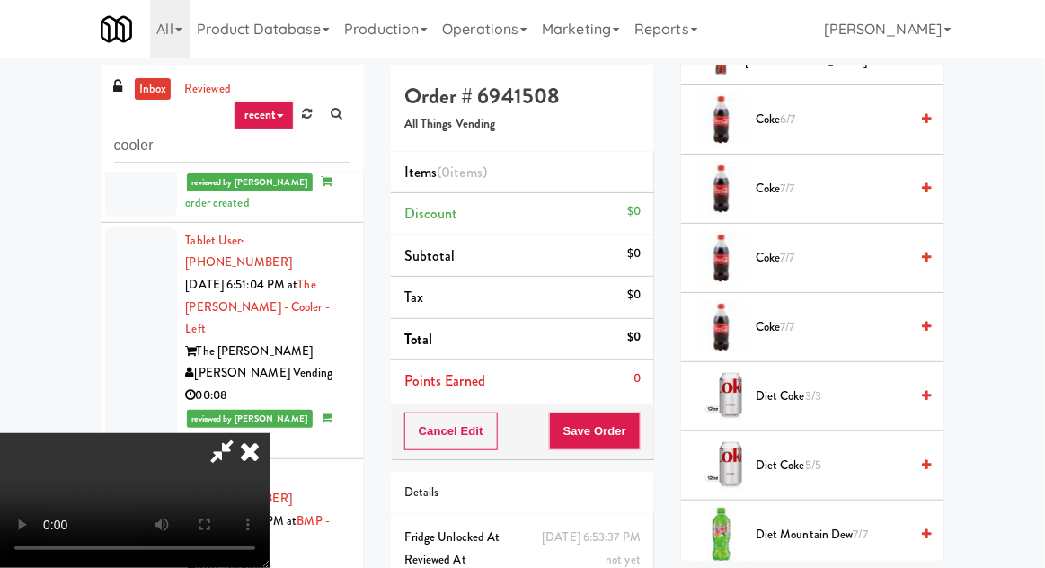
click at [855, 181] on span "Coke 7/7" at bounding box center [832, 189] width 153 height 22
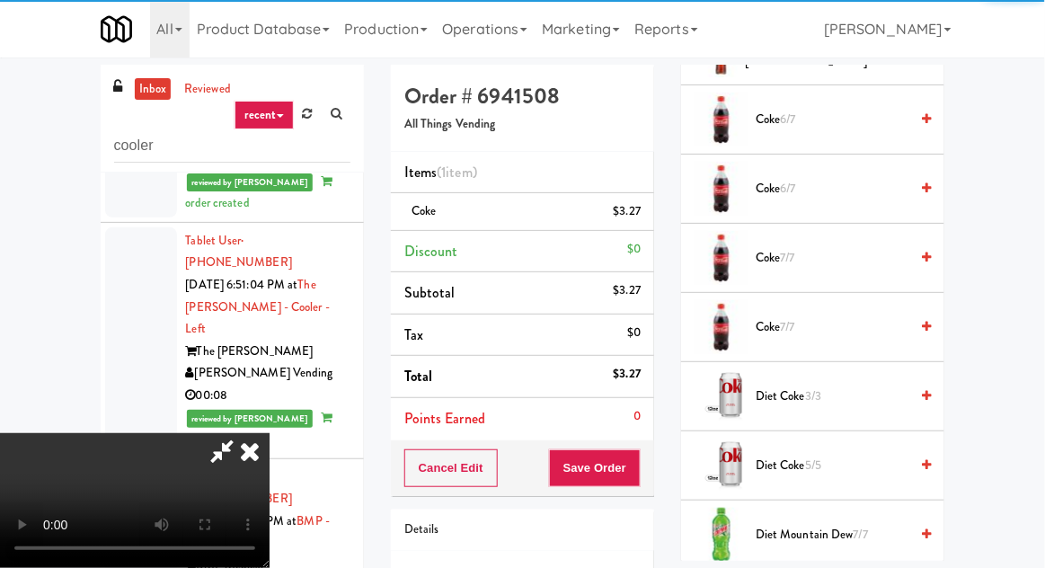
click at [660, 448] on div "Order # 6941508 All Things Vending Items (1 item ) Coke $3.27 Discount $0 Subto…" at bounding box center [522, 372] width 290 height 615
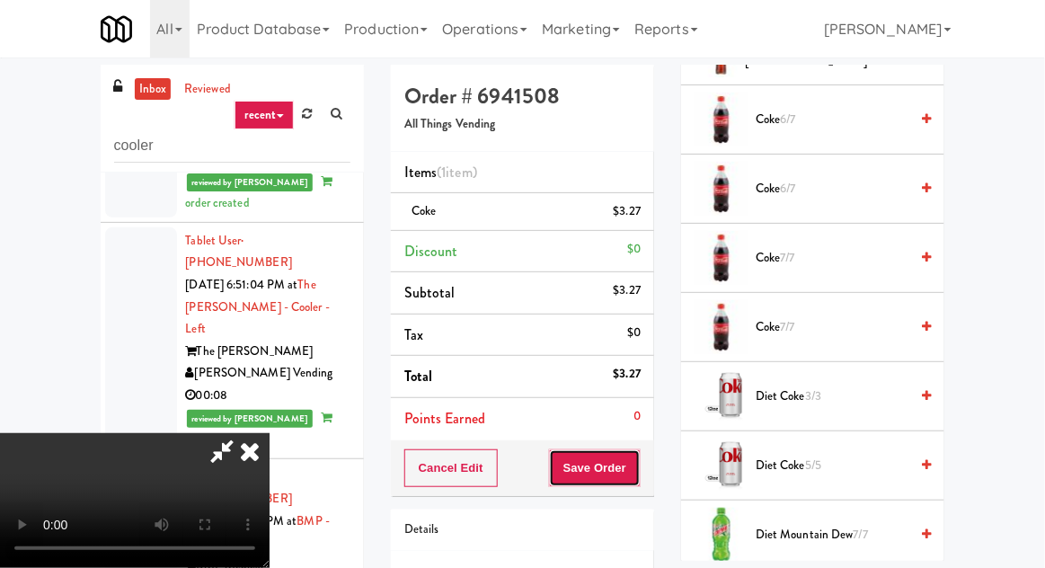
click at [633, 474] on button "Save Order" at bounding box center [595, 468] width 92 height 38
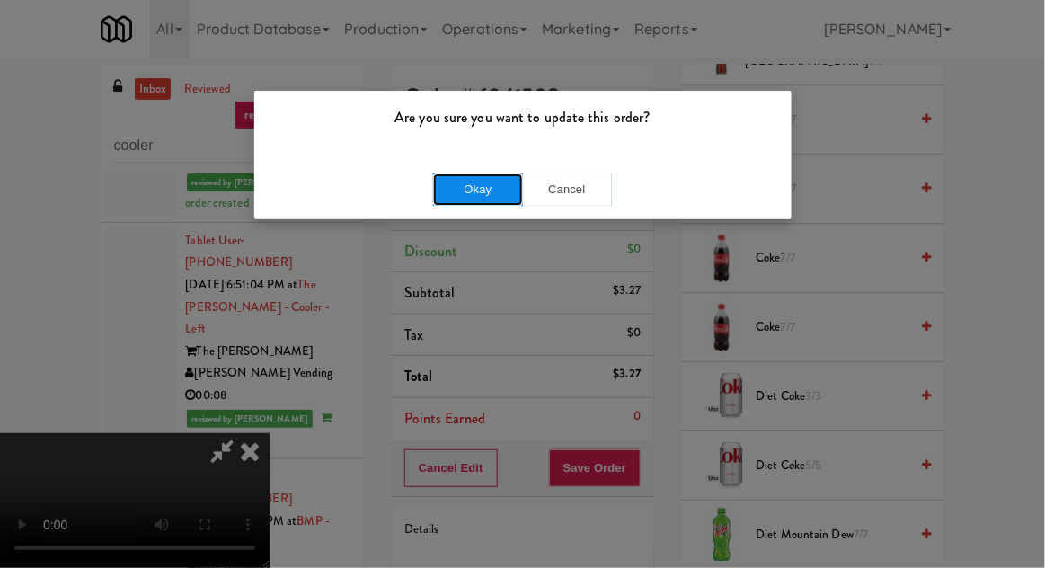
click at [485, 182] on button "Okay" at bounding box center [478, 189] width 90 height 32
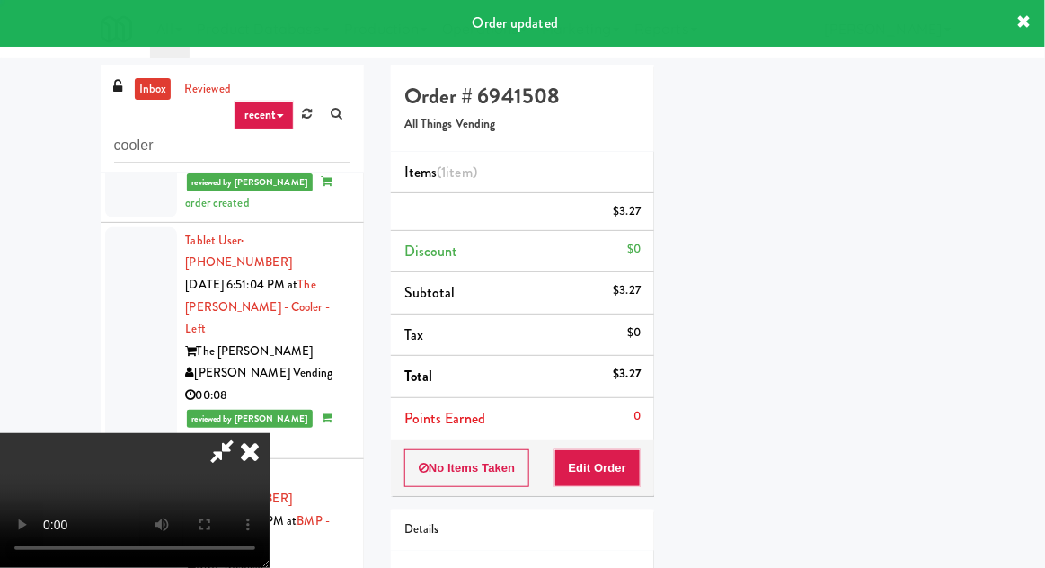
scroll to position [177, 0]
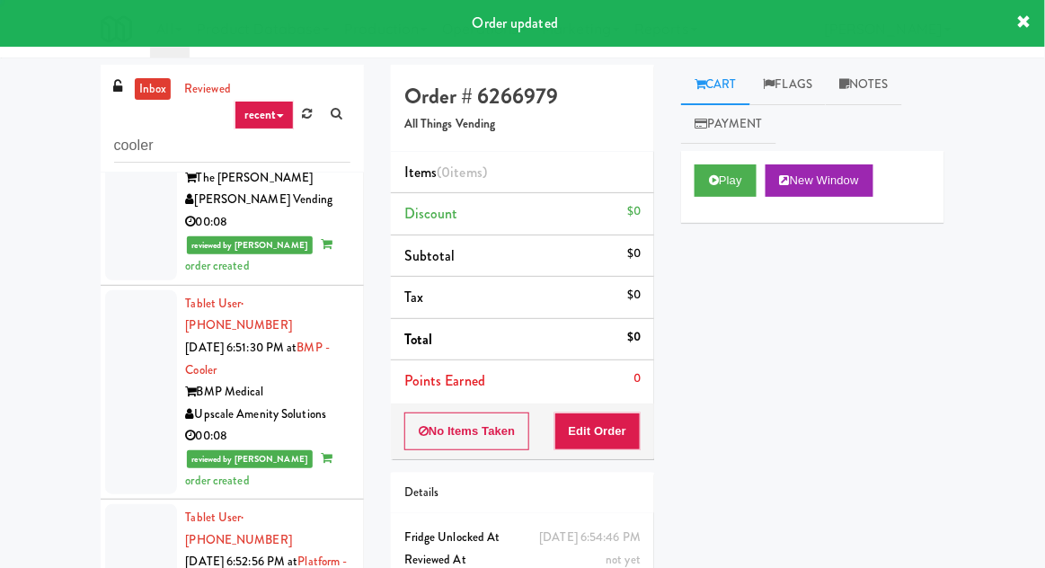
scroll to position [4960, 0]
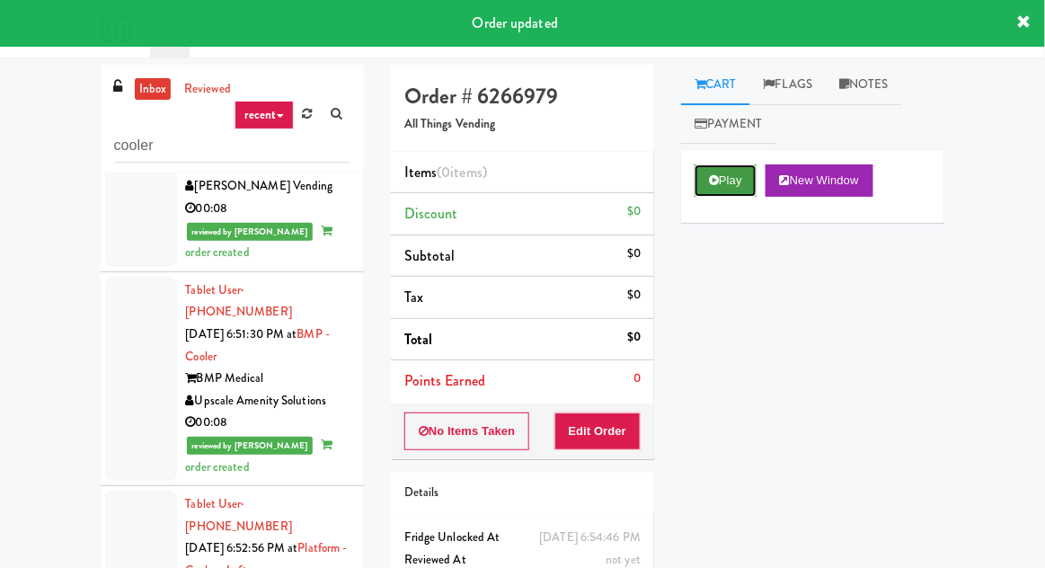
click at [697, 182] on button "Play" at bounding box center [726, 180] width 62 height 32
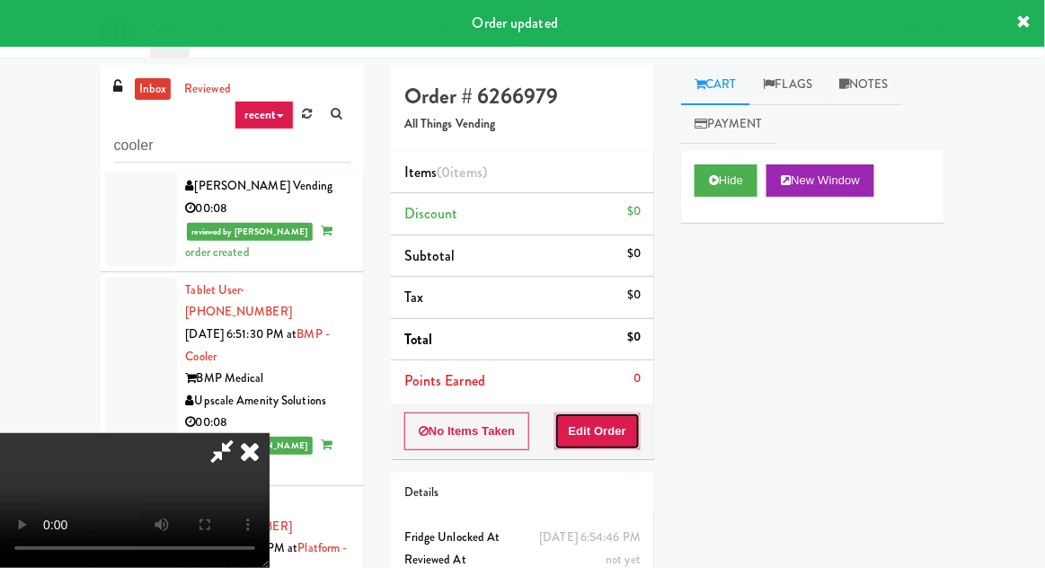
click at [578, 428] on button "Edit Order" at bounding box center [597, 431] width 87 height 38
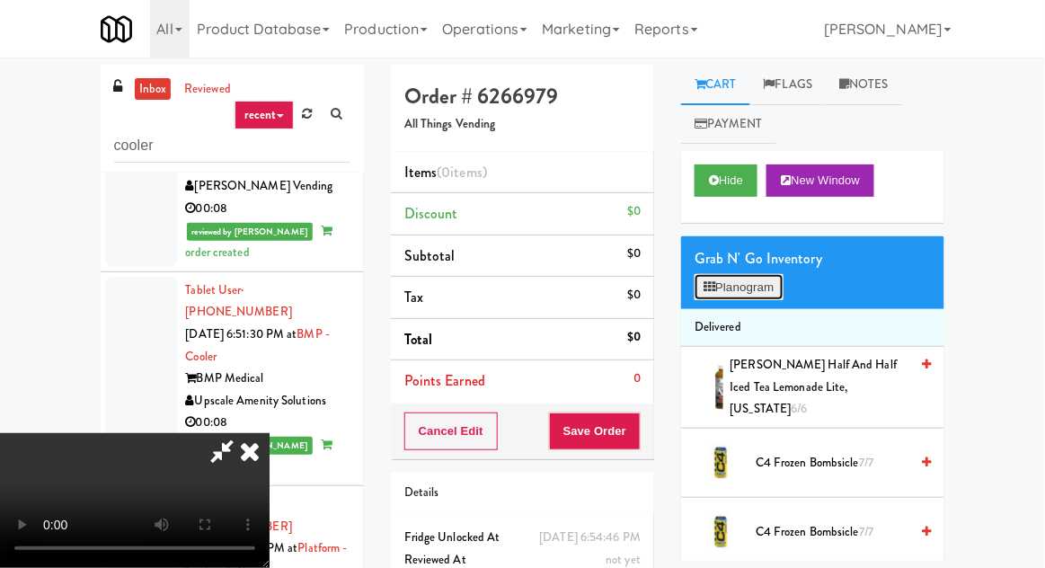
click at [743, 278] on button "Planogram" at bounding box center [739, 287] width 88 height 27
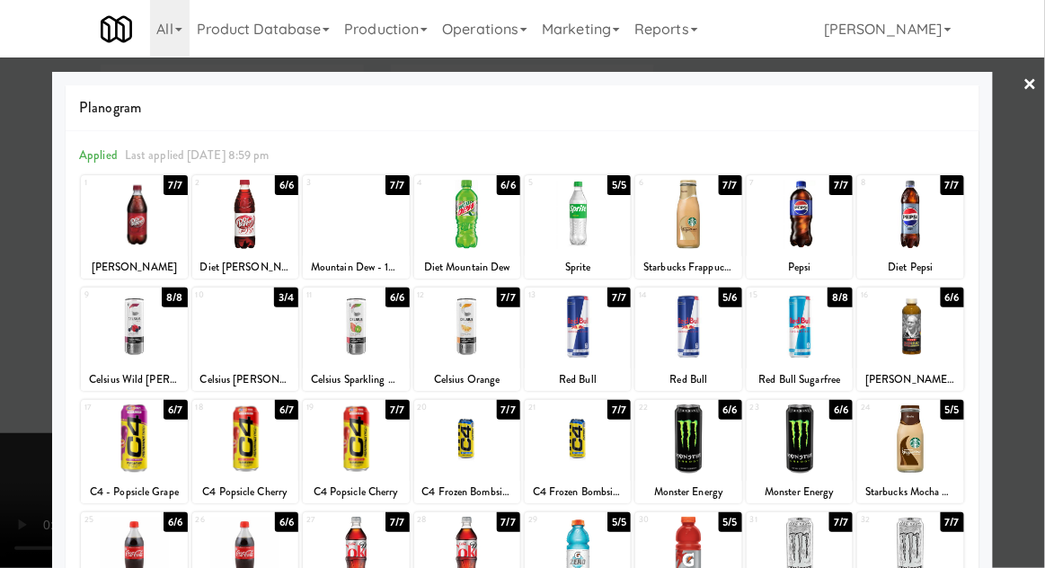
click at [246, 467] on div at bounding box center [245, 438] width 106 height 69
click at [29, 408] on div at bounding box center [522, 284] width 1045 height 568
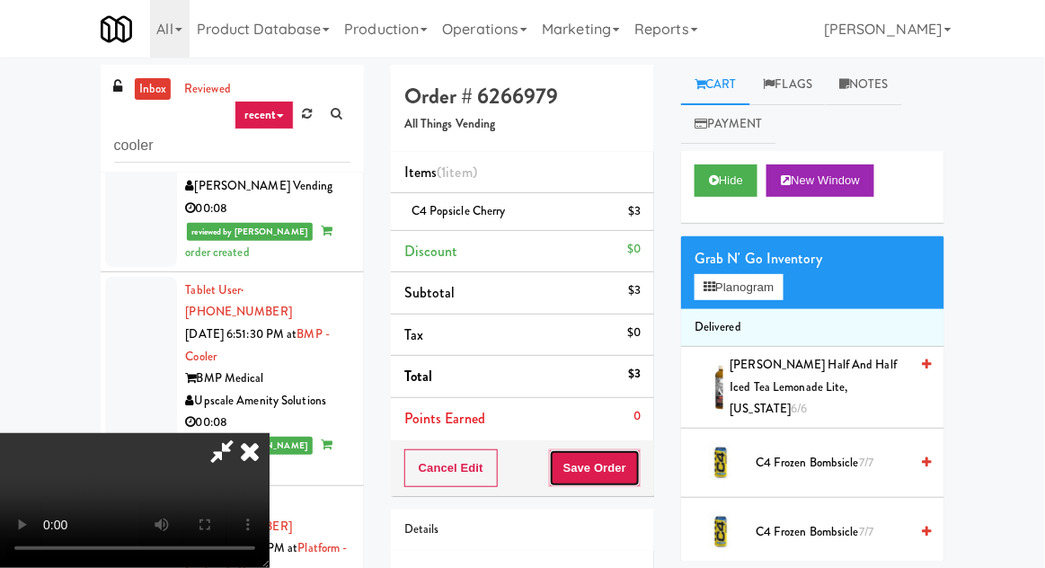
click at [639, 451] on button "Save Order" at bounding box center [595, 468] width 92 height 38
click at [639, 464] on button "Save Order" at bounding box center [595, 468] width 92 height 38
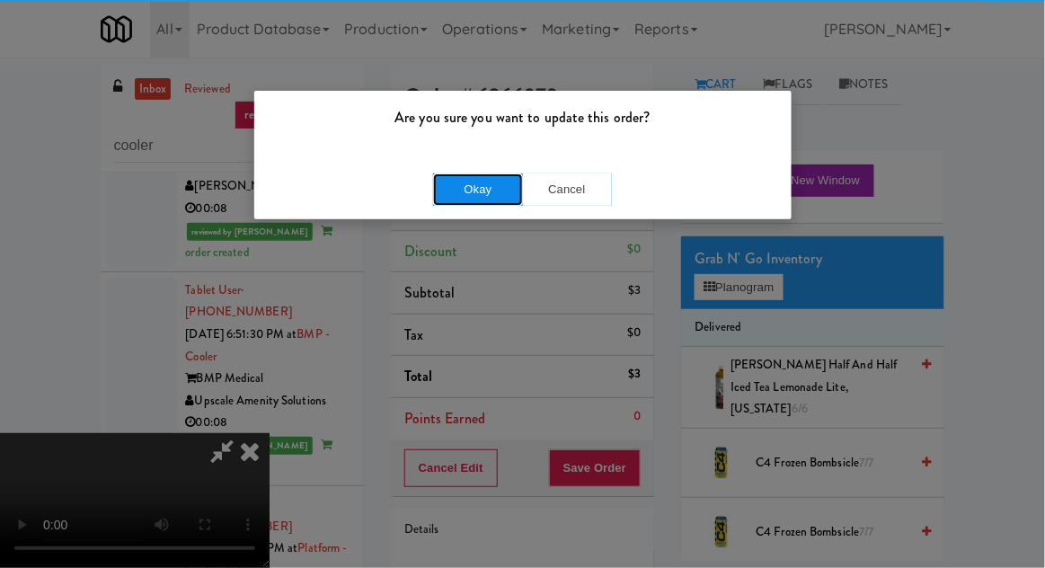
click at [443, 180] on button "Okay" at bounding box center [478, 189] width 90 height 32
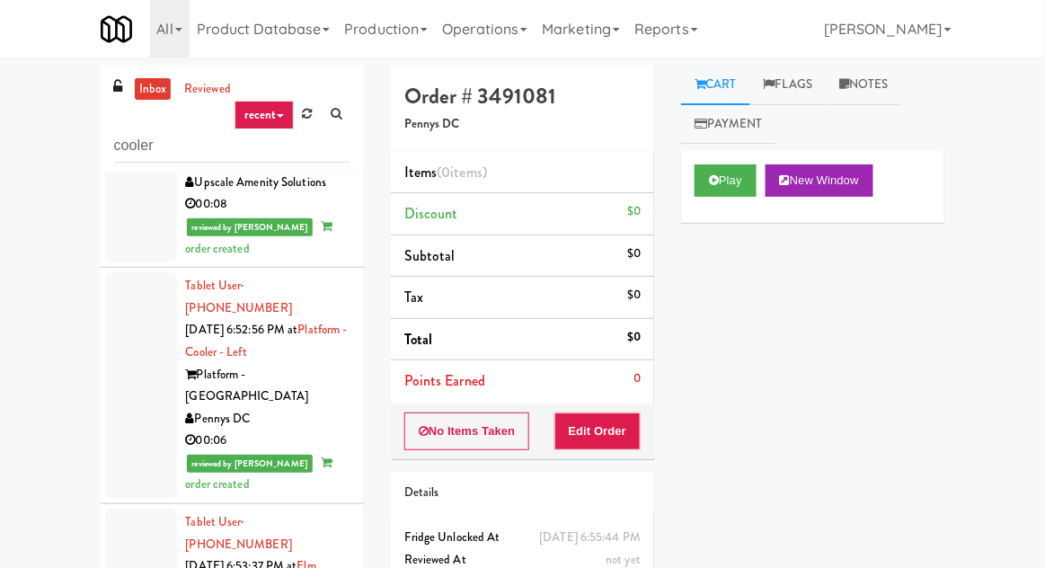
scroll to position [5169, 0]
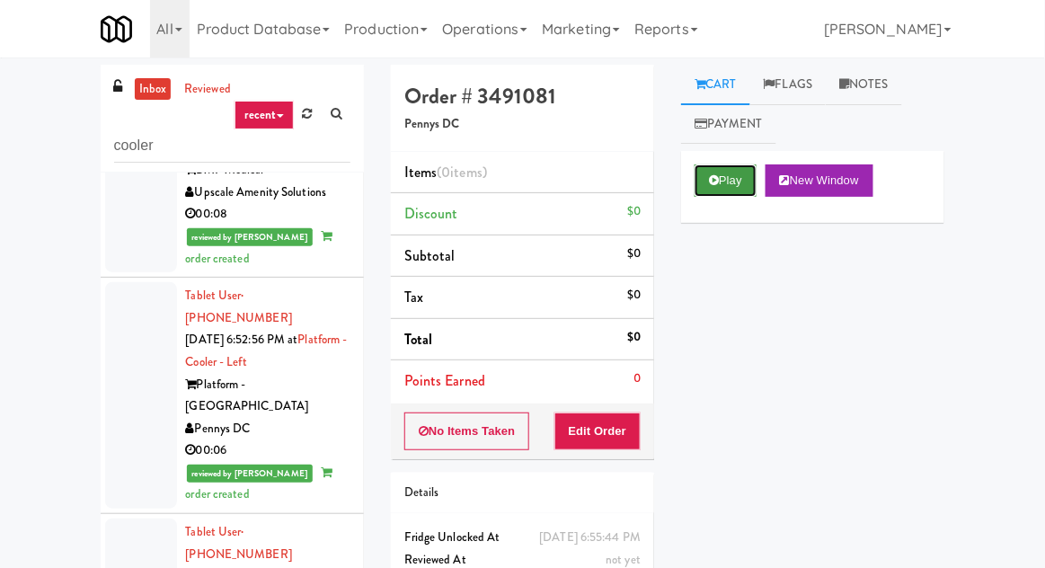
click at [720, 188] on button "Play" at bounding box center [726, 180] width 62 height 32
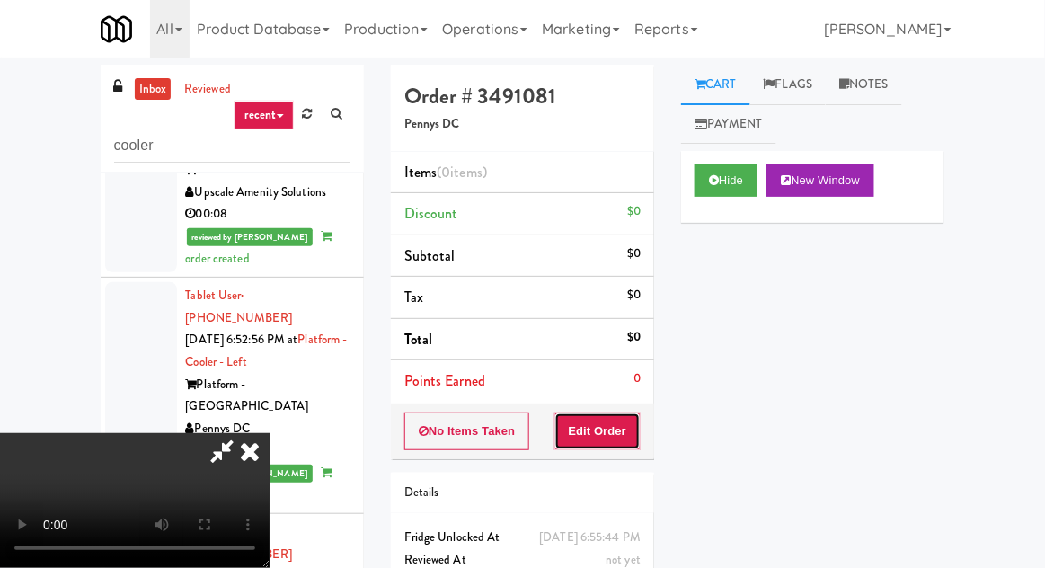
click at [636, 421] on button "Edit Order" at bounding box center [597, 431] width 87 height 38
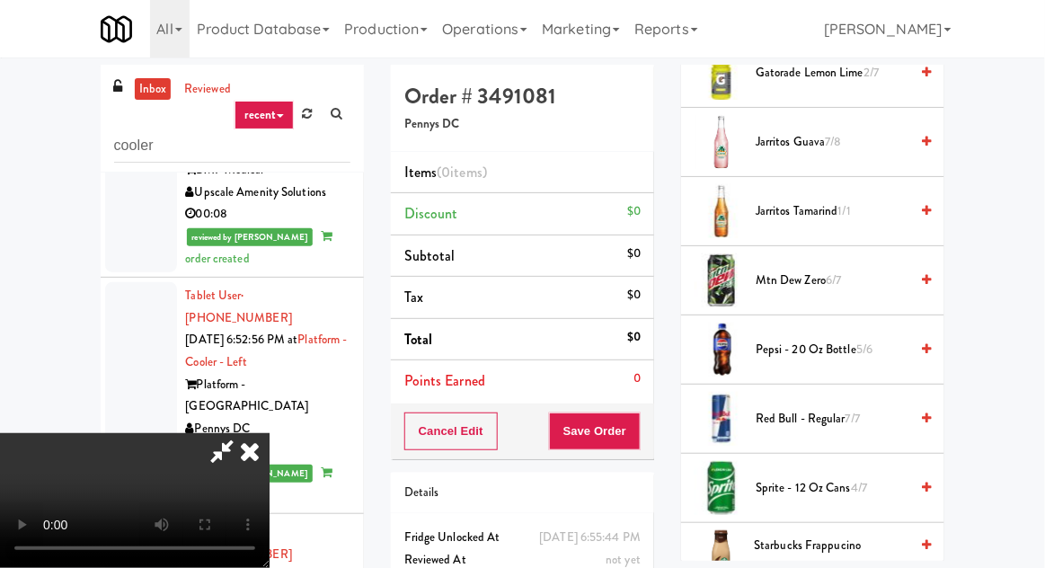
scroll to position [1132, 0]
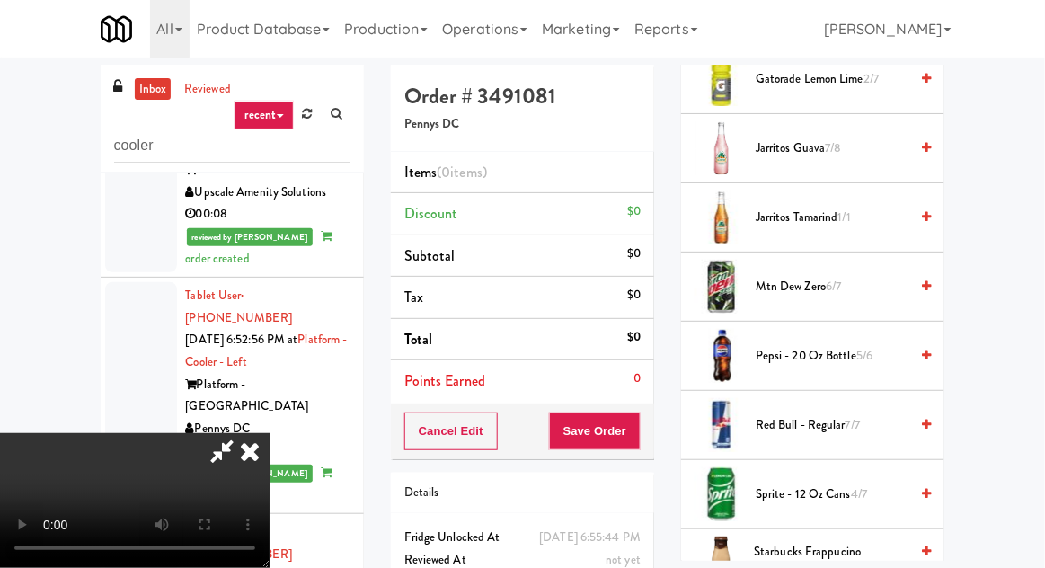
click at [832, 137] on span "Jarritos Guava 7/8" at bounding box center [832, 148] width 153 height 22
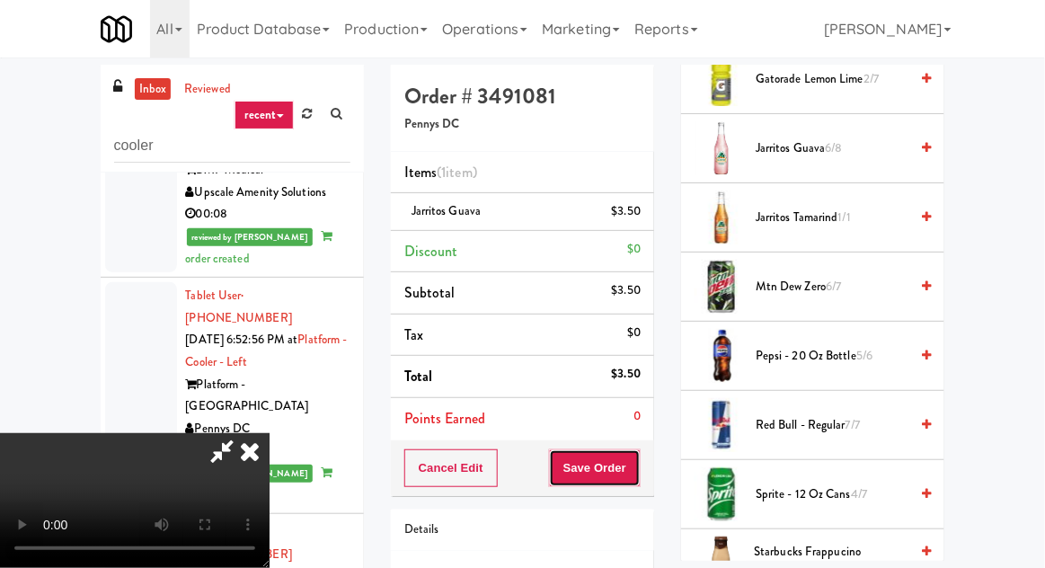
click at [633, 460] on button "Save Order" at bounding box center [595, 468] width 92 height 38
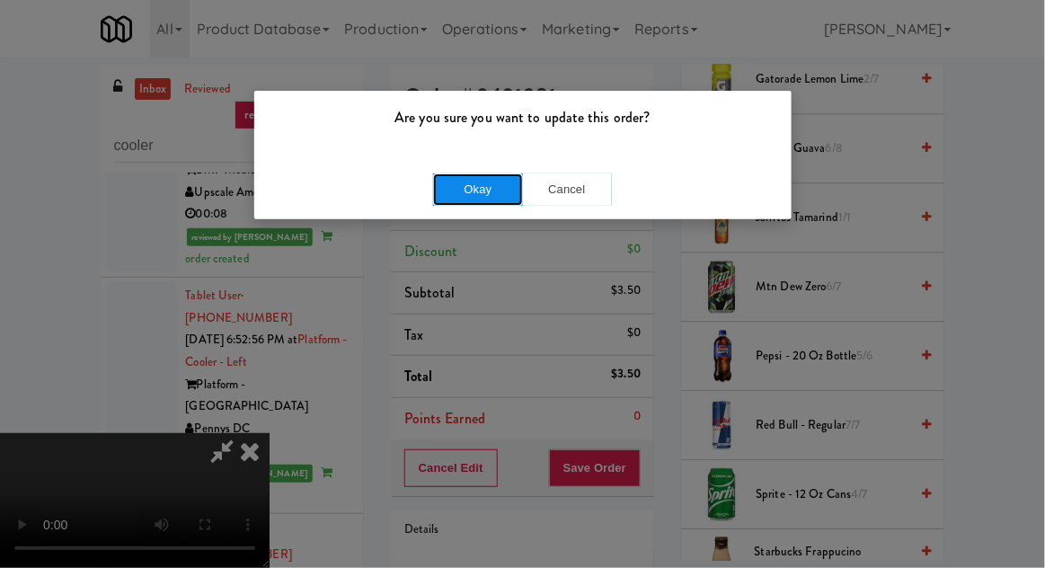
click at [446, 188] on button "Okay" at bounding box center [478, 189] width 90 height 32
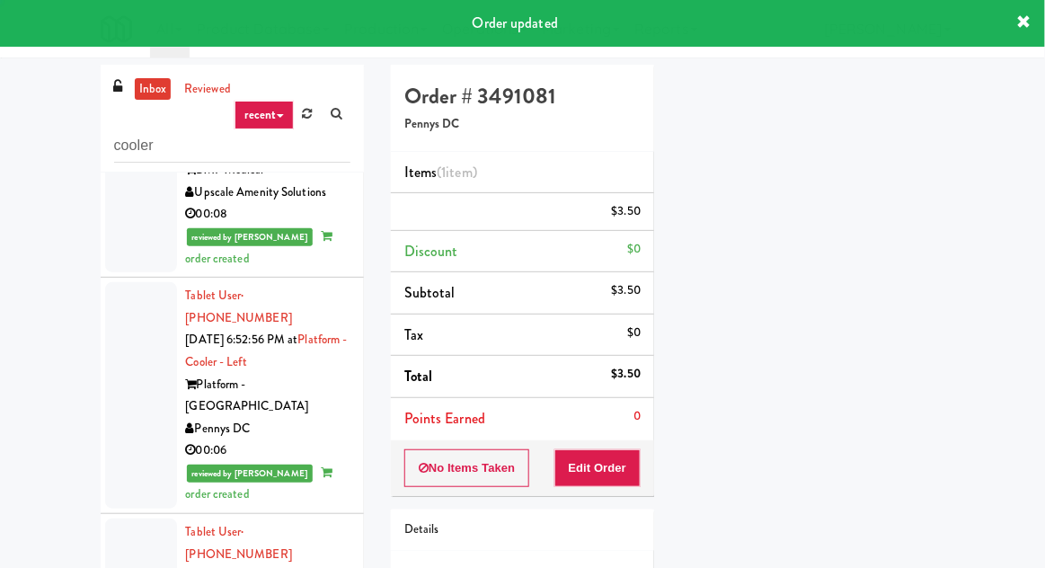
scroll to position [177, 0]
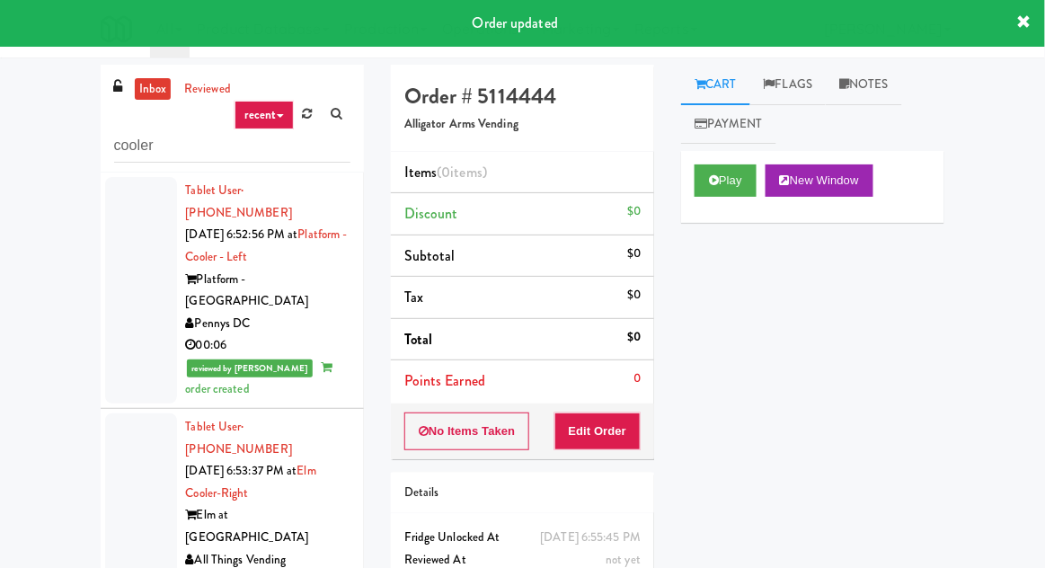
scroll to position [5307, 0]
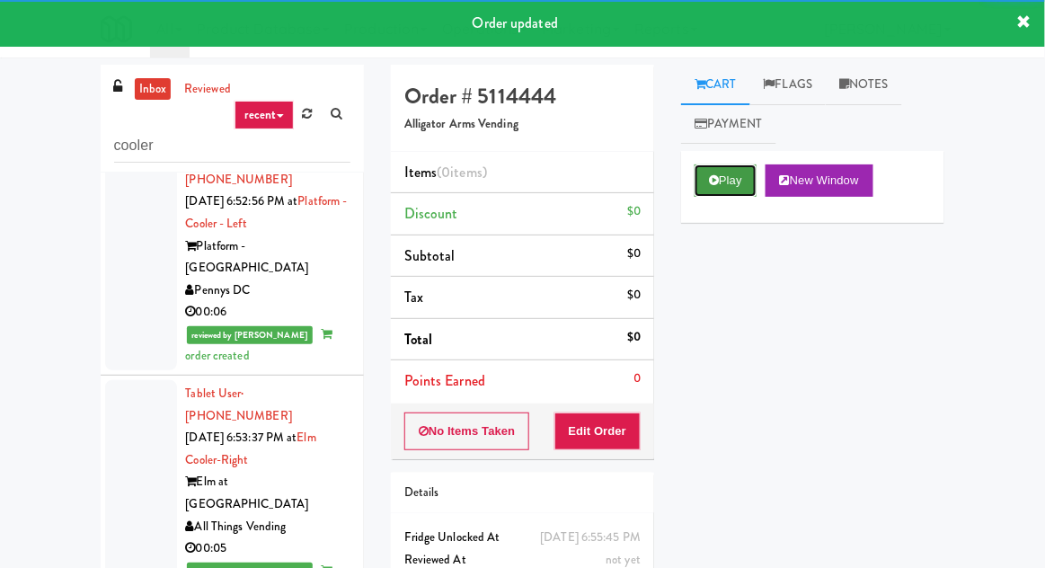
click at [720, 192] on button "Play" at bounding box center [726, 180] width 62 height 32
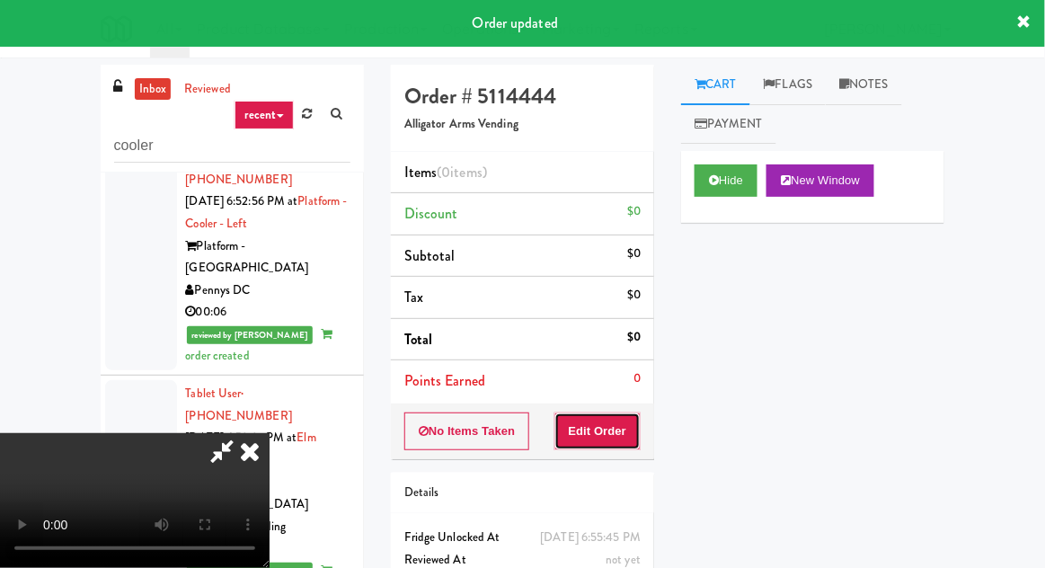
click at [638, 428] on button "Edit Order" at bounding box center [597, 431] width 87 height 38
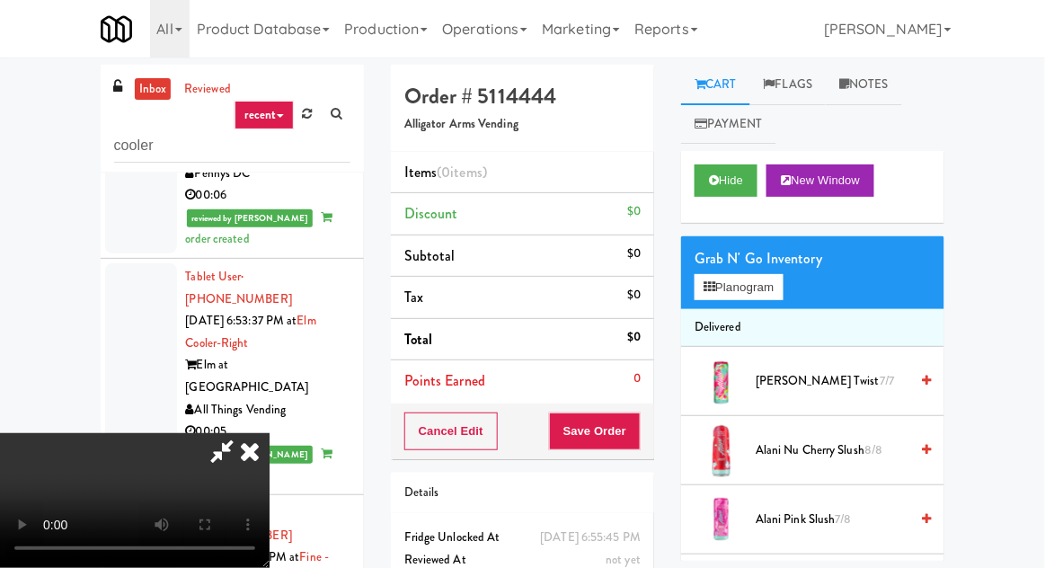
scroll to position [5425, 0]
click at [743, 280] on button "Planogram" at bounding box center [739, 287] width 88 height 27
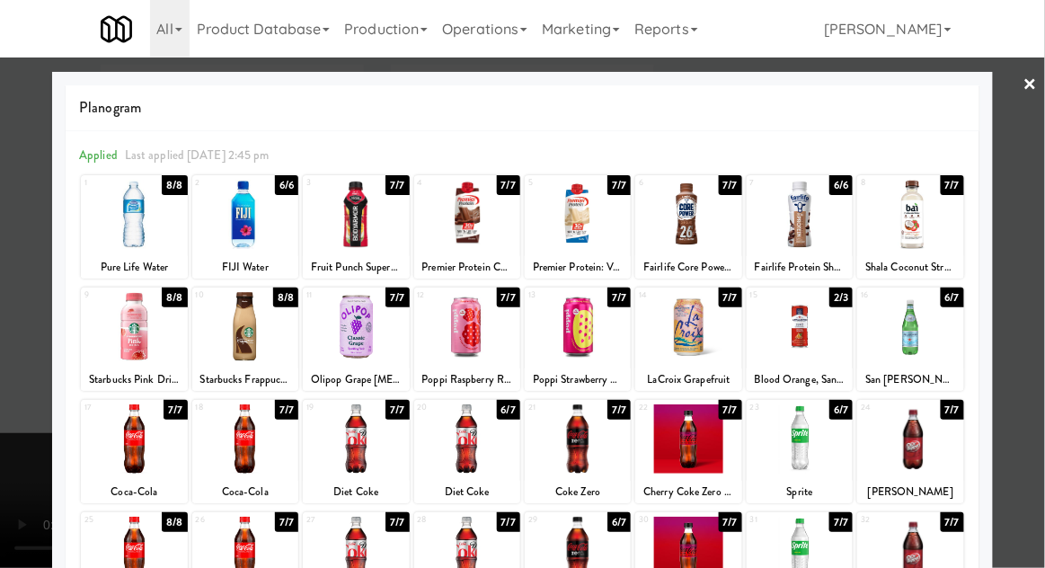
click at [343, 205] on div at bounding box center [356, 214] width 106 height 69
click at [24, 310] on div at bounding box center [522, 284] width 1045 height 568
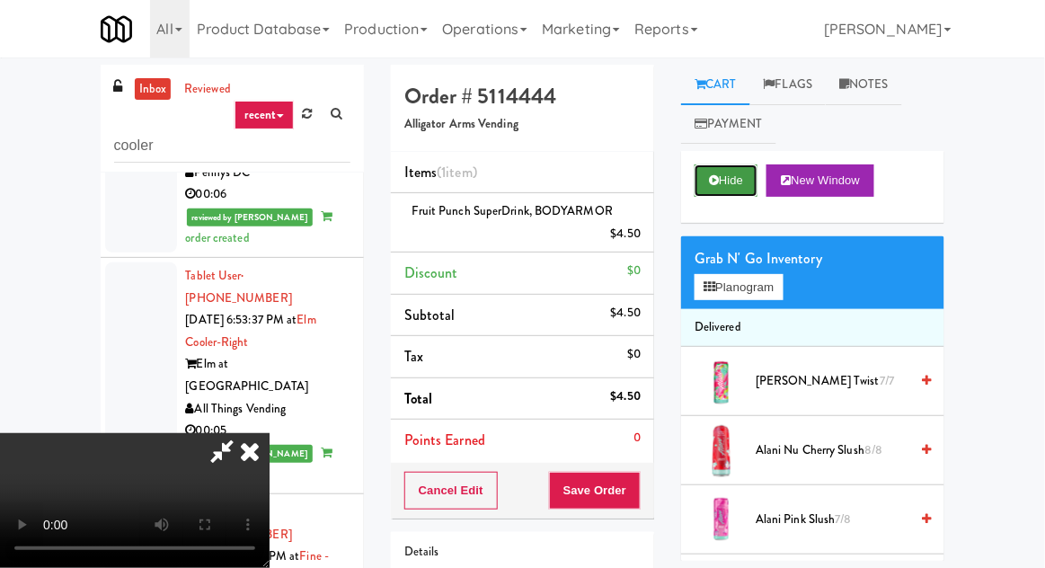
click at [727, 166] on button "Hide" at bounding box center [726, 180] width 63 height 32
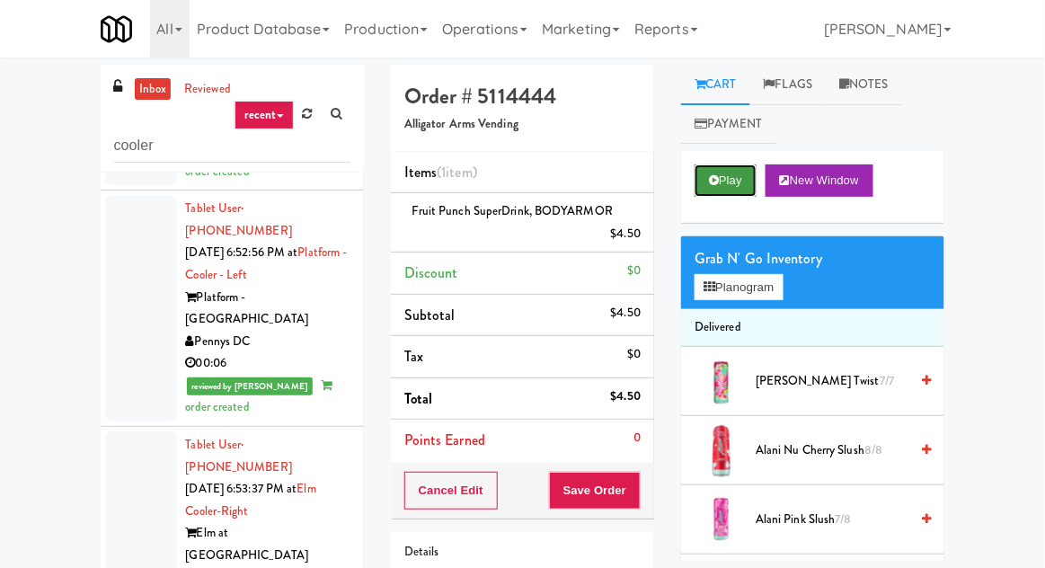
scroll to position [5254, 0]
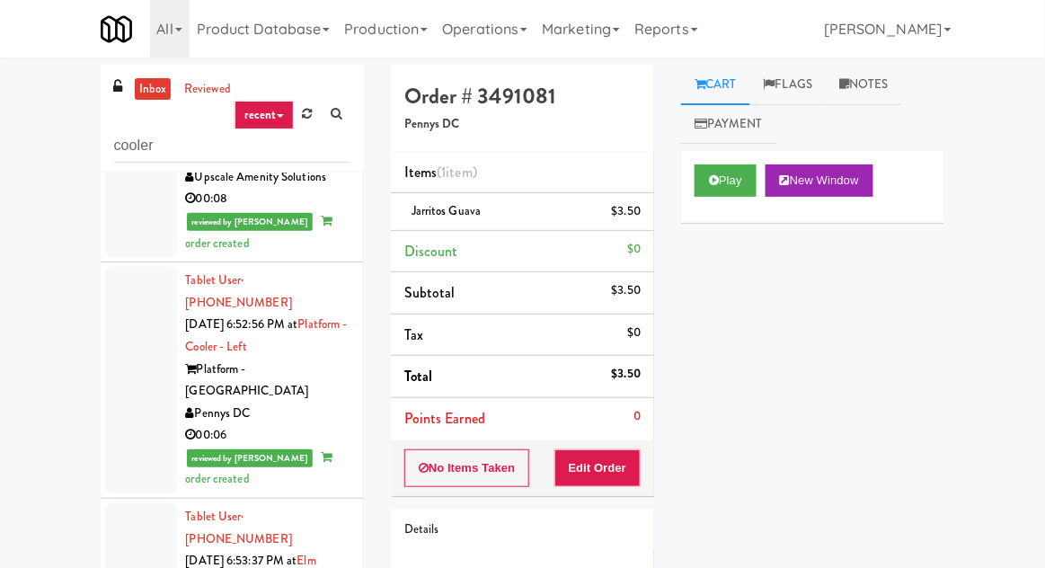
scroll to position [5183, 0]
